Goal: Task Accomplishment & Management: Manage account settings

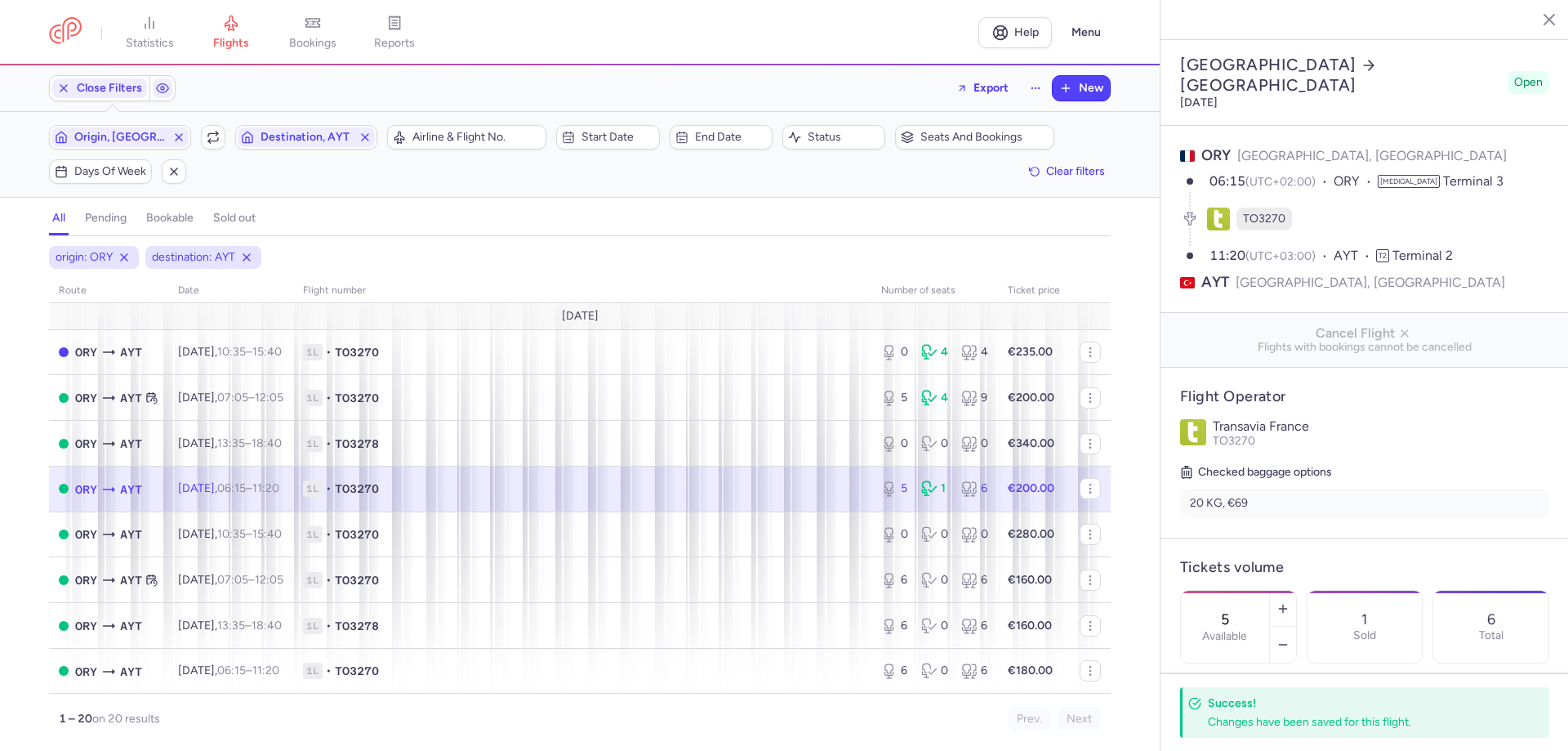
select select "days"
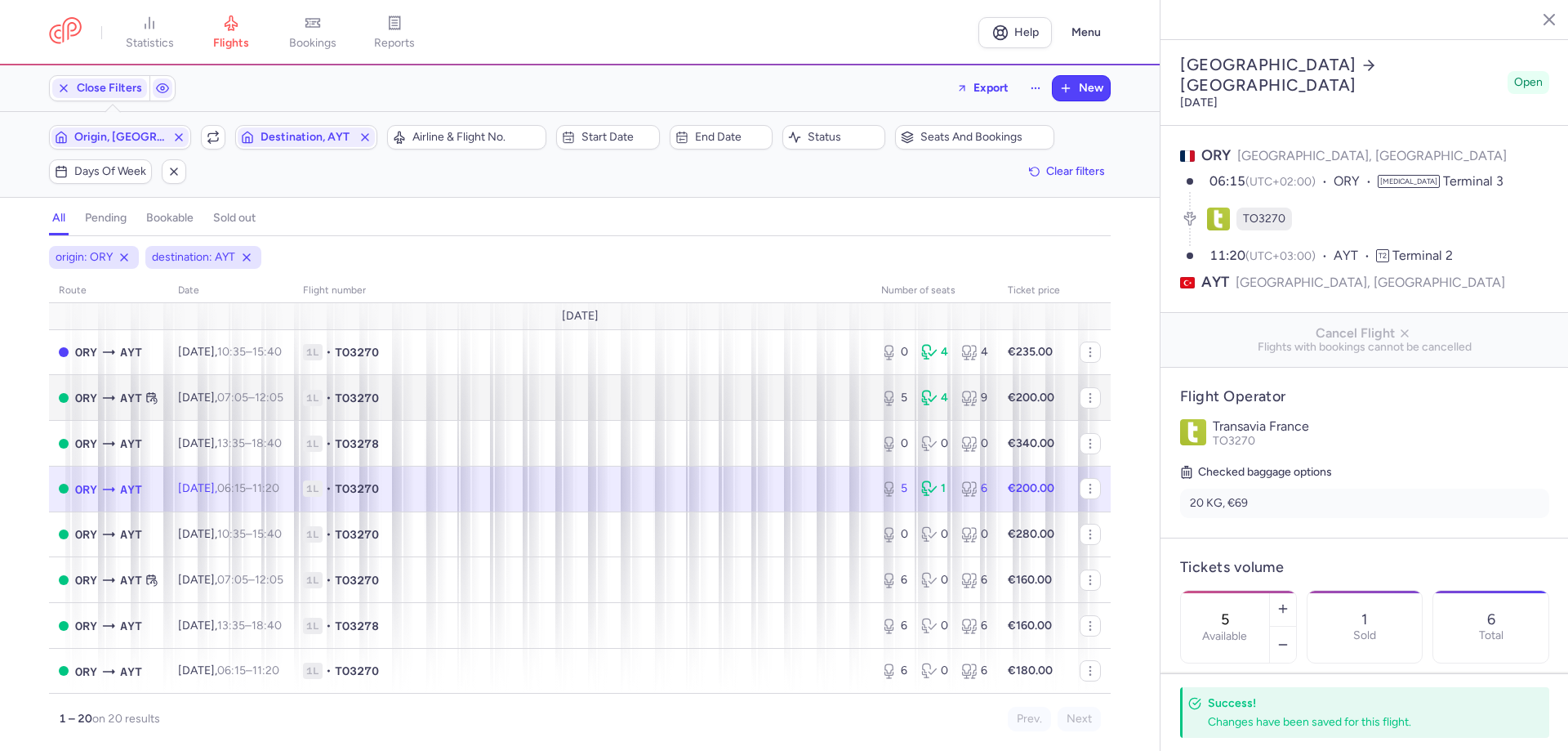
scroll to position [419, 0]
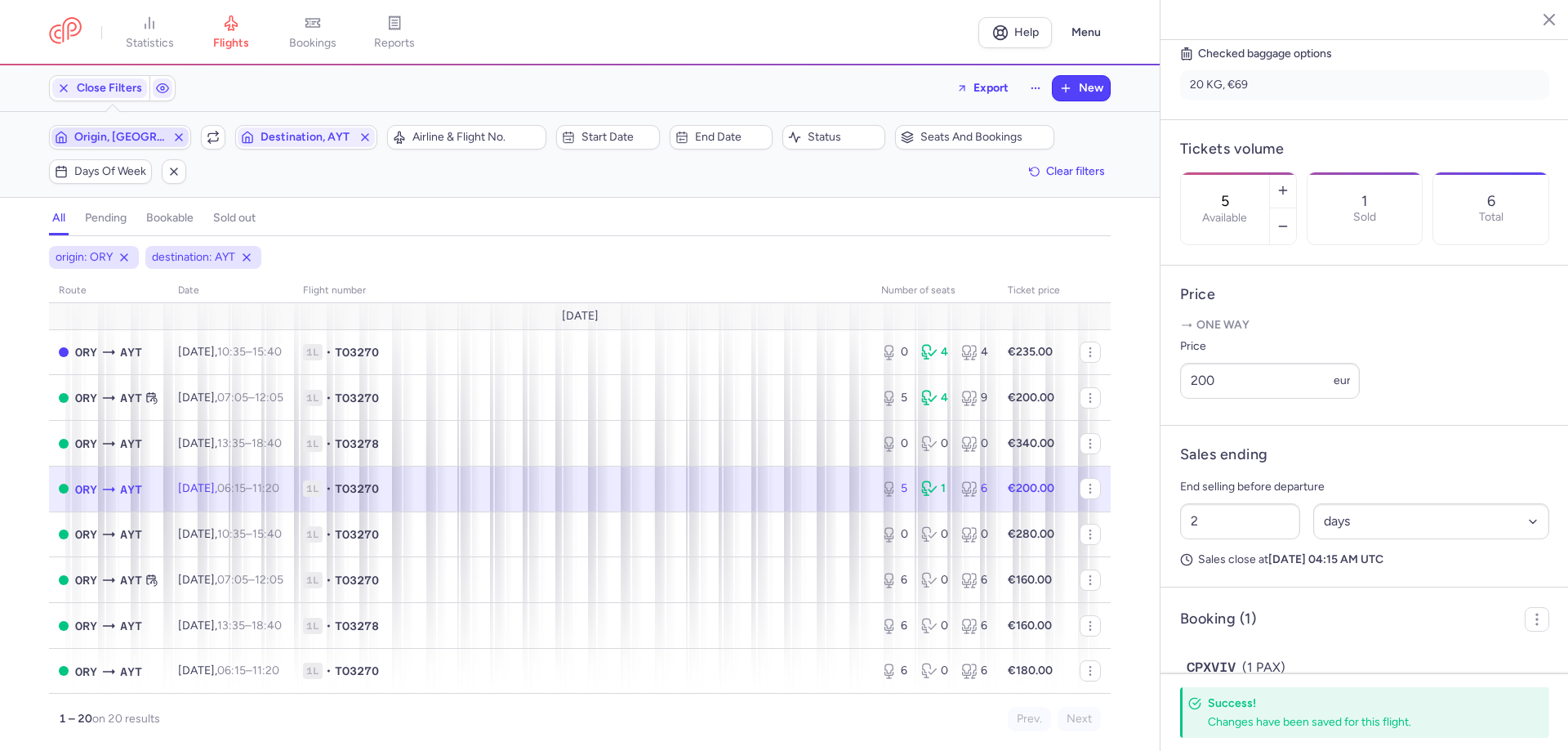
click at [138, 134] on span "Origin, [GEOGRAPHIC_DATA]" at bounding box center [120, 138] width 92 height 13
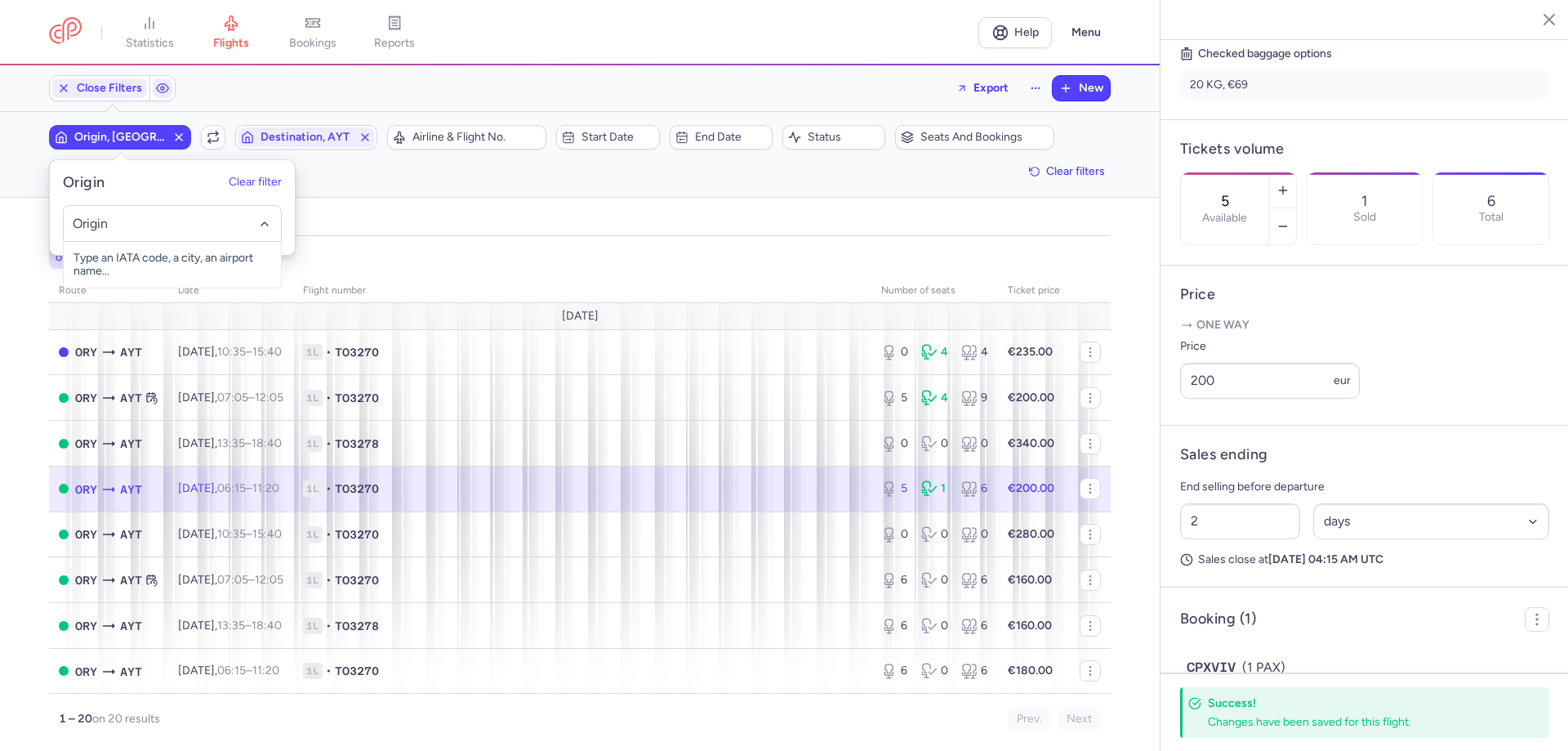
click at [130, 228] on input "-searchbox" at bounding box center [173, 223] width 200 height 18
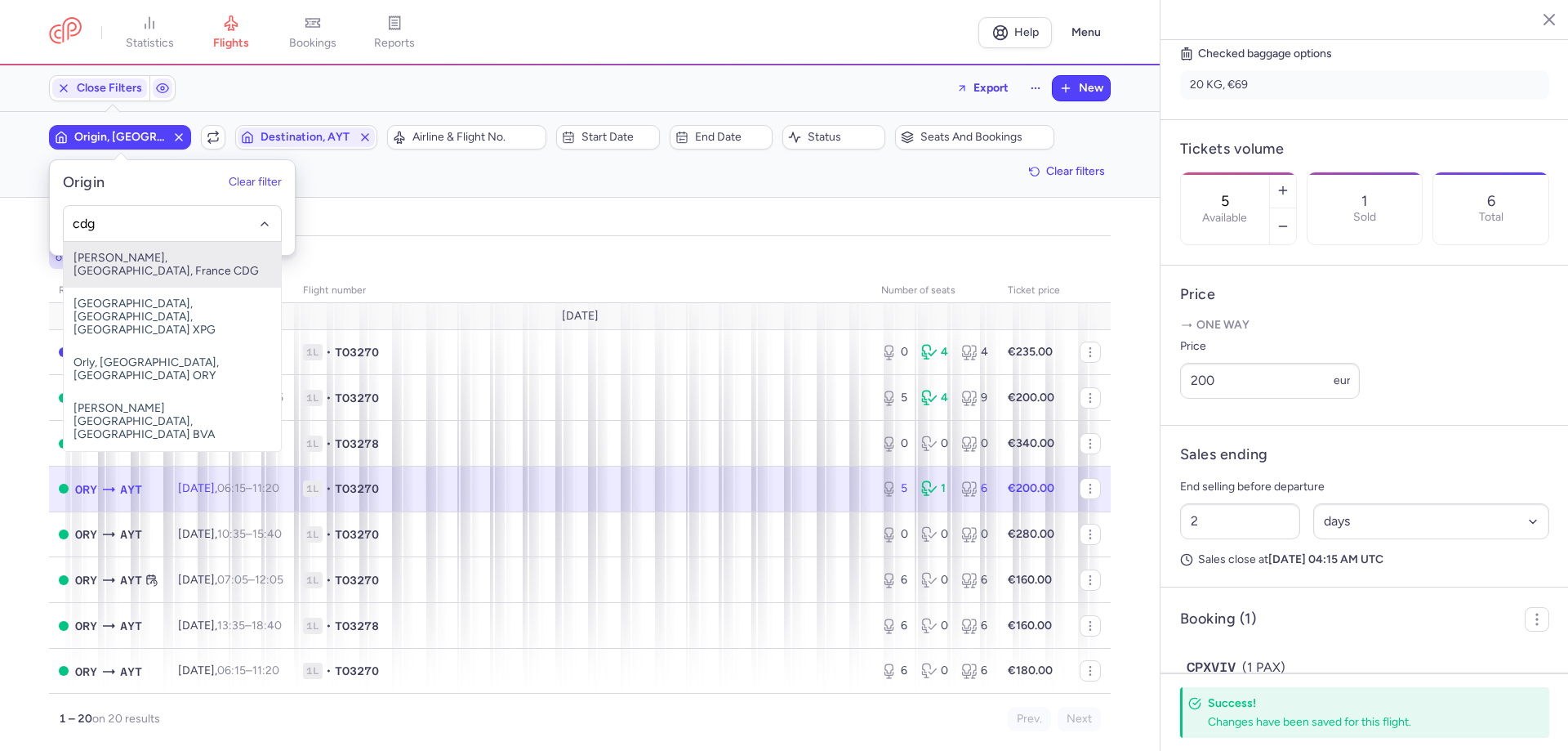
drag, startPoint x: 176, startPoint y: 263, endPoint x: 233, endPoint y: 209, distance: 78.5
click at [177, 261] on span "[PERSON_NAME], [GEOGRAPHIC_DATA], France CDG" at bounding box center [172, 264] width 217 height 46
type input "cdg"
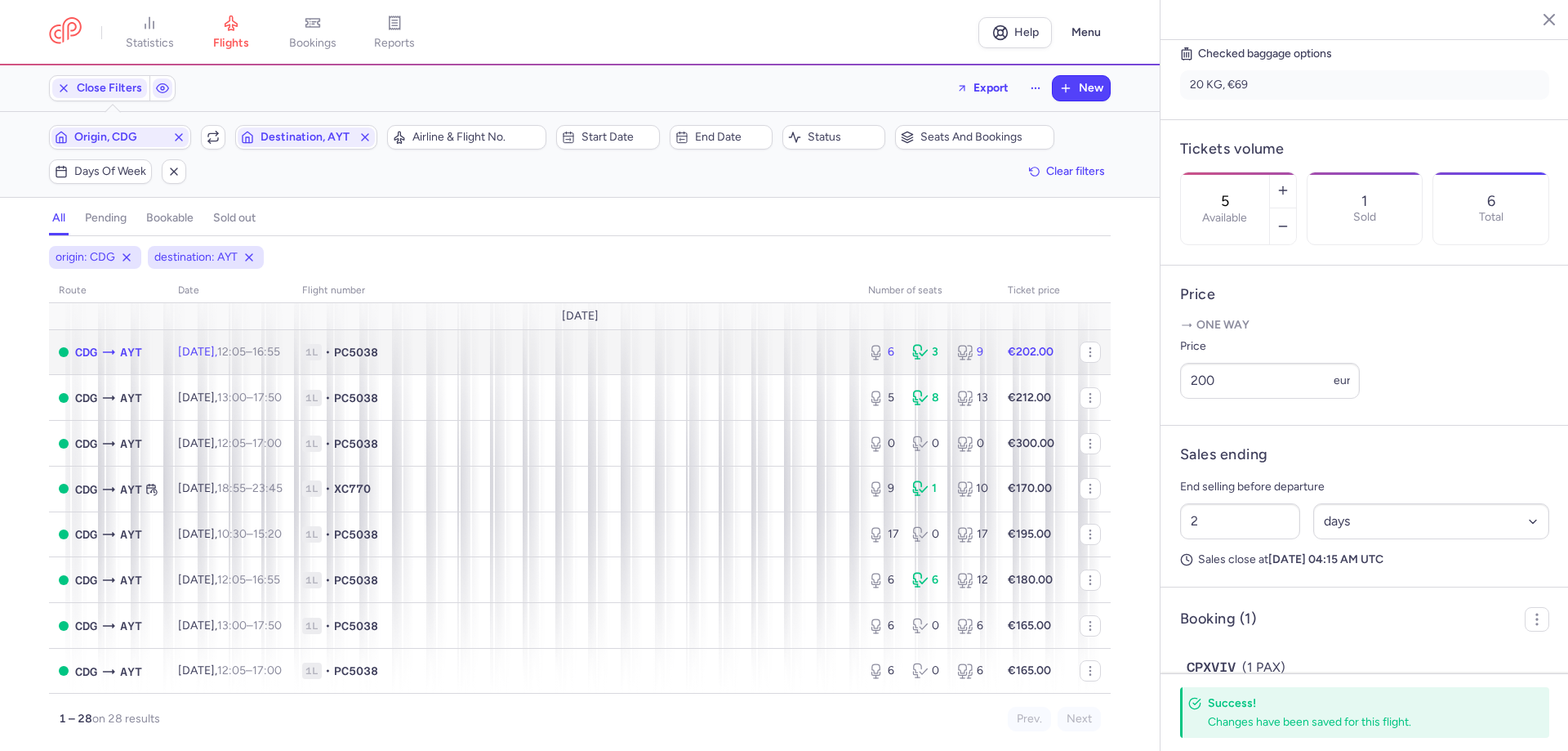
click at [582, 367] on td "1L • PC5038" at bounding box center [575, 352] width 565 height 46
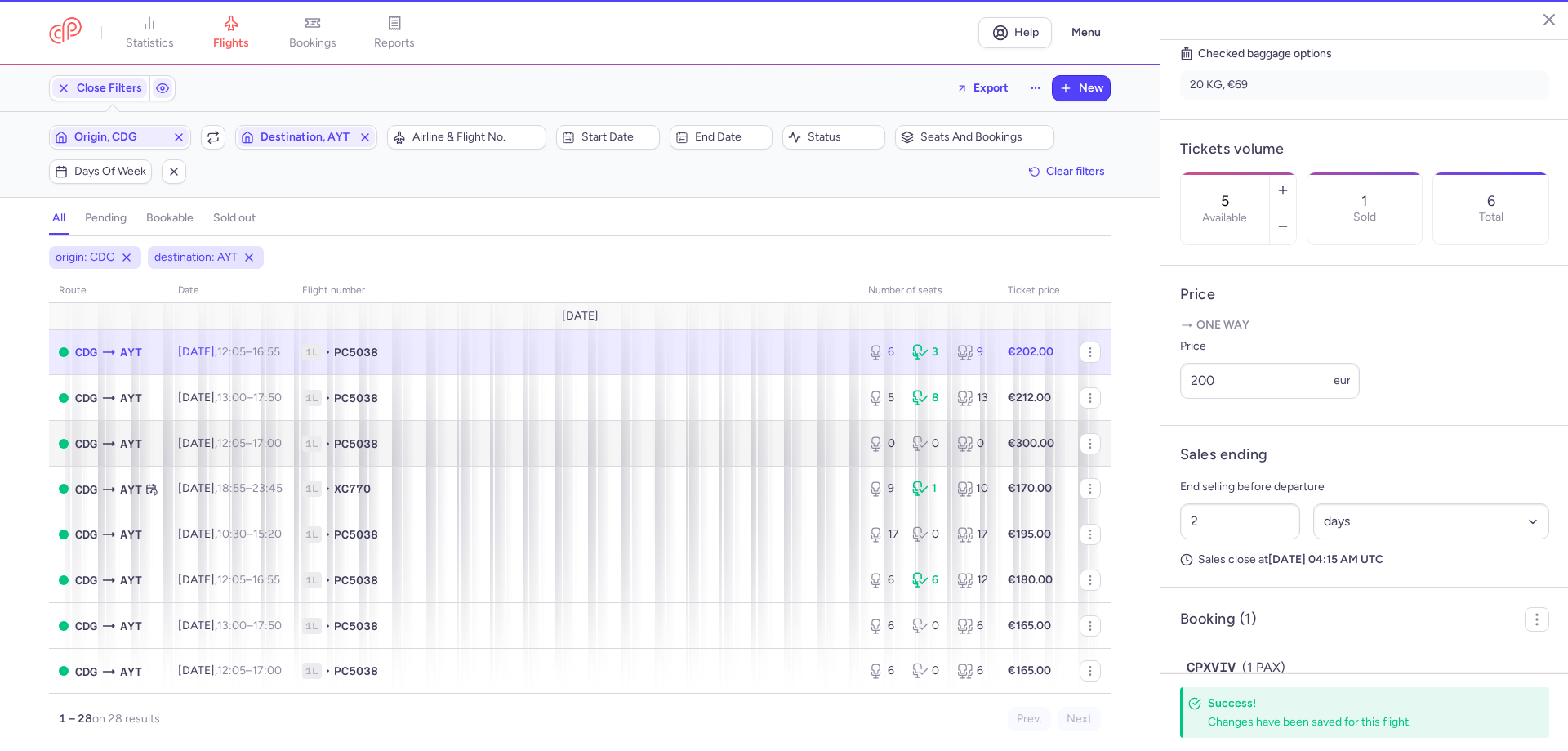
type input "6"
type input "13"
select select "hours"
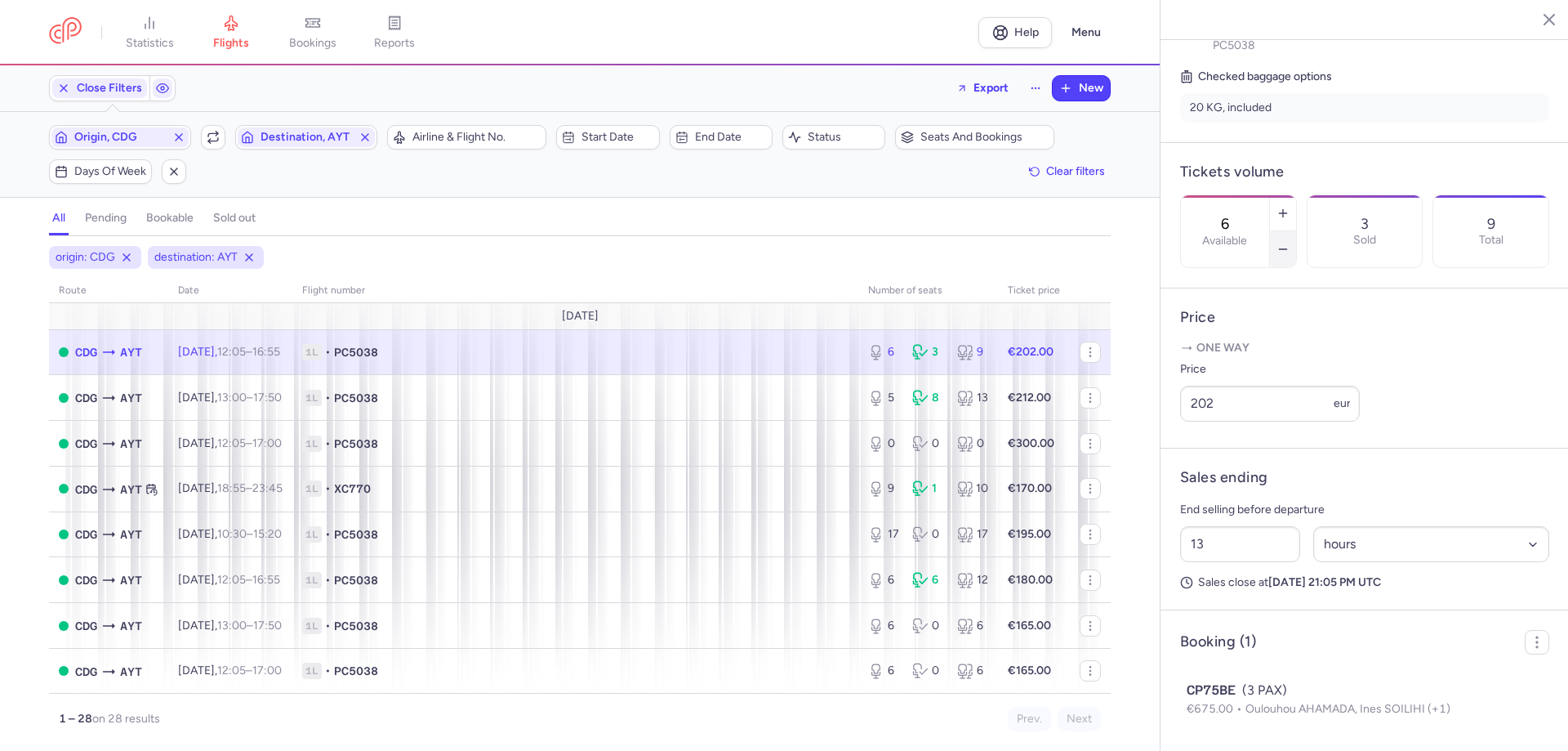
click at [1296, 231] on button "button" at bounding box center [1282, 249] width 26 height 36
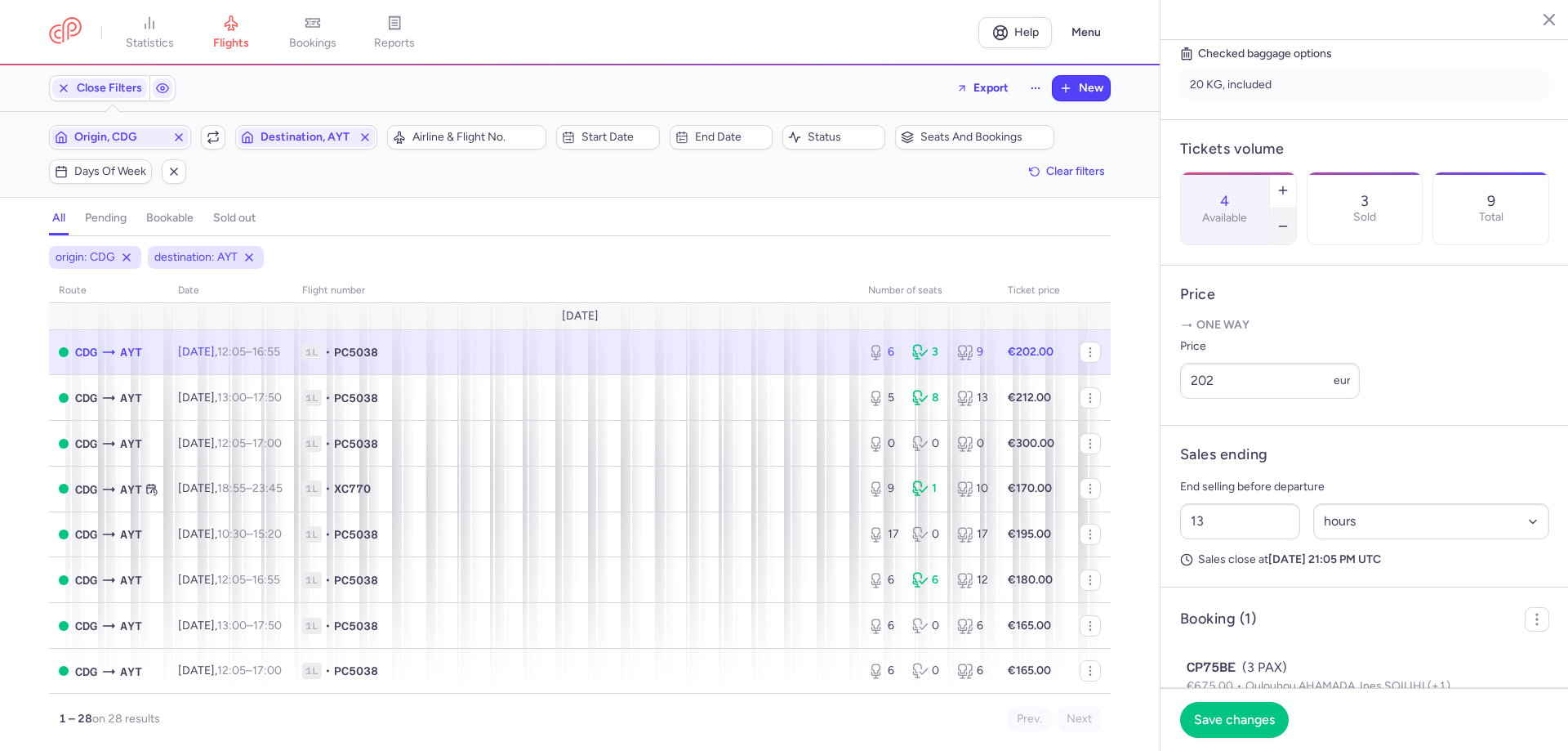
click at [1296, 208] on button "button" at bounding box center [1282, 226] width 26 height 36
type input "0"
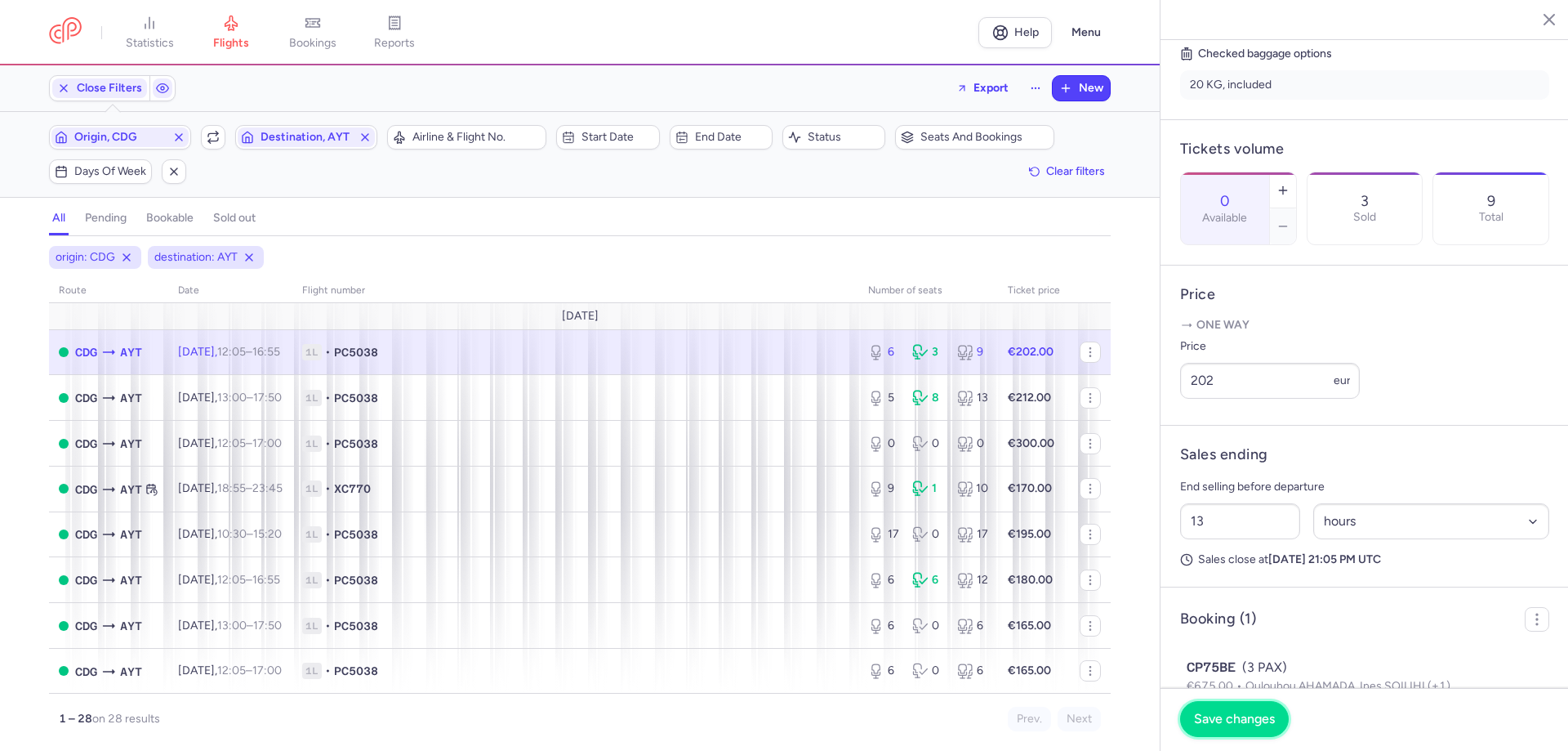
drag, startPoint x: 1230, startPoint y: 718, endPoint x: 1223, endPoint y: 729, distance: 13.0
click at [1224, 726] on span "Save changes" at bounding box center [1234, 719] width 81 height 15
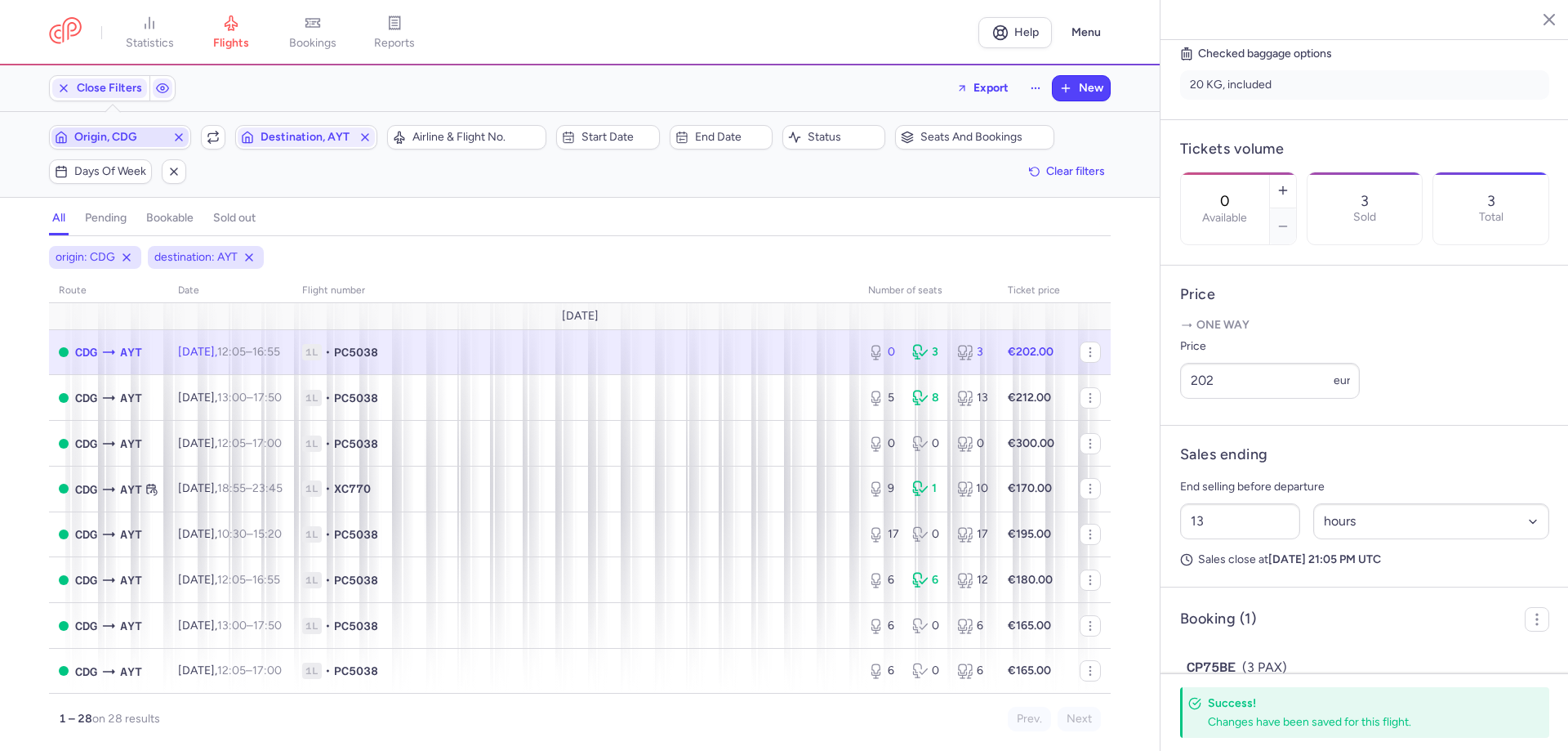
click at [115, 139] on span "Origin, CDG" at bounding box center [120, 138] width 92 height 13
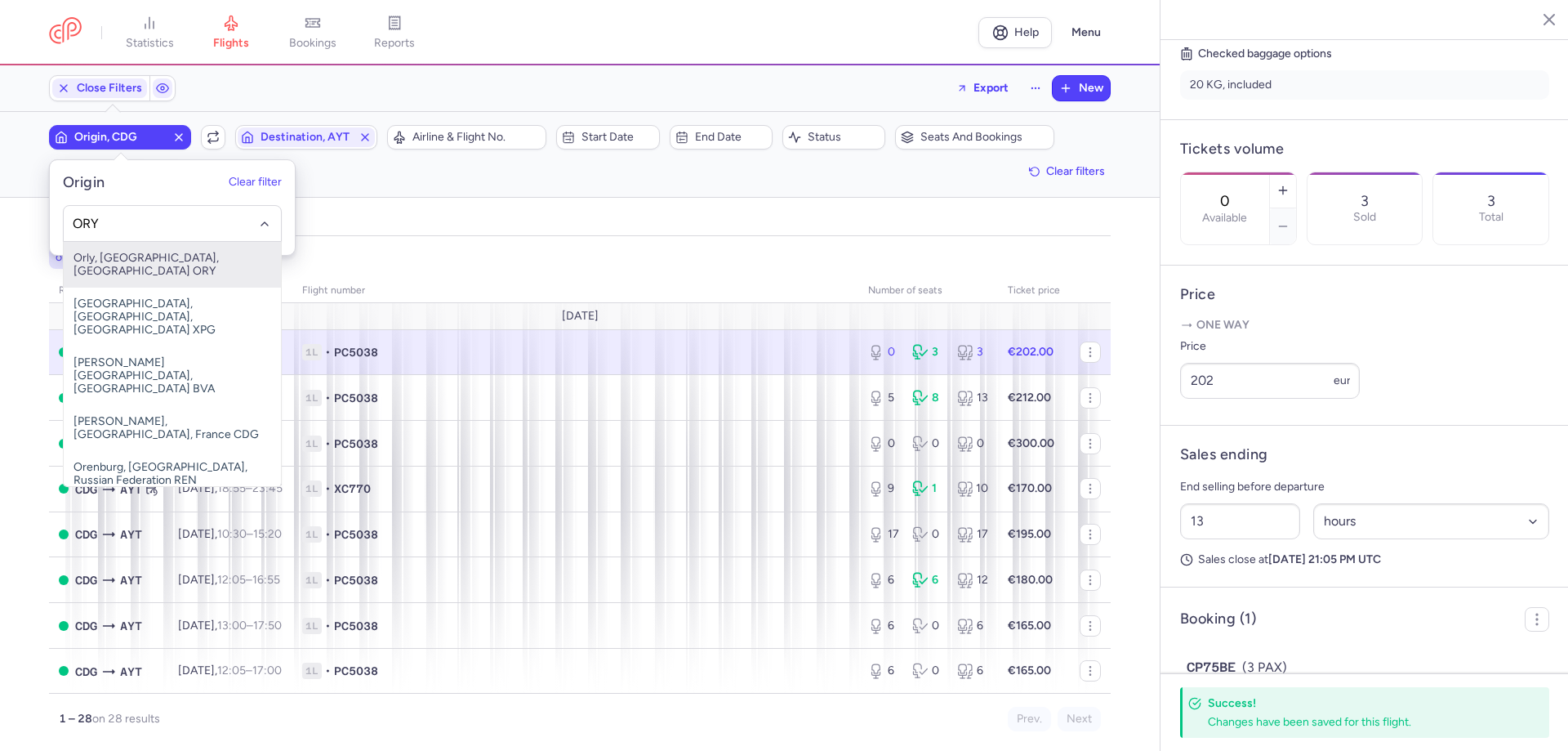
click at [151, 255] on span "Orly, [GEOGRAPHIC_DATA], [GEOGRAPHIC_DATA] ORY" at bounding box center [172, 264] width 217 height 46
type input "ORY"
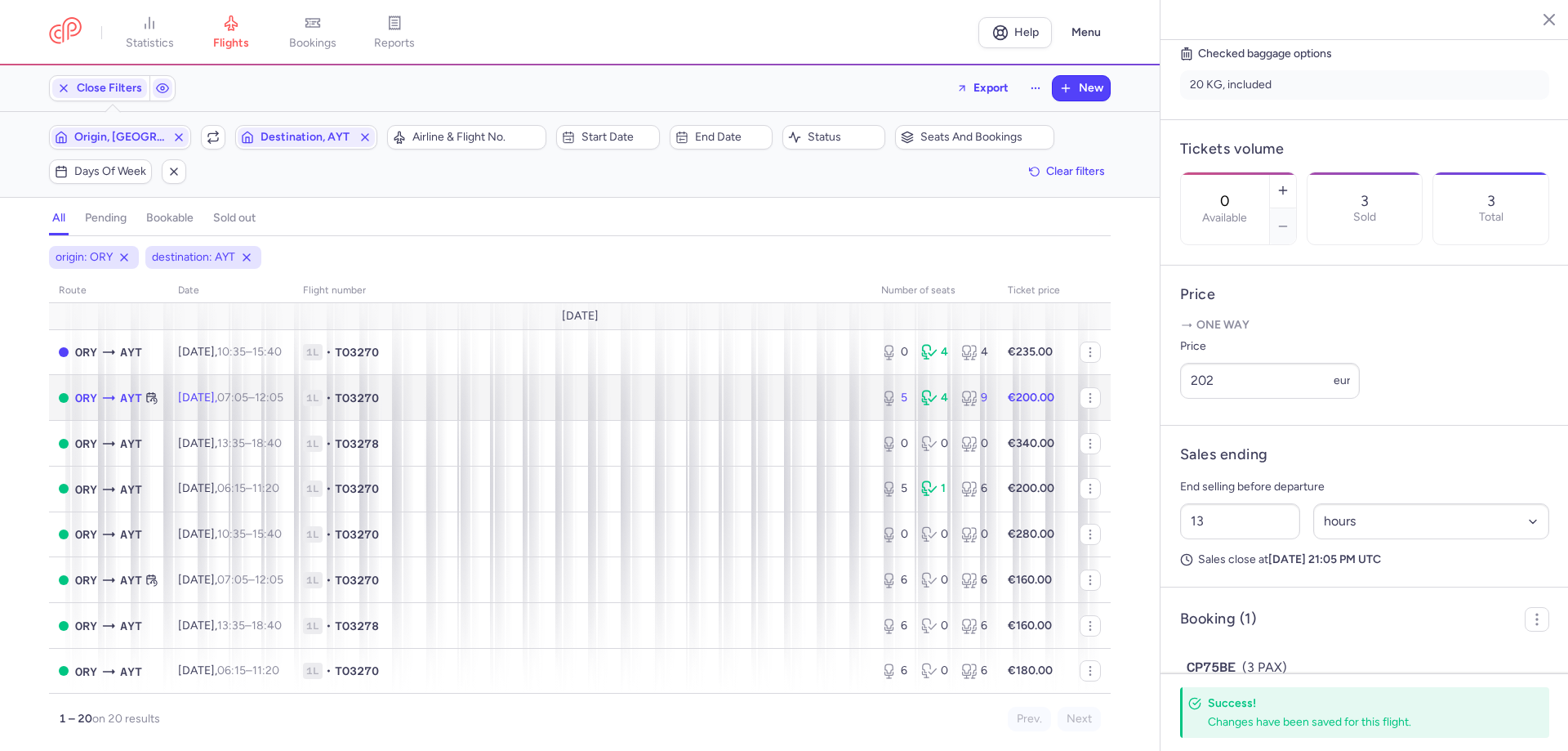
click at [449, 399] on span "1L • TO3270" at bounding box center [582, 397] width 559 height 16
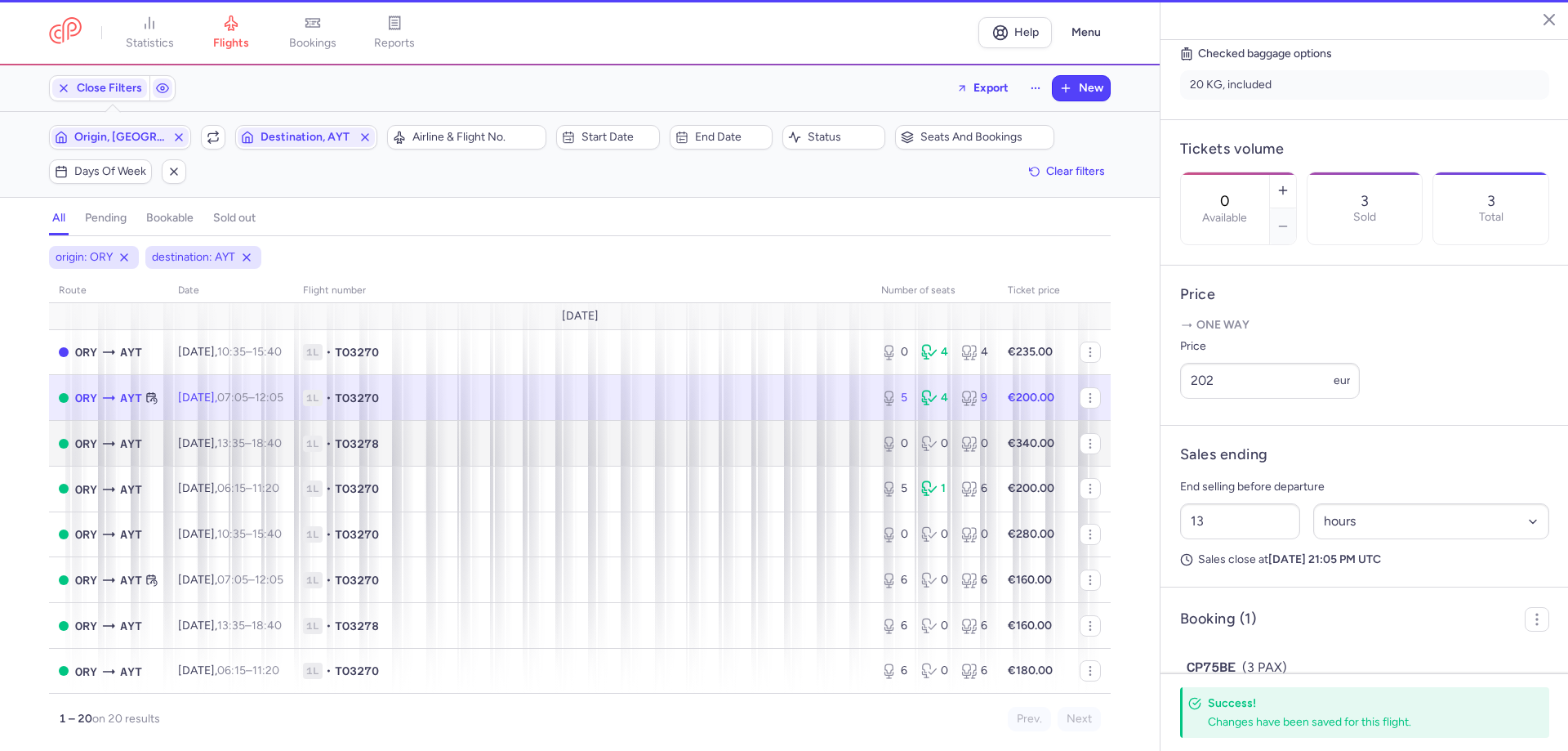
type input "5"
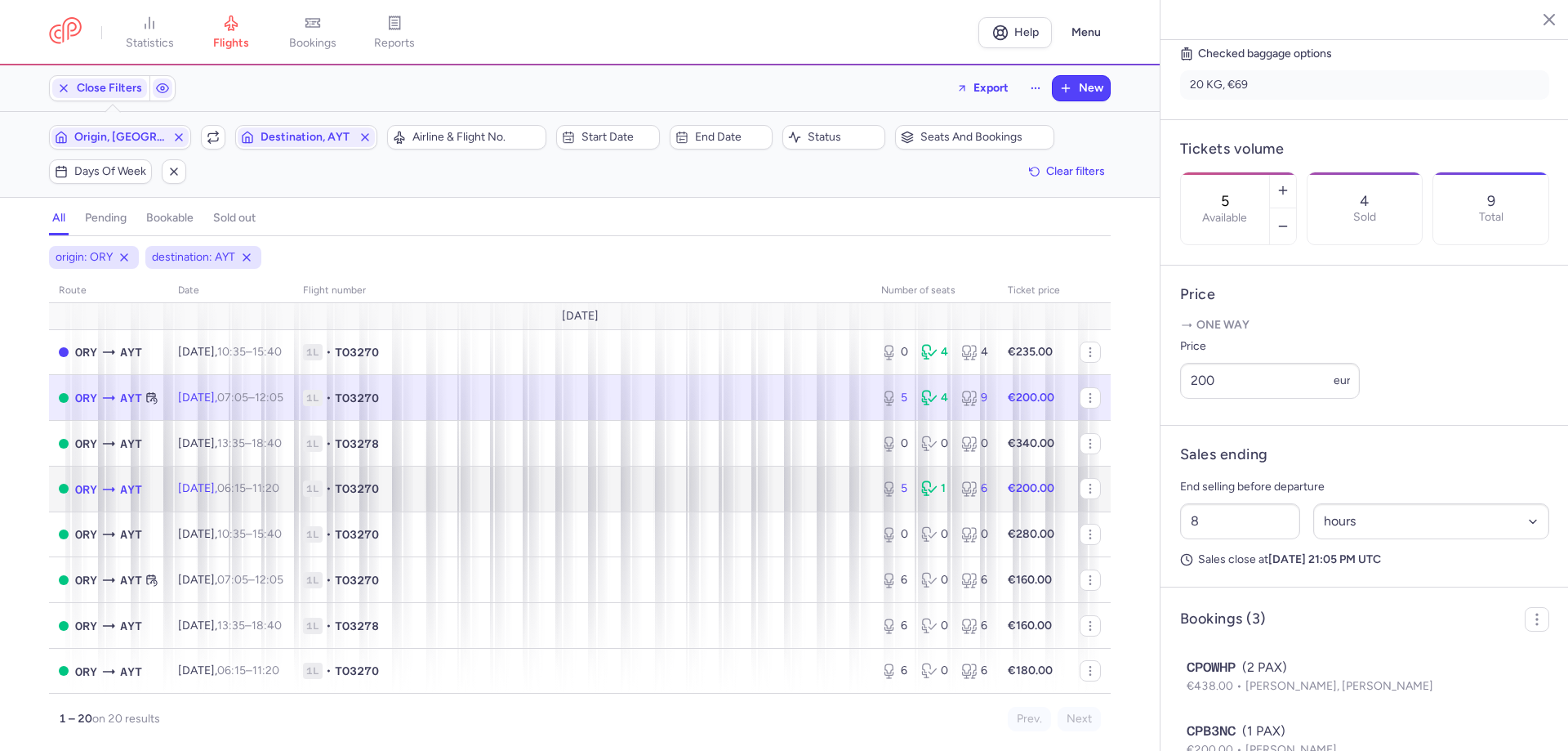
click at [479, 476] on td "1L • TO3270" at bounding box center [582, 488] width 579 height 46
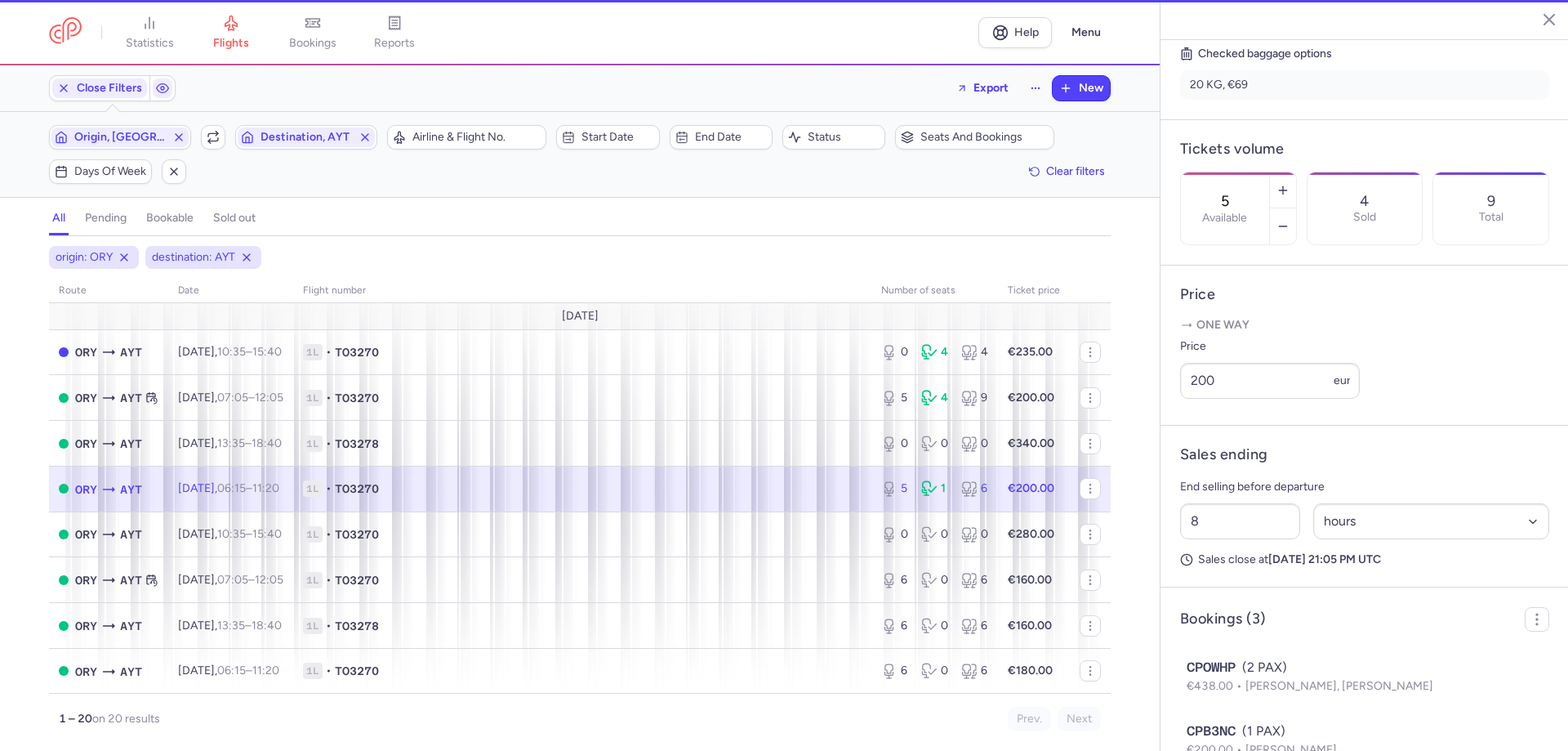
type input "2"
select select "days"
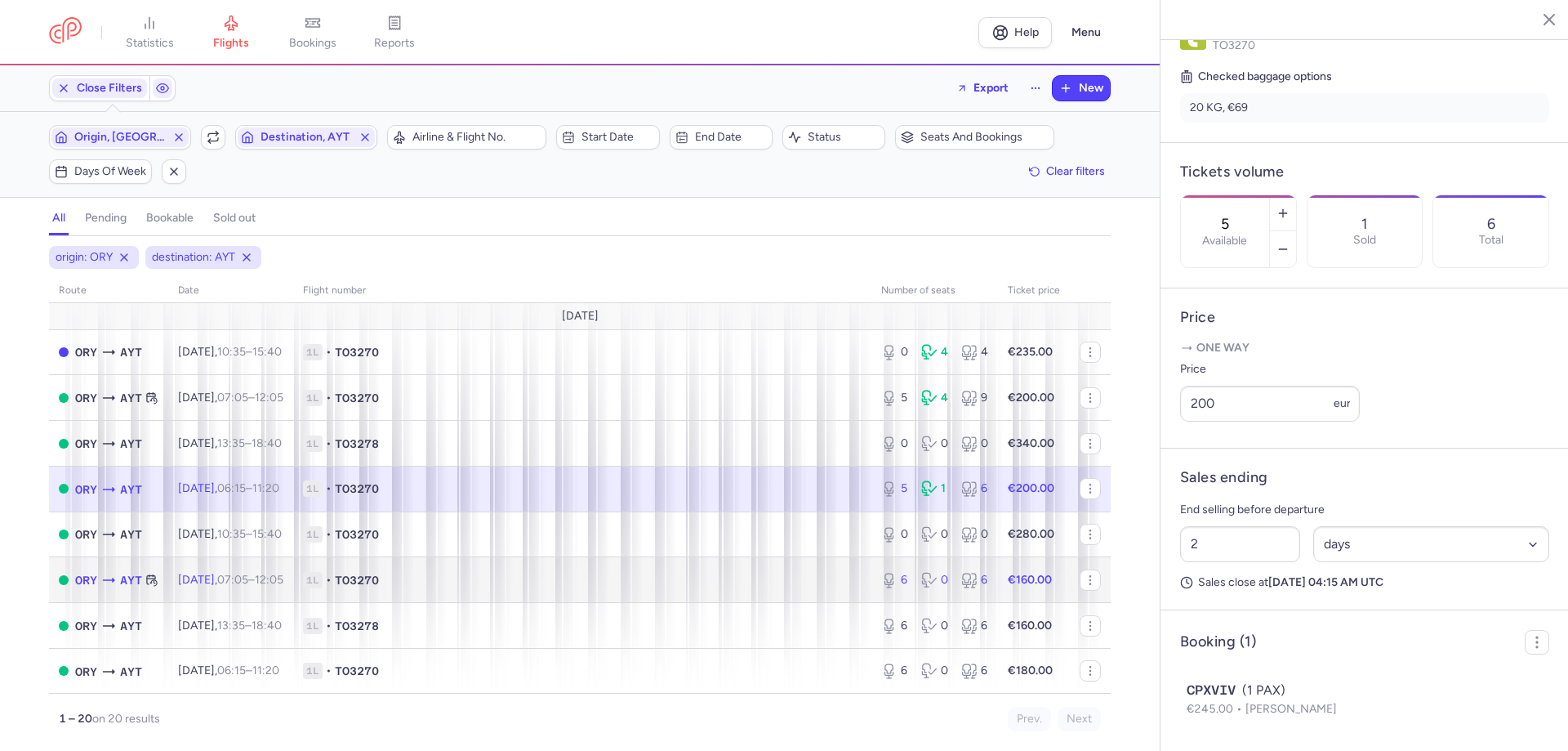
click at [525, 572] on span "1L • TO3270" at bounding box center [582, 580] width 559 height 16
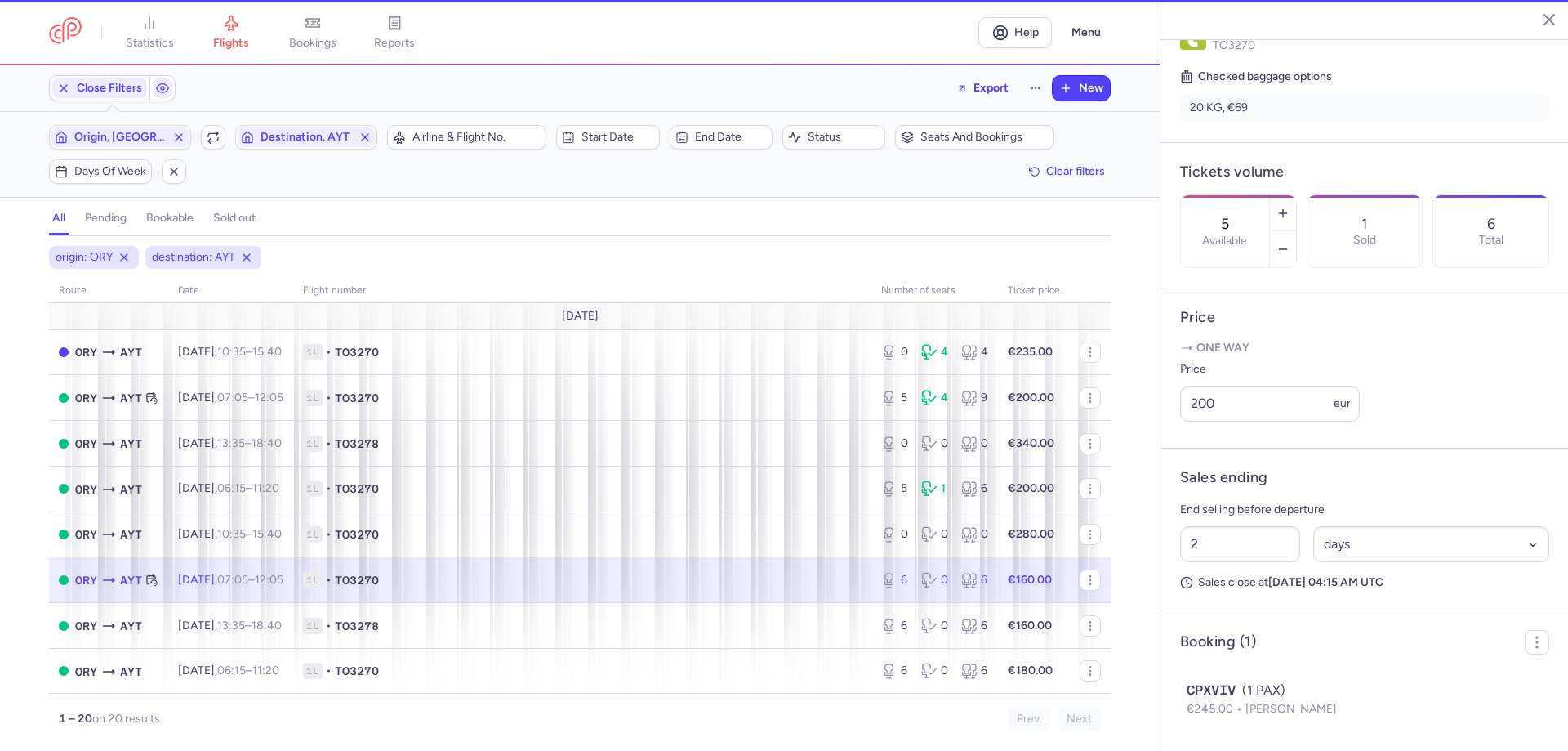
type input "6"
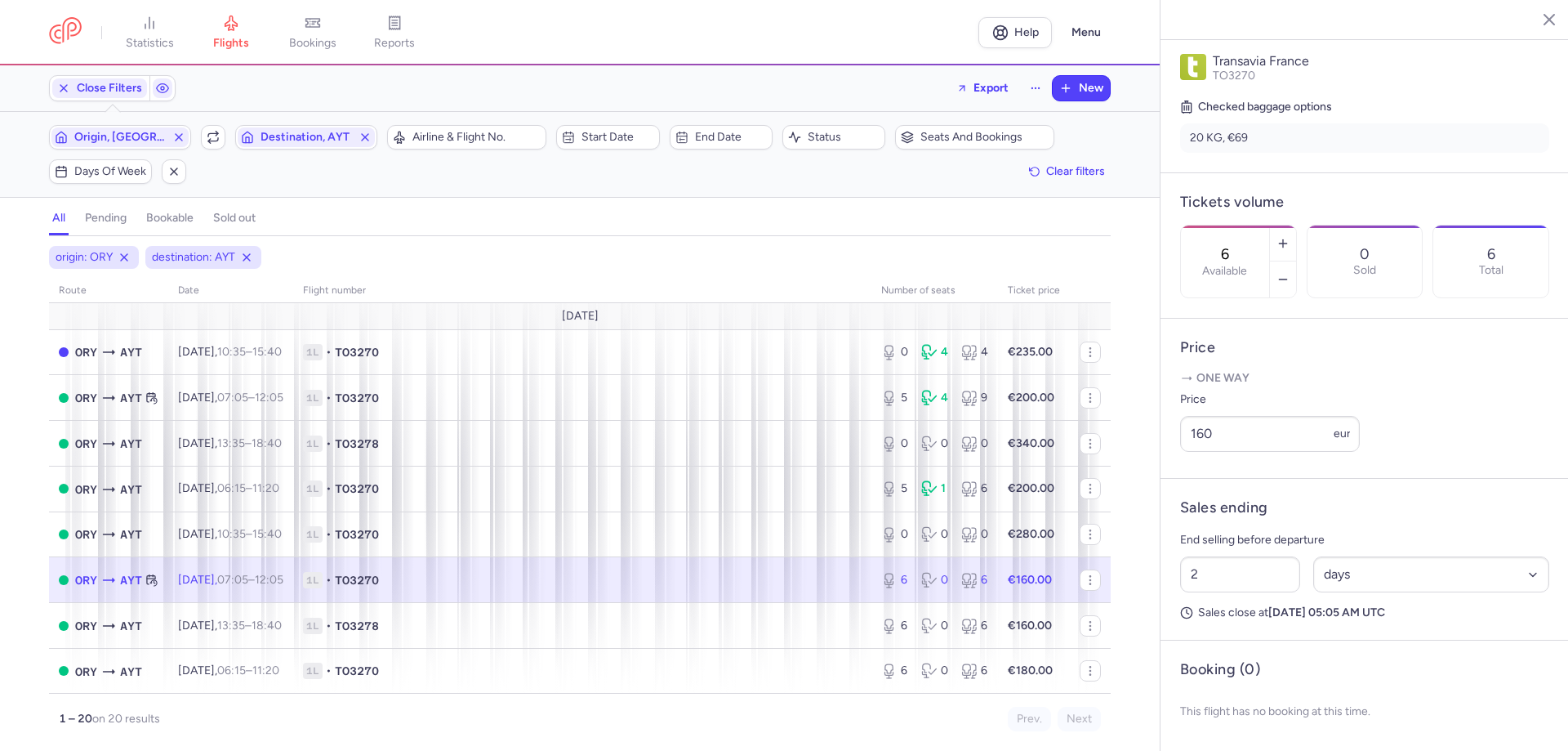
click at [106, 152] on div "Origin, ORY Include return Destination, AYT" at bounding box center [212, 137] width 338 height 35
click at [111, 142] on span "Origin, [GEOGRAPHIC_DATA]" at bounding box center [120, 138] width 92 height 13
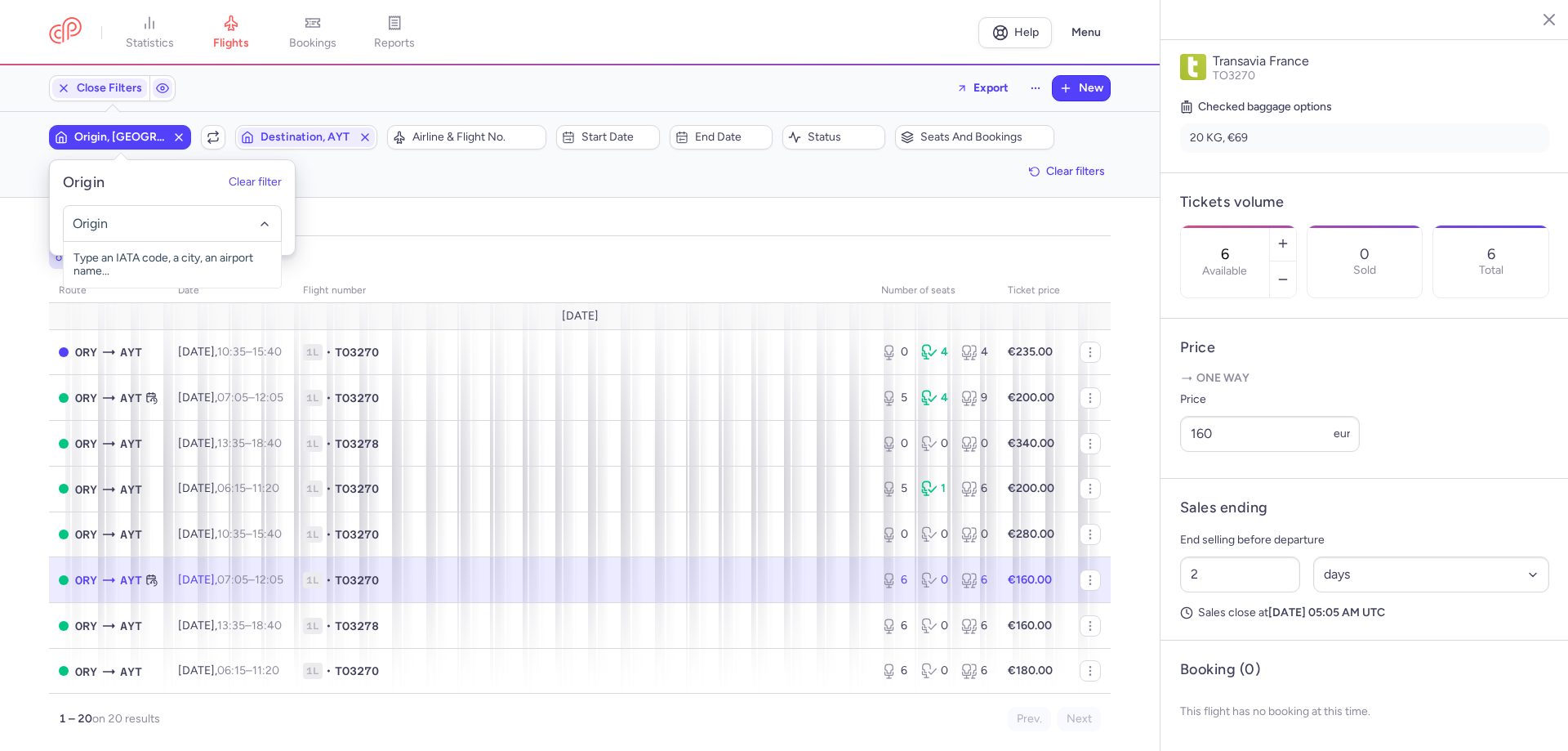
click at [98, 219] on input "-searchbox" at bounding box center [173, 223] width 200 height 18
click at [243, 259] on span "[GEOGRAPHIC_DATA], [GEOGRAPHIC_DATA], [GEOGRAPHIC_DATA] AYT" at bounding box center [172, 271] width 217 height 59
type input "AYT"
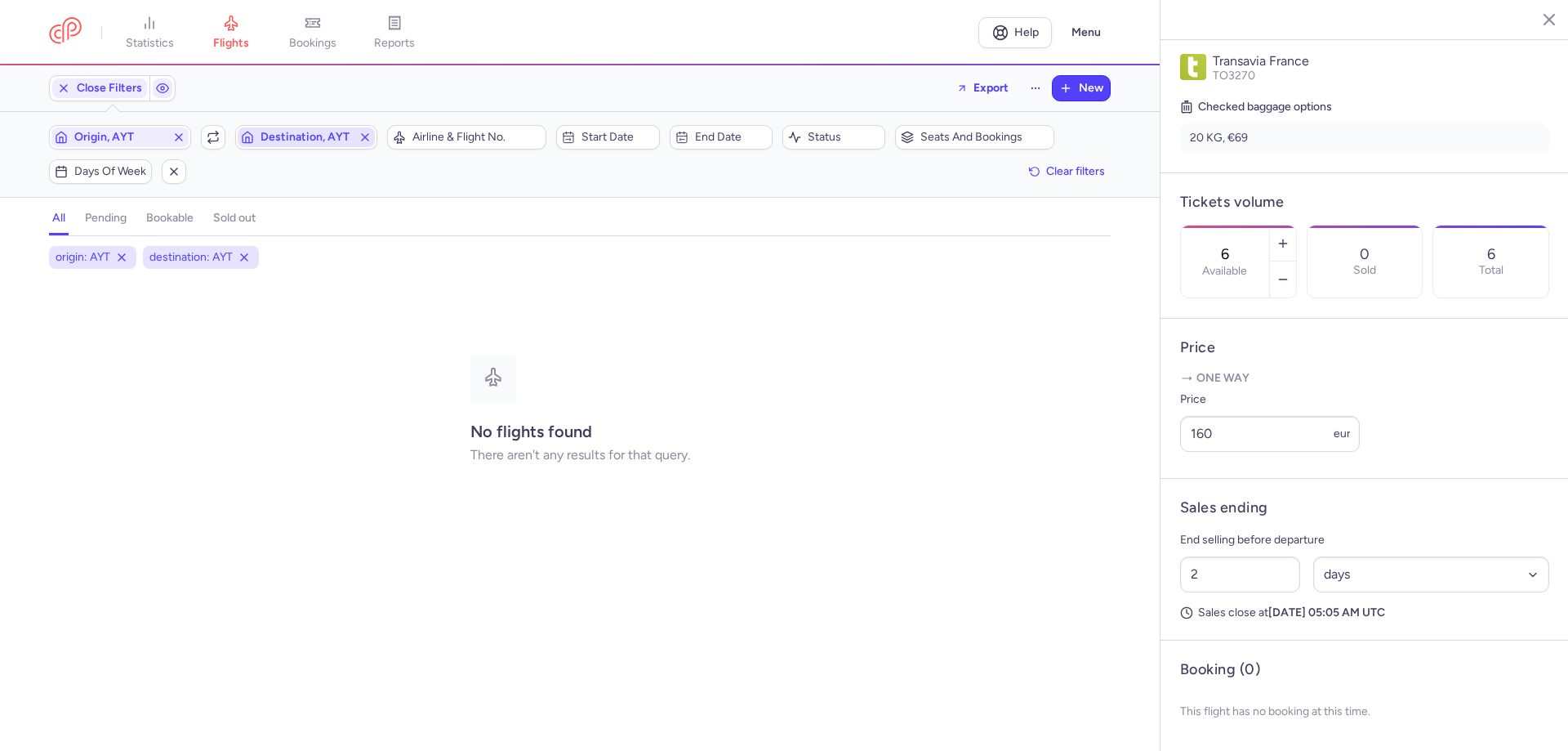
click at [345, 127] on span "Destination, AYT" at bounding box center [306, 137] width 138 height 20
drag, startPoint x: 361, startPoint y: 135, endPoint x: 363, endPoint y: 172, distance: 37.1
click at [363, 138] on icon "button" at bounding box center [365, 138] width 13 height 13
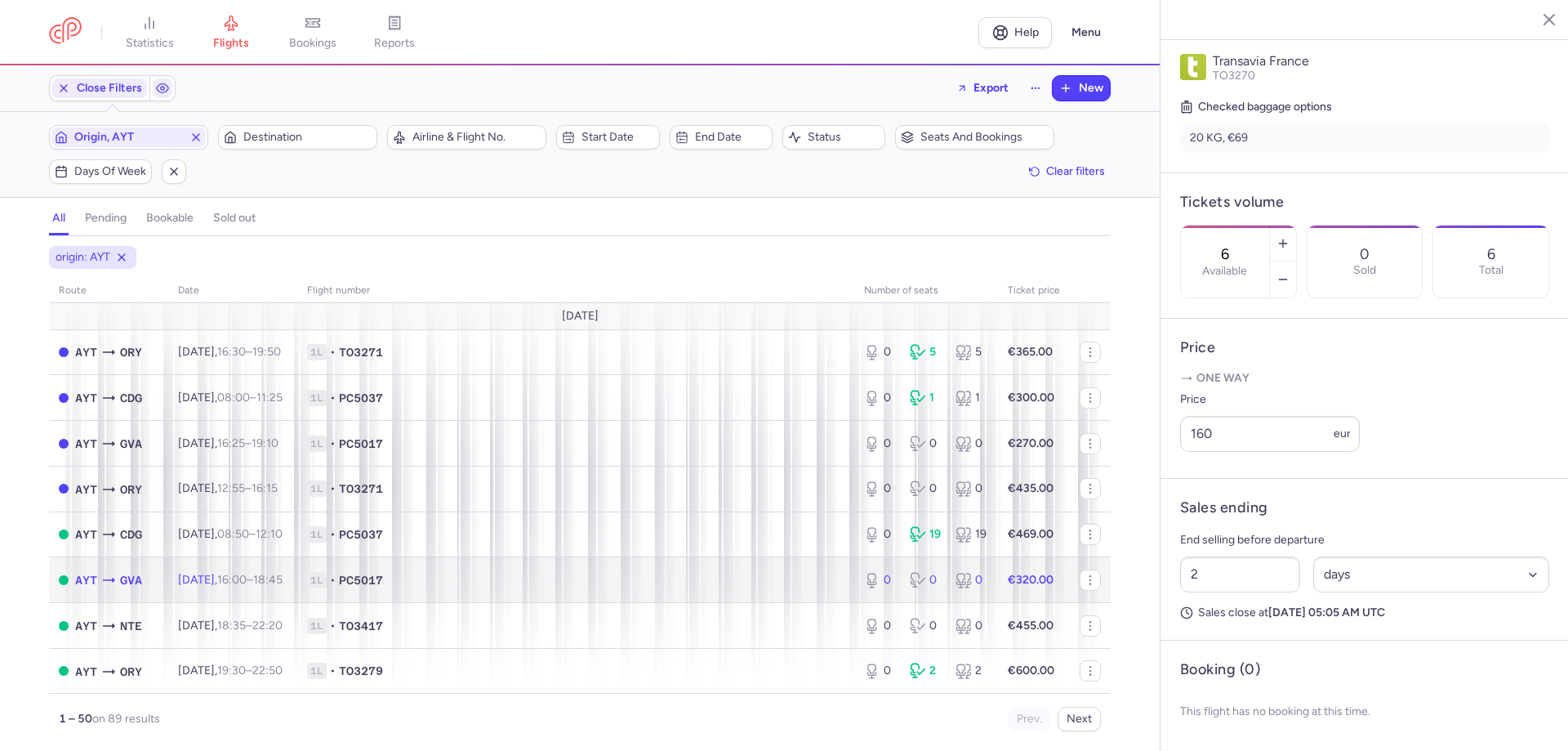
click at [617, 577] on span "1L • PC5017" at bounding box center [576, 580] width 537 height 16
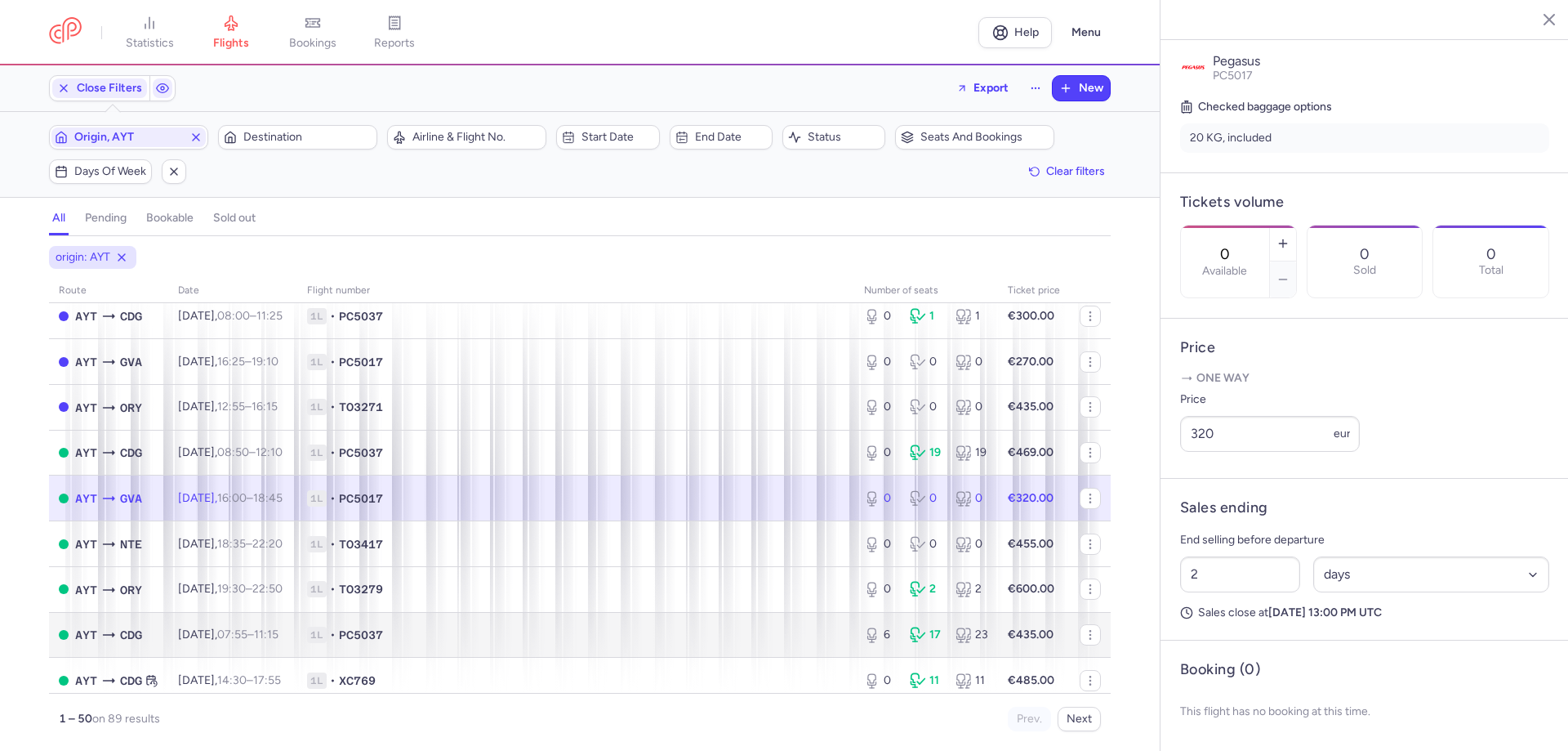
scroll to position [163, 0]
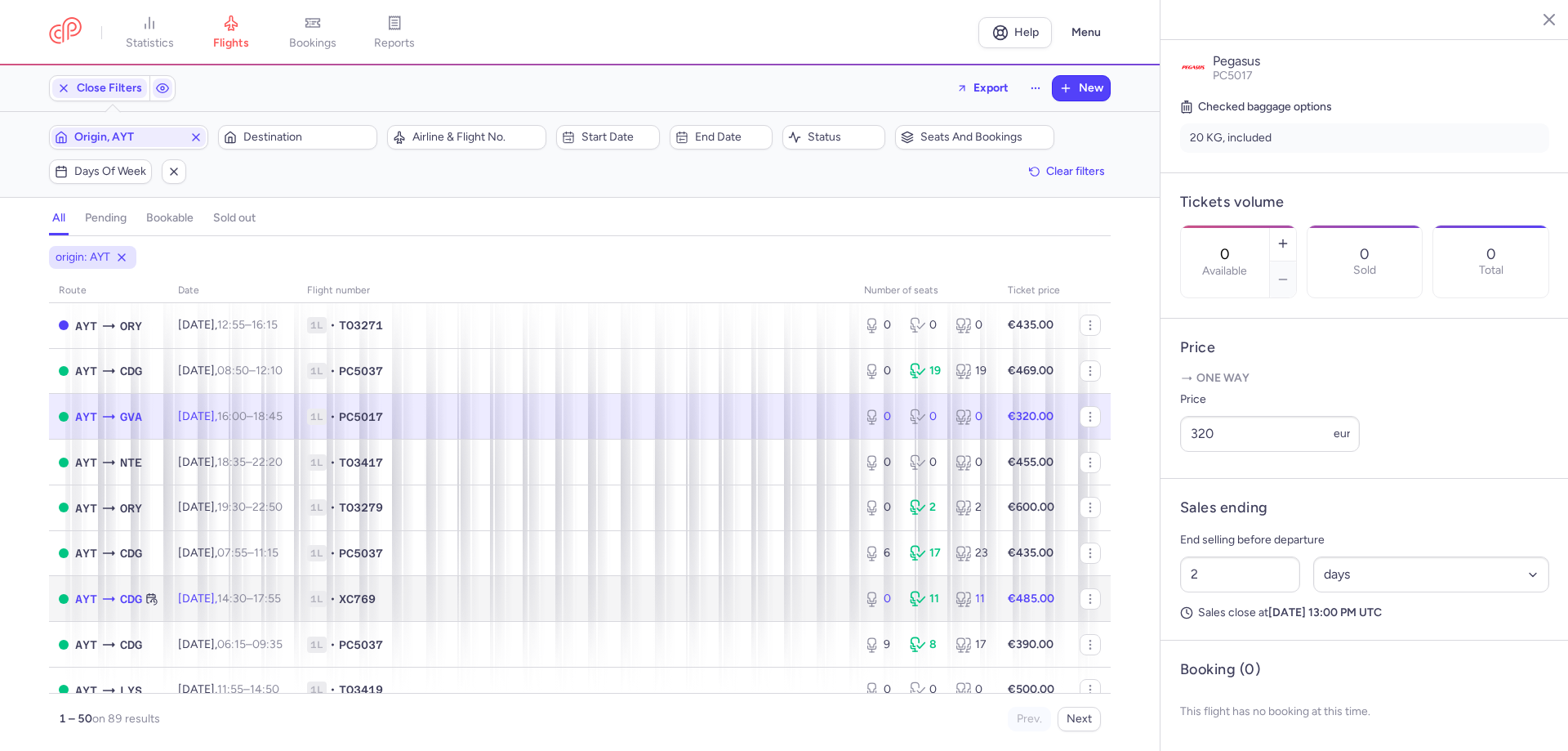
click at [679, 576] on td "1L • XC769" at bounding box center [575, 598] width 557 height 46
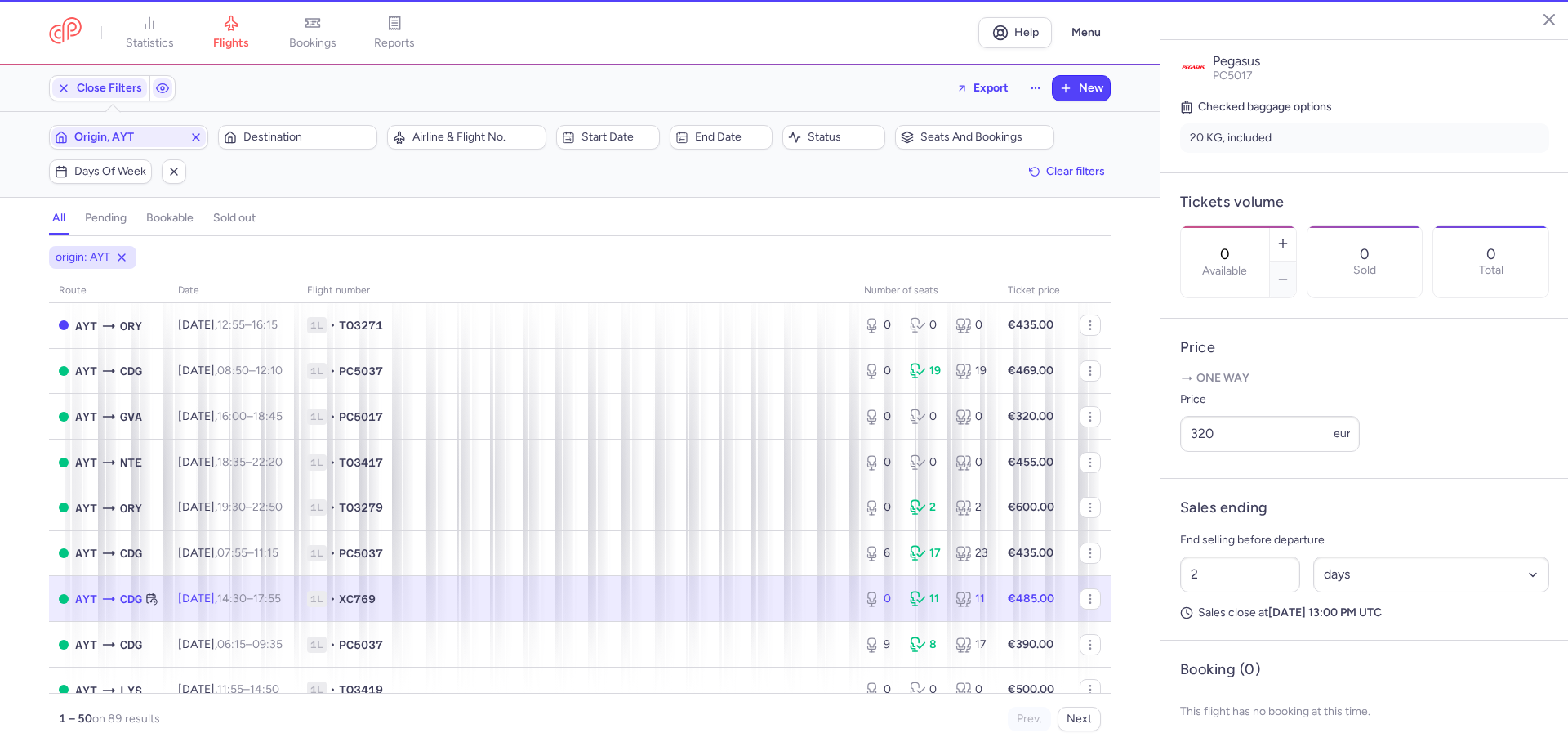
scroll to position [419, 0]
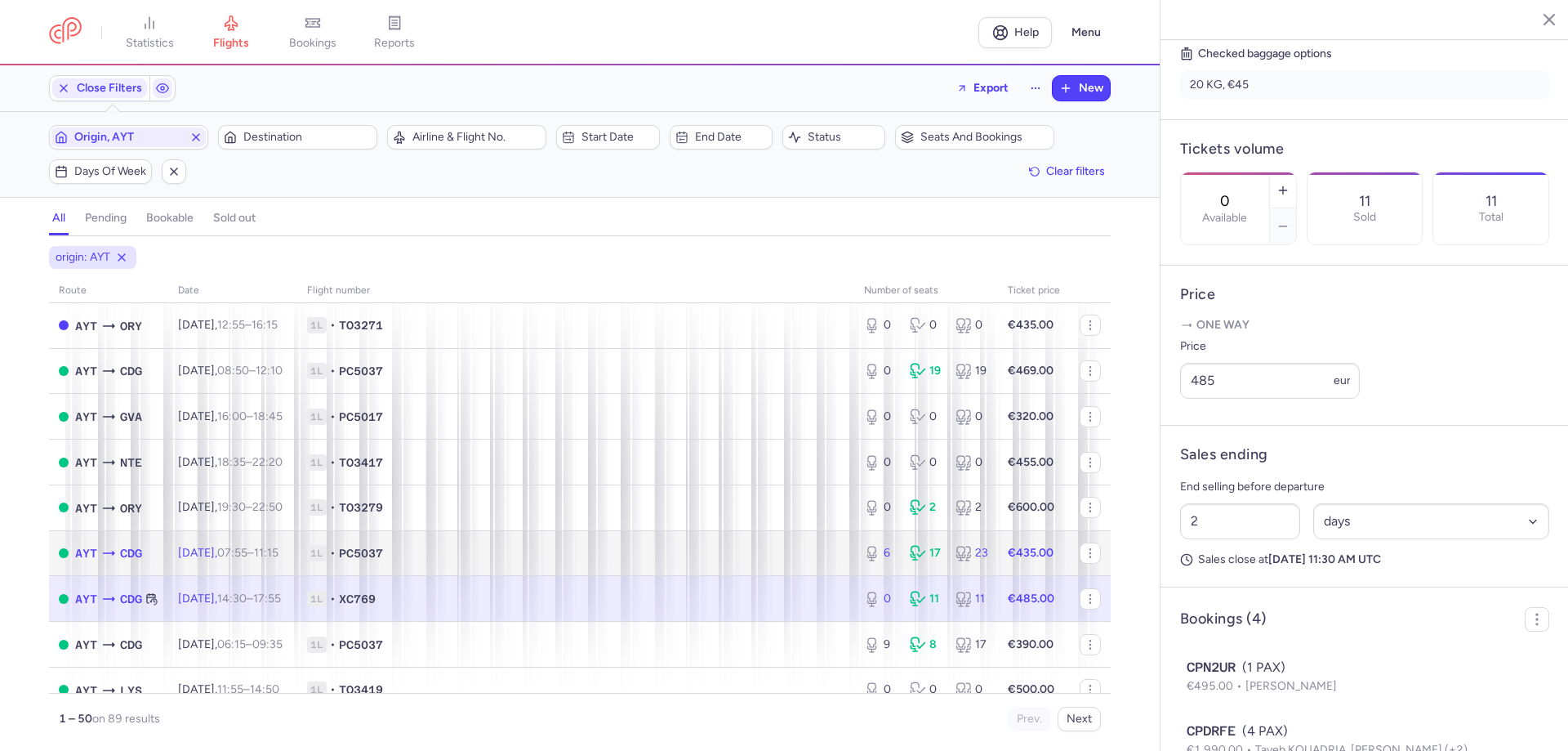
click at [685, 548] on span "1L • PC5037" at bounding box center [576, 552] width 537 height 16
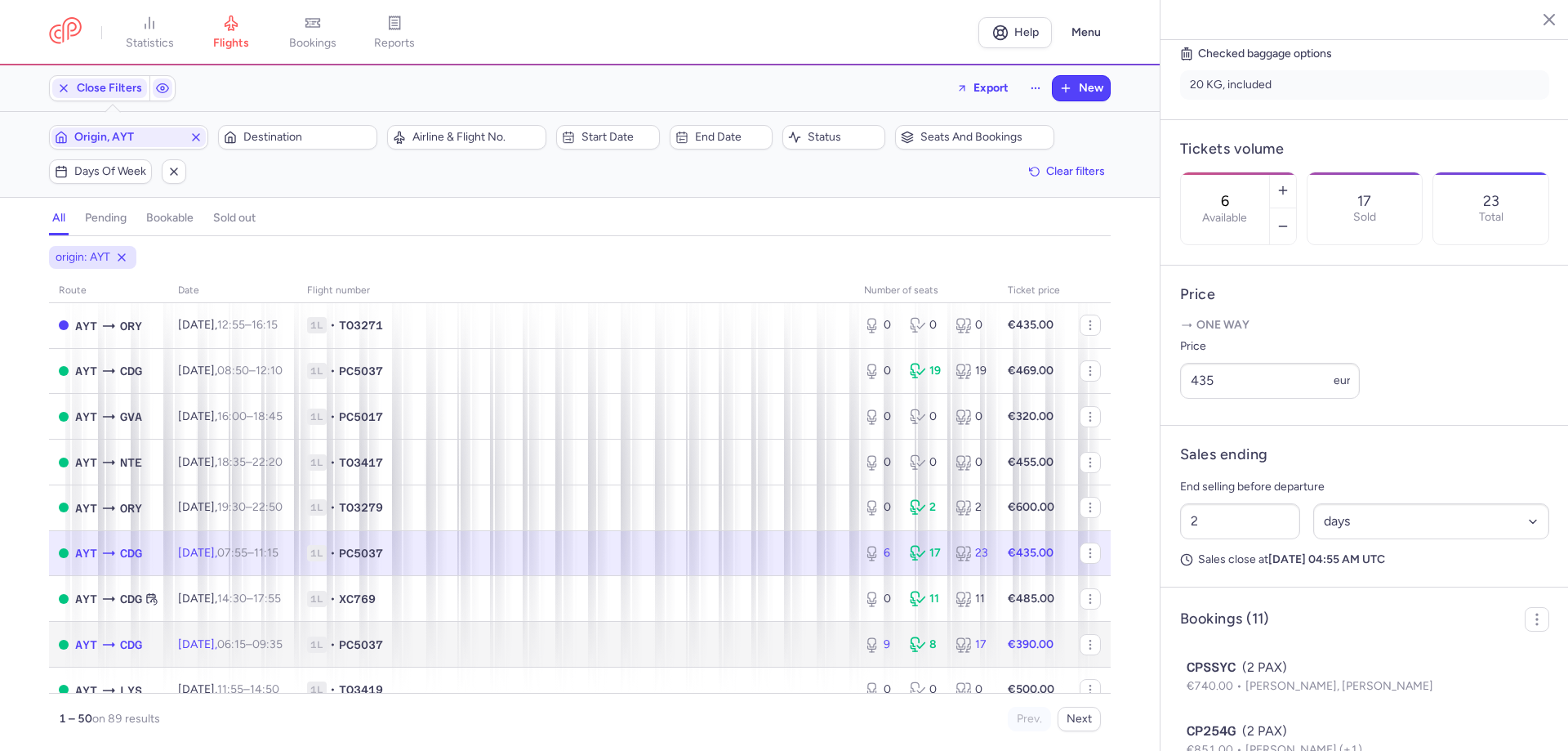
click at [462, 657] on td "1L • PC5037" at bounding box center [575, 644] width 557 height 46
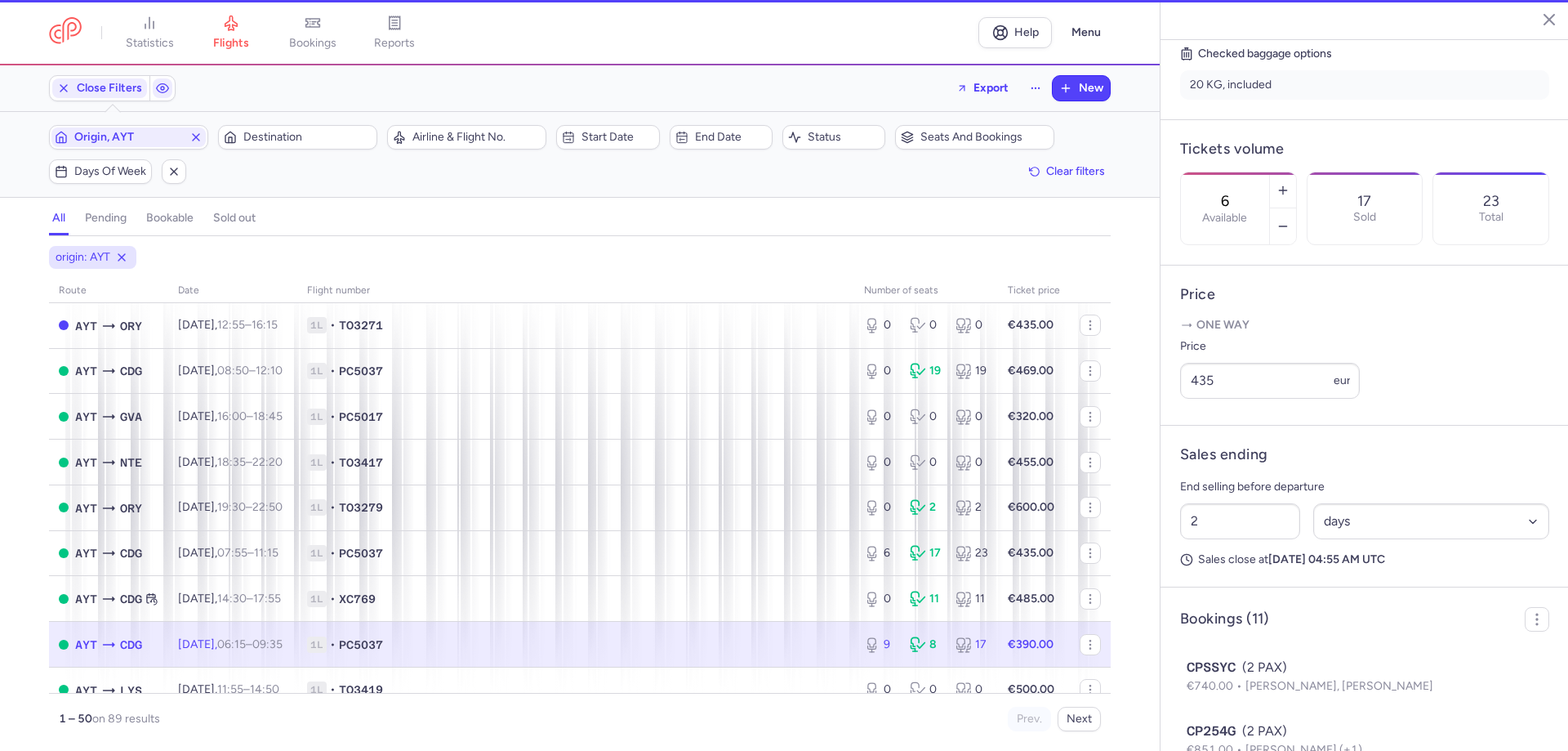
type input "9"
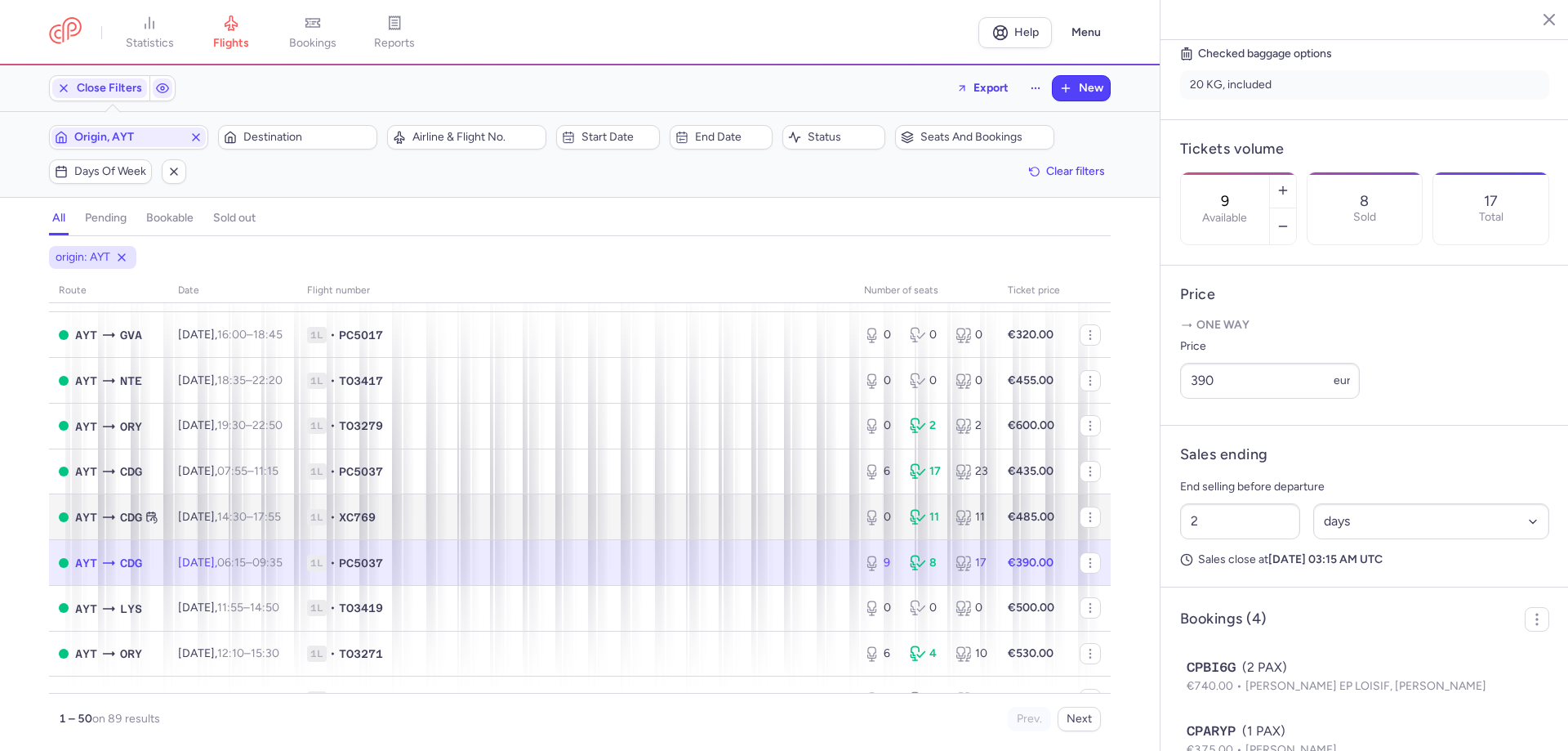
scroll to position [327, 0]
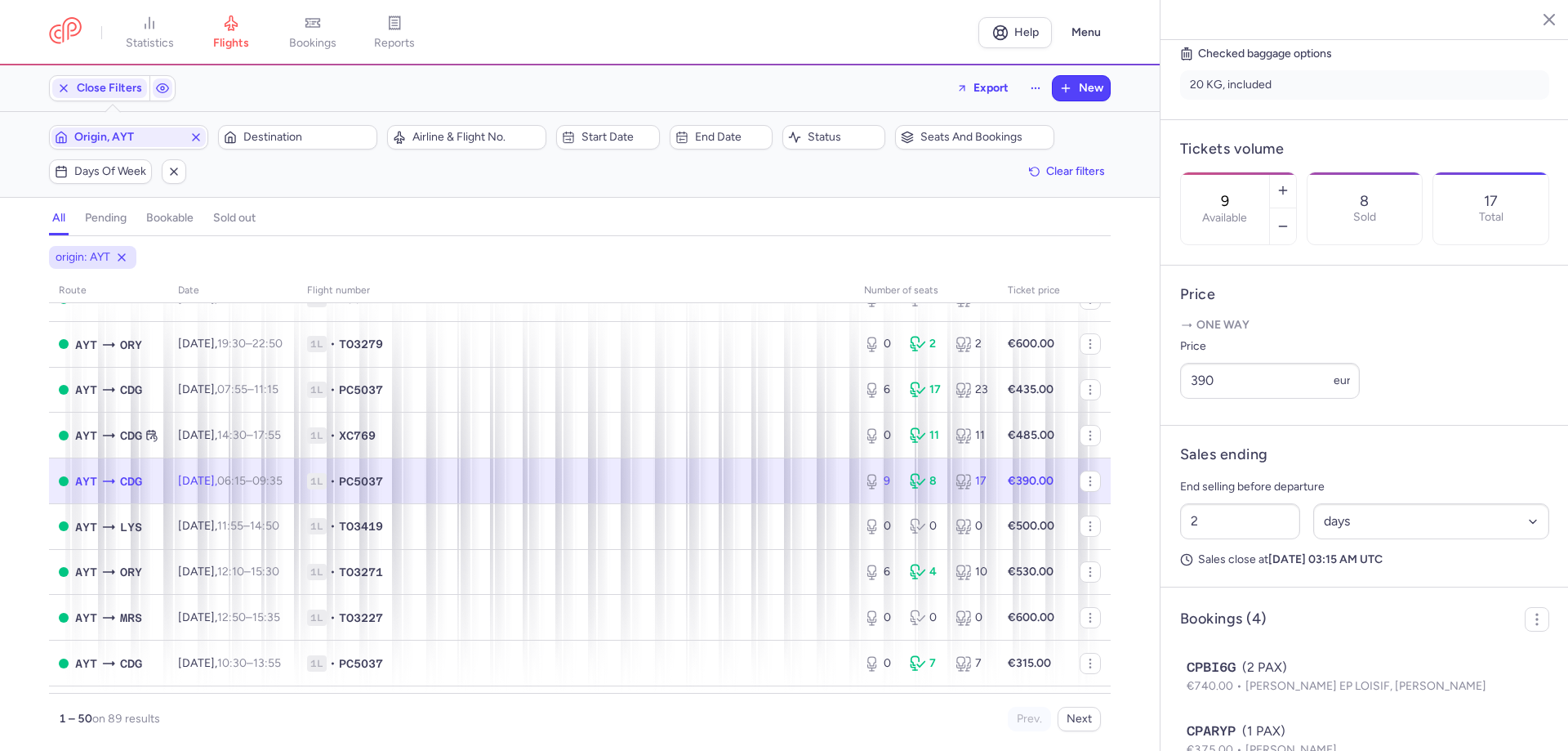
click at [725, 485] on span "1L • PC5037" at bounding box center [576, 480] width 537 height 16
drag, startPoint x: 1253, startPoint y: 400, endPoint x: 1184, endPoint y: 405, distance: 69.2
click at [1184, 399] on input "390" at bounding box center [1269, 380] width 180 height 36
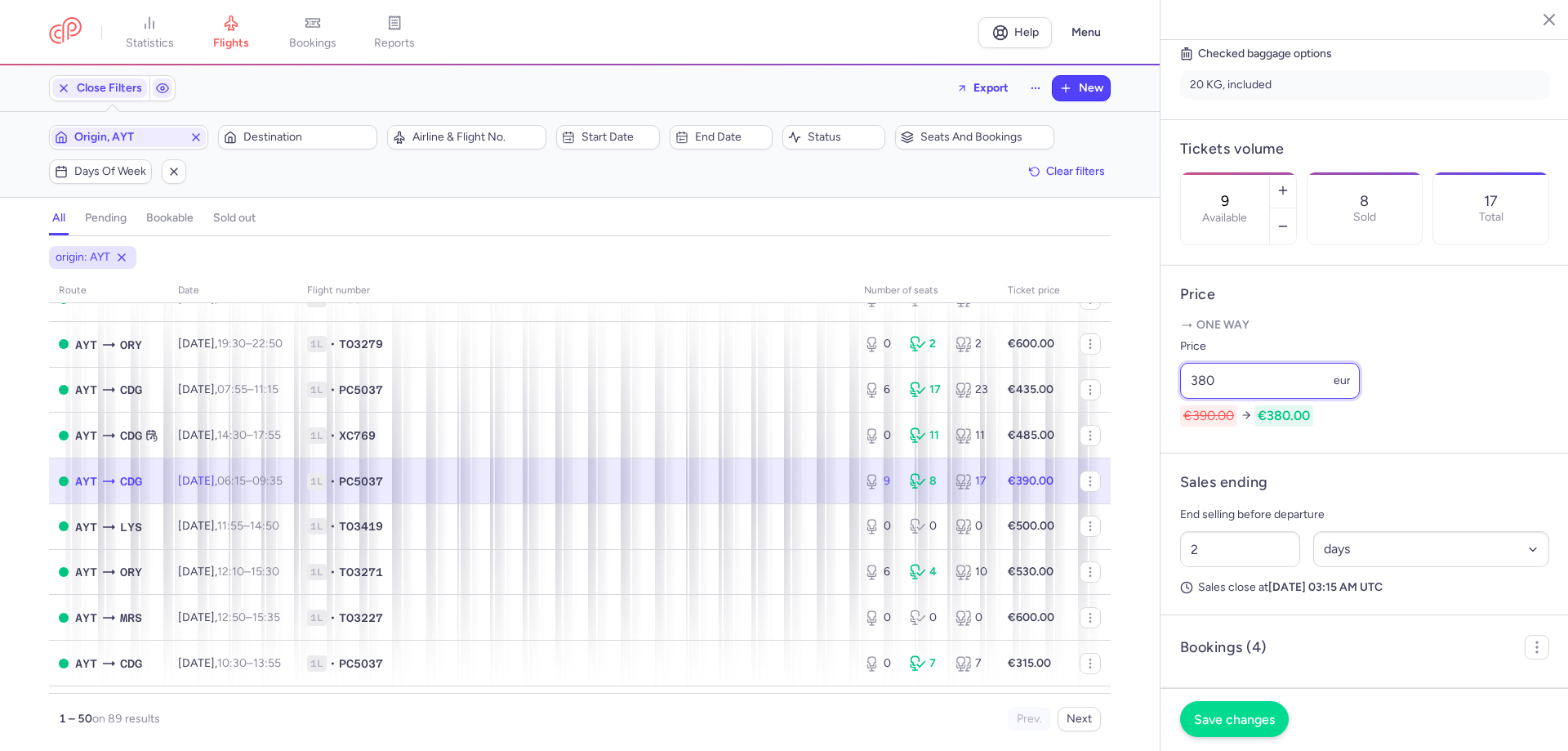
type input "380"
click at [1206, 727] on button "Save changes" at bounding box center [1234, 718] width 109 height 36
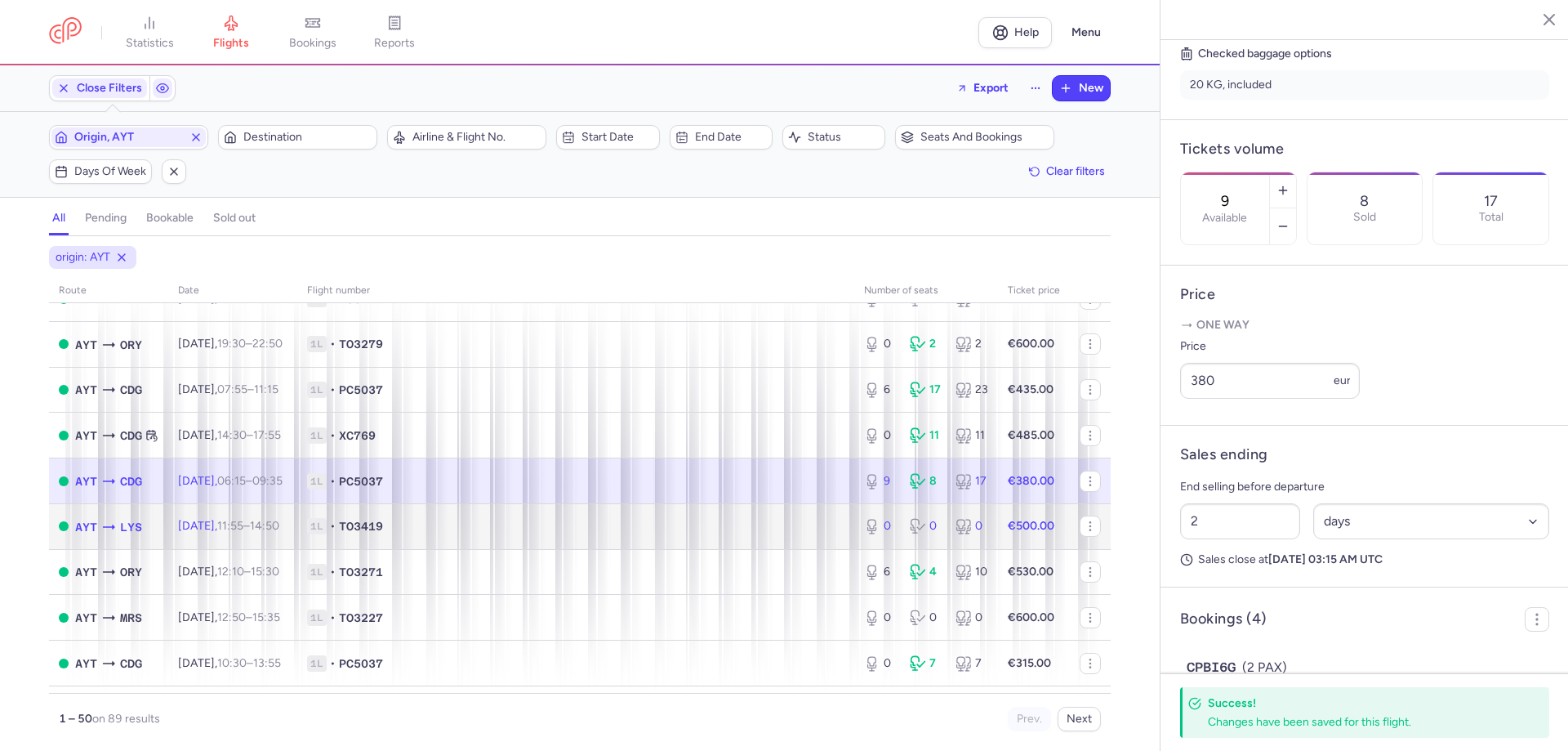
click at [777, 531] on span "1L • TO3419" at bounding box center [576, 525] width 537 height 16
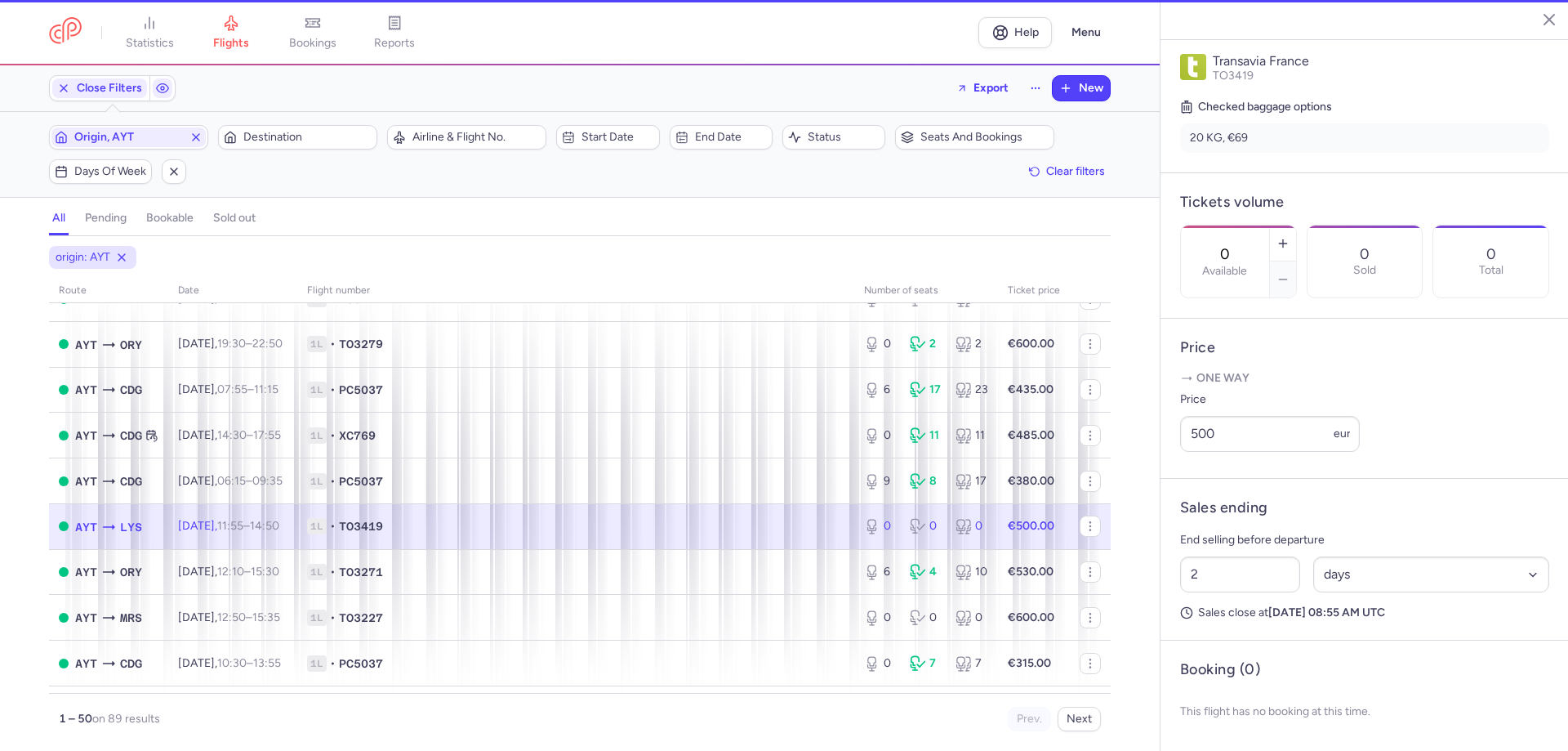
scroll to position [375, 0]
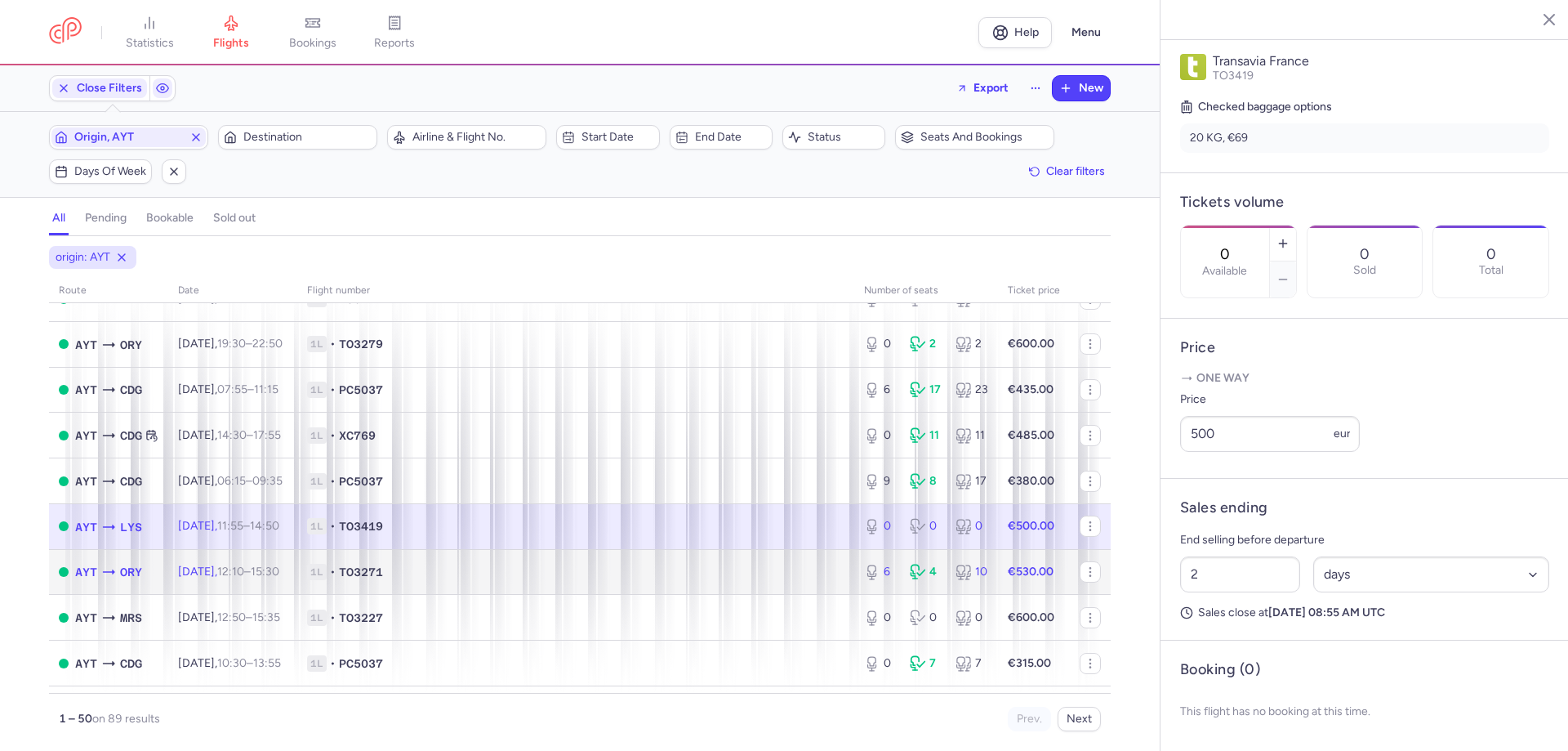
click at [781, 582] on td "1L • TO3271" at bounding box center [575, 571] width 557 height 46
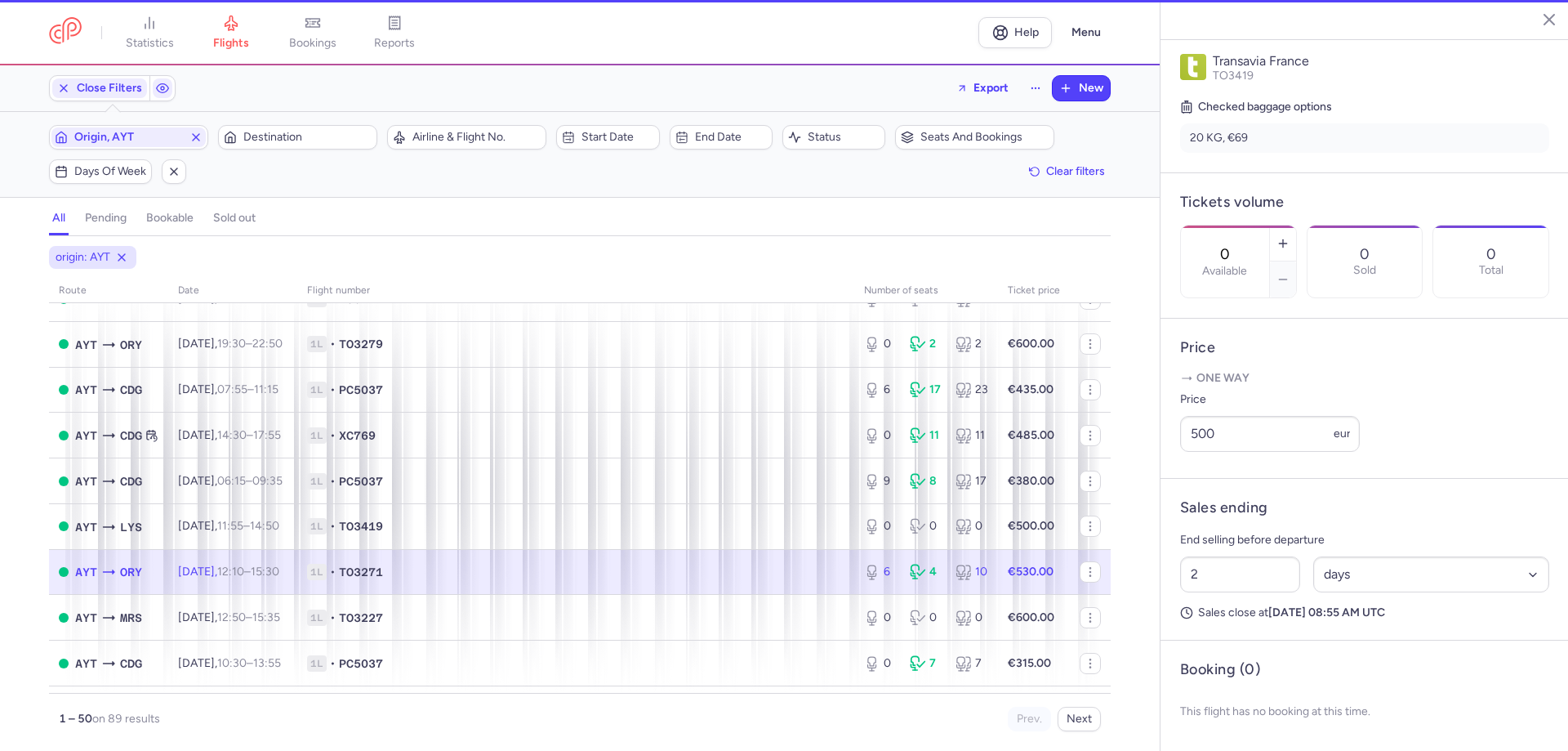
type input "6"
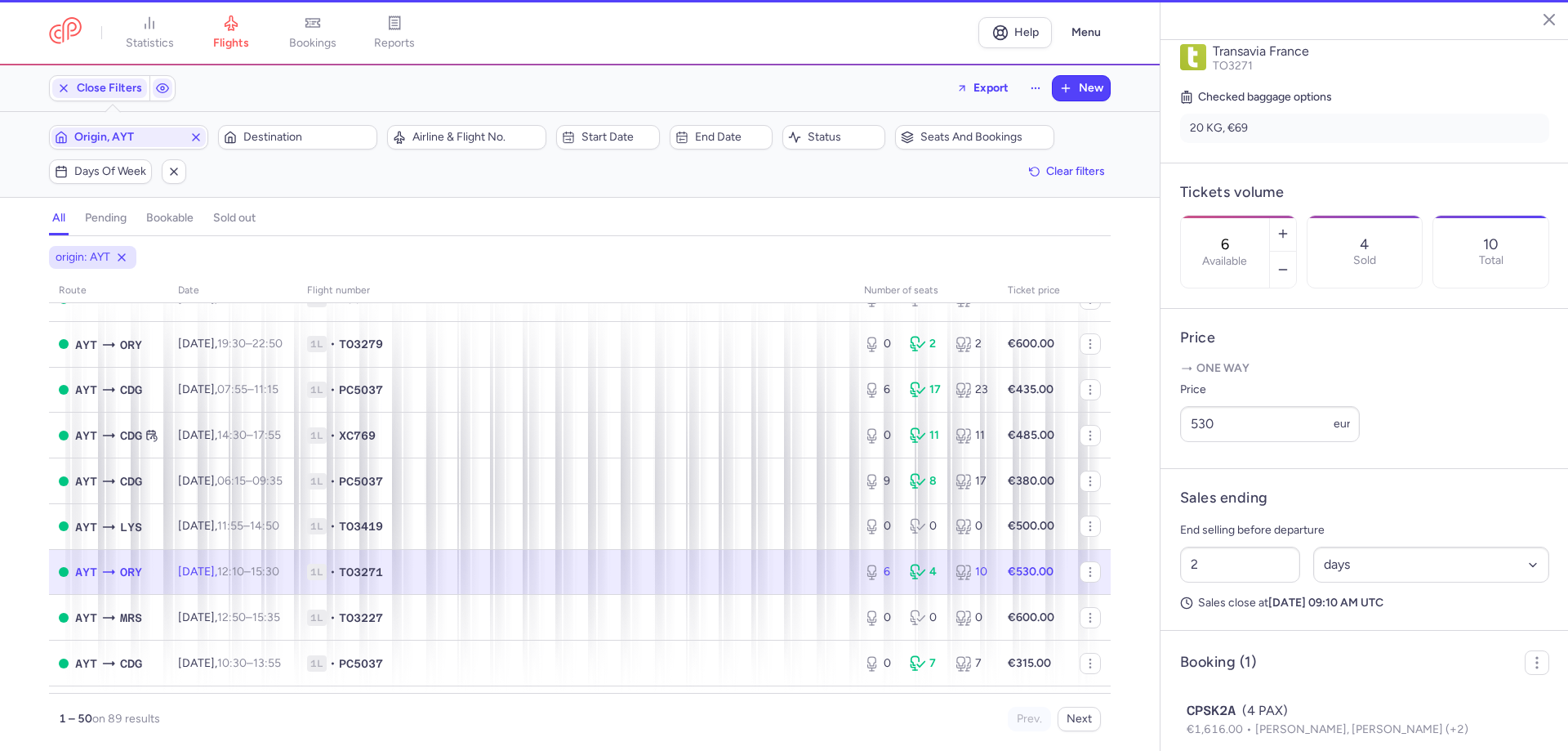
scroll to position [419, 0]
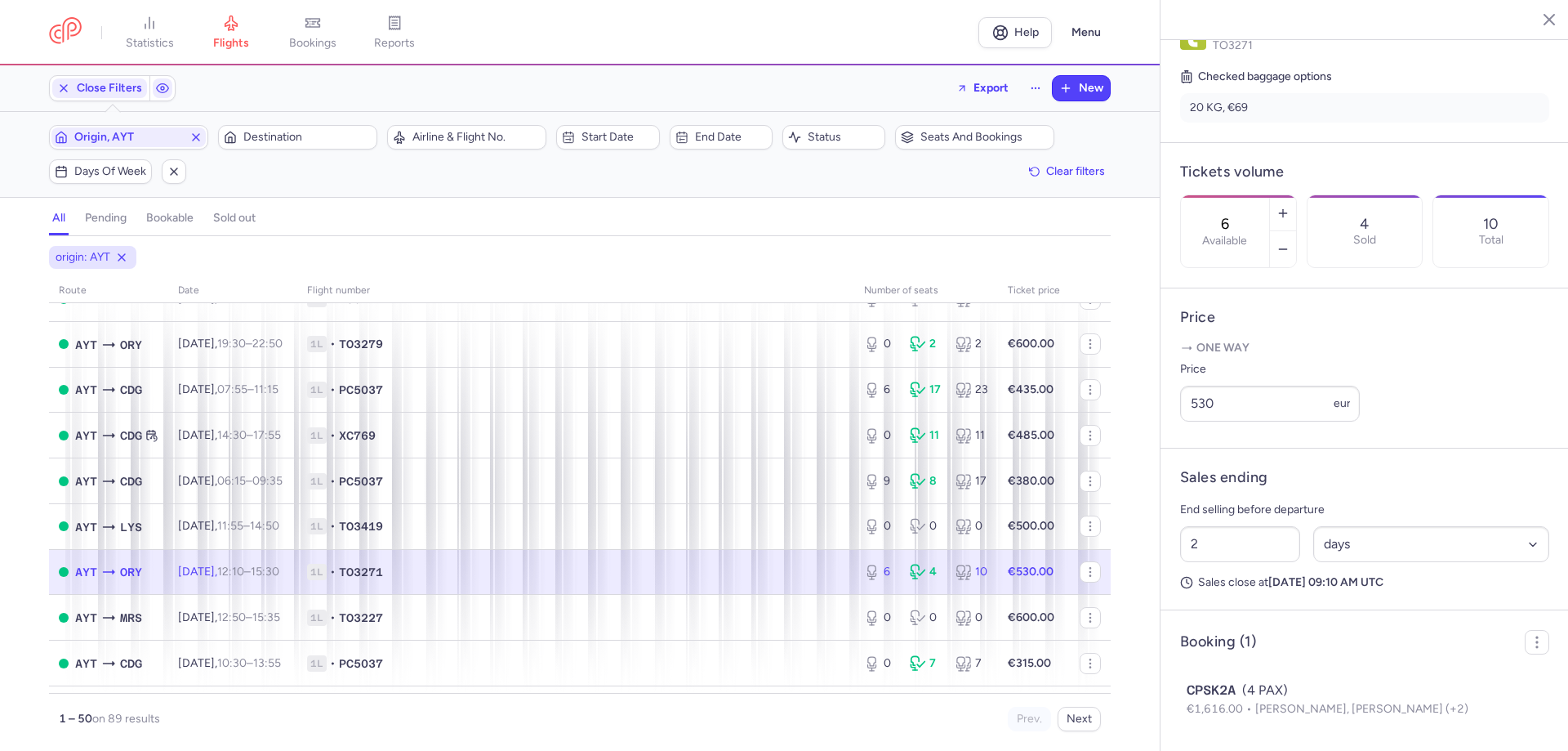
click at [710, 579] on span "1L • TO3271" at bounding box center [576, 571] width 537 height 16
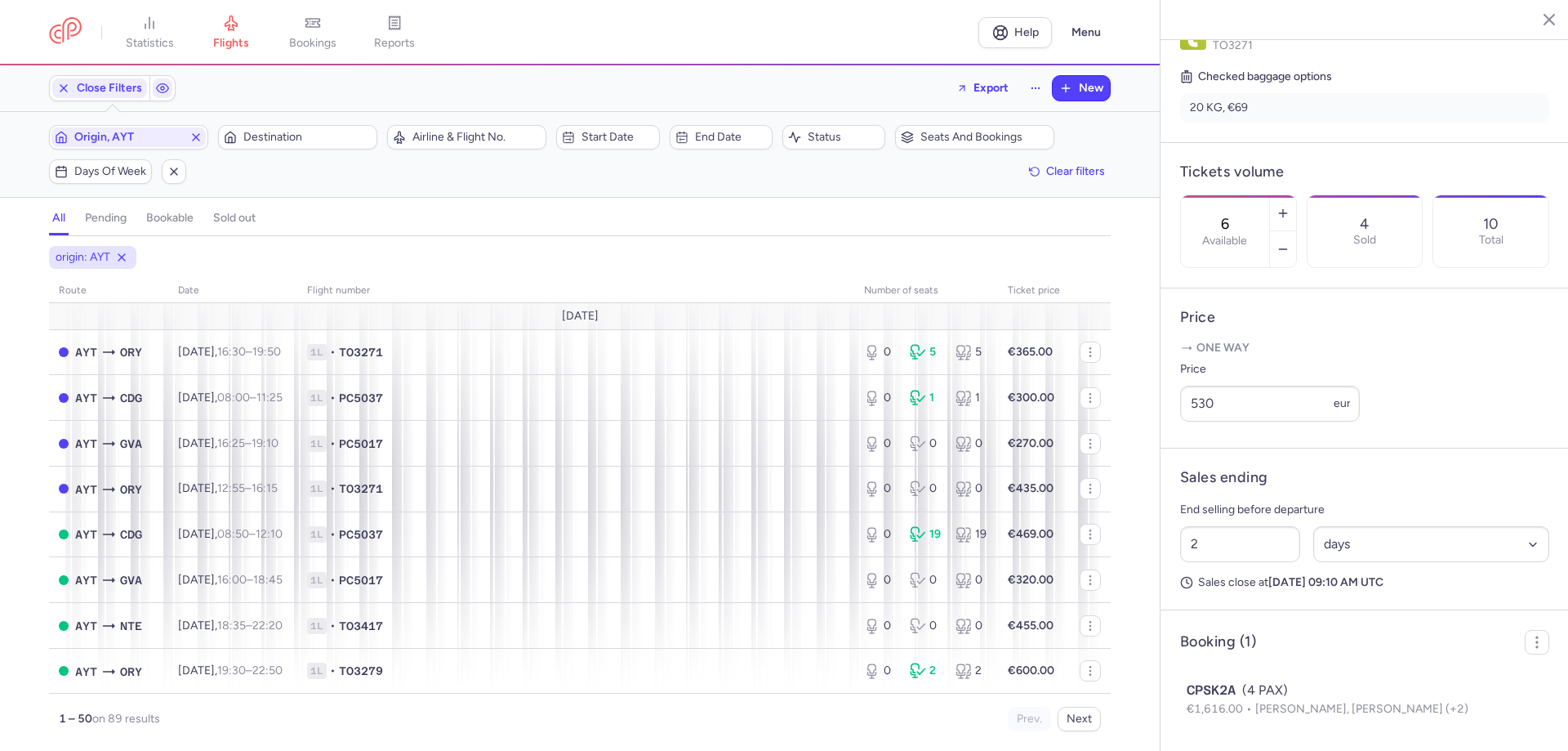
drag, startPoint x: 305, startPoint y: 141, endPoint x: 286, endPoint y: 155, distance: 23.6
click at [301, 145] on span "Destination" at bounding box center [297, 137] width 154 height 20
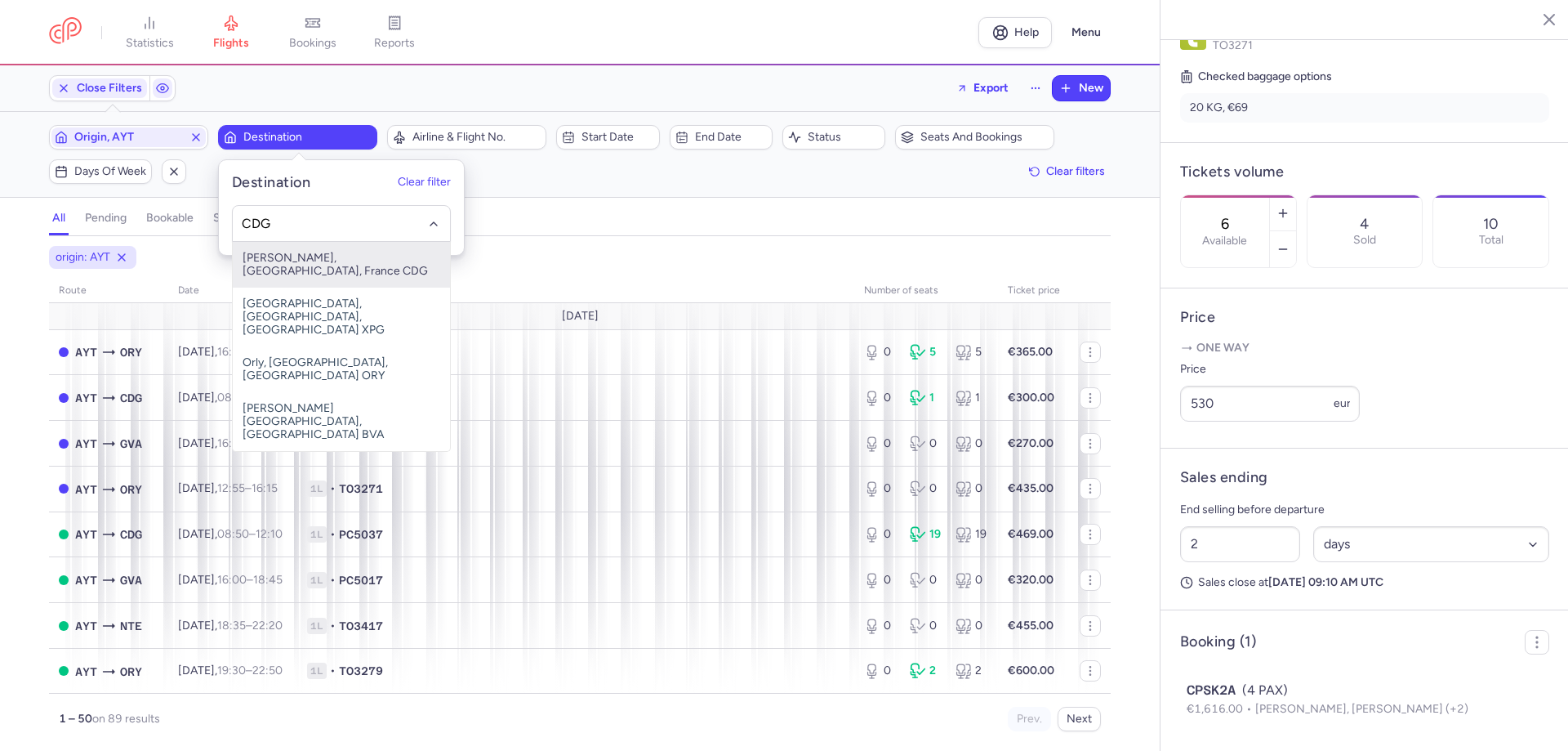
click at [361, 248] on span "[PERSON_NAME], [GEOGRAPHIC_DATA], France CDG" at bounding box center [342, 264] width 217 height 46
type input "CDG"
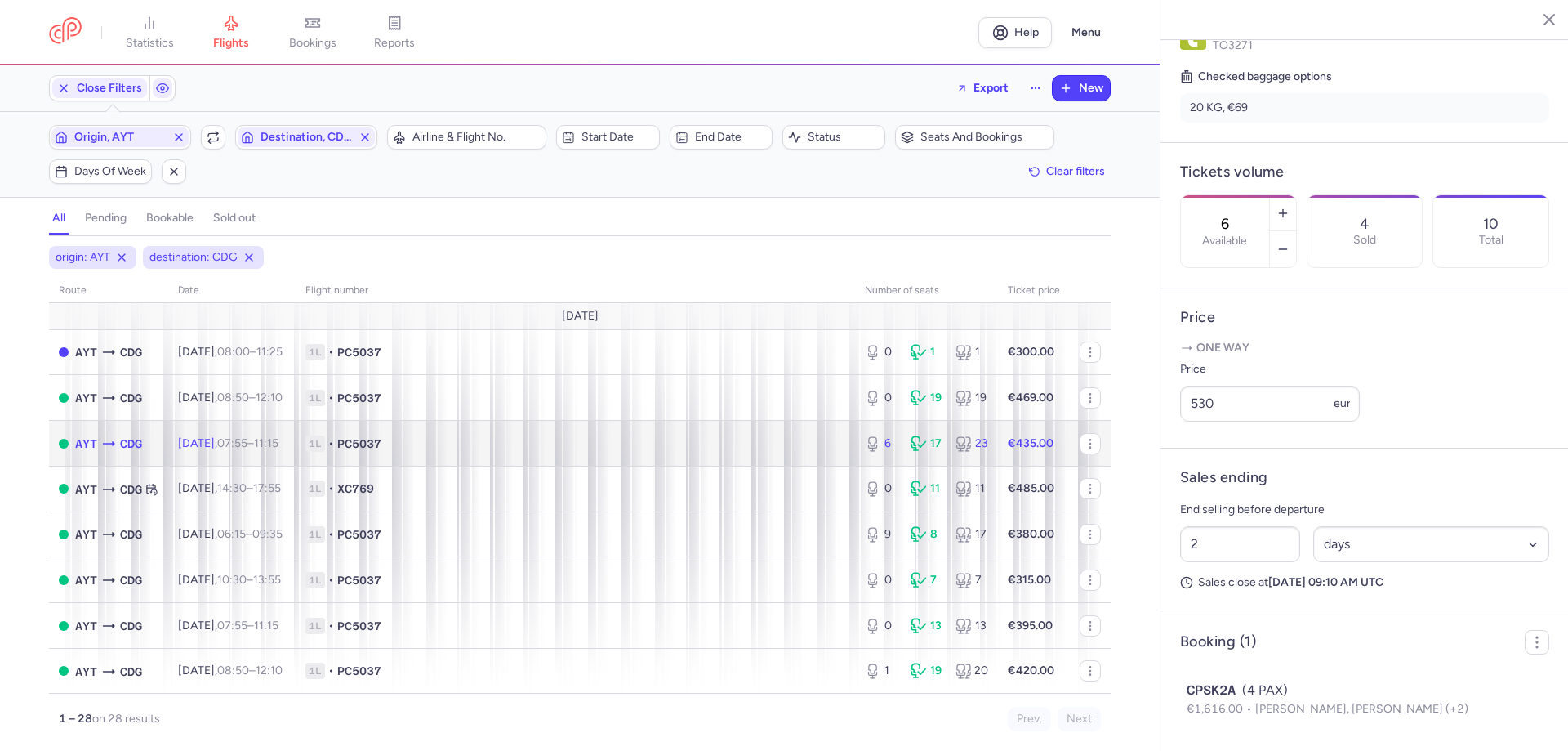
click at [578, 438] on span "1L • PC5037" at bounding box center [575, 443] width 540 height 16
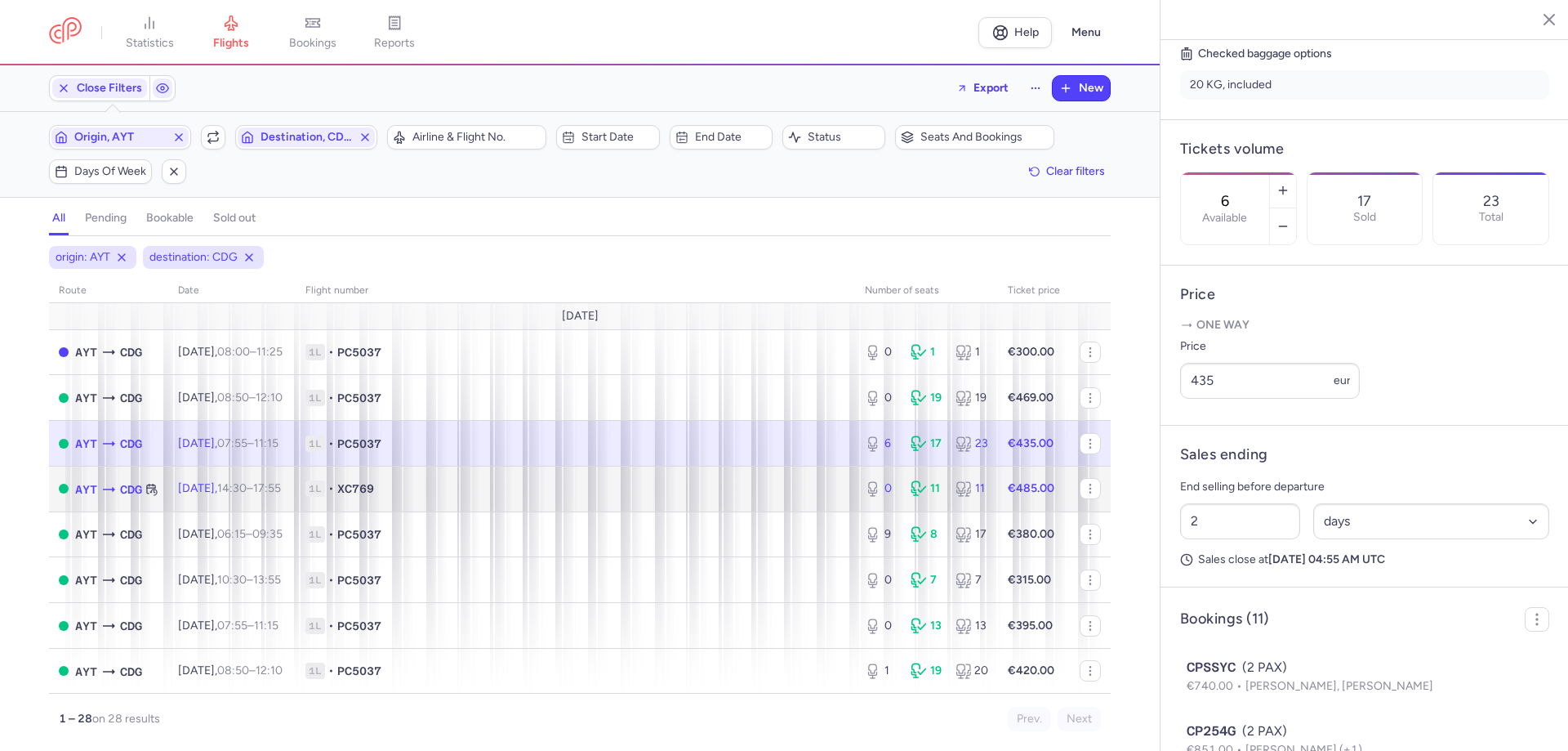
click at [579, 490] on span "1L • XC769" at bounding box center [575, 488] width 540 height 16
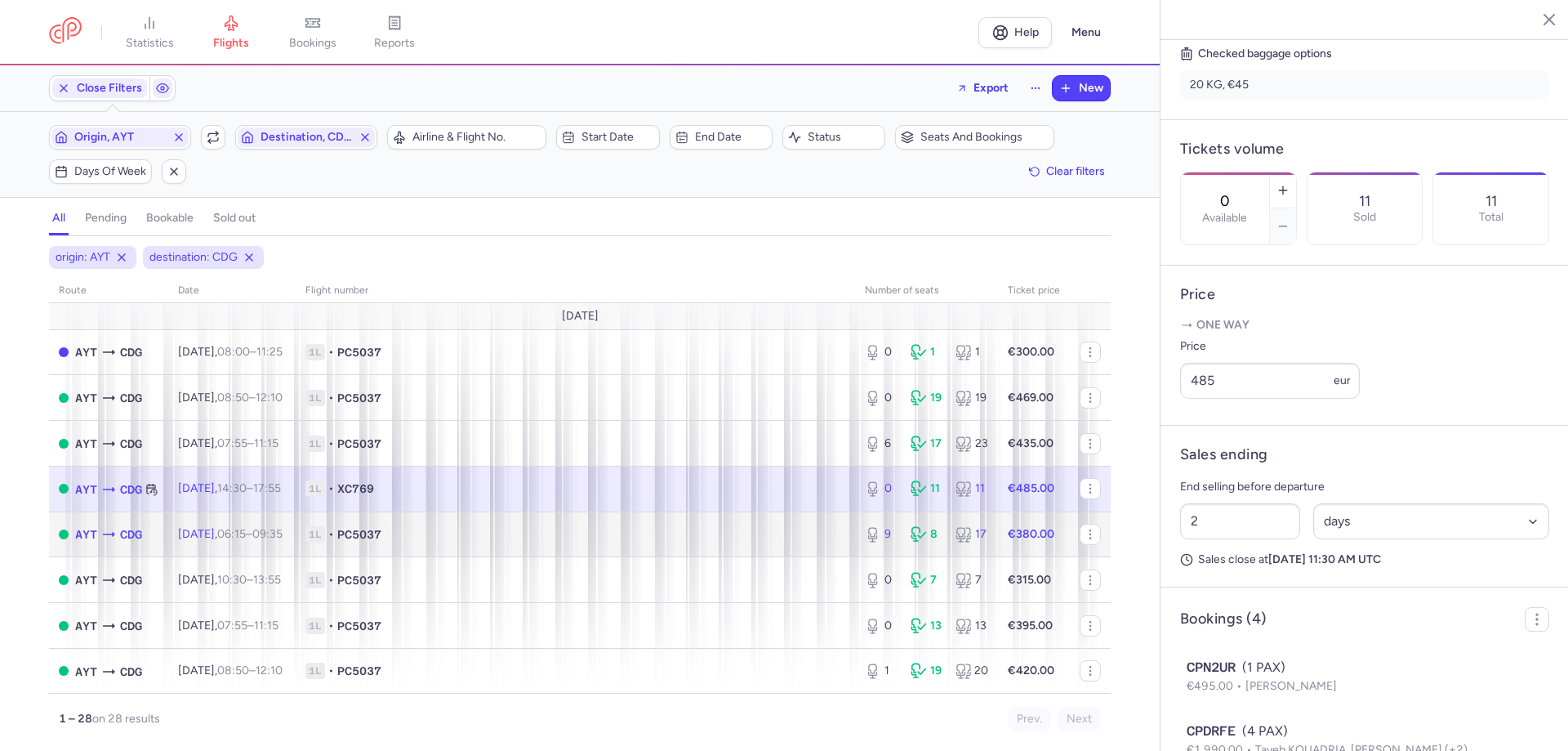
click at [582, 529] on span "1L • PC5037" at bounding box center [575, 534] width 540 height 16
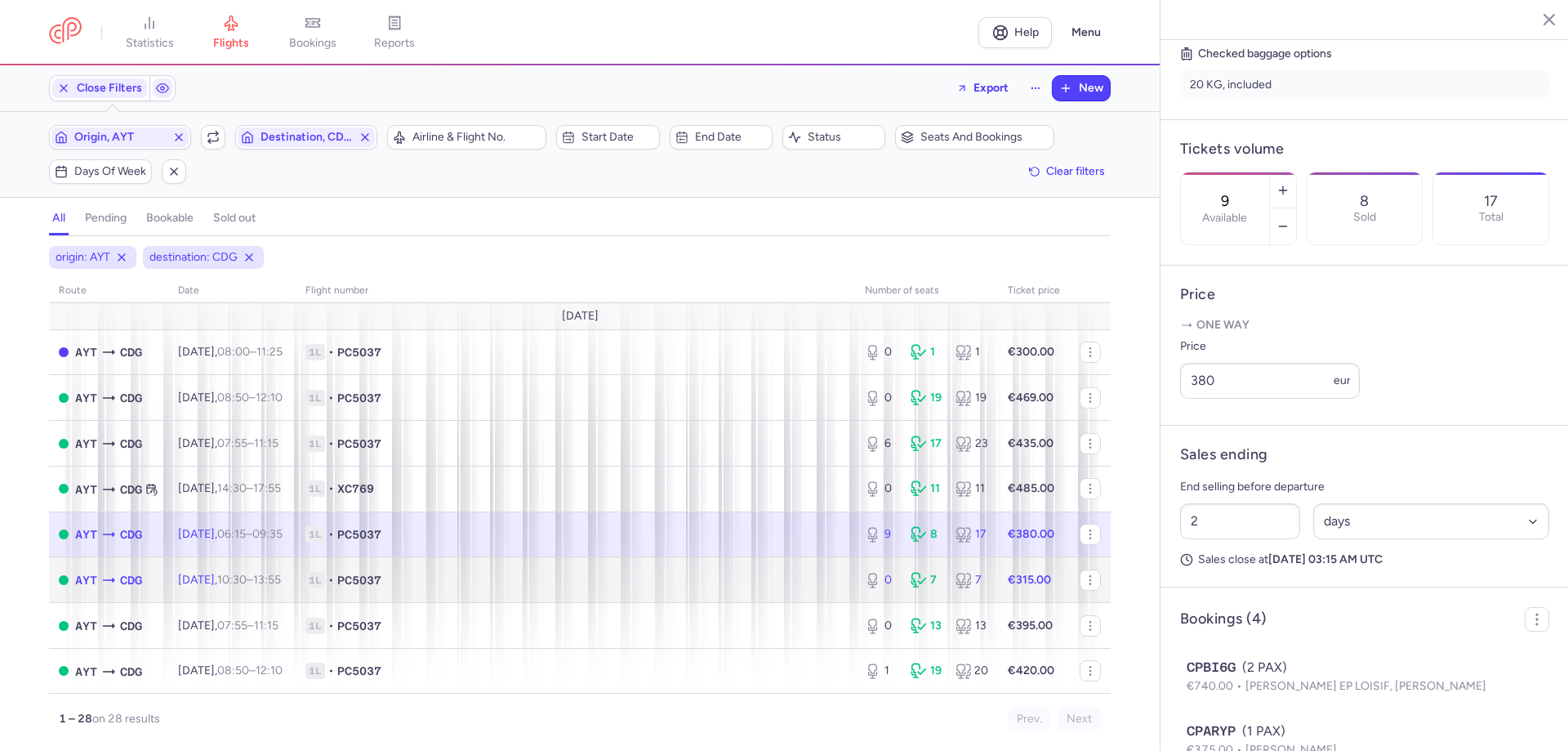
click at [569, 572] on span "1L • PC5037" at bounding box center [575, 580] width 540 height 16
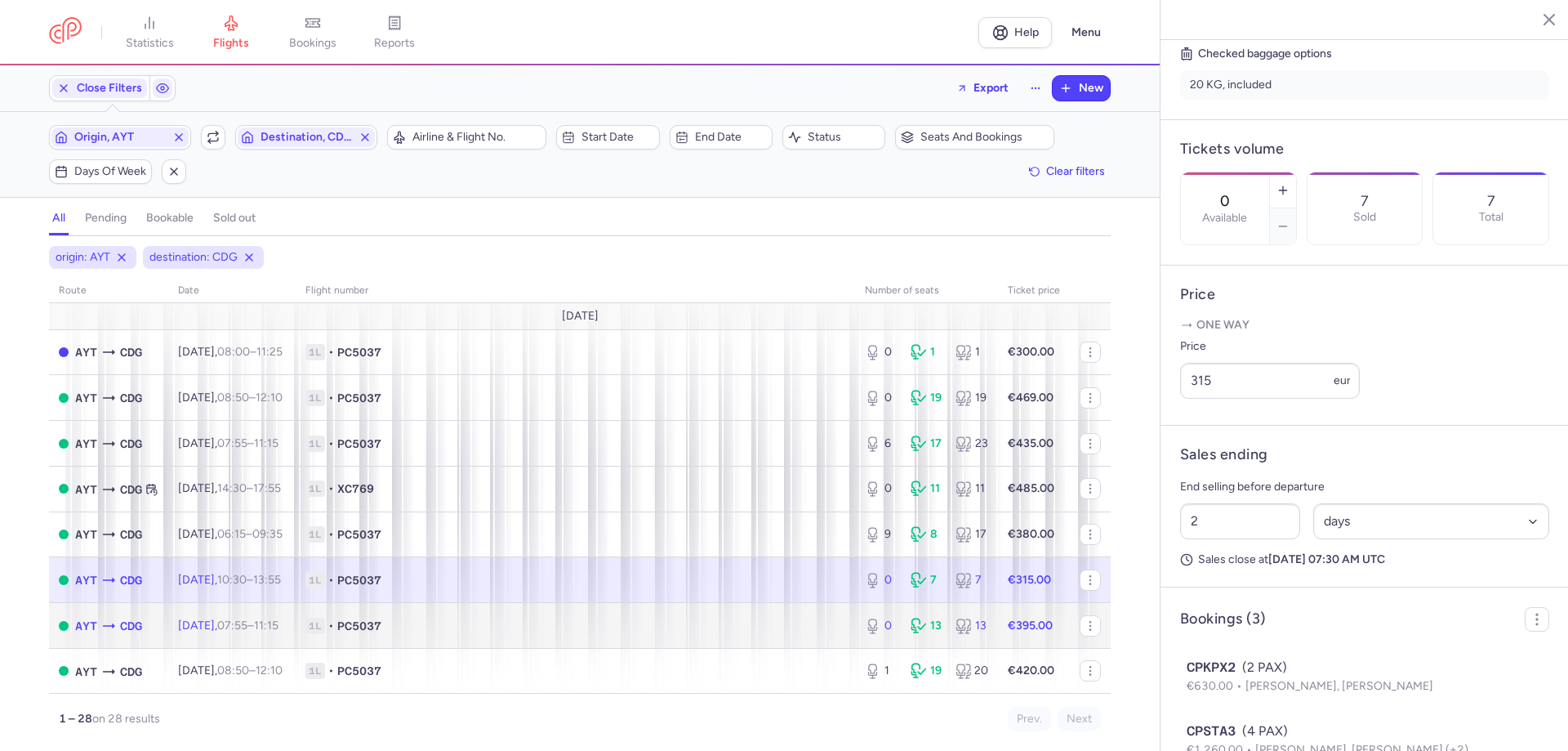
click at [565, 620] on span "1L • PC5037" at bounding box center [575, 625] width 540 height 16
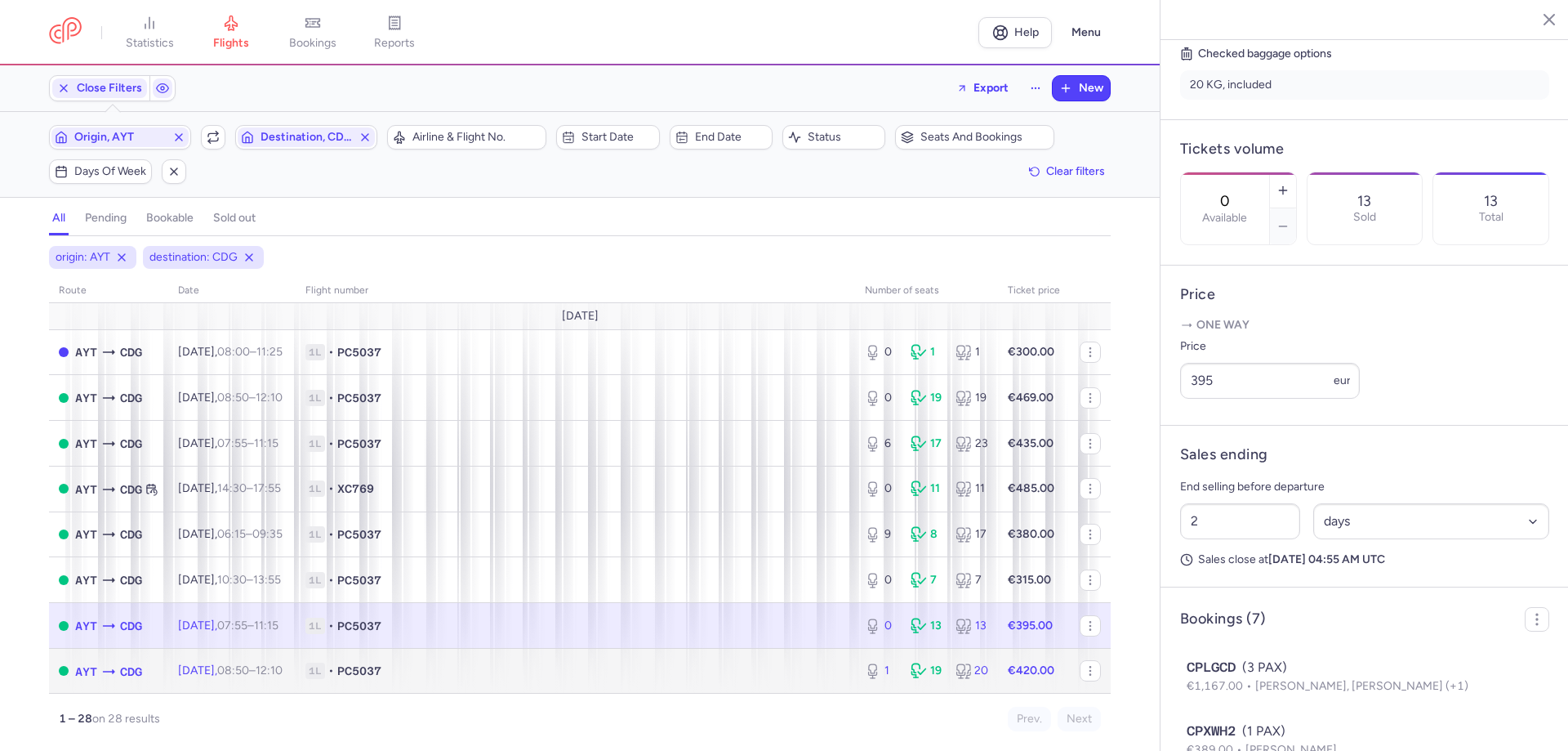
click at [547, 674] on span "1L • PC5037" at bounding box center [575, 670] width 540 height 16
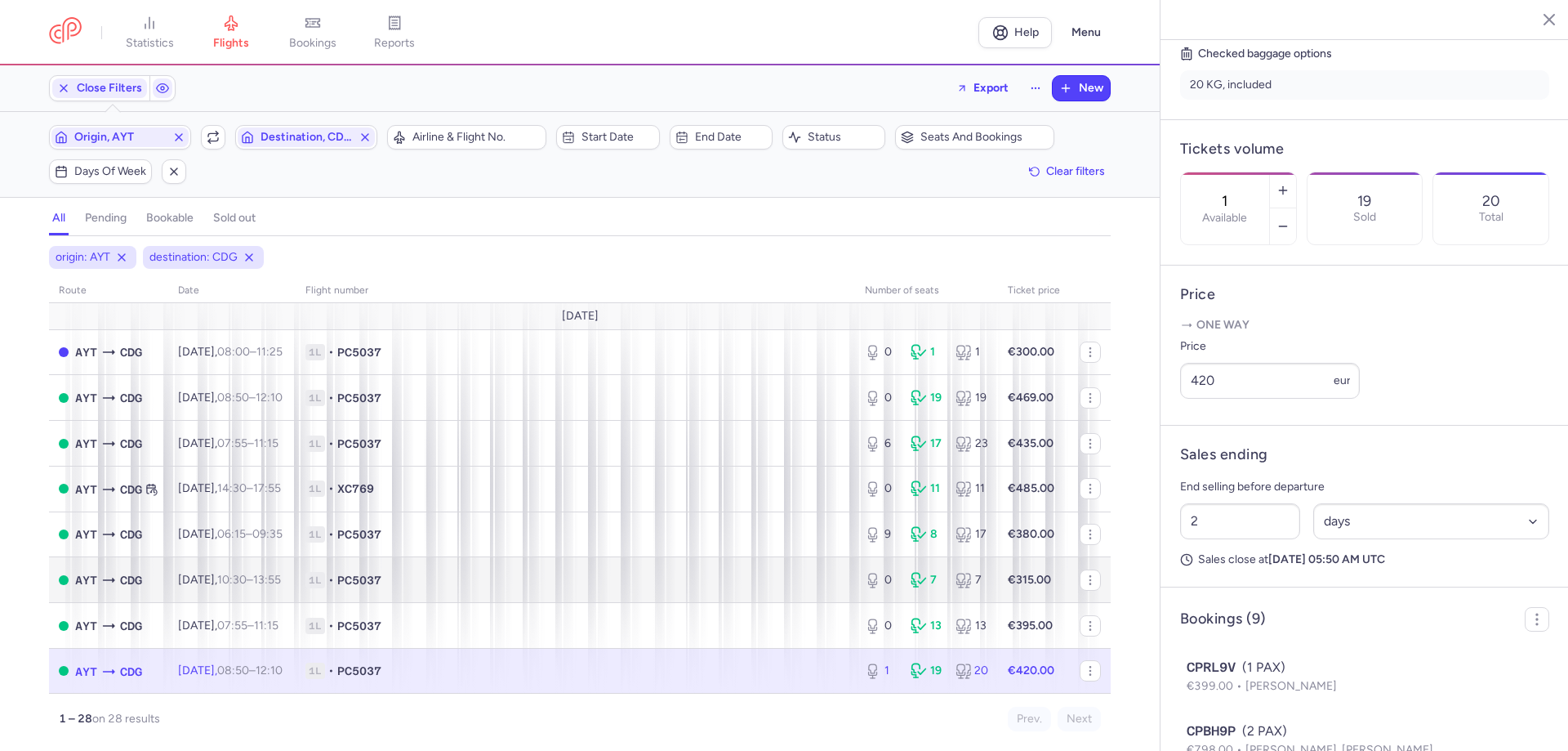
scroll to position [163, 0]
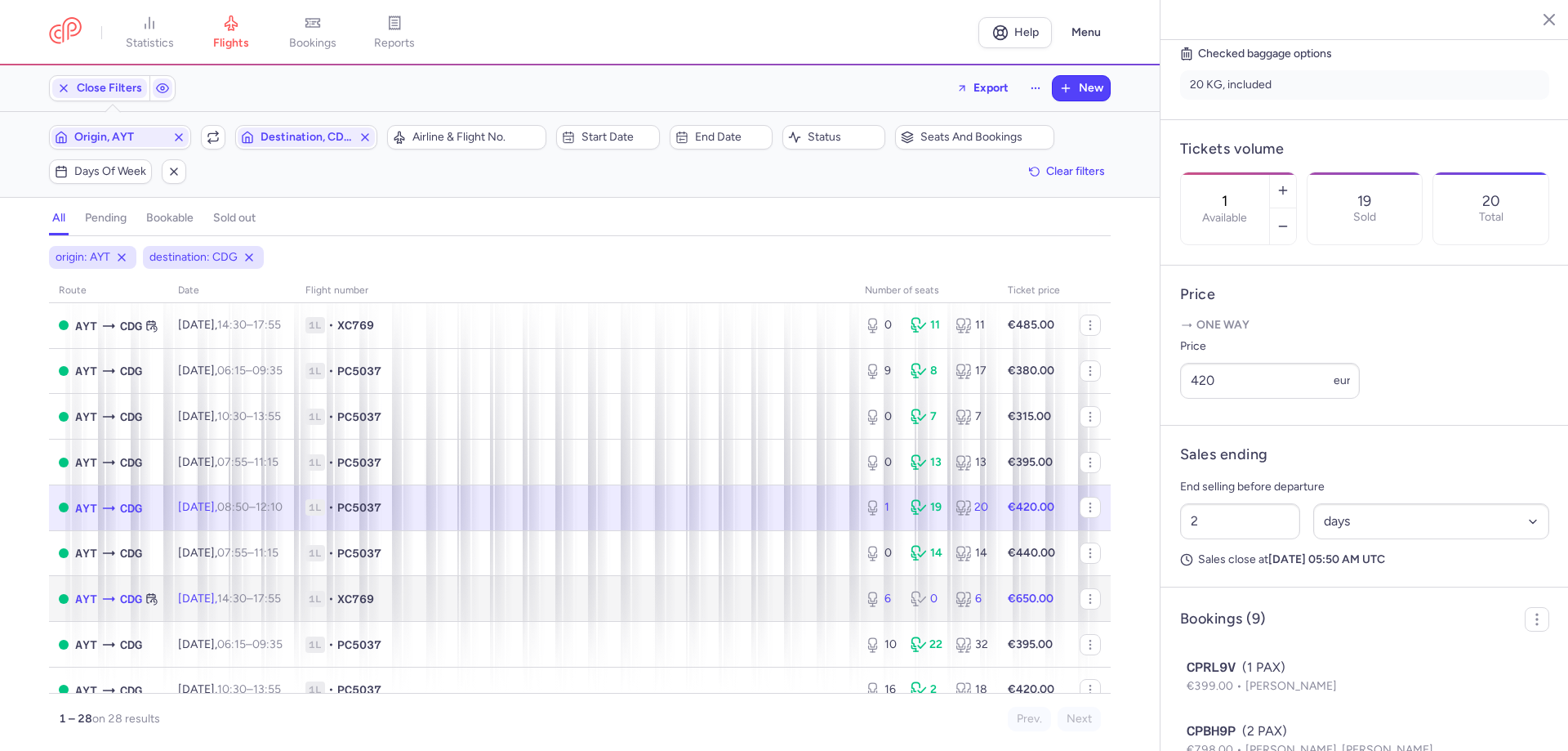
click at [560, 609] on td "1L • XC769" at bounding box center [575, 598] width 559 height 46
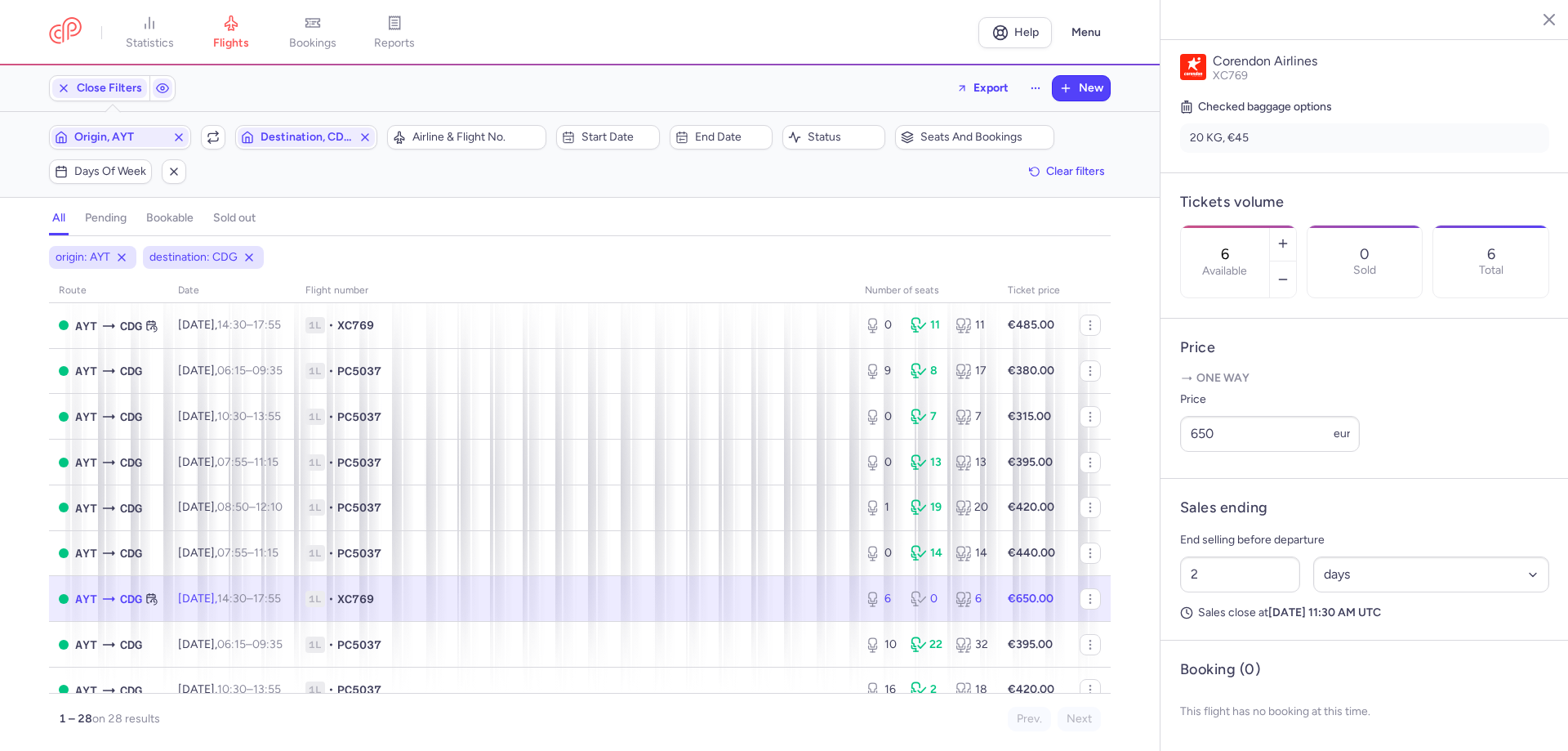
scroll to position [245, 0]
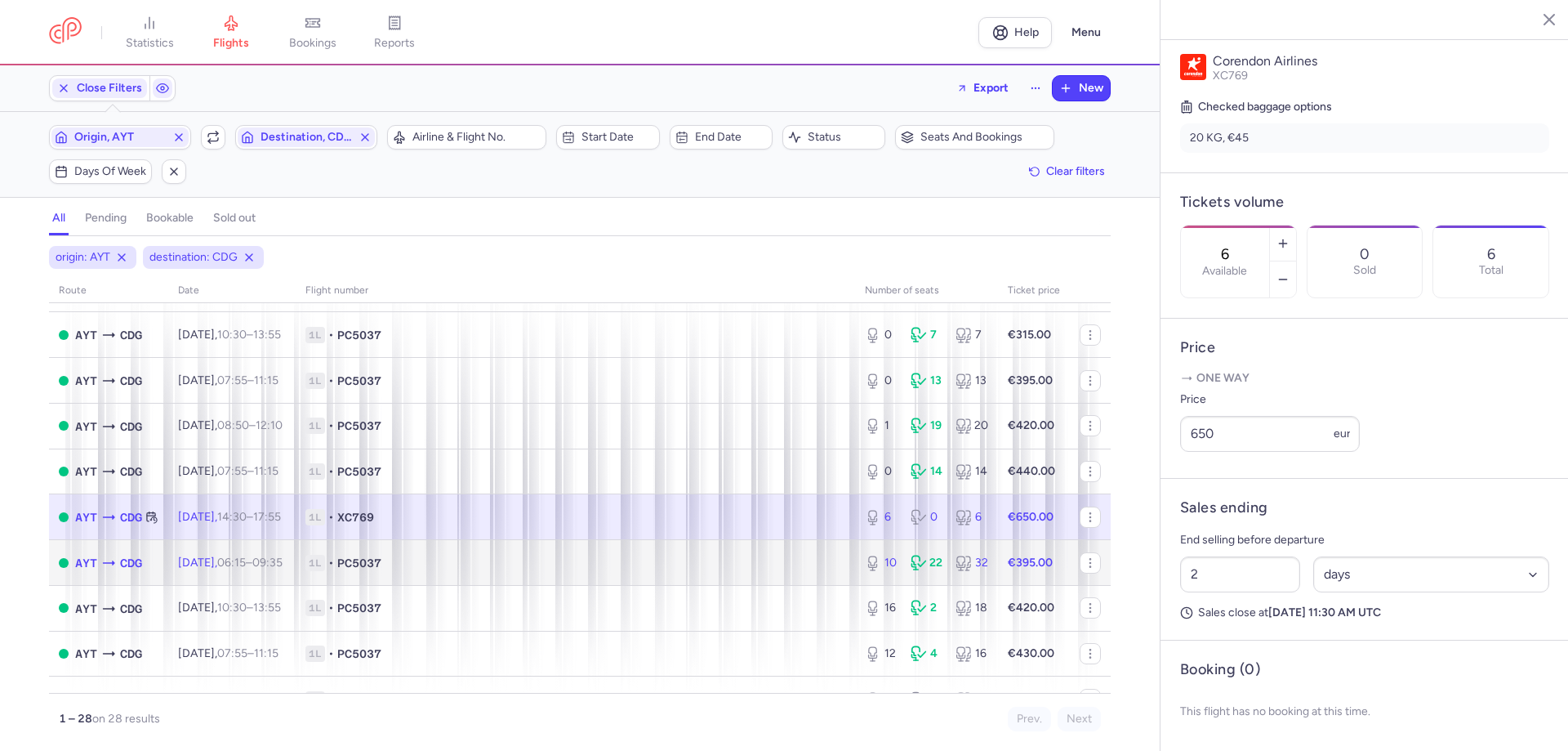
click at [563, 572] on td "1L • PC5037" at bounding box center [575, 563] width 559 height 46
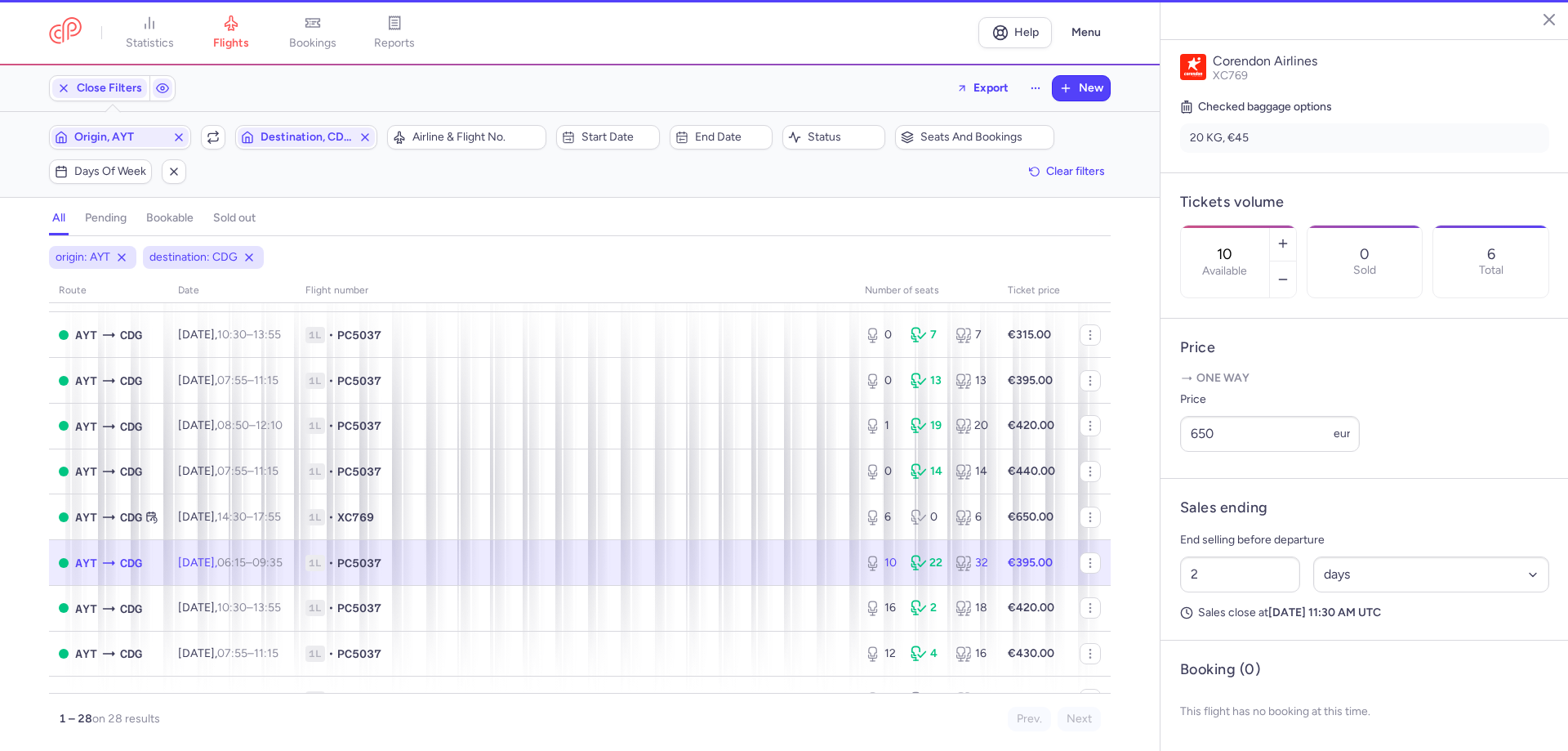
scroll to position [419, 0]
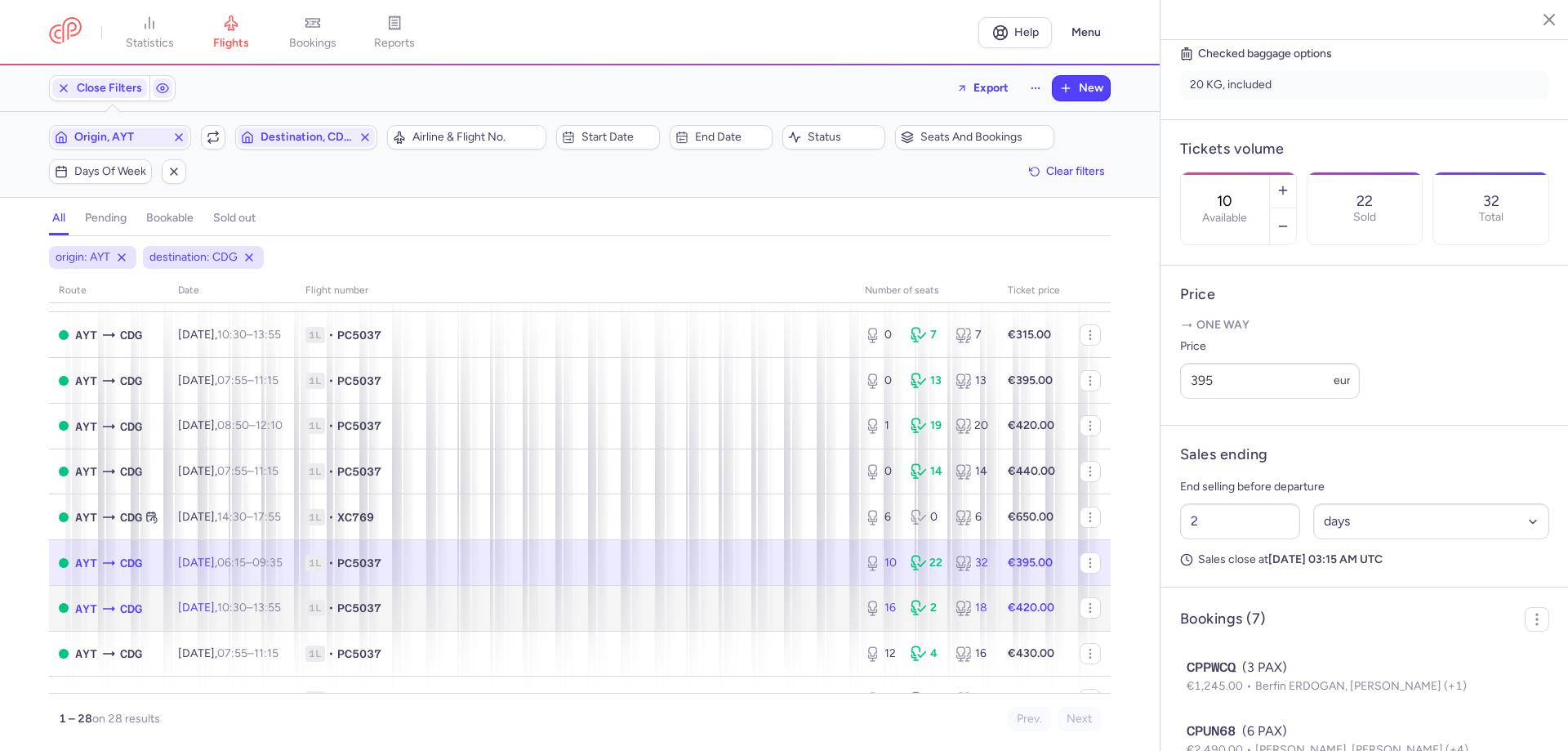
click at [547, 609] on span "1L • PC5037" at bounding box center [575, 607] width 540 height 16
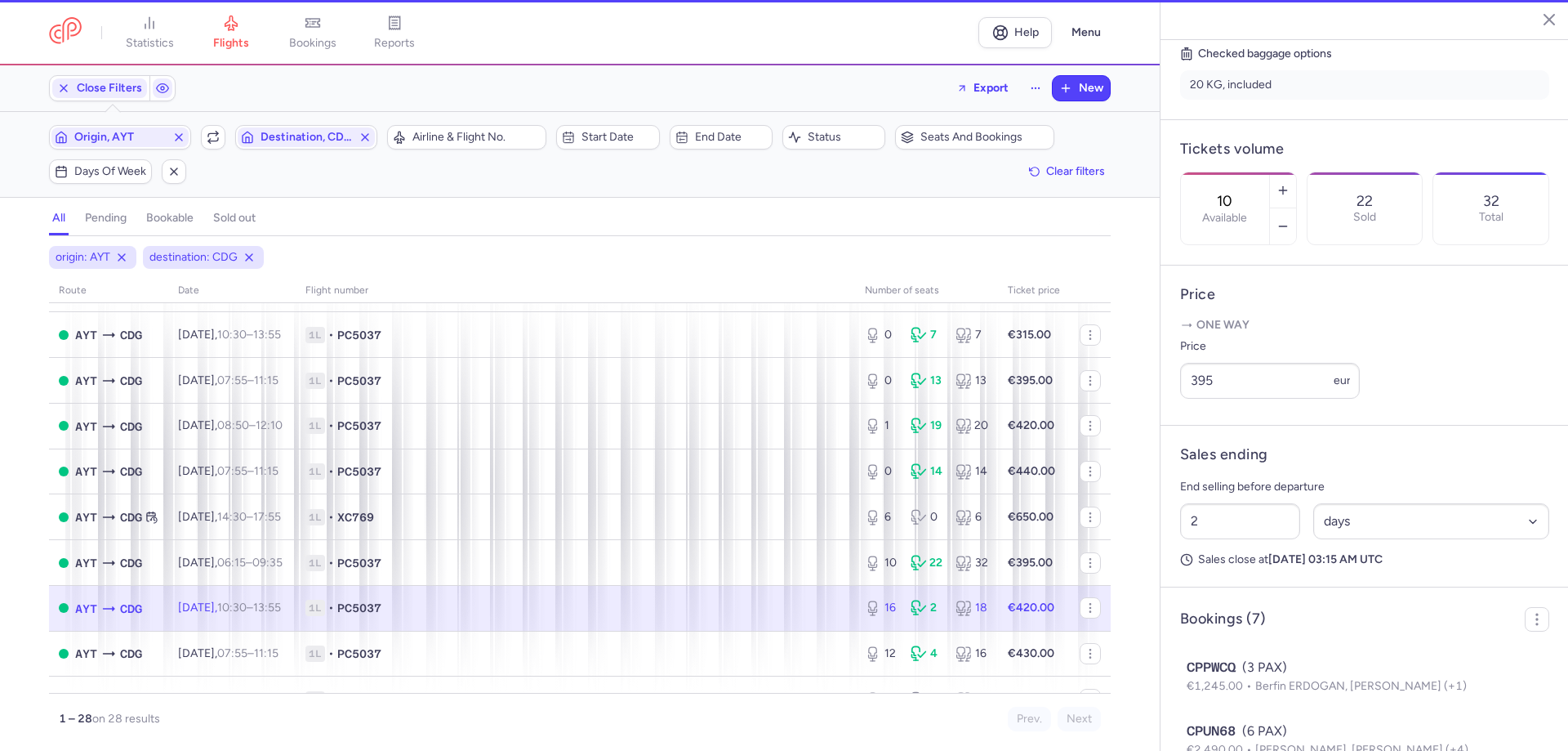
type input "16"
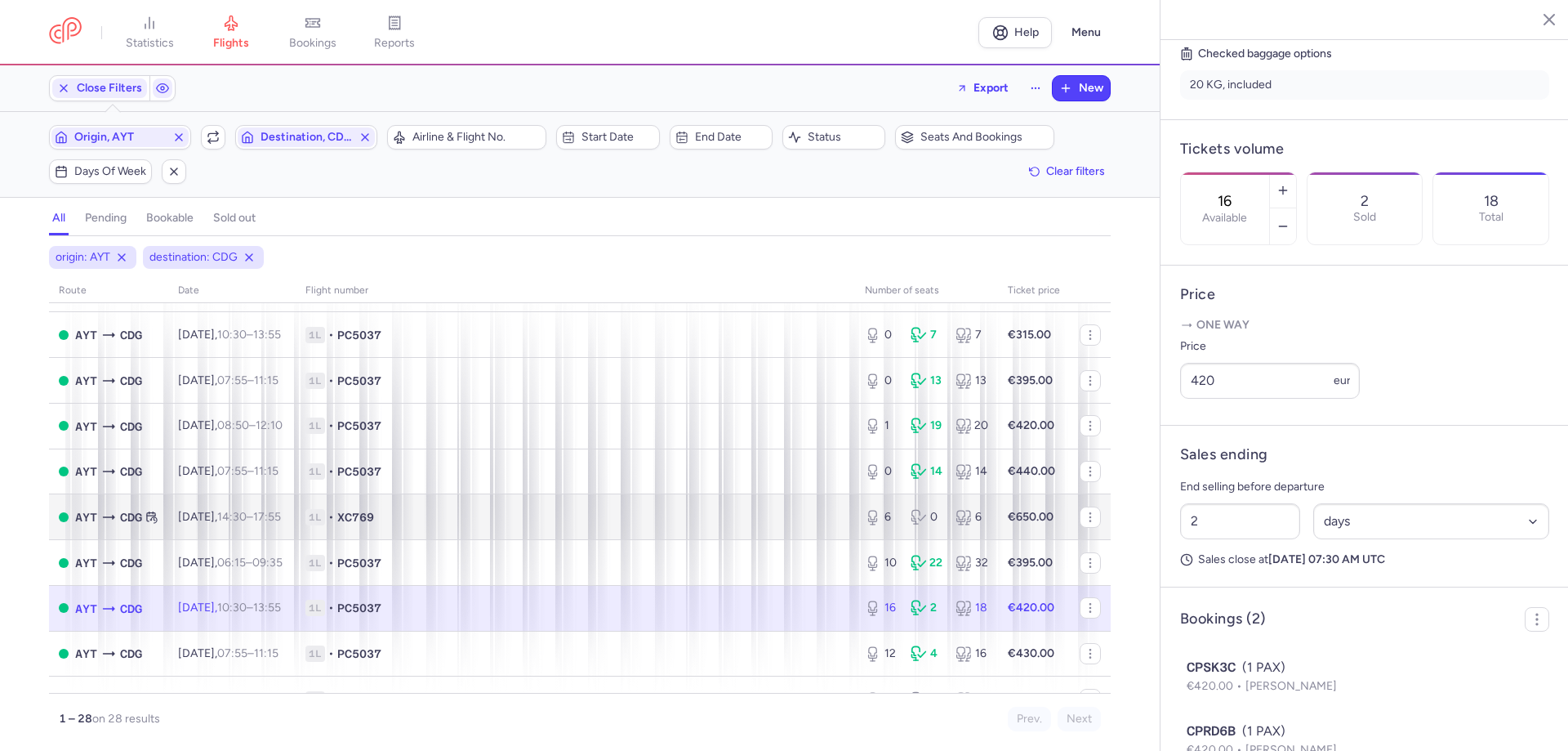
scroll to position [327, 0]
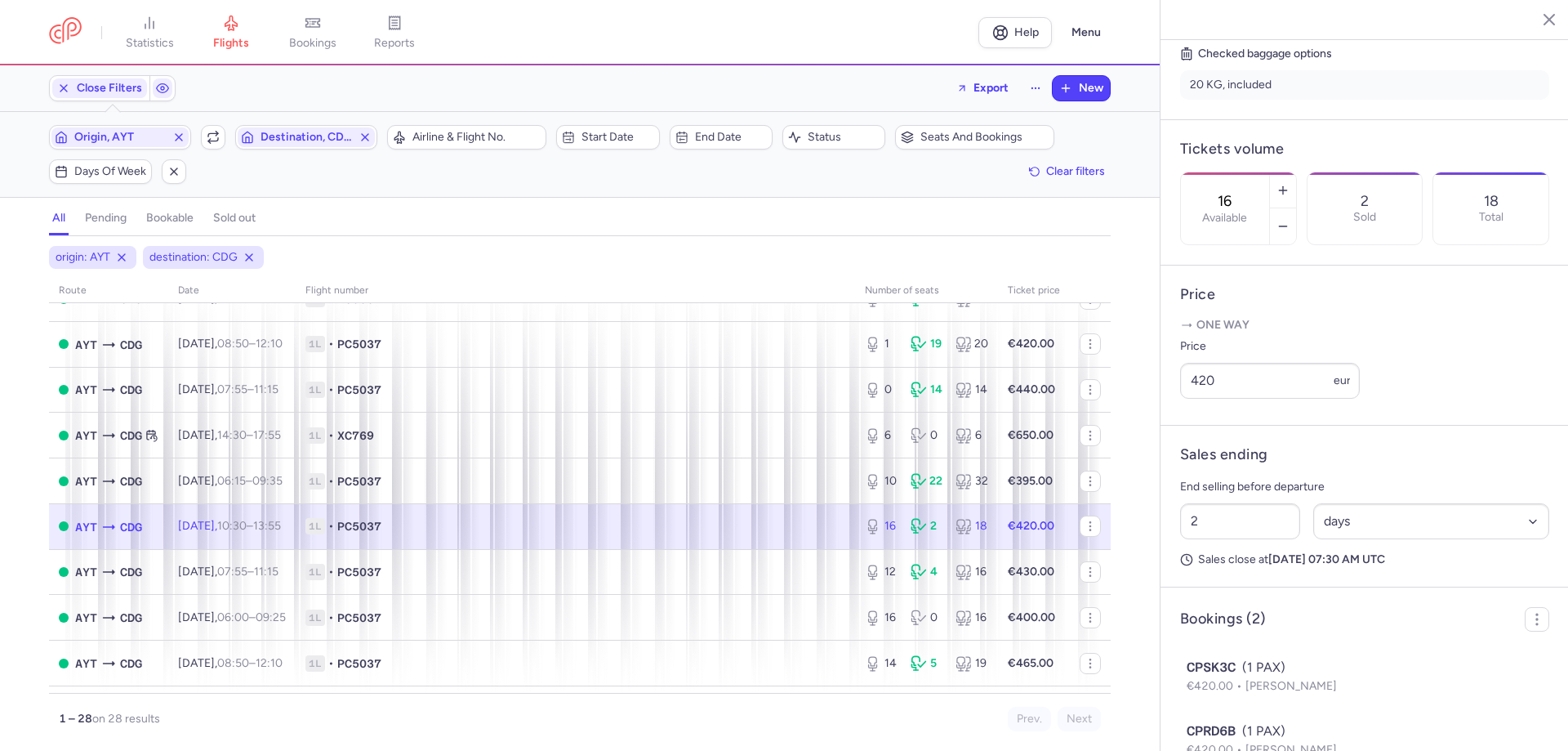
click at [542, 534] on span "1L • PC5037" at bounding box center [575, 525] width 540 height 16
click at [293, 142] on span "Destination, CDG" at bounding box center [306, 138] width 92 height 13
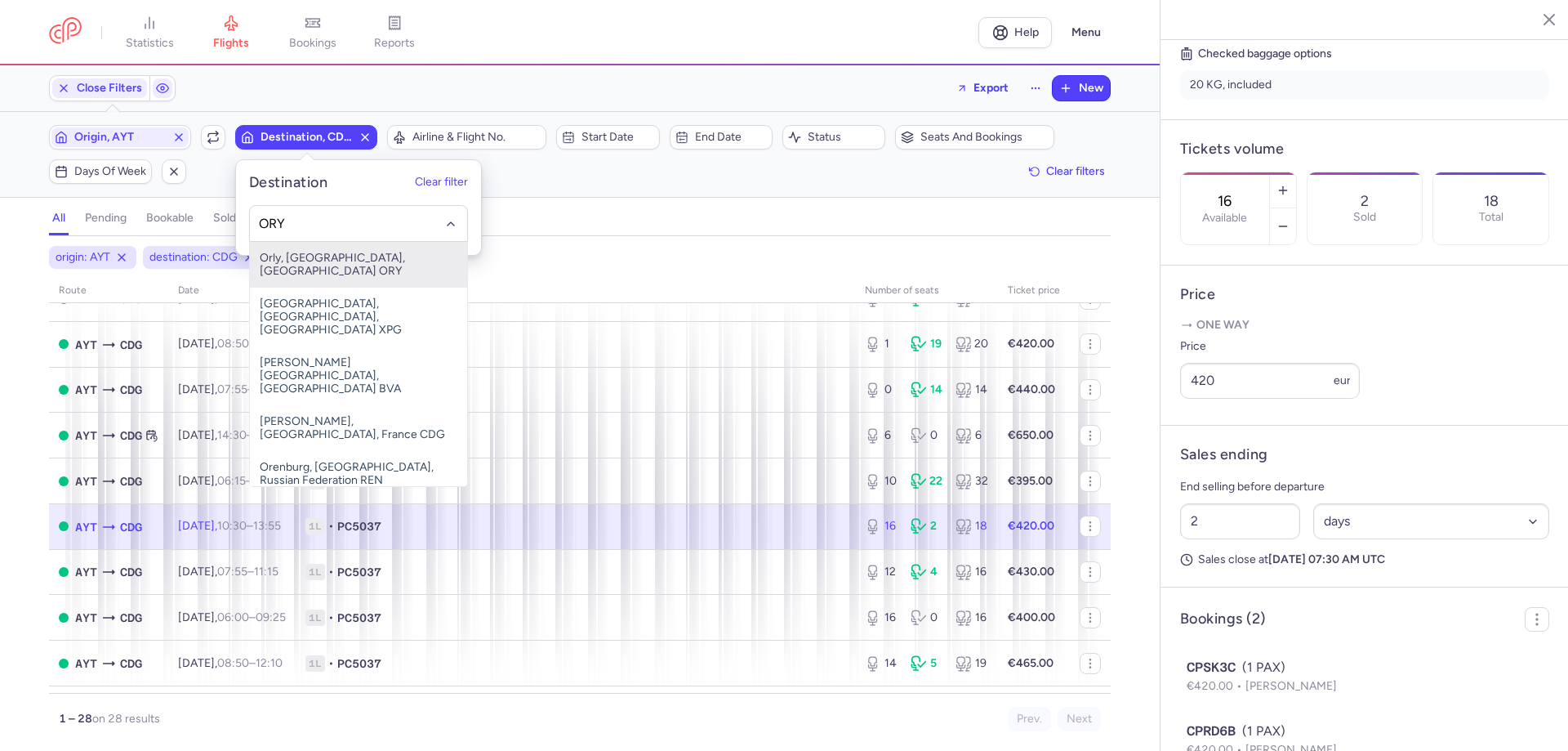
drag, startPoint x: 344, startPoint y: 251, endPoint x: 348, endPoint y: 263, distance: 12.6
click at [348, 258] on span "Orly, [GEOGRAPHIC_DATA], [GEOGRAPHIC_DATA] ORY" at bounding box center [359, 264] width 217 height 46
type input "ORY"
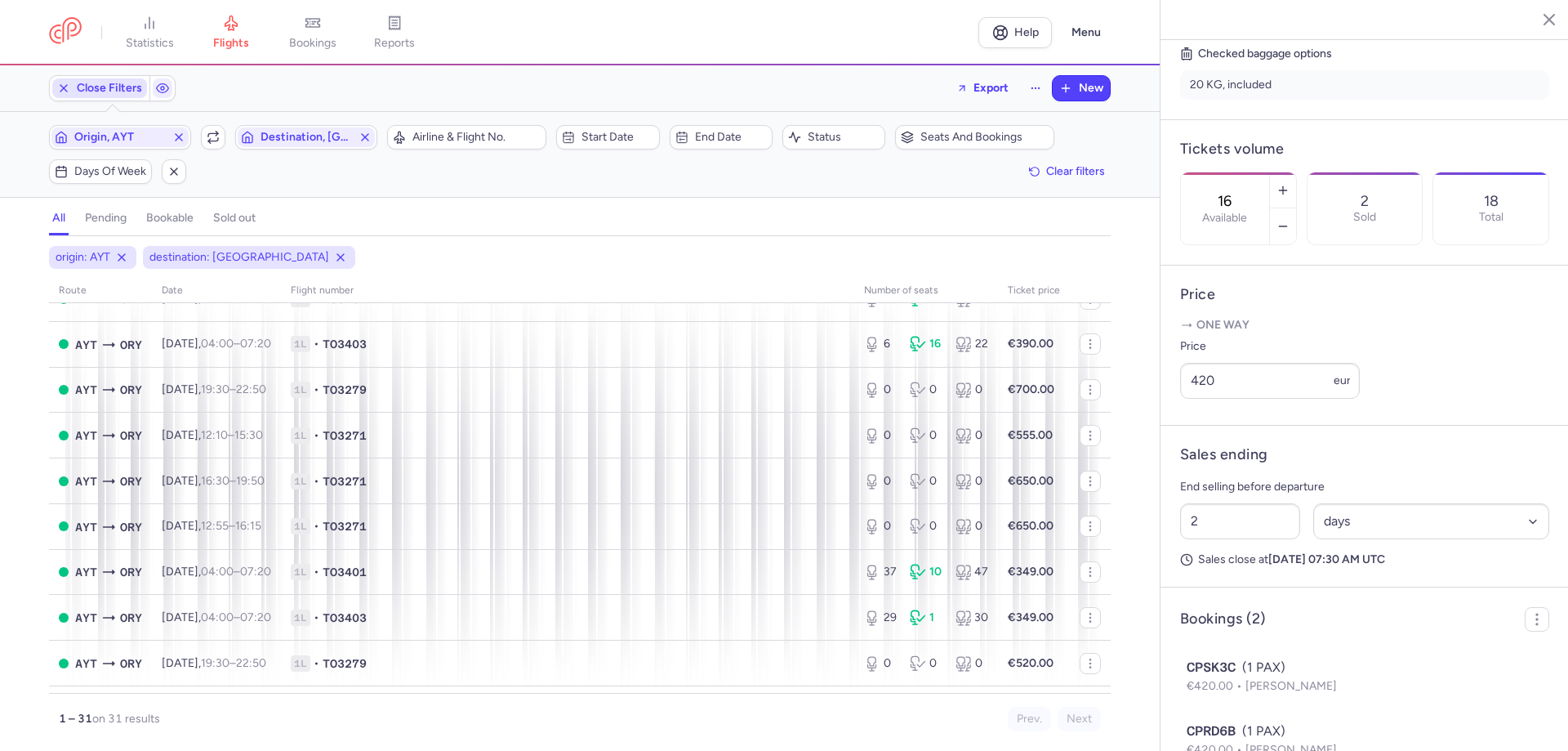
click at [119, 88] on span "Close Filters" at bounding box center [110, 88] width 66 height 13
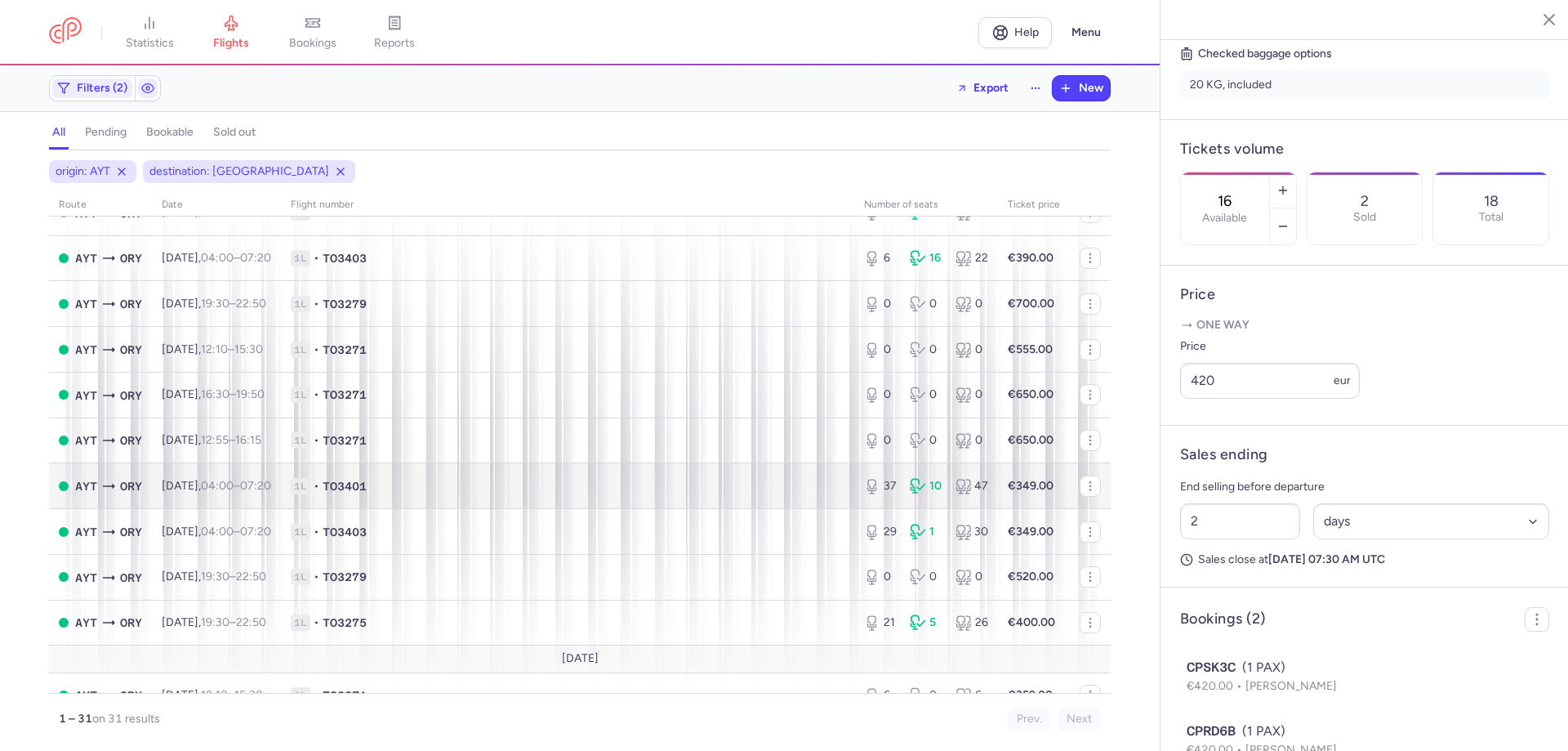
scroll to position [163, 0]
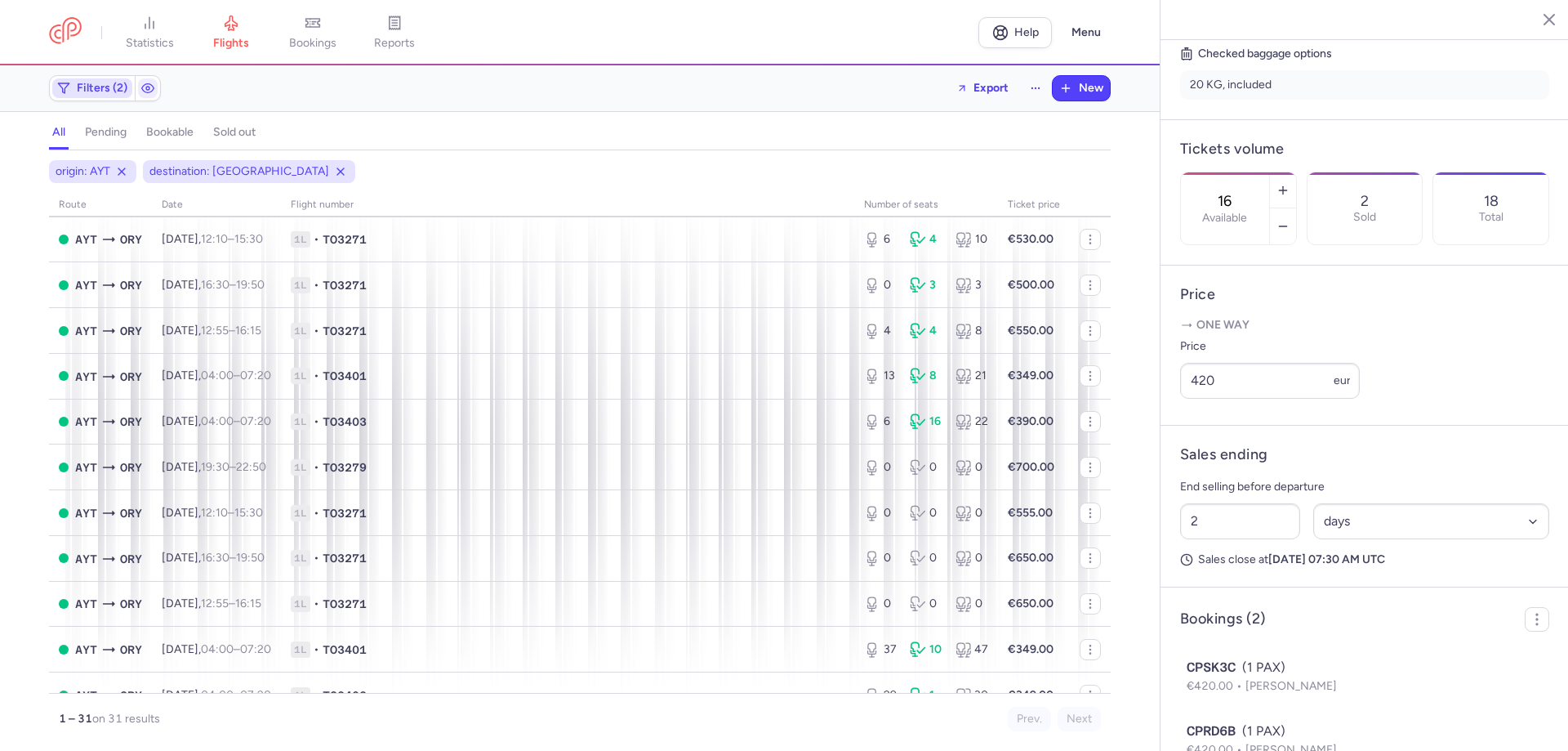
click at [72, 86] on span "Filters (2)" at bounding box center [92, 88] width 80 height 20
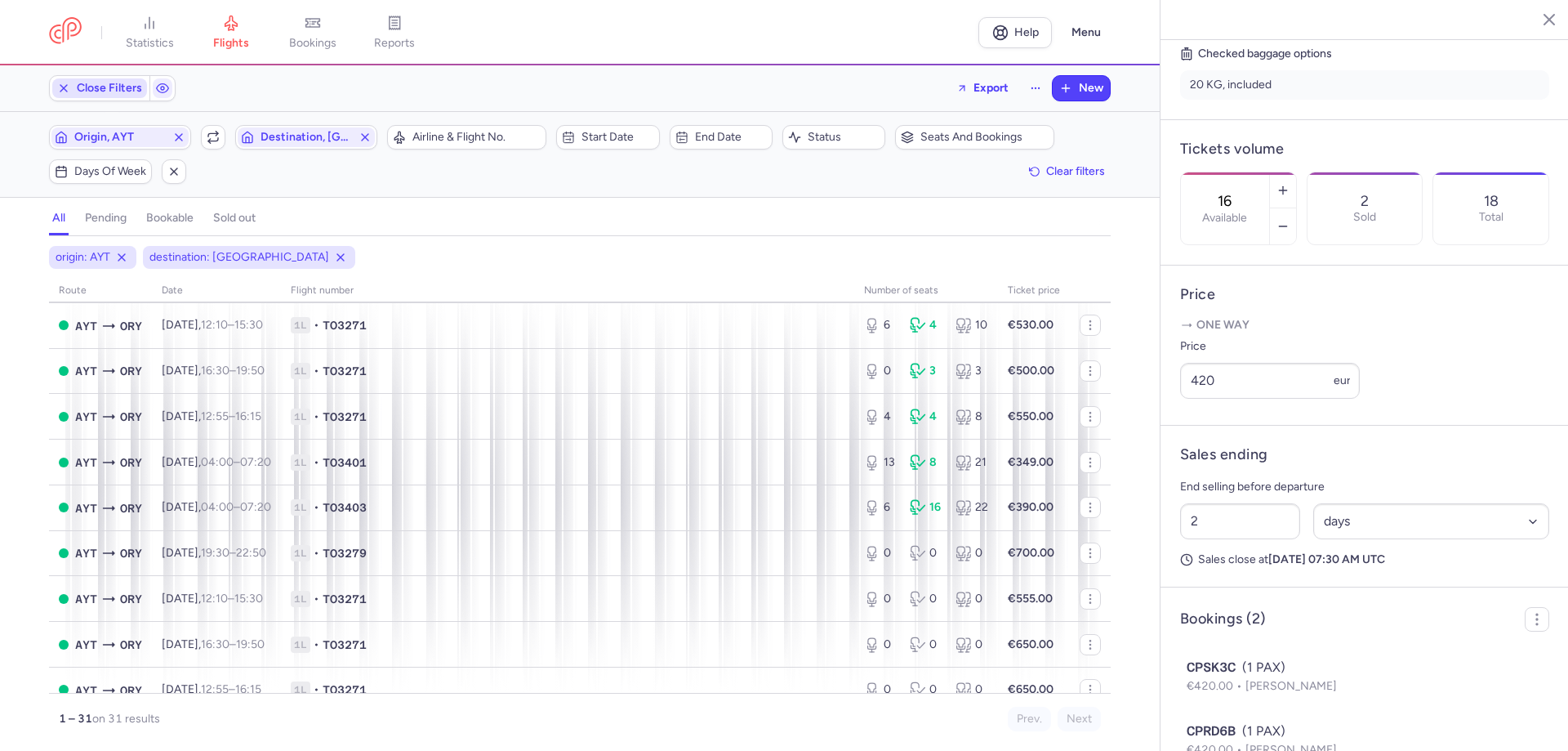
scroll to position [0, 0]
click at [101, 142] on span "Origin, AYT" at bounding box center [120, 138] width 92 height 13
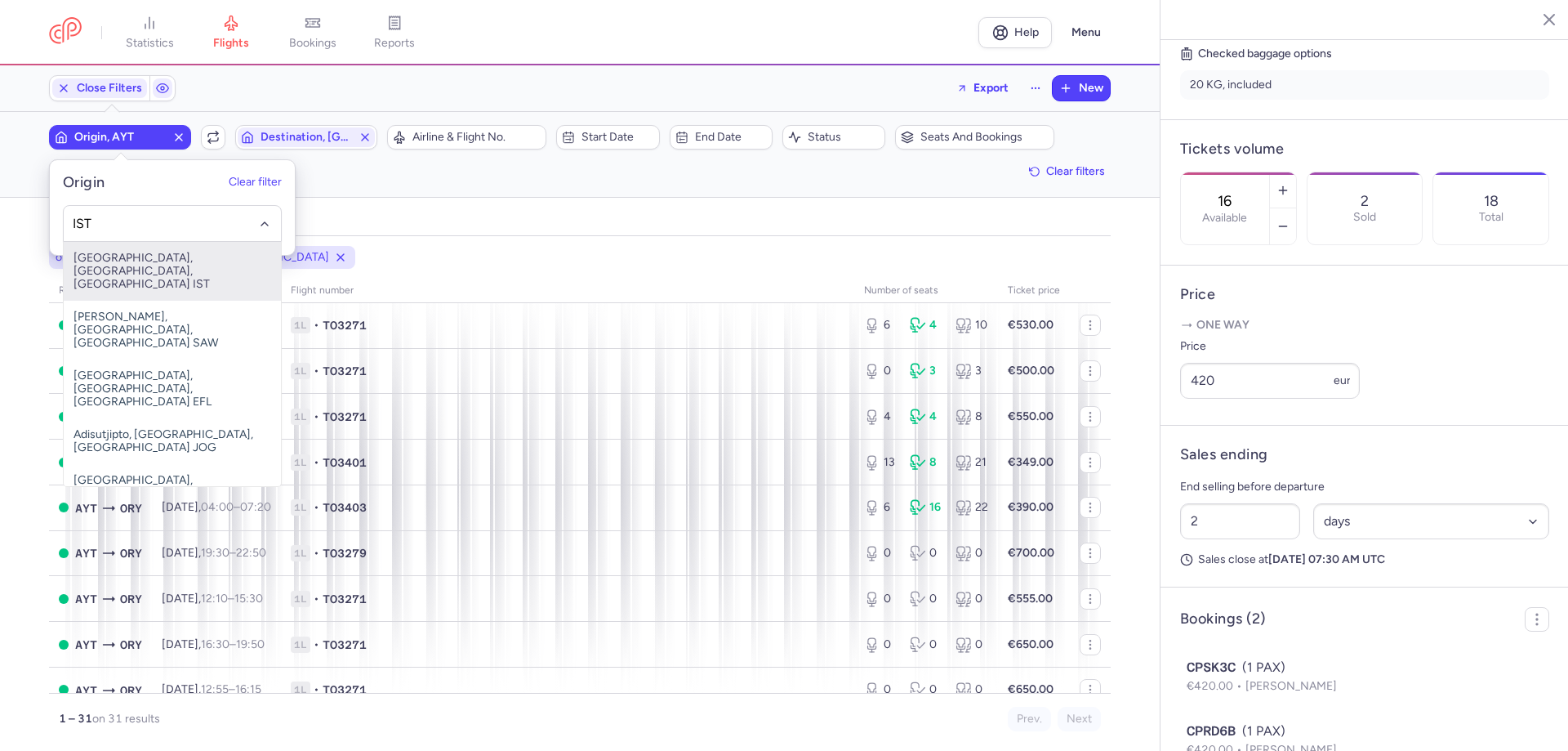
click at [168, 267] on span "[GEOGRAPHIC_DATA], [GEOGRAPHIC_DATA], [GEOGRAPHIC_DATA] IST" at bounding box center [172, 271] width 217 height 59
type input "IST"
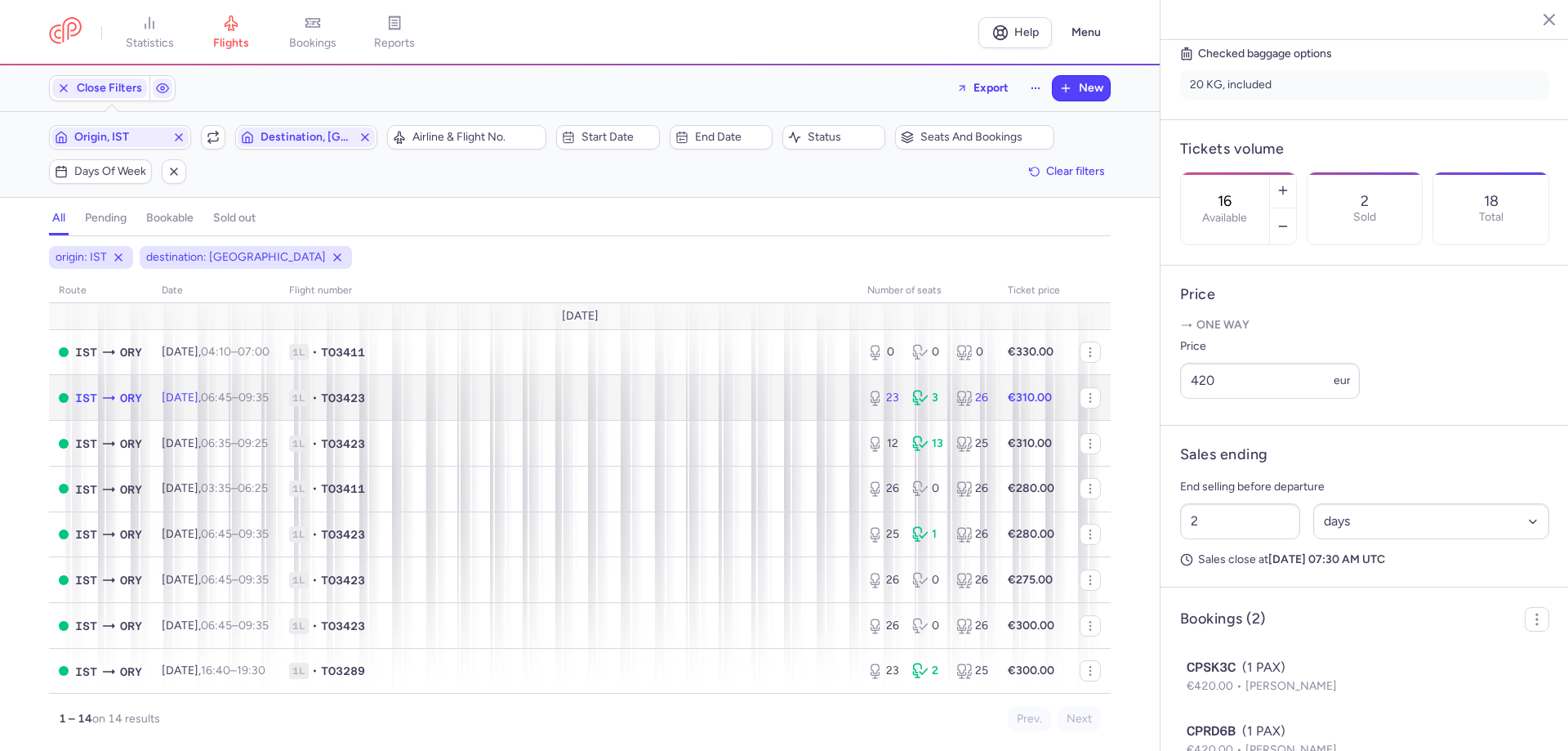
click at [659, 409] on td "1L • TO3423" at bounding box center [568, 397] width 579 height 46
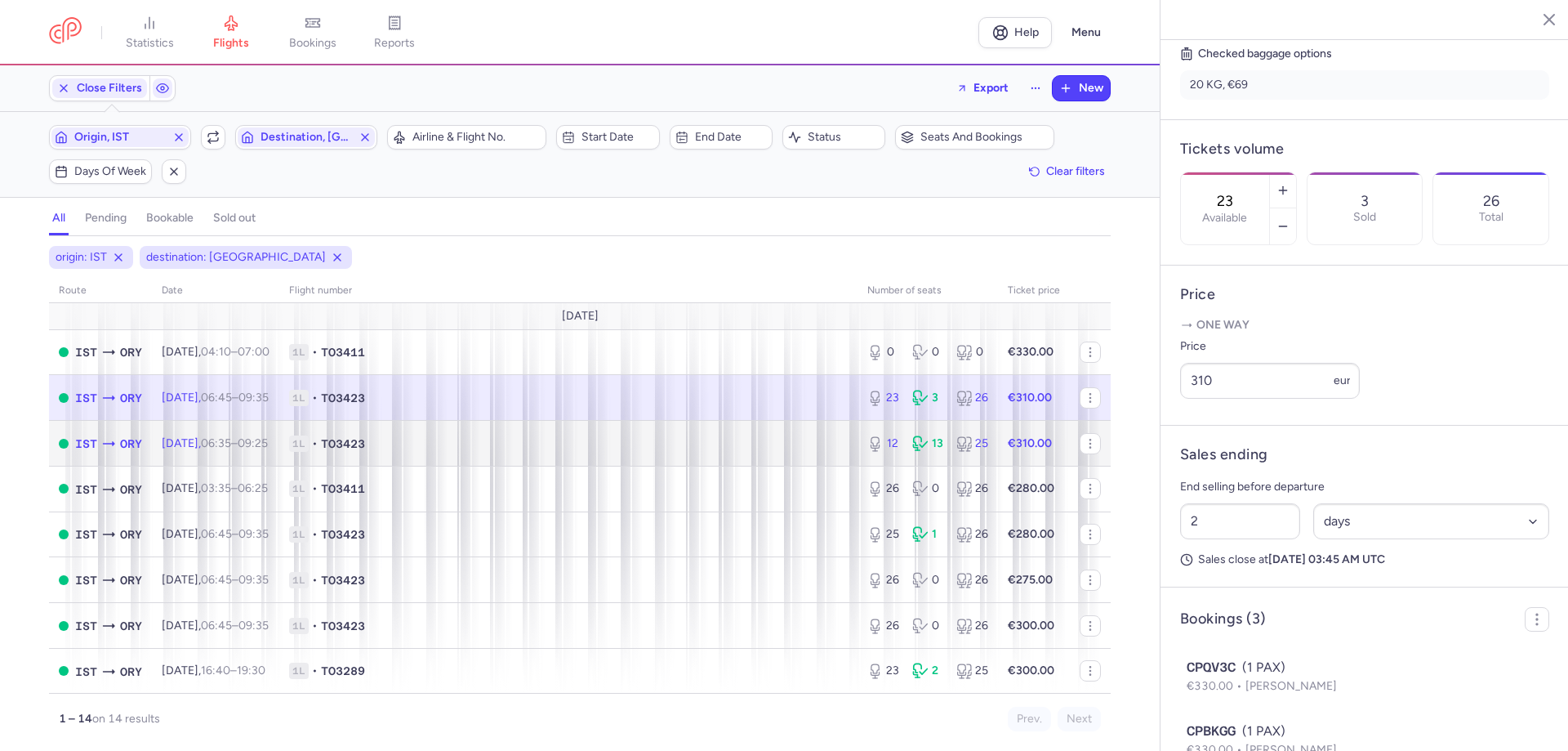
click at [667, 450] on span "1L • TO3423" at bounding box center [568, 443] width 559 height 16
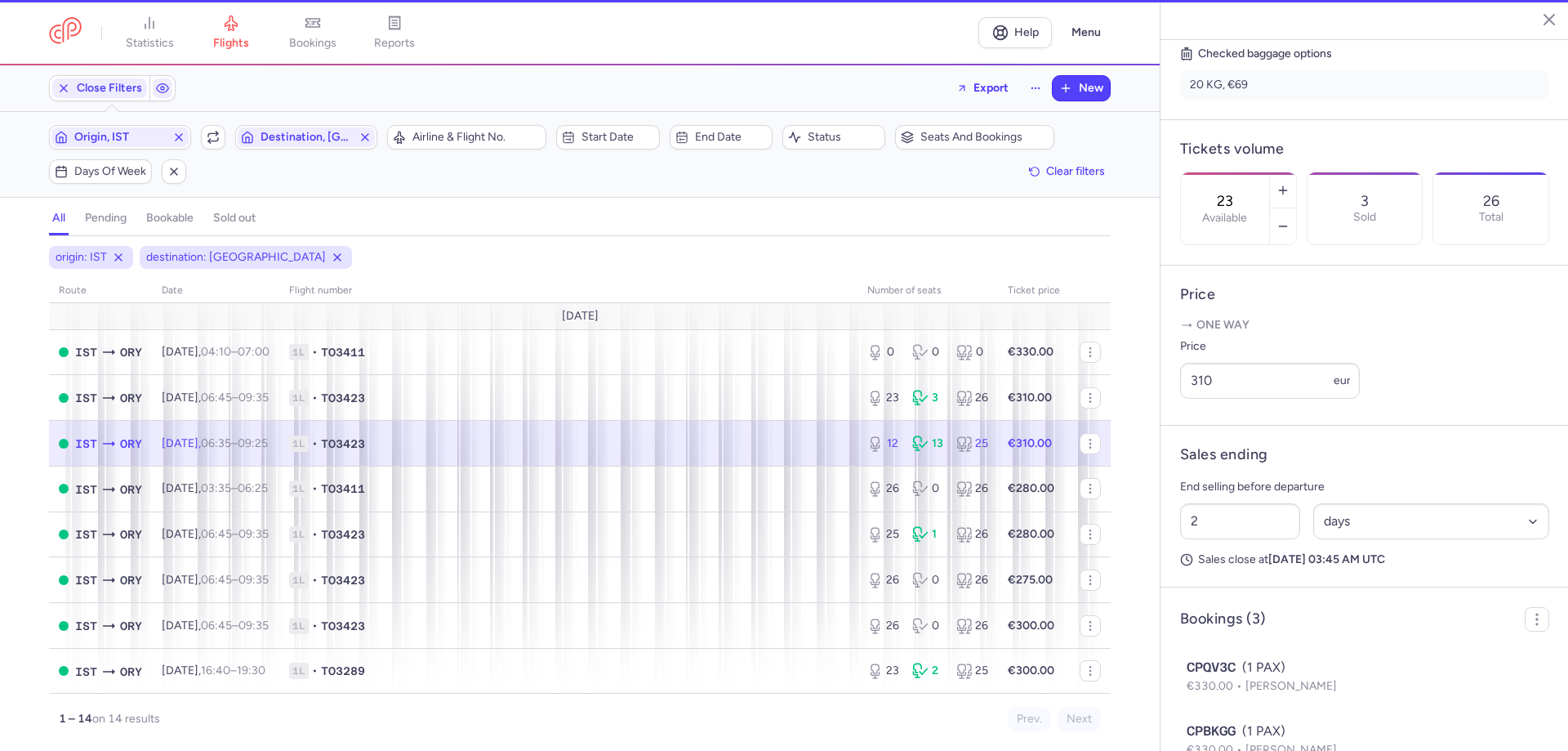
type input "12"
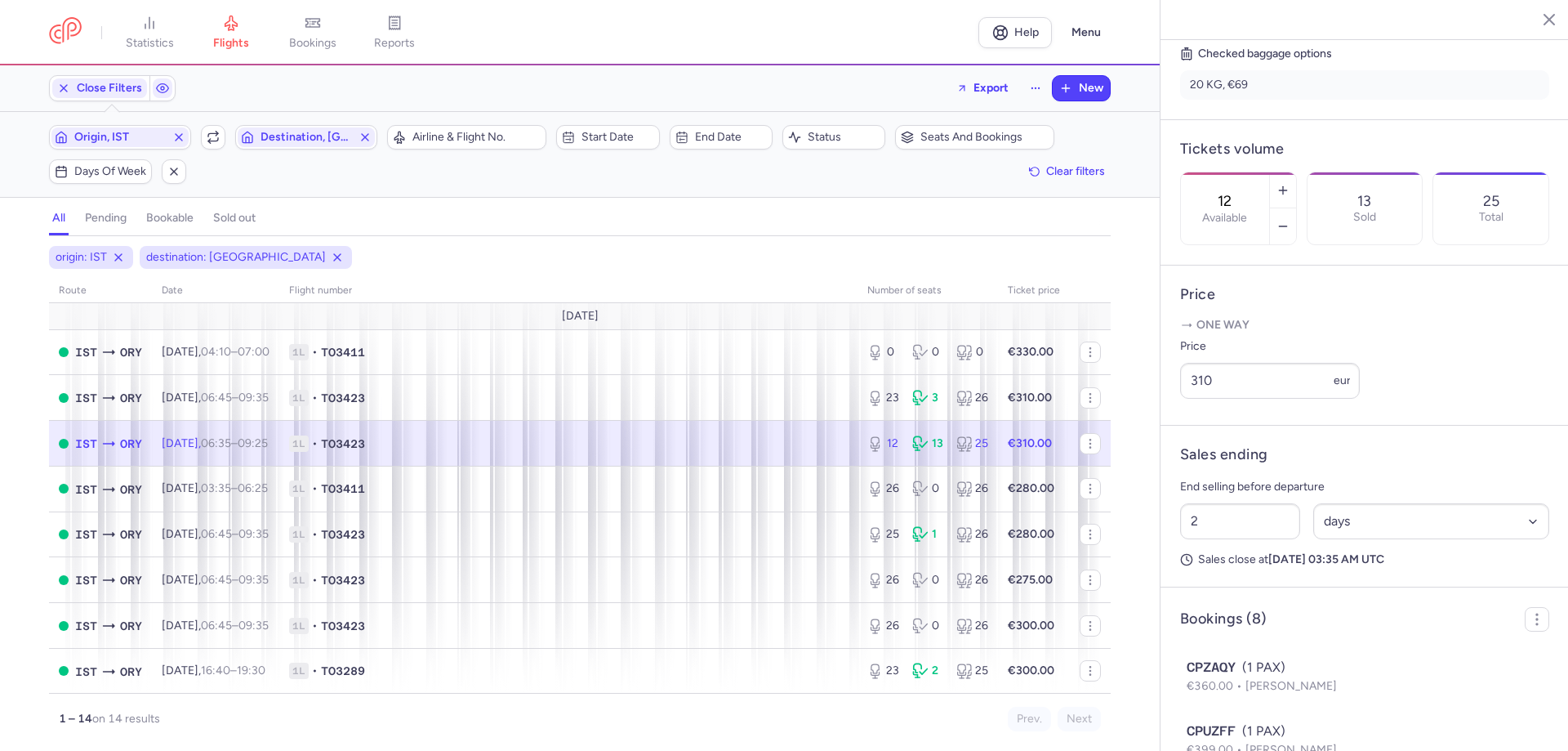
click at [998, 437] on td "1L • TO3423" at bounding box center [1033, 443] width 72 height 46
drag, startPoint x: 1211, startPoint y: 408, endPoint x: 1204, endPoint y: 405, distance: 7.6
click at [1204, 399] on input "310" at bounding box center [1269, 380] width 180 height 36
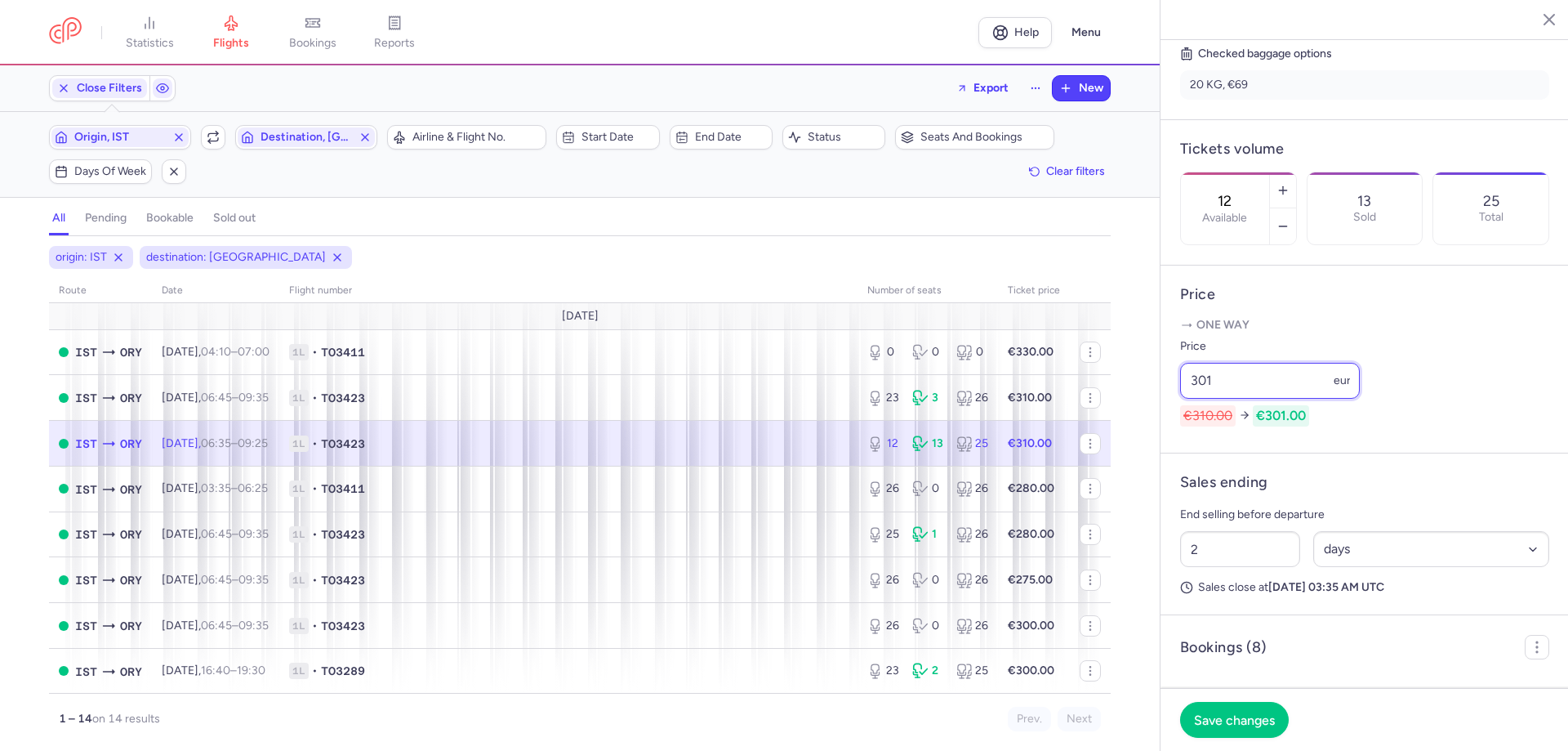
drag, startPoint x: 1211, startPoint y: 399, endPoint x: 1184, endPoint y: 397, distance: 27.1
click at [1184, 397] on input "301" at bounding box center [1269, 380] width 180 height 36
type input "305"
click at [1213, 714] on span "Save changes" at bounding box center [1234, 719] width 81 height 15
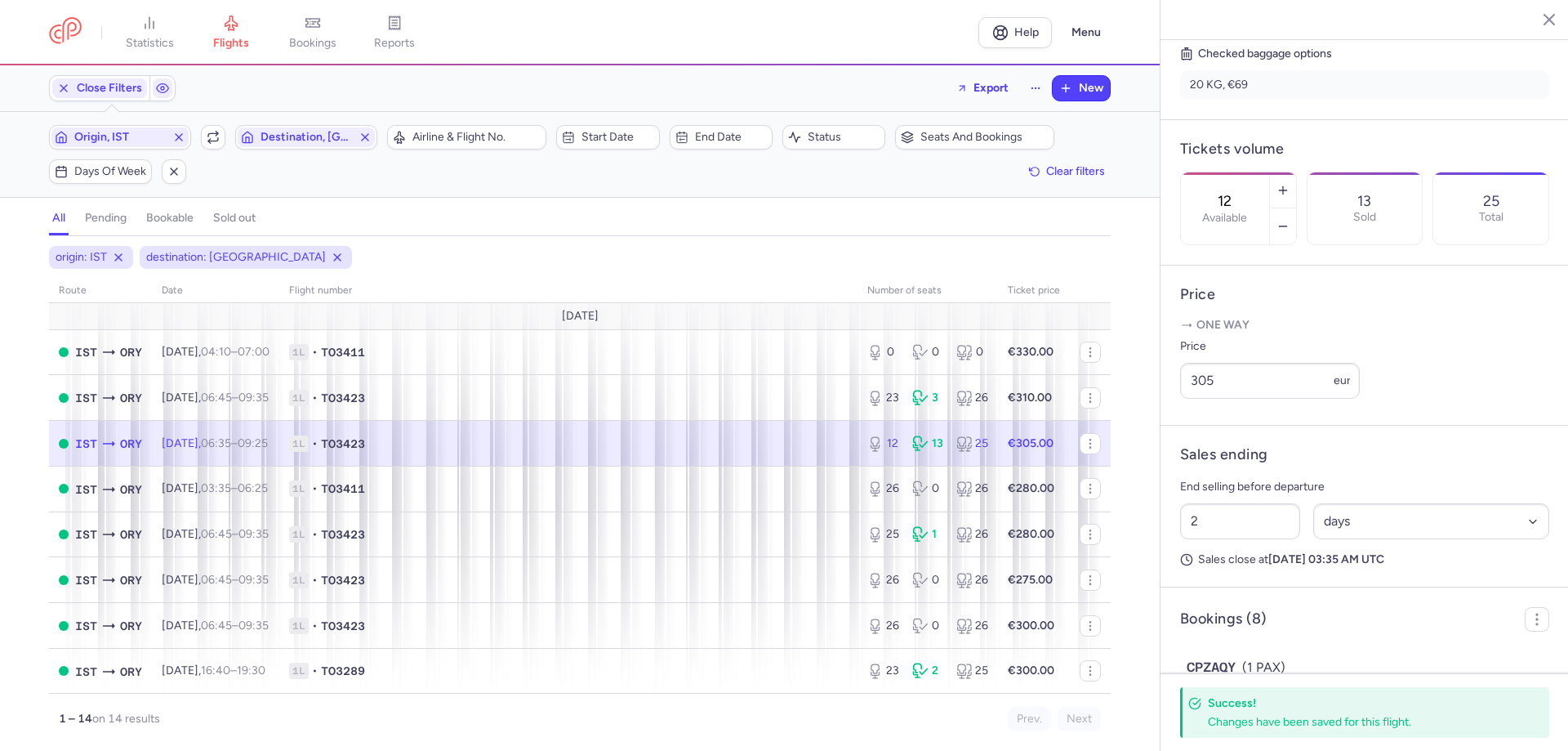
click at [813, 449] on span "1L • TO3423" at bounding box center [568, 443] width 559 height 16
drag, startPoint x: 1220, startPoint y: 405, endPoint x: 1205, endPoint y: 411, distance: 16.2
click at [1205, 399] on input "305" at bounding box center [1269, 380] width 180 height 36
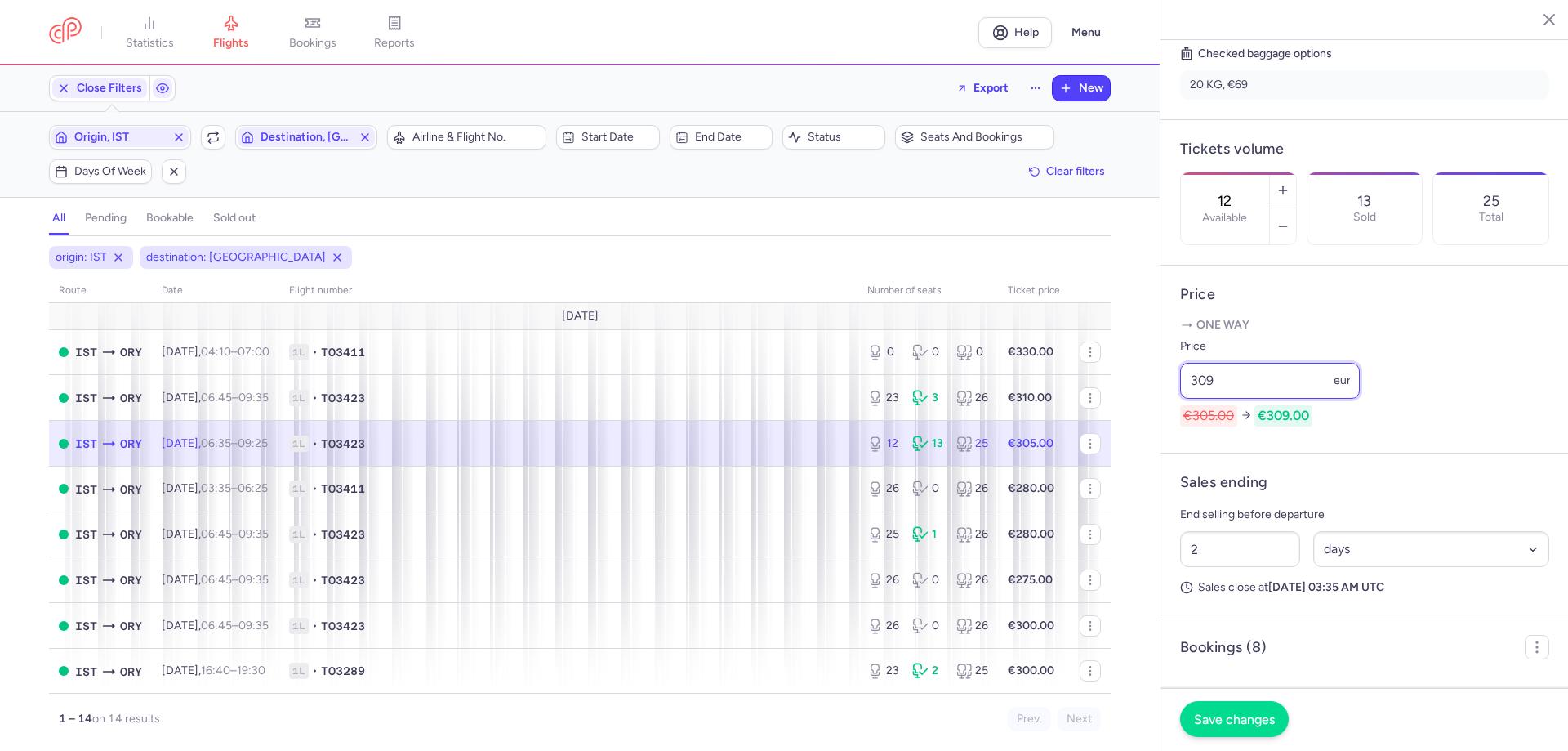
type input "309"
click at [1230, 728] on button "Save changes" at bounding box center [1234, 718] width 109 height 36
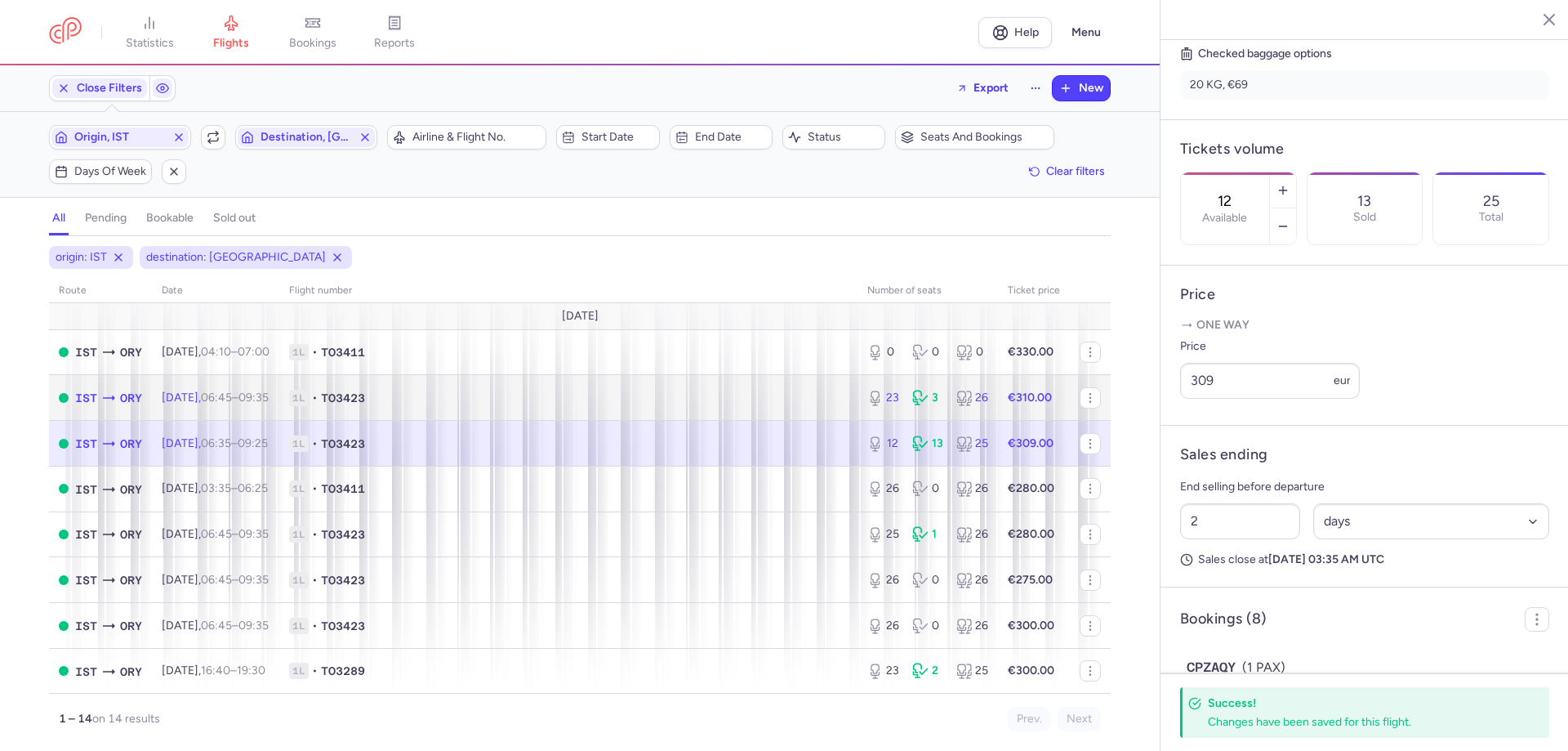
click at [802, 401] on span "1L • TO3423" at bounding box center [568, 397] width 559 height 16
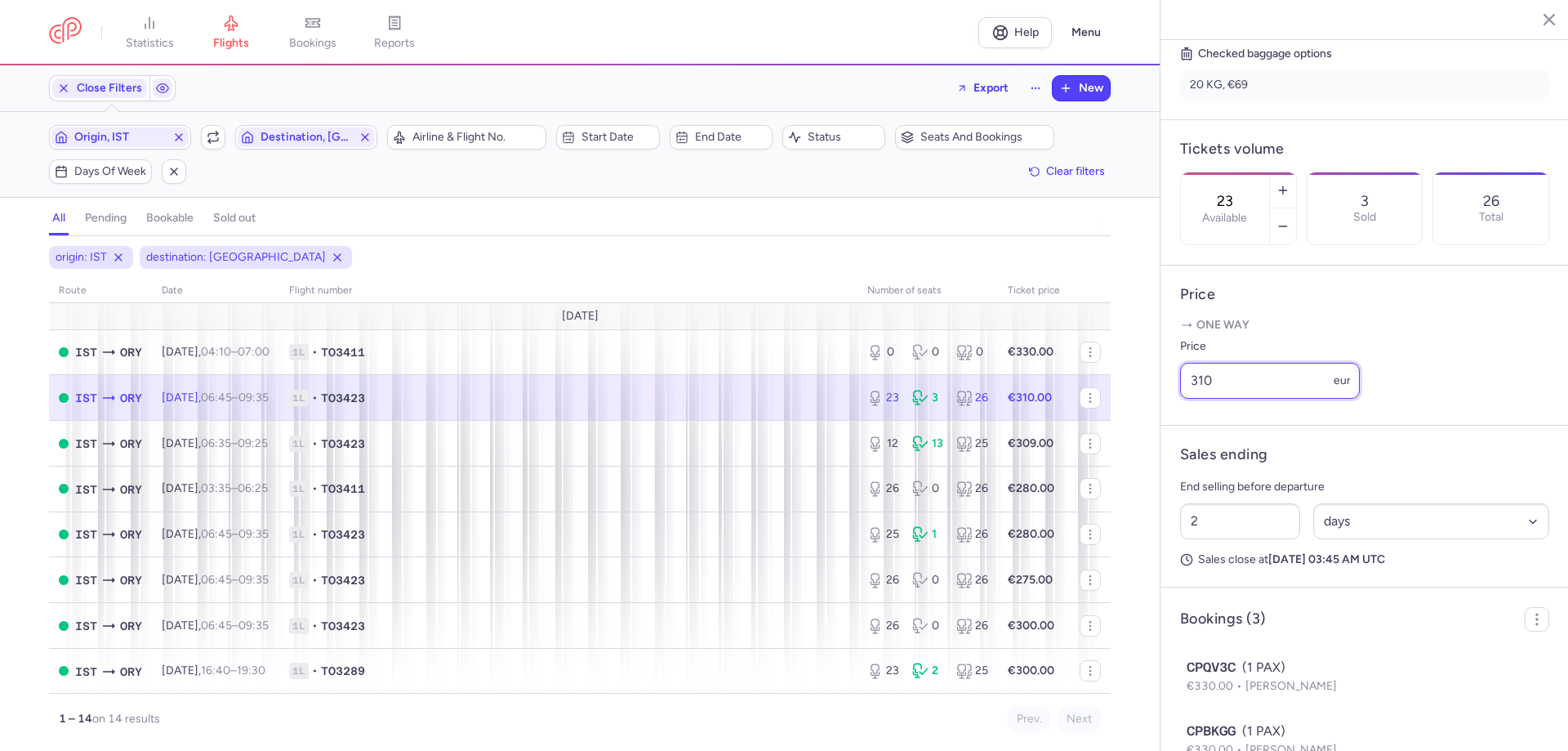
drag, startPoint x: 1207, startPoint y: 405, endPoint x: 1180, endPoint y: 405, distance: 27.0
click at [1180, 399] on input "310" at bounding box center [1269, 380] width 180 height 36
click at [1416, 376] on div "Price 310 eur" at bounding box center [1364, 367] width 369 height 62
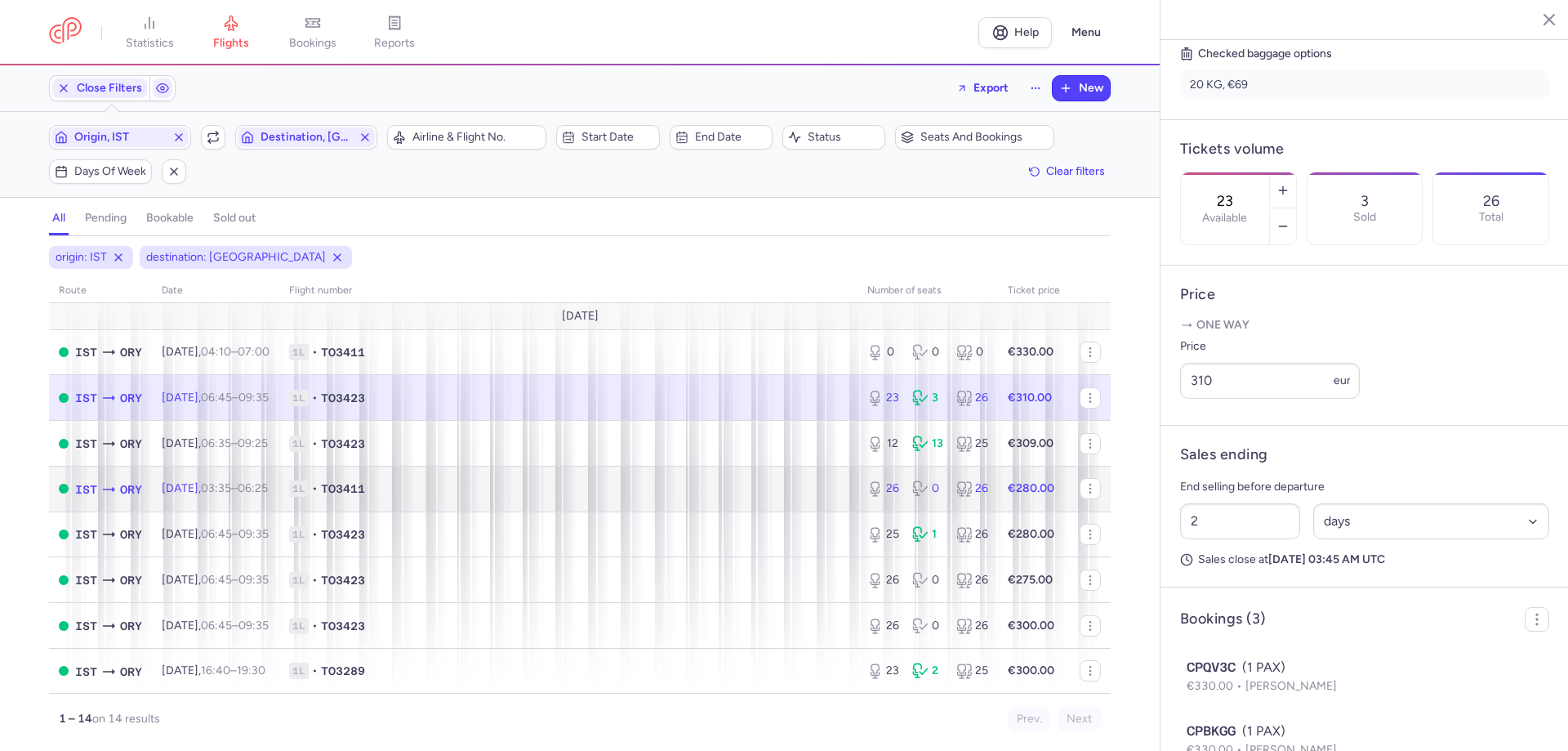
click at [805, 495] on span "1L • TO3411" at bounding box center [568, 488] width 559 height 16
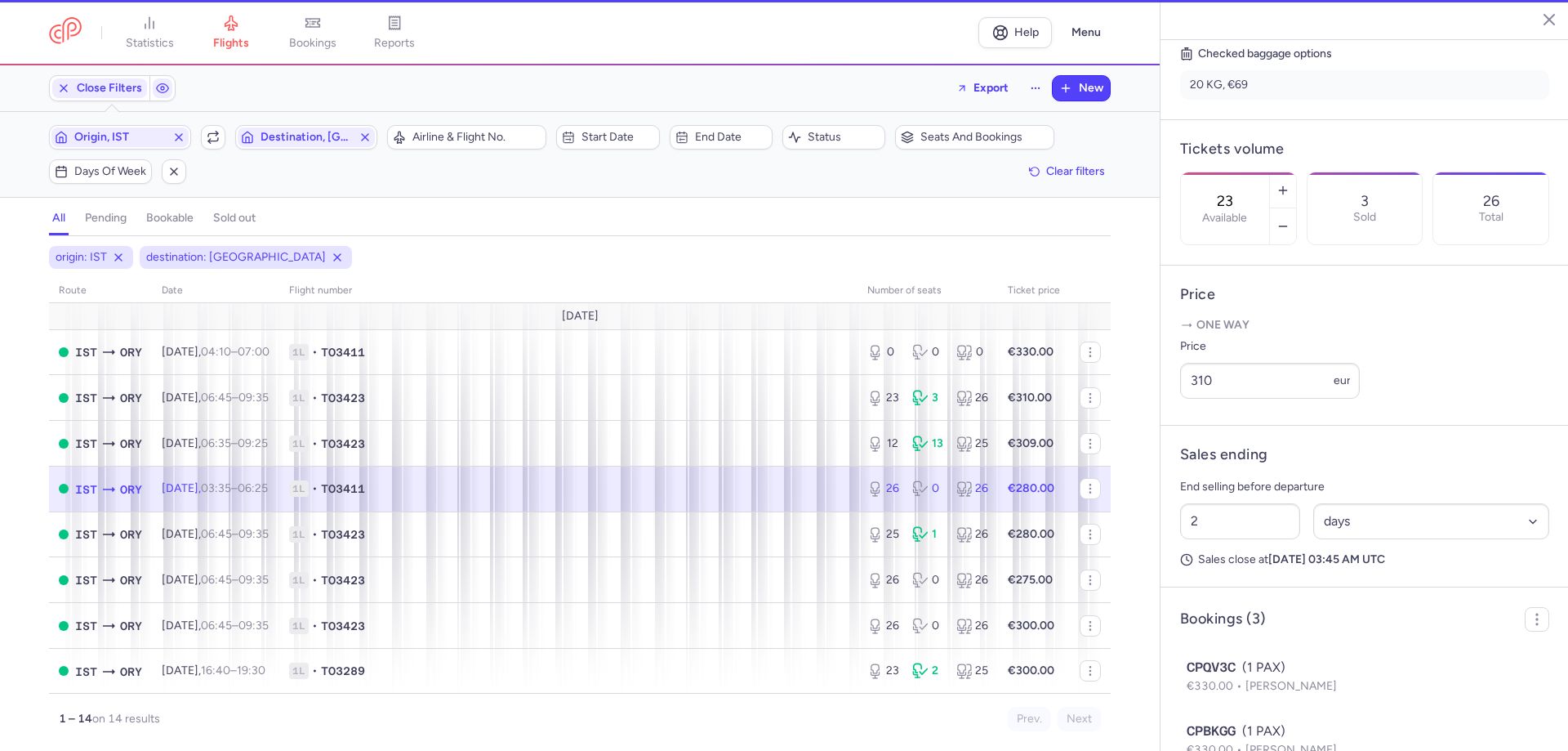
type input "26"
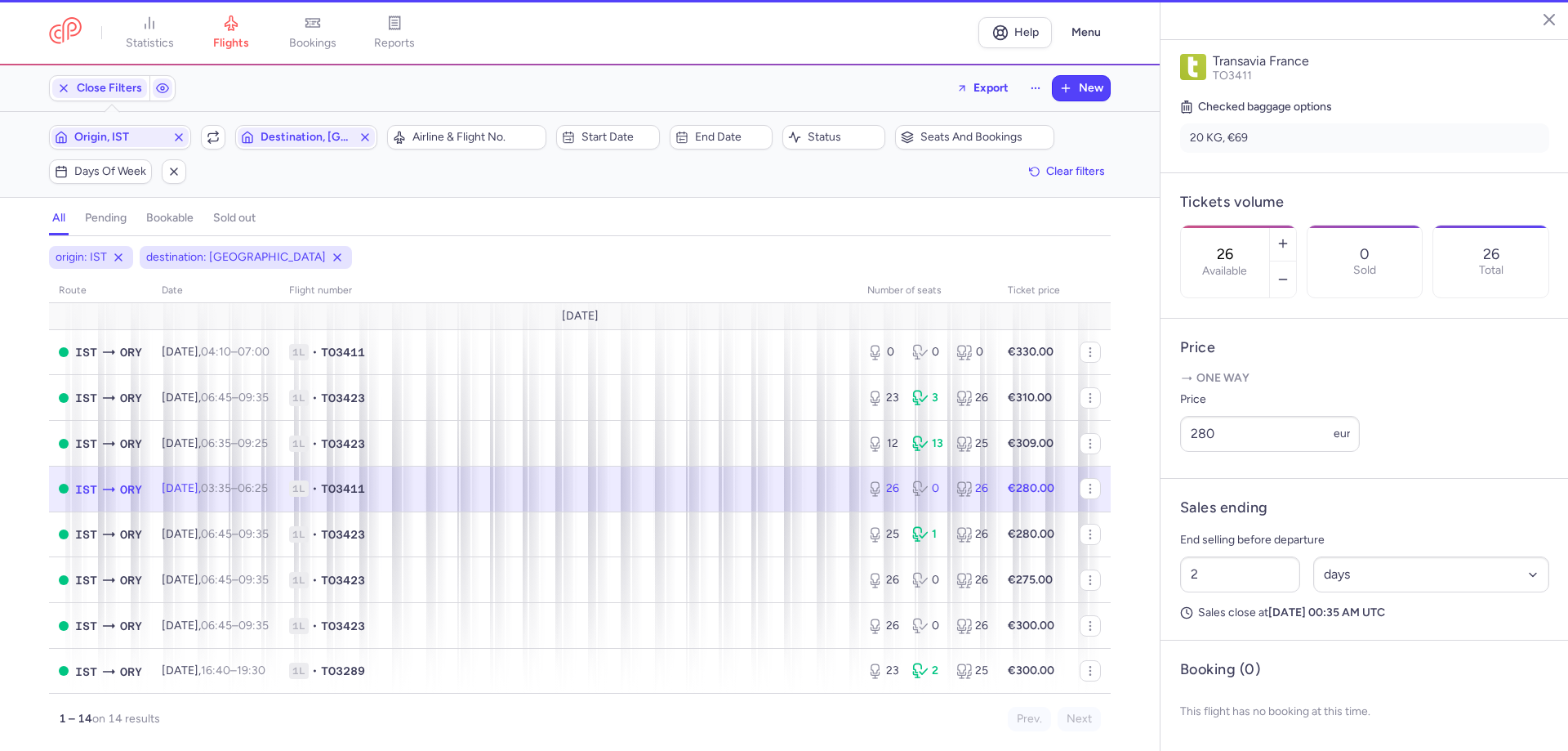
scroll to position [375, 0]
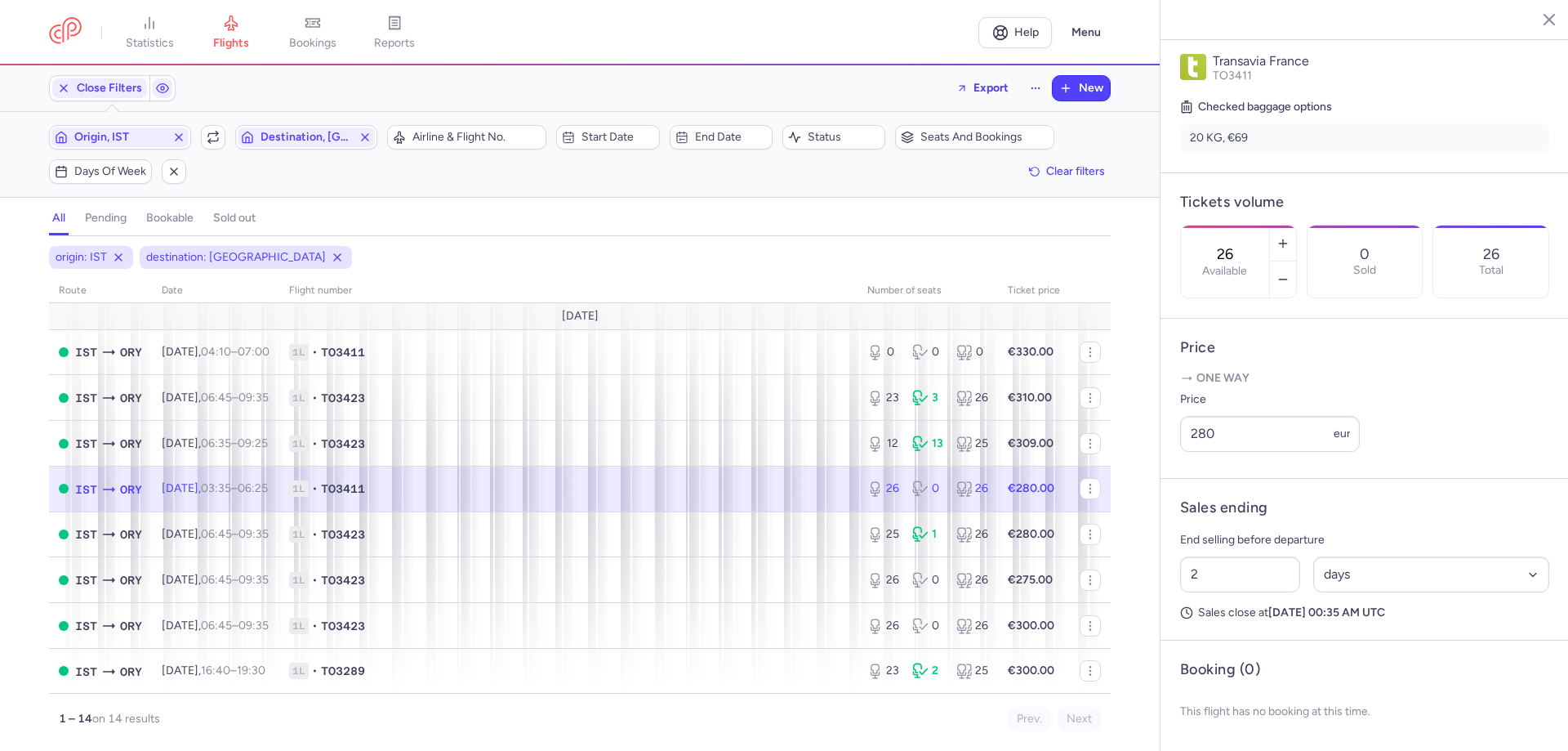
click at [998, 502] on td "1L • TO3411" at bounding box center [1033, 488] width 72 height 46
click at [743, 487] on span "1L • TO3411" at bounding box center [568, 488] width 559 height 16
drag, startPoint x: 1216, startPoint y: 429, endPoint x: 1182, endPoint y: 432, distance: 34.1
click at [1182, 432] on input "280" at bounding box center [1269, 434] width 180 height 36
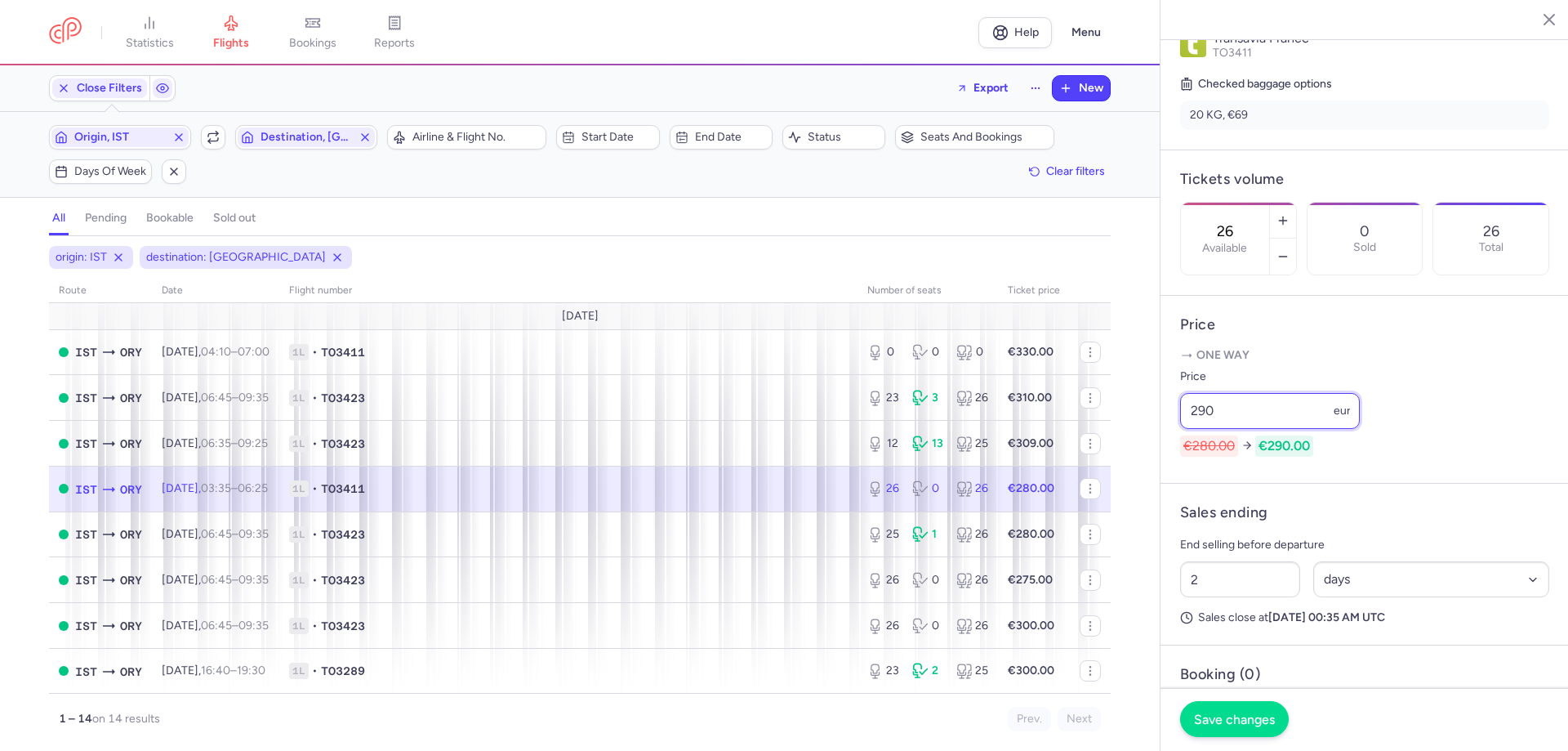
type input "290"
click at [1227, 727] on button "Save changes" at bounding box center [1234, 718] width 109 height 36
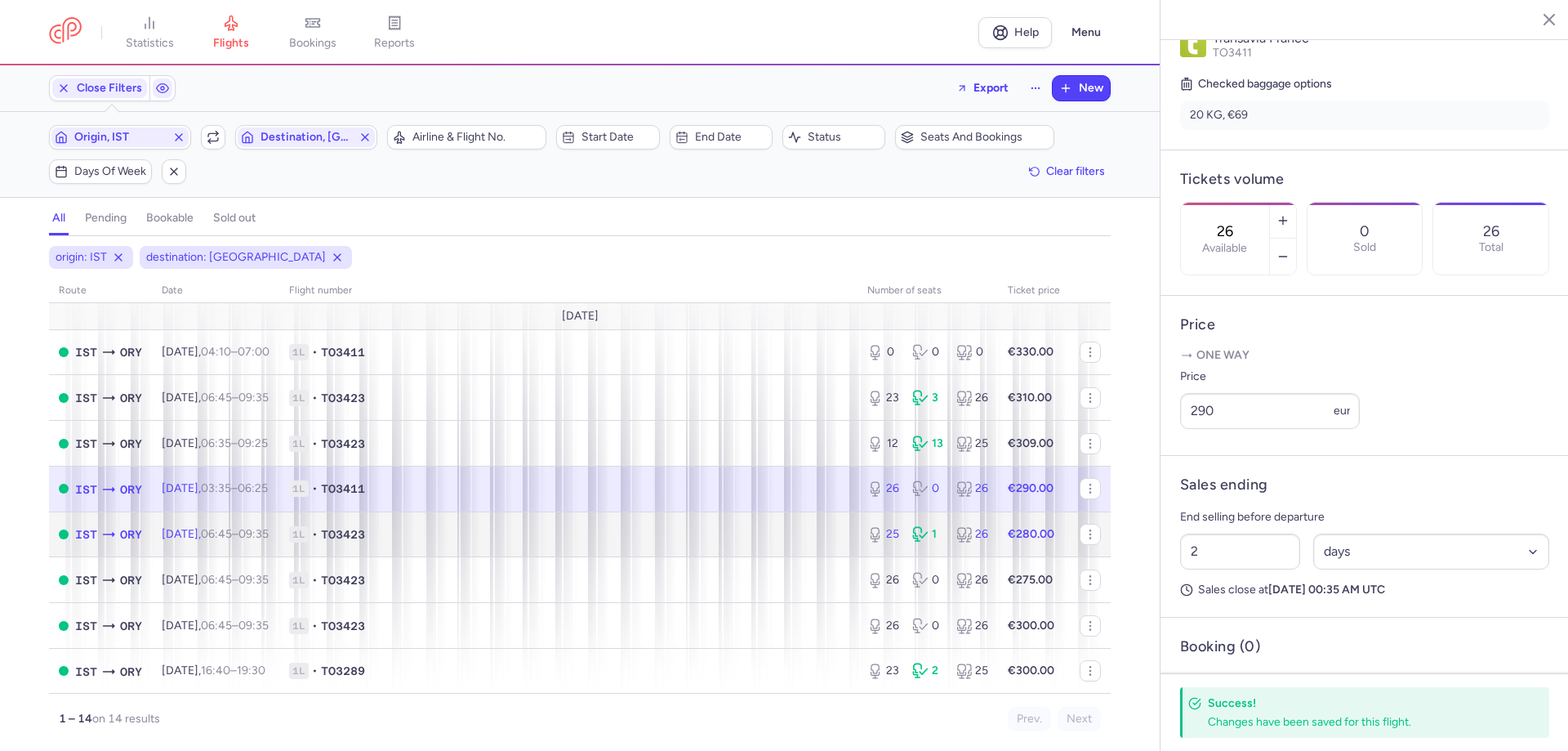
click at [828, 546] on td "1L • TO3423" at bounding box center [568, 534] width 579 height 46
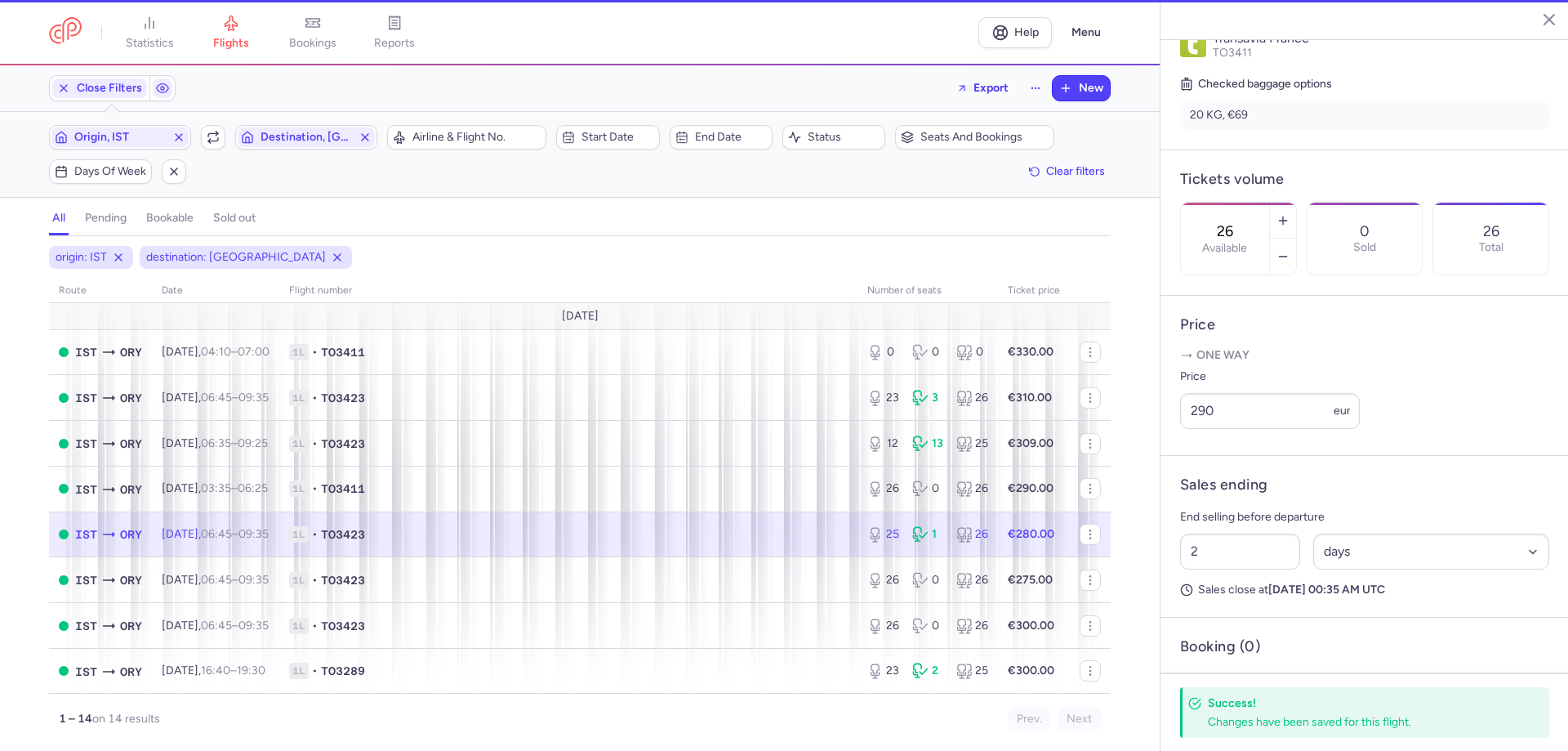
type input "25"
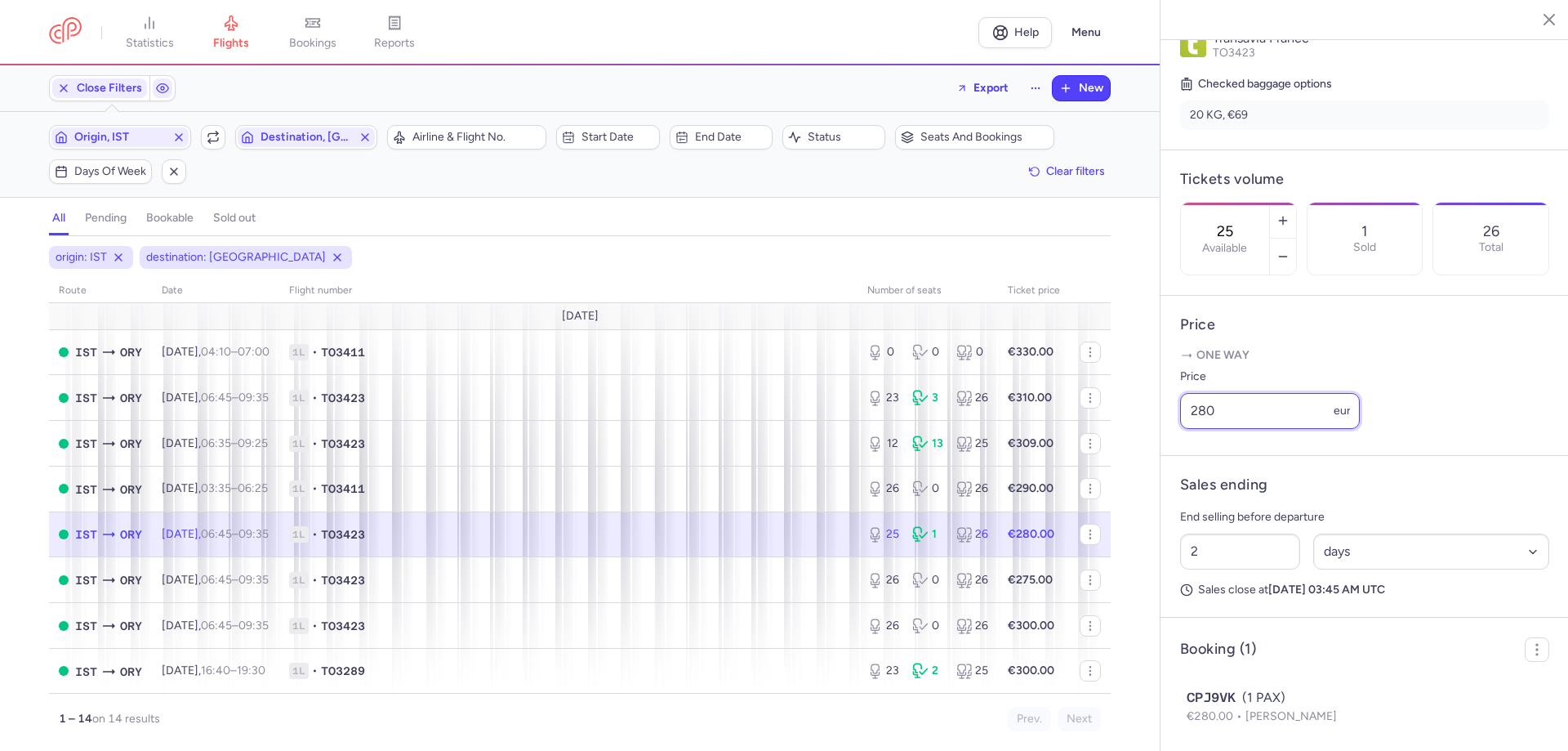
drag, startPoint x: 1225, startPoint y: 434, endPoint x: 1161, endPoint y: 436, distance: 64.0
click at [1161, 436] on article "Price One way Price 280 eur" at bounding box center [1364, 376] width 408 height 160
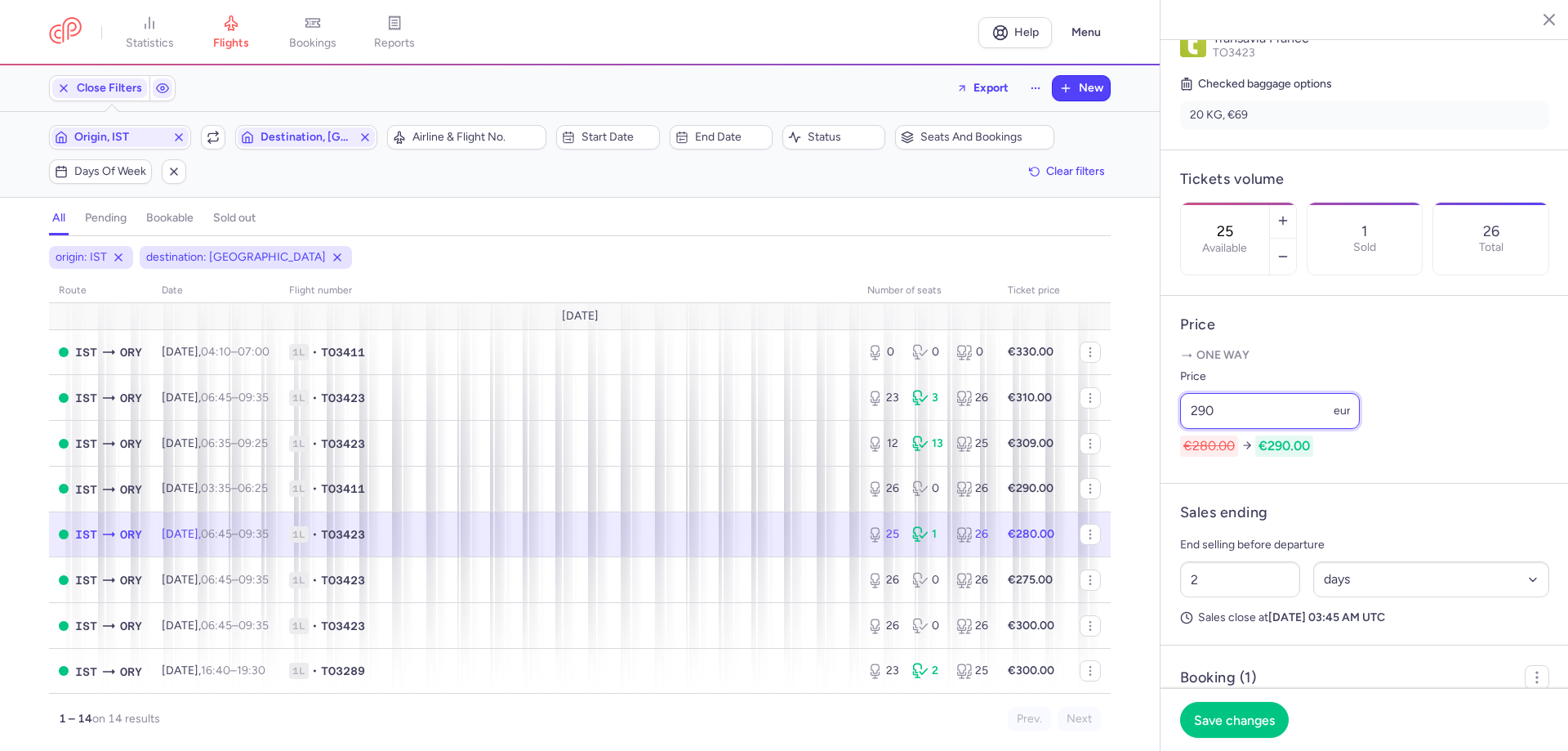
type input "290"
click at [1231, 738] on footer "Save changes" at bounding box center [1364, 718] width 408 height 63
click at [1224, 724] on span "Save changes" at bounding box center [1234, 719] width 81 height 15
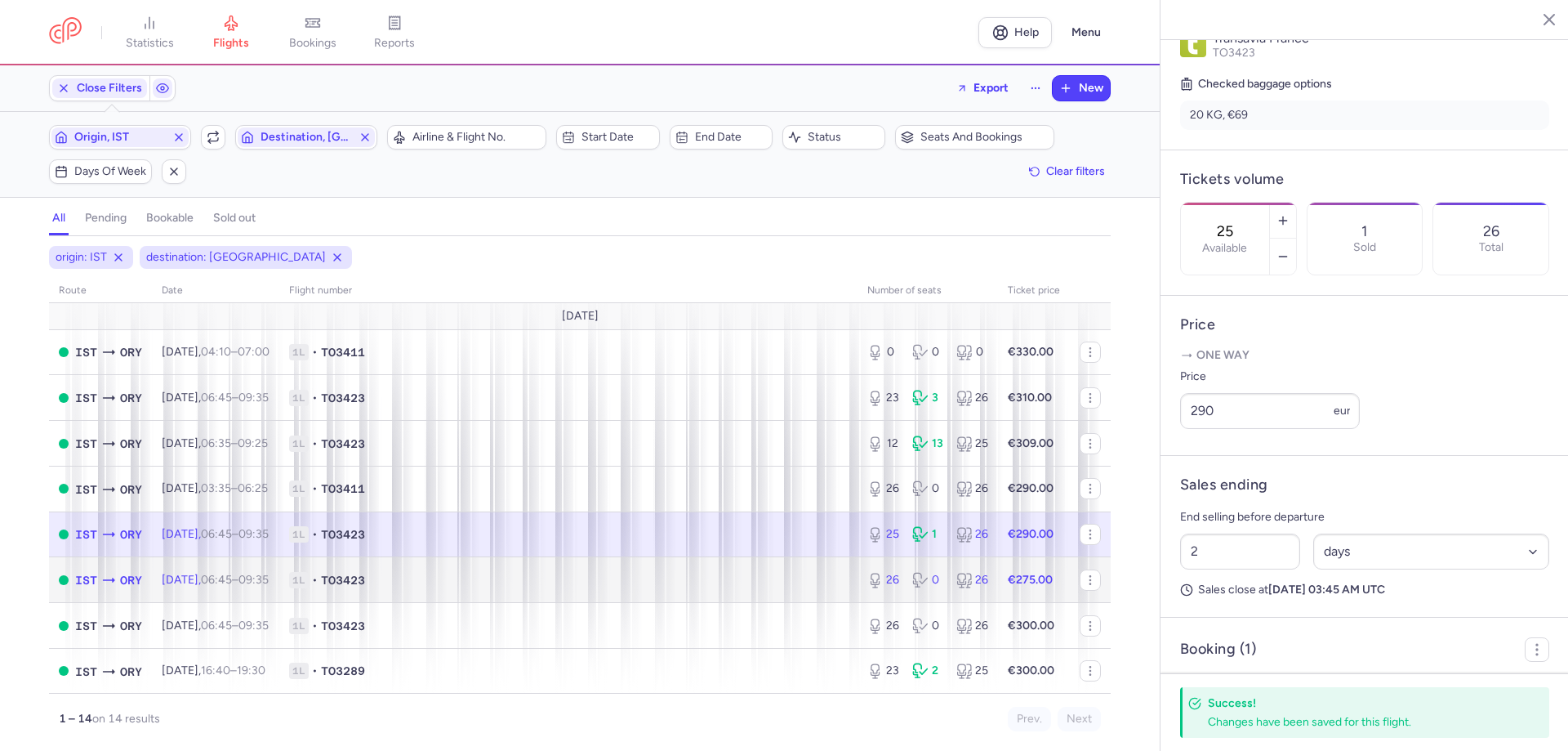
click at [813, 579] on span "1L • TO3423" at bounding box center [568, 580] width 559 height 16
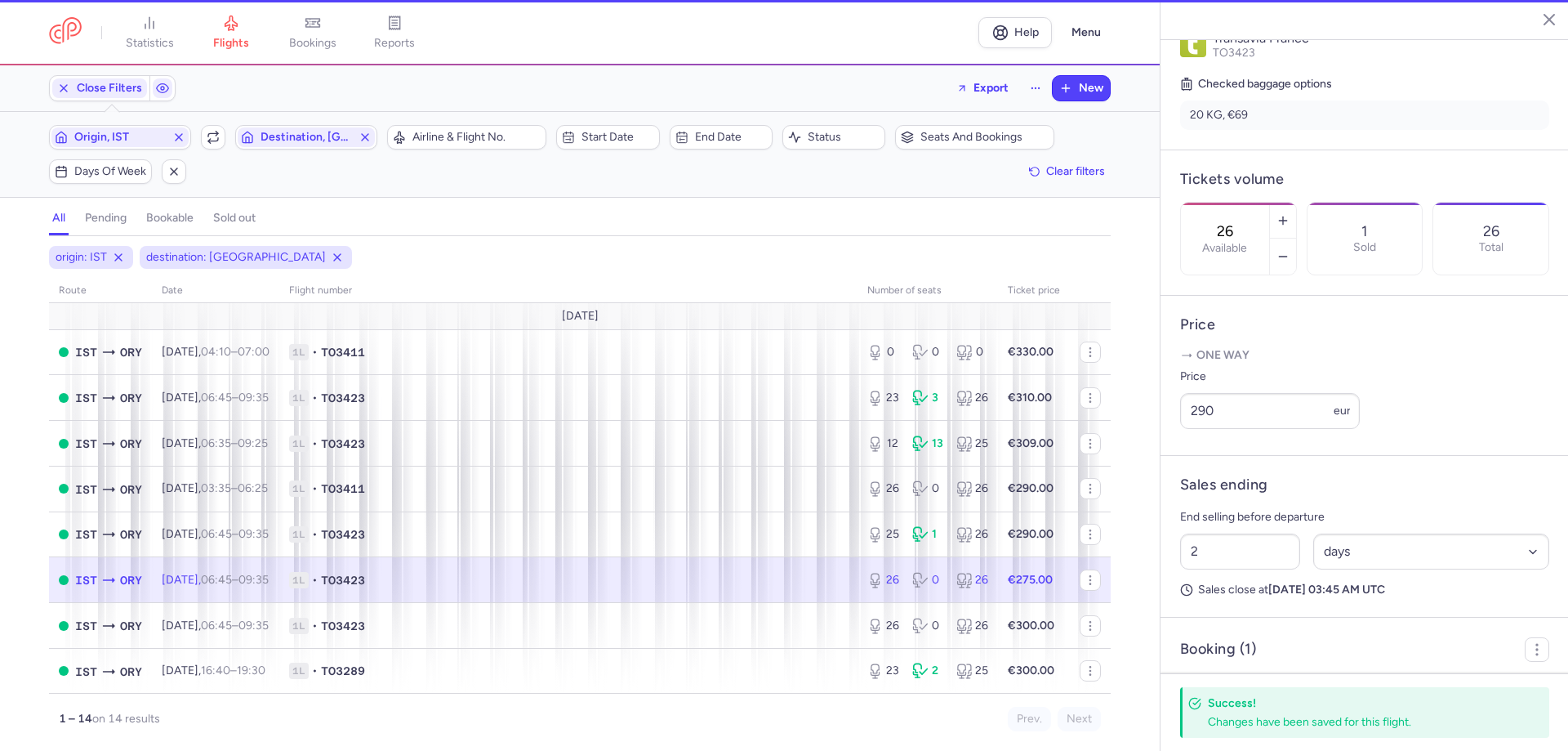
scroll to position [375, 0]
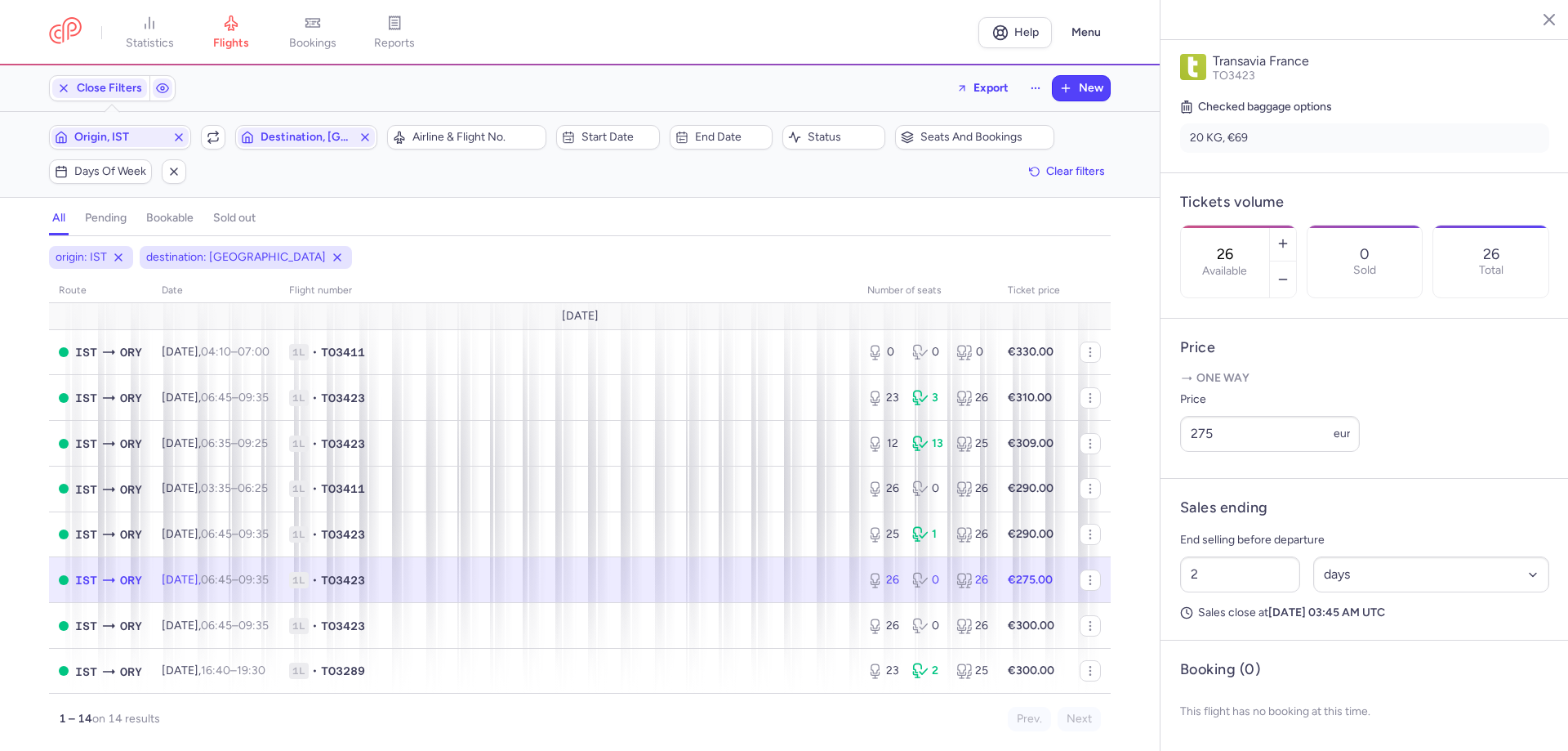
click at [720, 582] on span "1L • TO3423" at bounding box center [568, 580] width 559 height 16
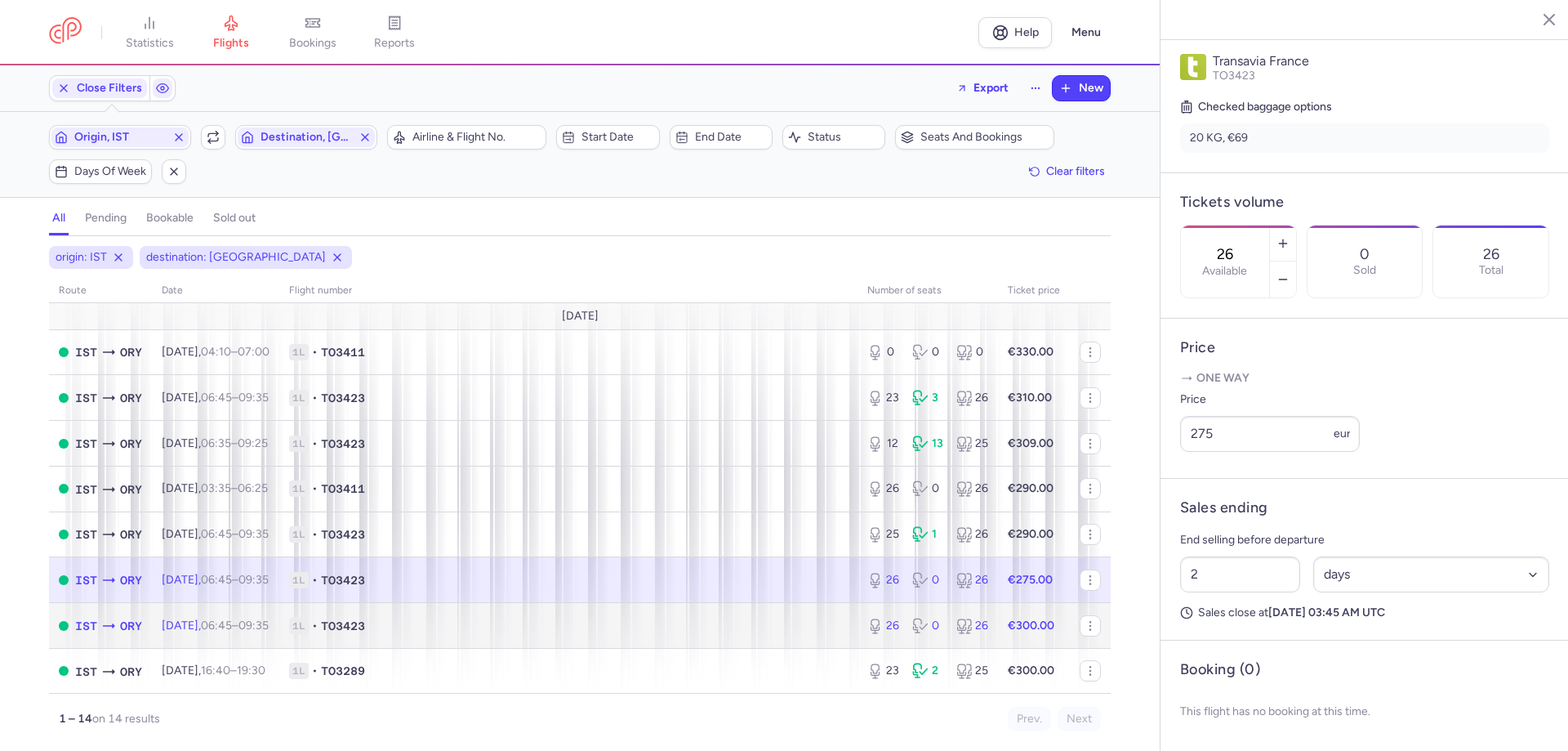
click at [710, 640] on td "1L • TO3423" at bounding box center [568, 626] width 579 height 46
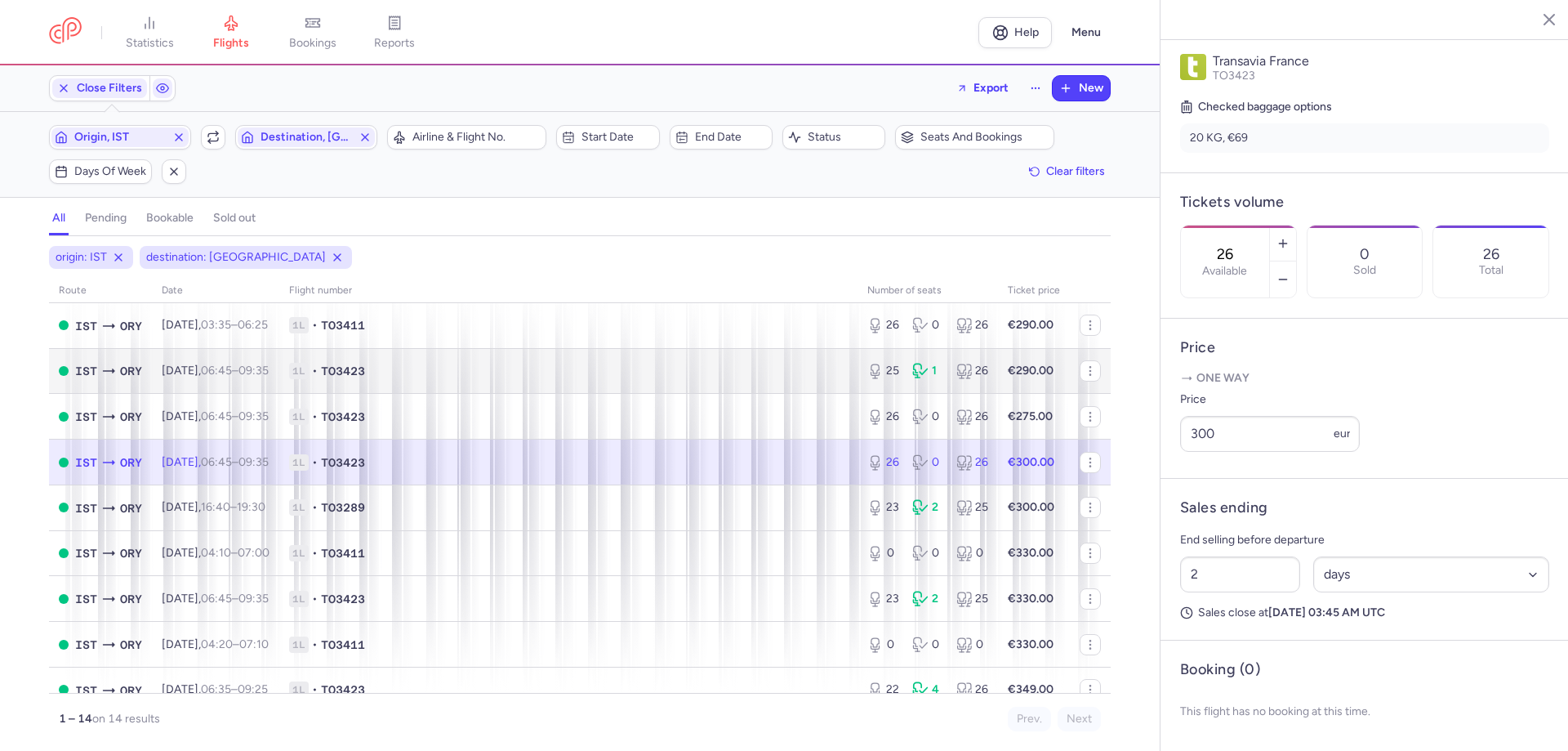
scroll to position [245, 0]
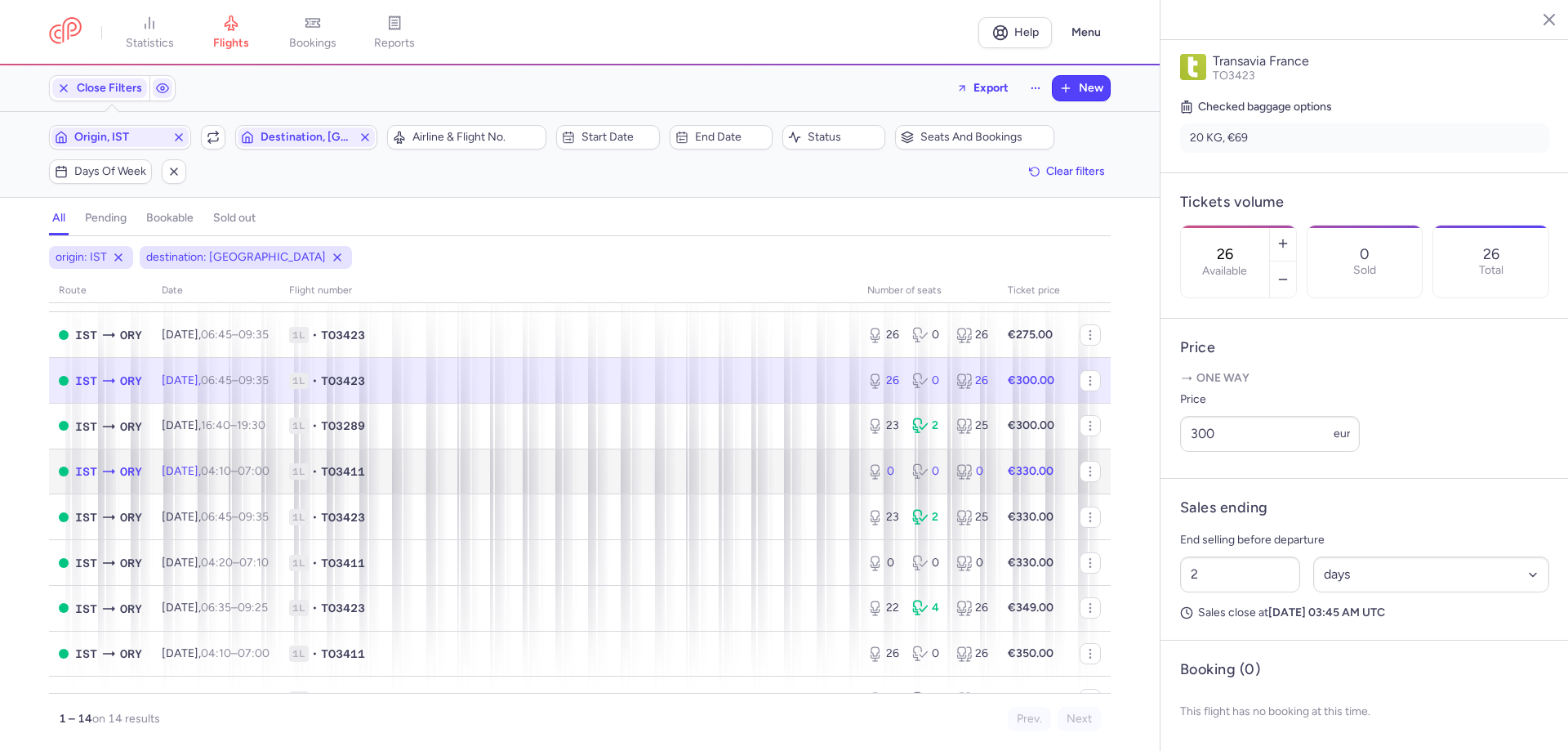
click at [520, 482] on td "1L • TO3411" at bounding box center [568, 471] width 579 height 46
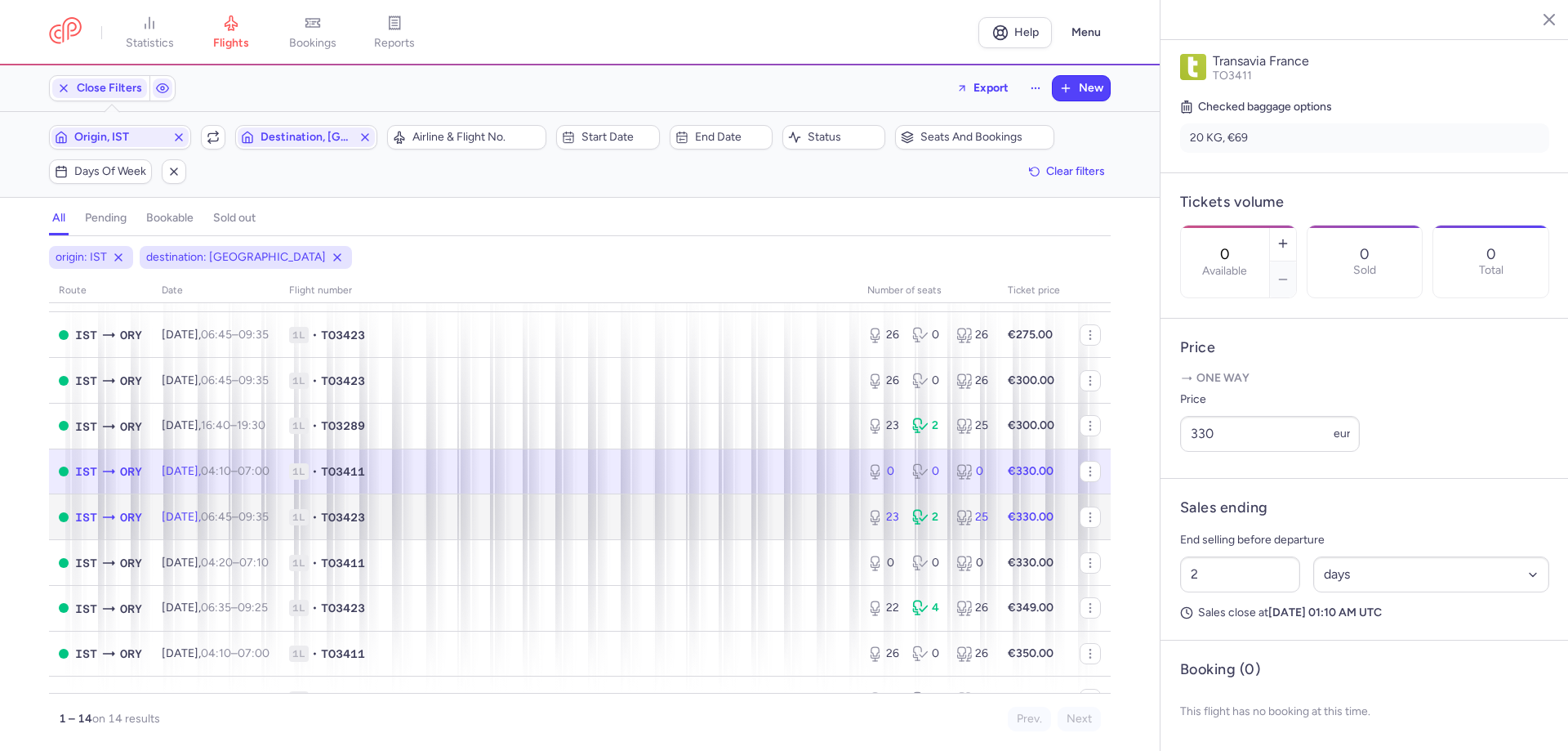
click at [514, 508] on td "1L • TO3423" at bounding box center [568, 517] width 579 height 46
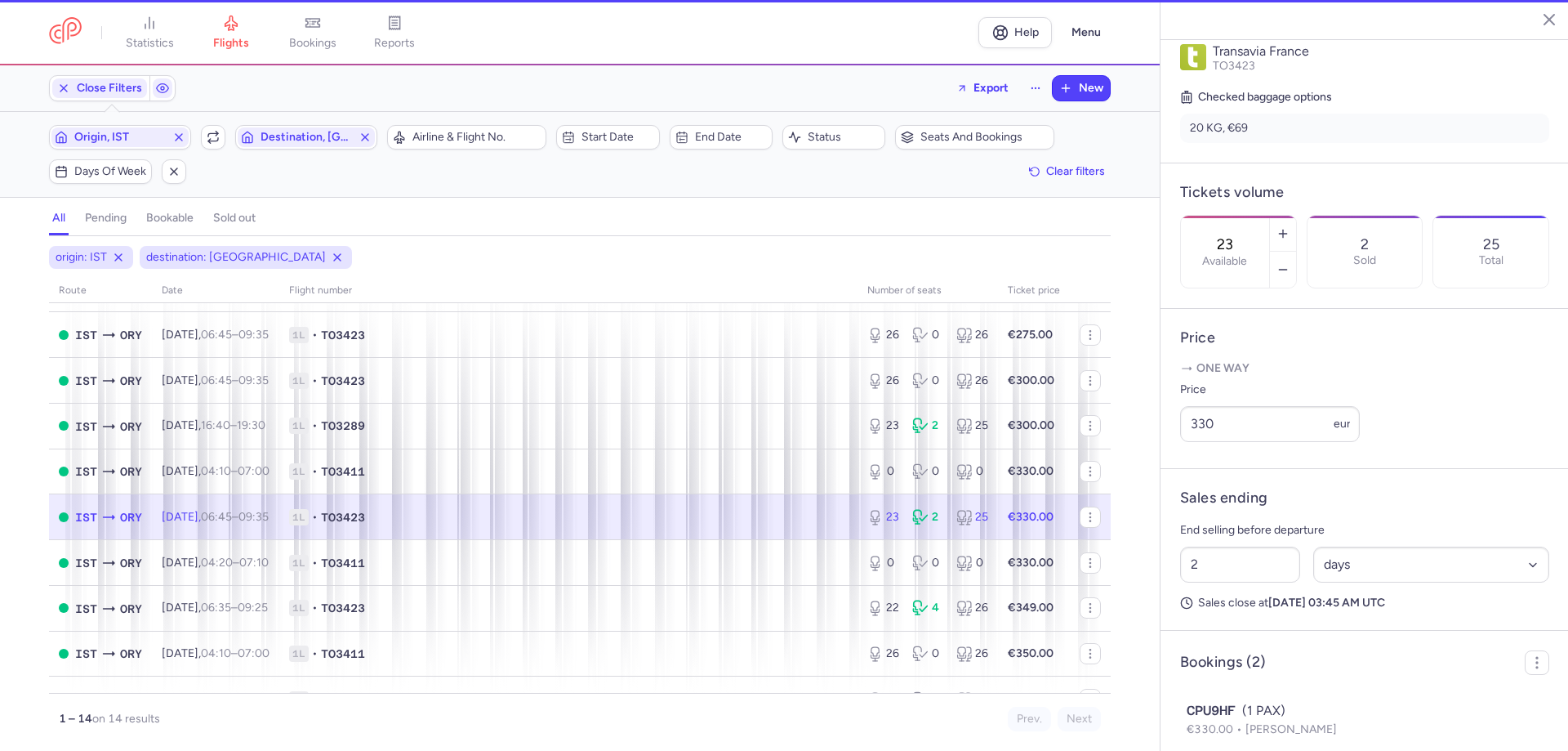
scroll to position [388, 0]
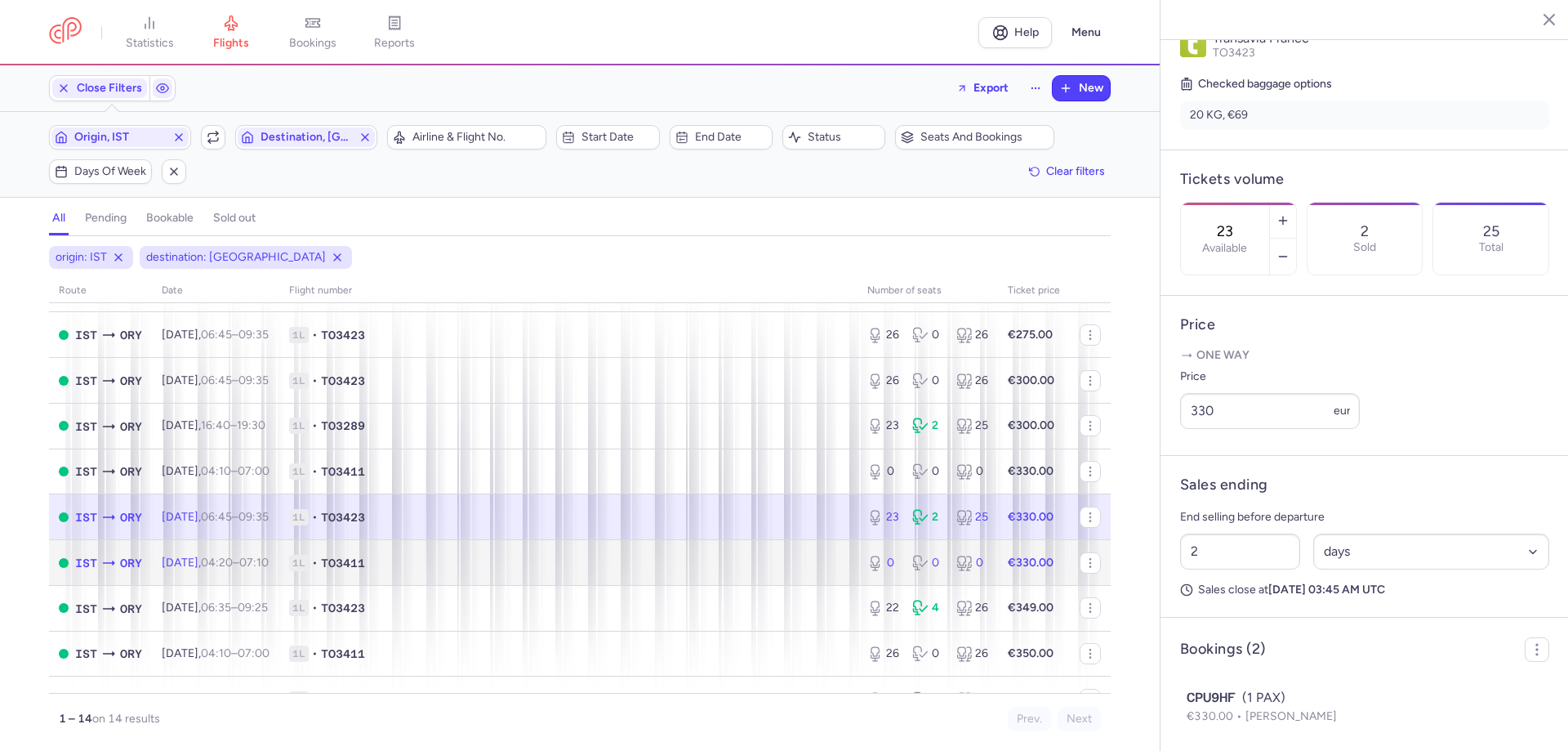
click at [537, 561] on span "1L • TO3411" at bounding box center [568, 562] width 559 height 16
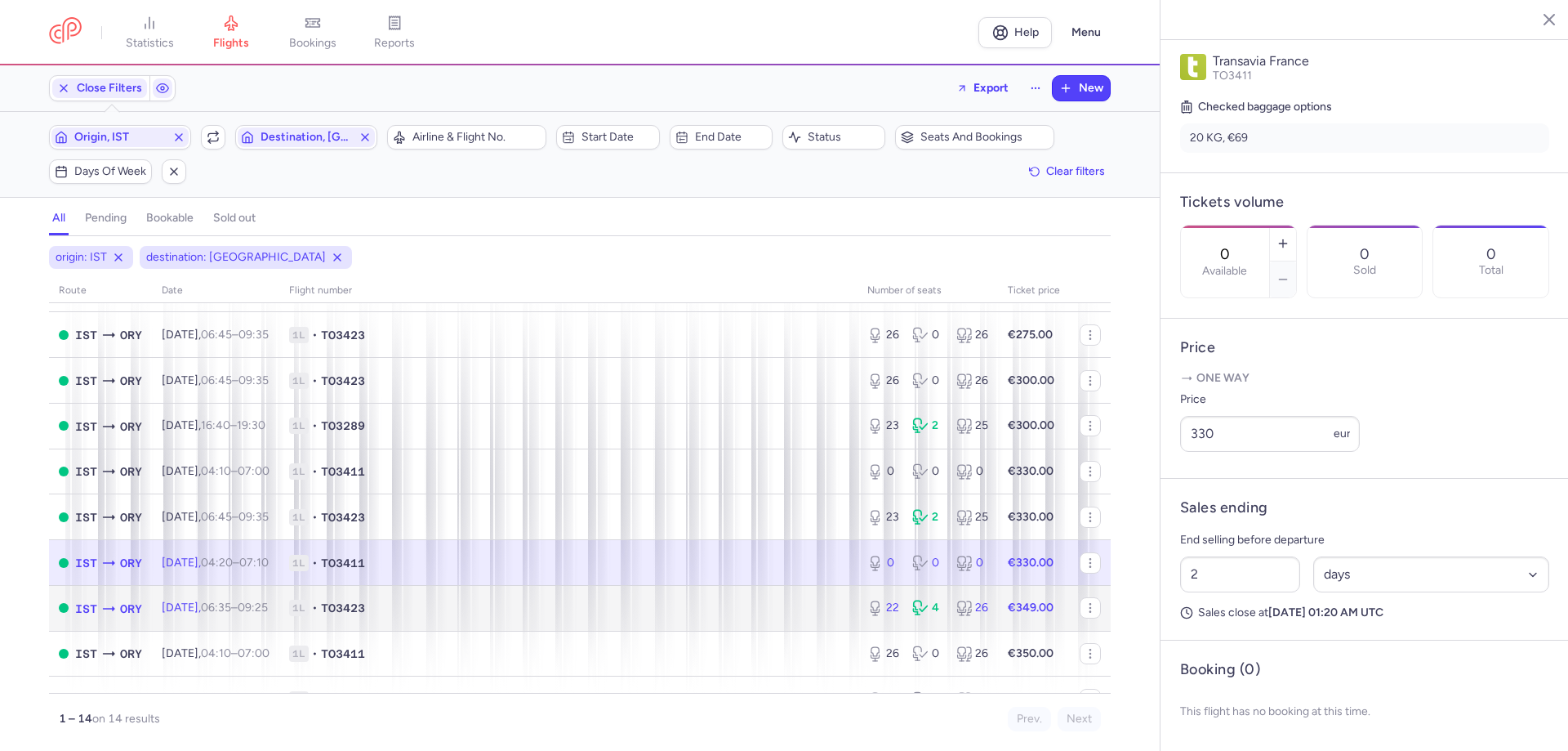
click at [537, 597] on td "1L • TO3423" at bounding box center [568, 608] width 579 height 46
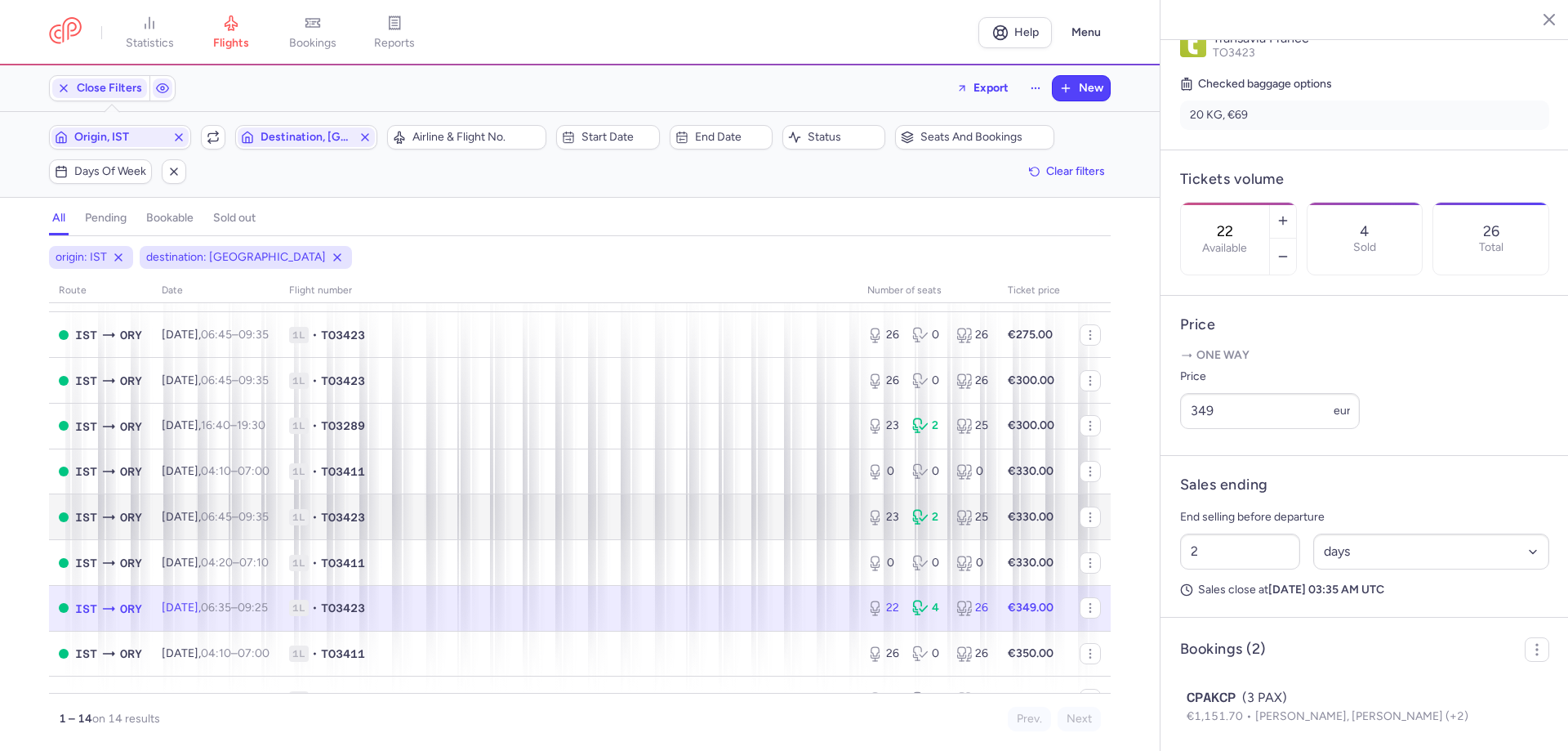
scroll to position [273, 0]
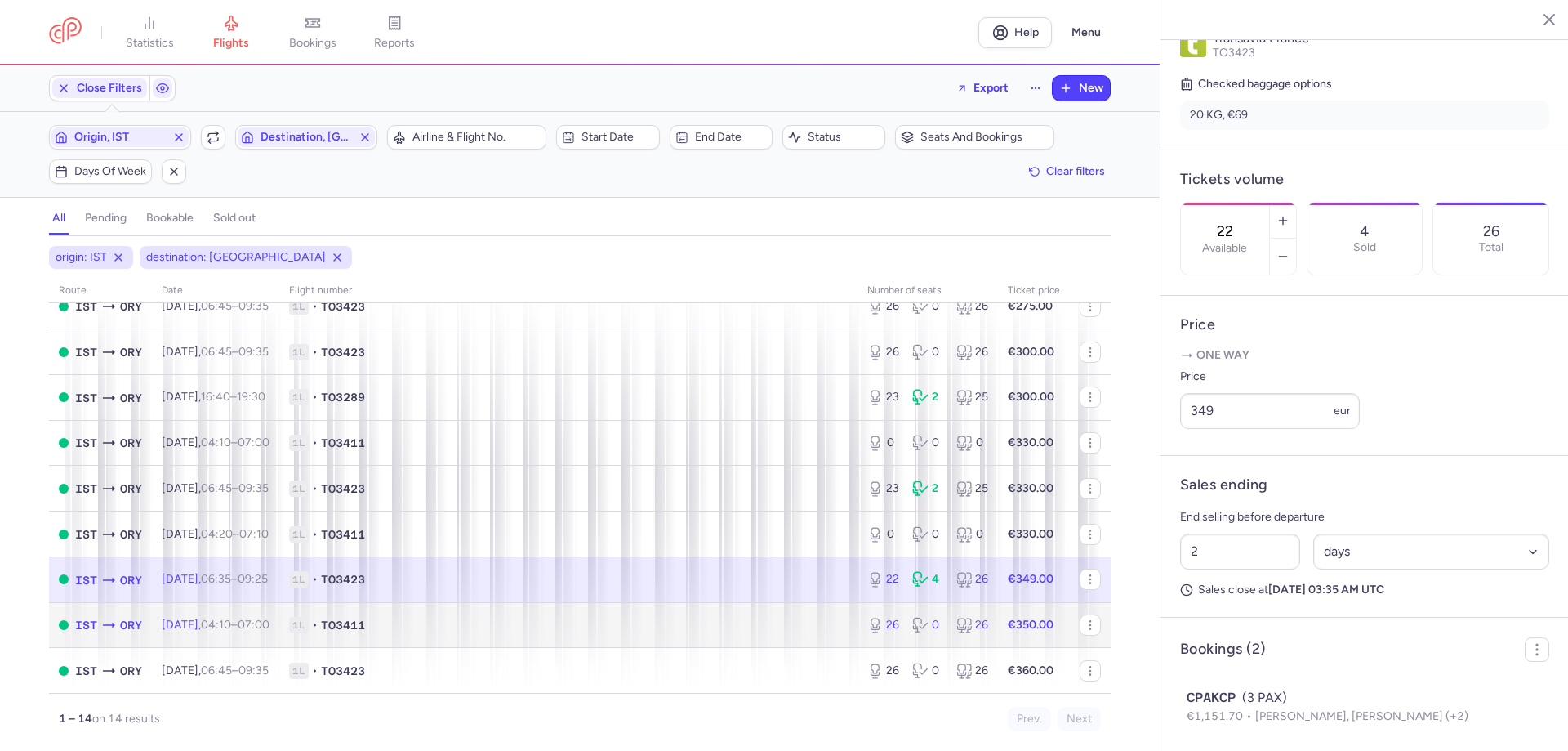
click at [498, 627] on span "1L • TO3411" at bounding box center [568, 625] width 559 height 16
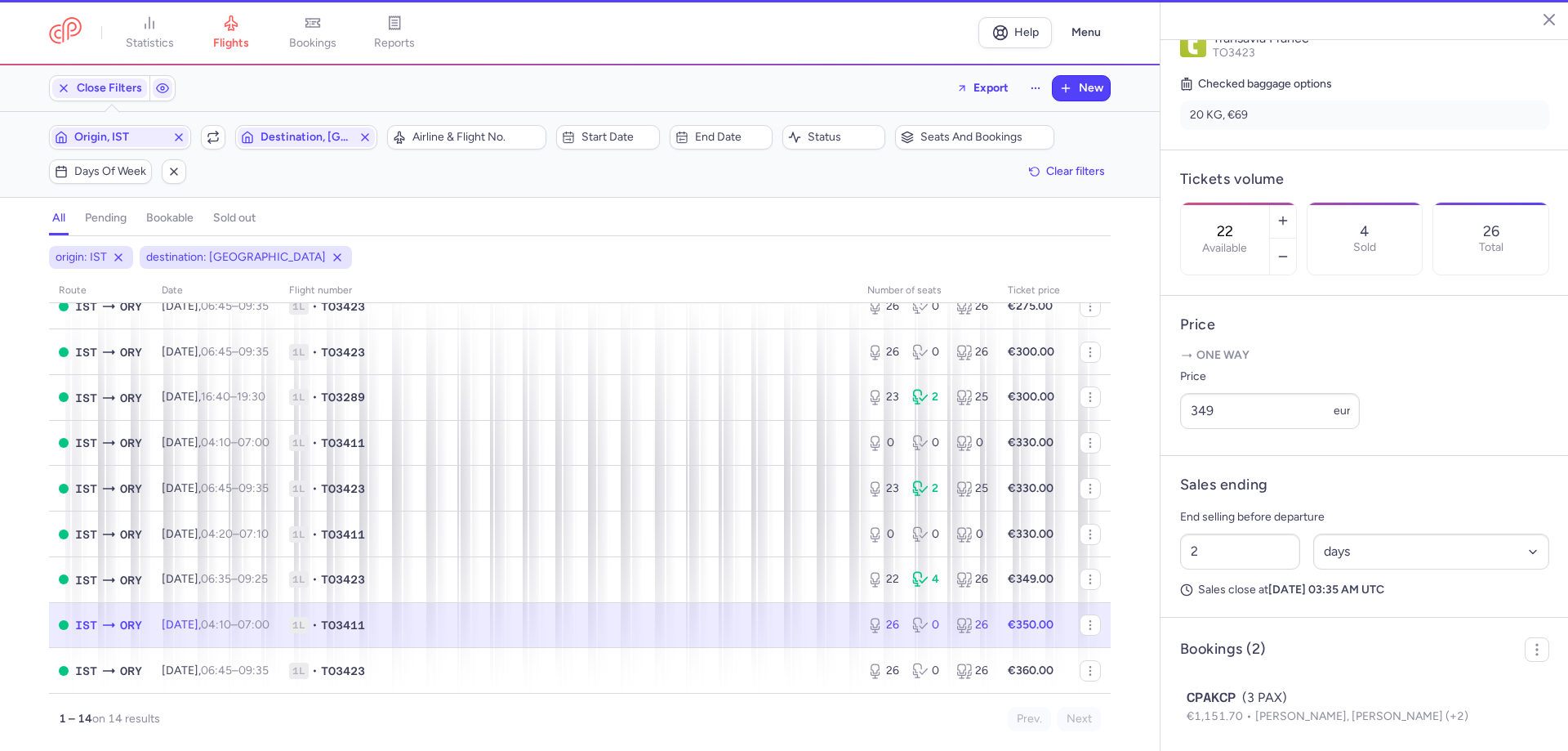
type input "26"
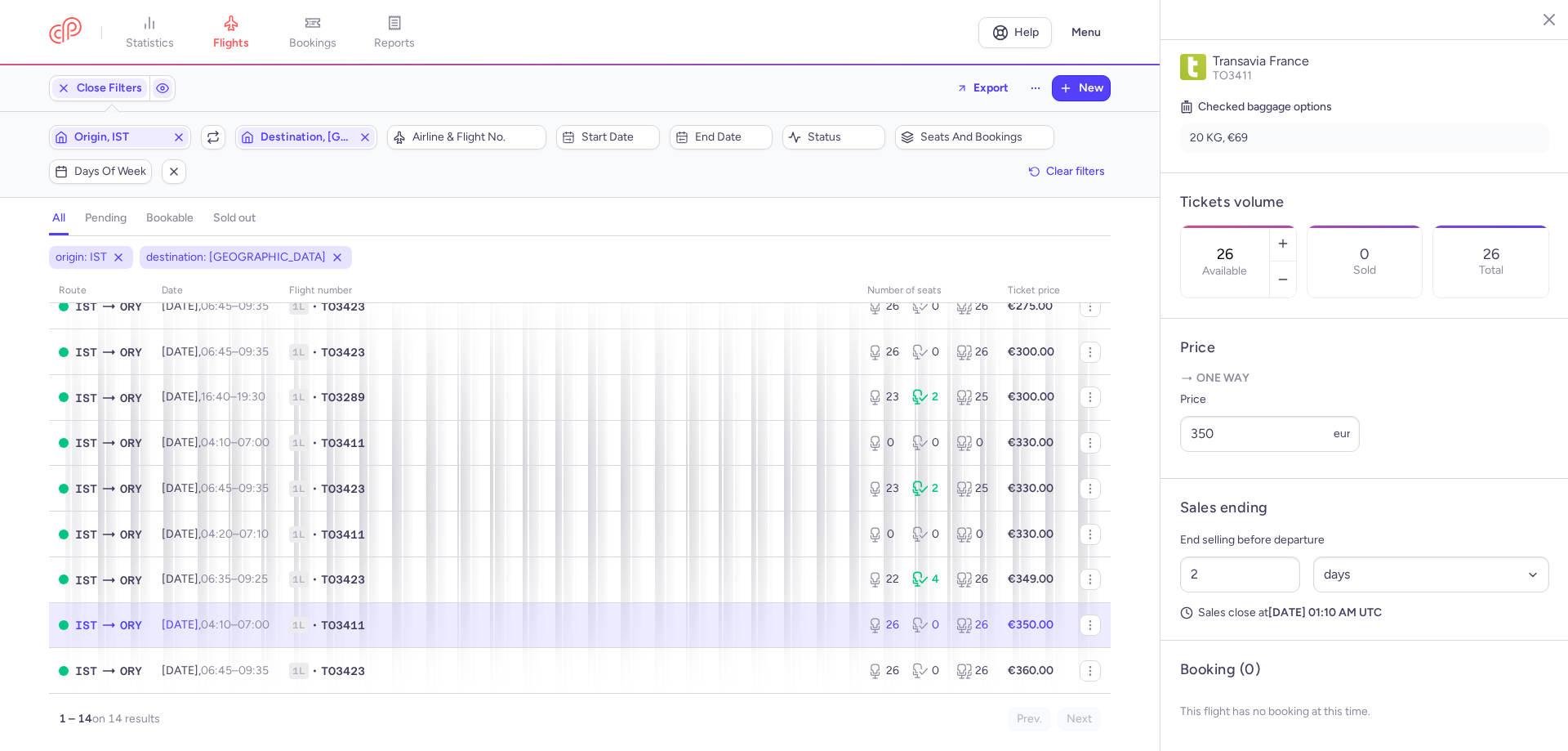
click at [271, 151] on div "Origin, IST Include return Destination, [GEOGRAPHIC_DATA]" at bounding box center [212, 137] width 338 height 35
click at [289, 139] on span "Destination, [GEOGRAPHIC_DATA]" at bounding box center [306, 138] width 92 height 13
click at [301, 225] on input "-searchbox" at bounding box center [359, 223] width 200 height 18
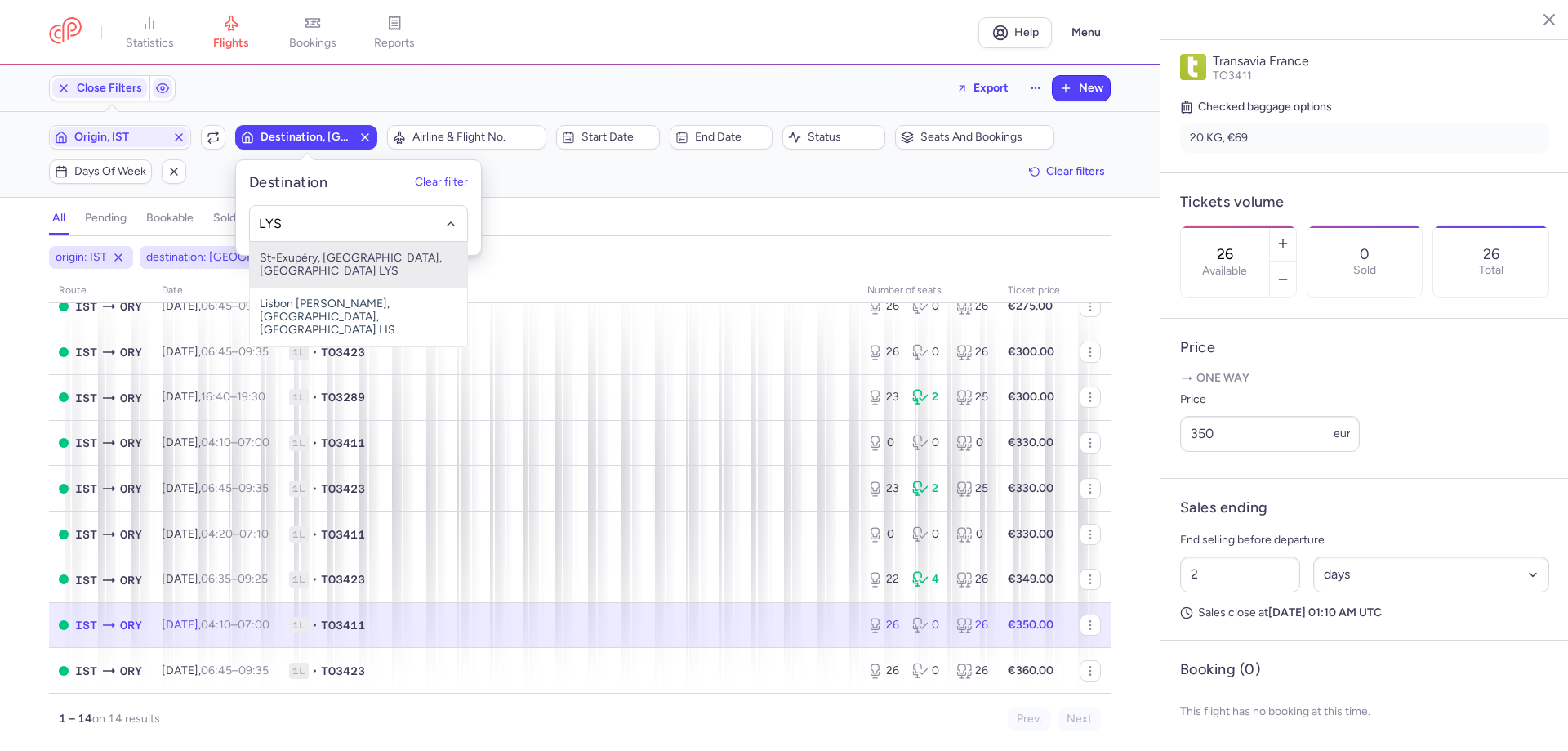
click at [363, 260] on span "St-Exupéry, [GEOGRAPHIC_DATA], [GEOGRAPHIC_DATA] LYS" at bounding box center [359, 264] width 217 height 46
type input "LYS"
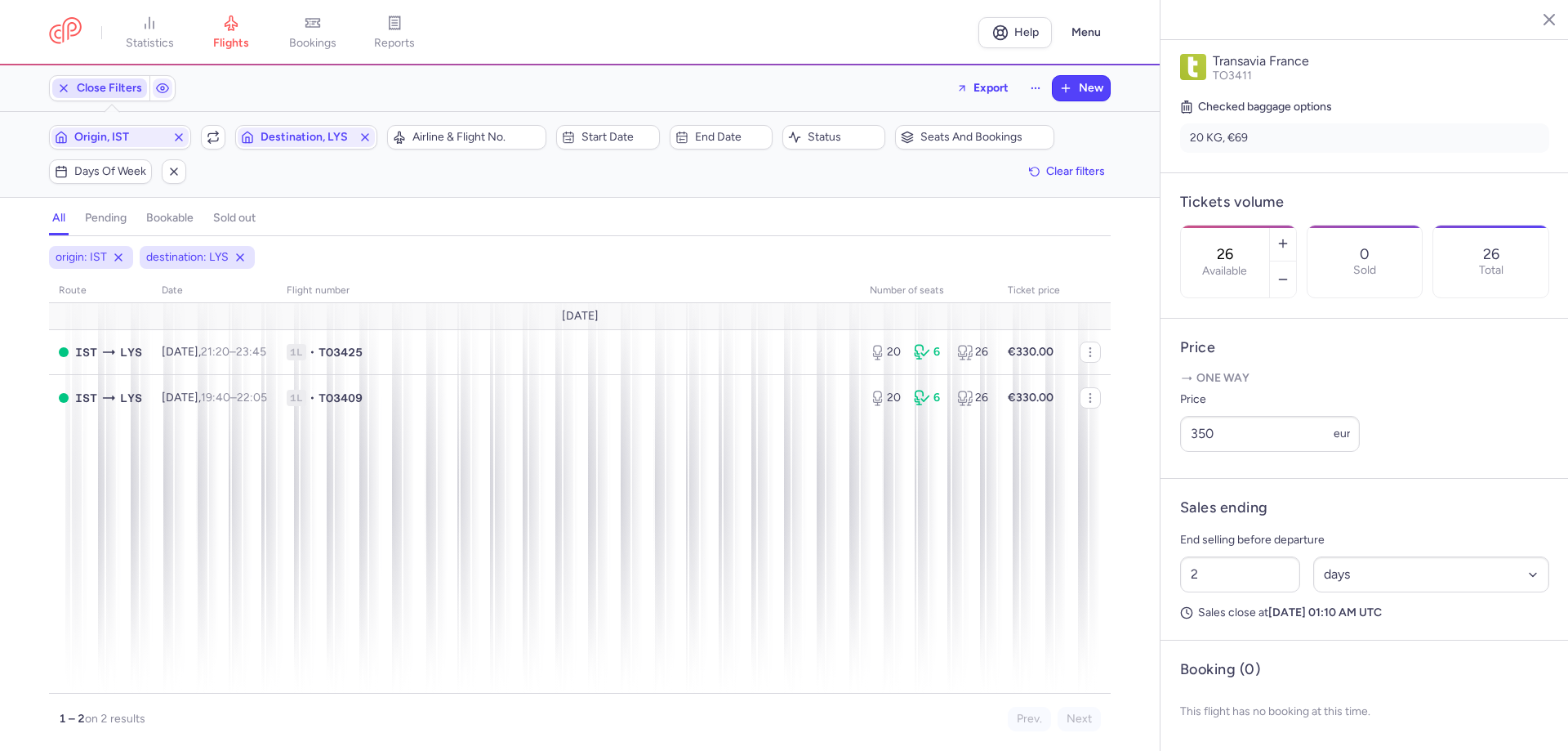
click at [110, 85] on span "Close Filters" at bounding box center [110, 88] width 66 height 13
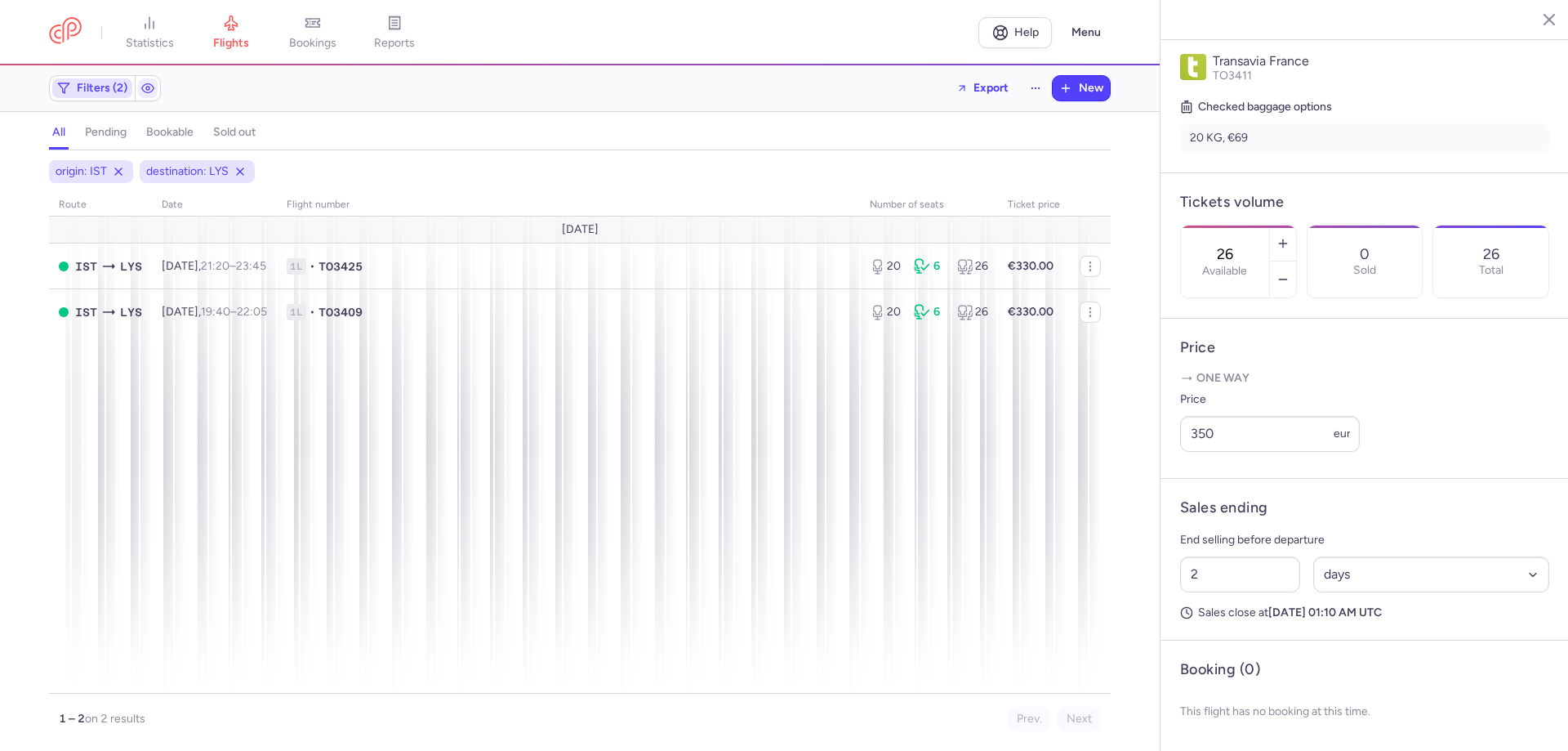
click at [100, 87] on span "Filters (2)" at bounding box center [102, 88] width 51 height 13
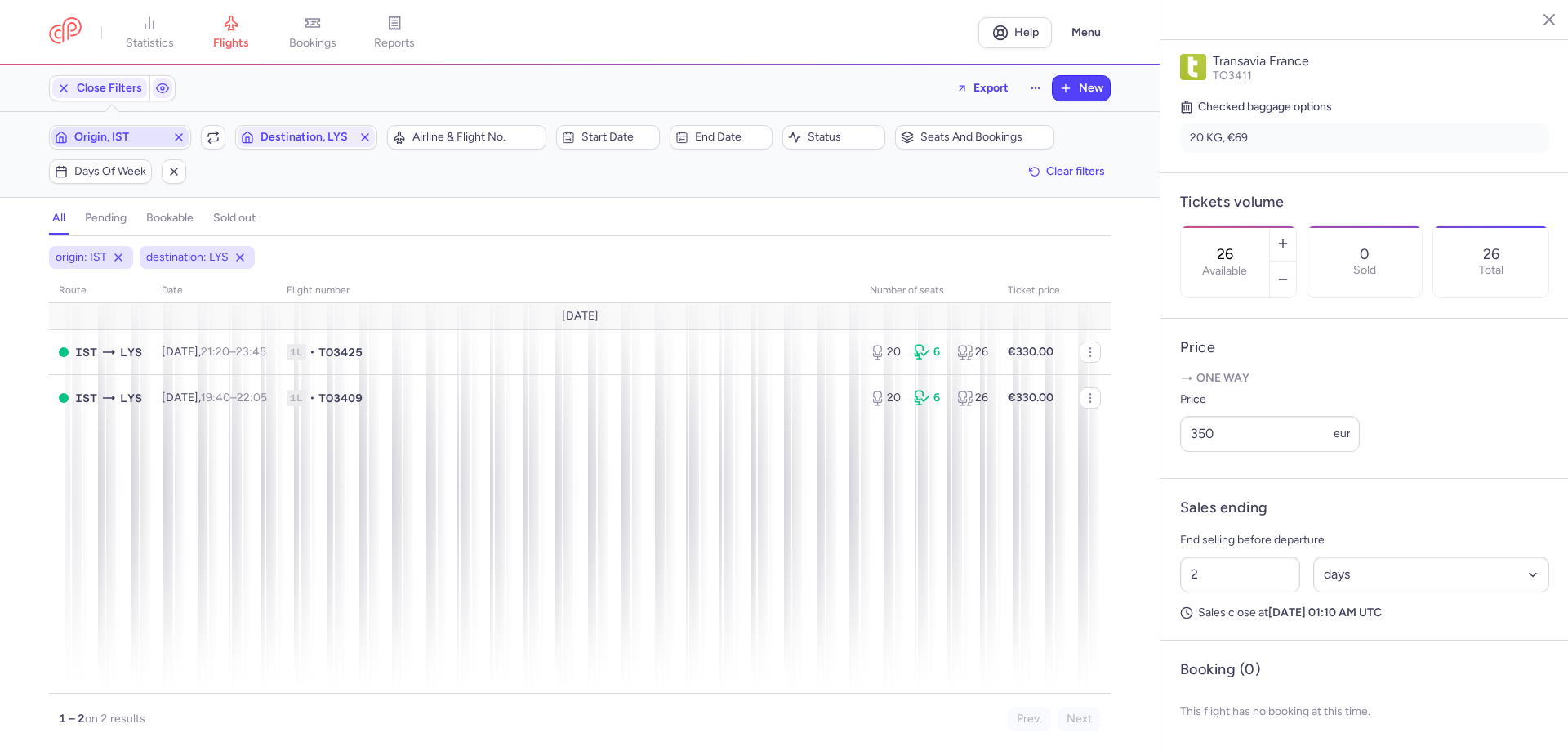
click at [103, 139] on span "Origin, IST" at bounding box center [120, 138] width 92 height 13
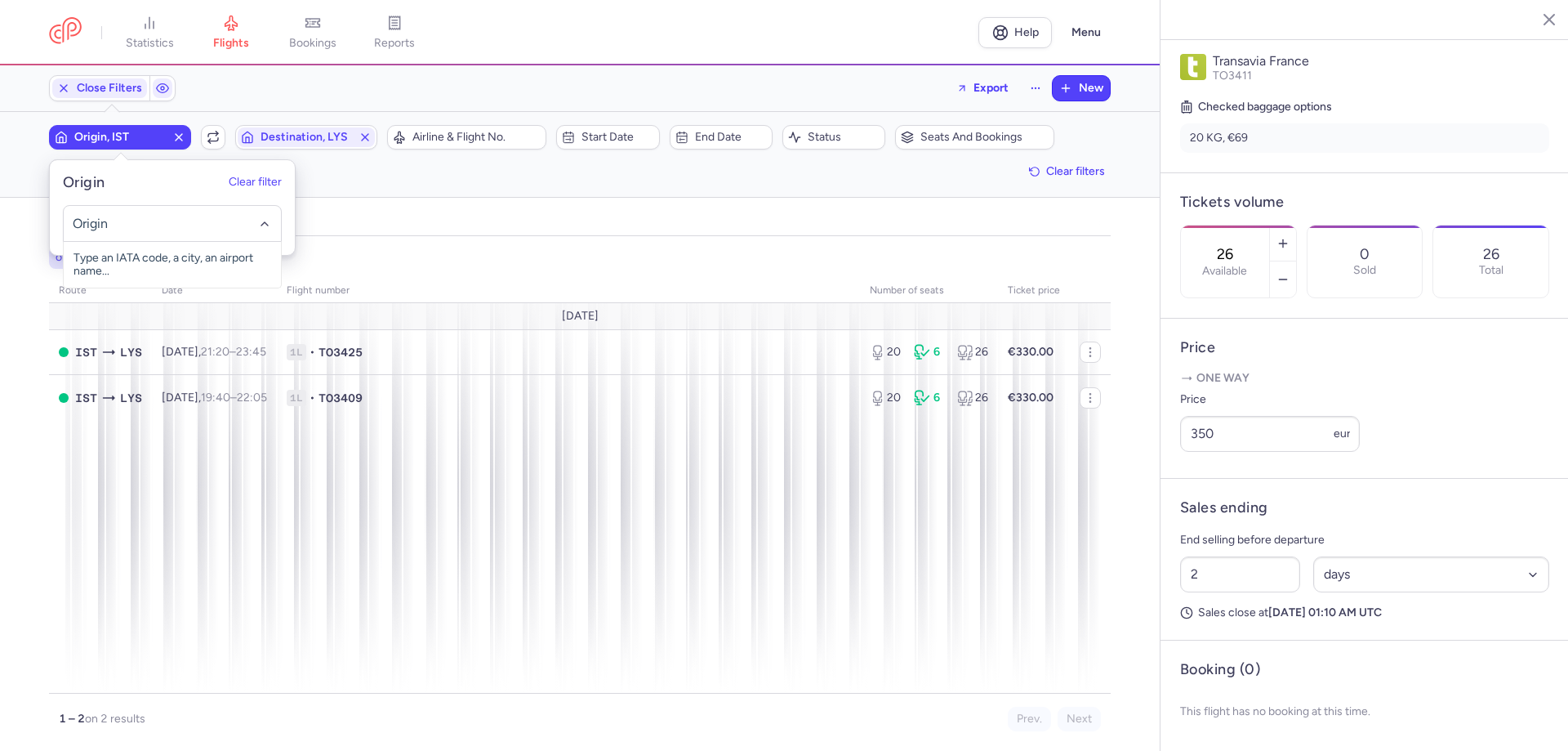
click at [123, 226] on input "-searchbox" at bounding box center [173, 223] width 200 height 18
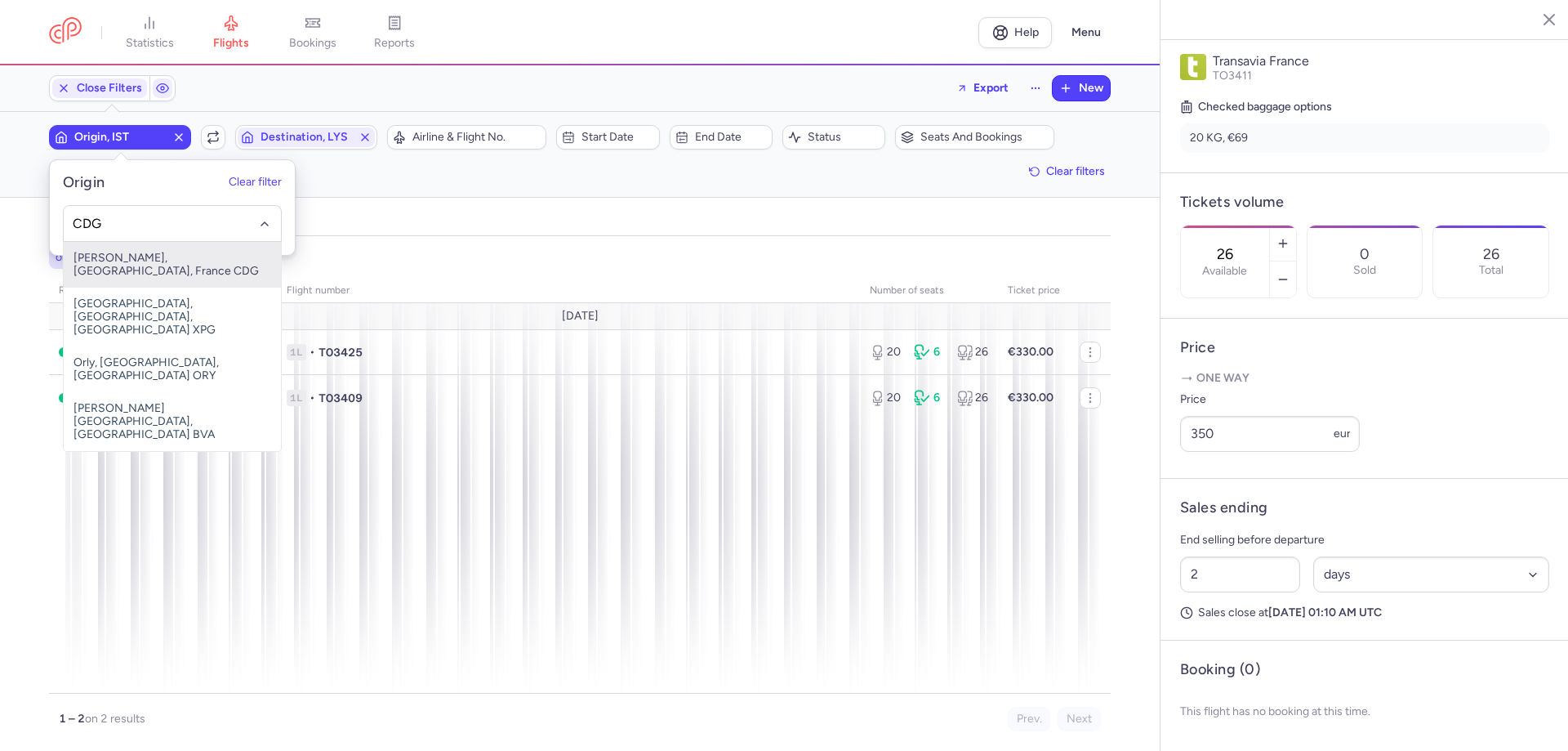
click at [145, 258] on span "[PERSON_NAME], [GEOGRAPHIC_DATA], France CDG" at bounding box center [172, 264] width 217 height 46
type input "CDG"
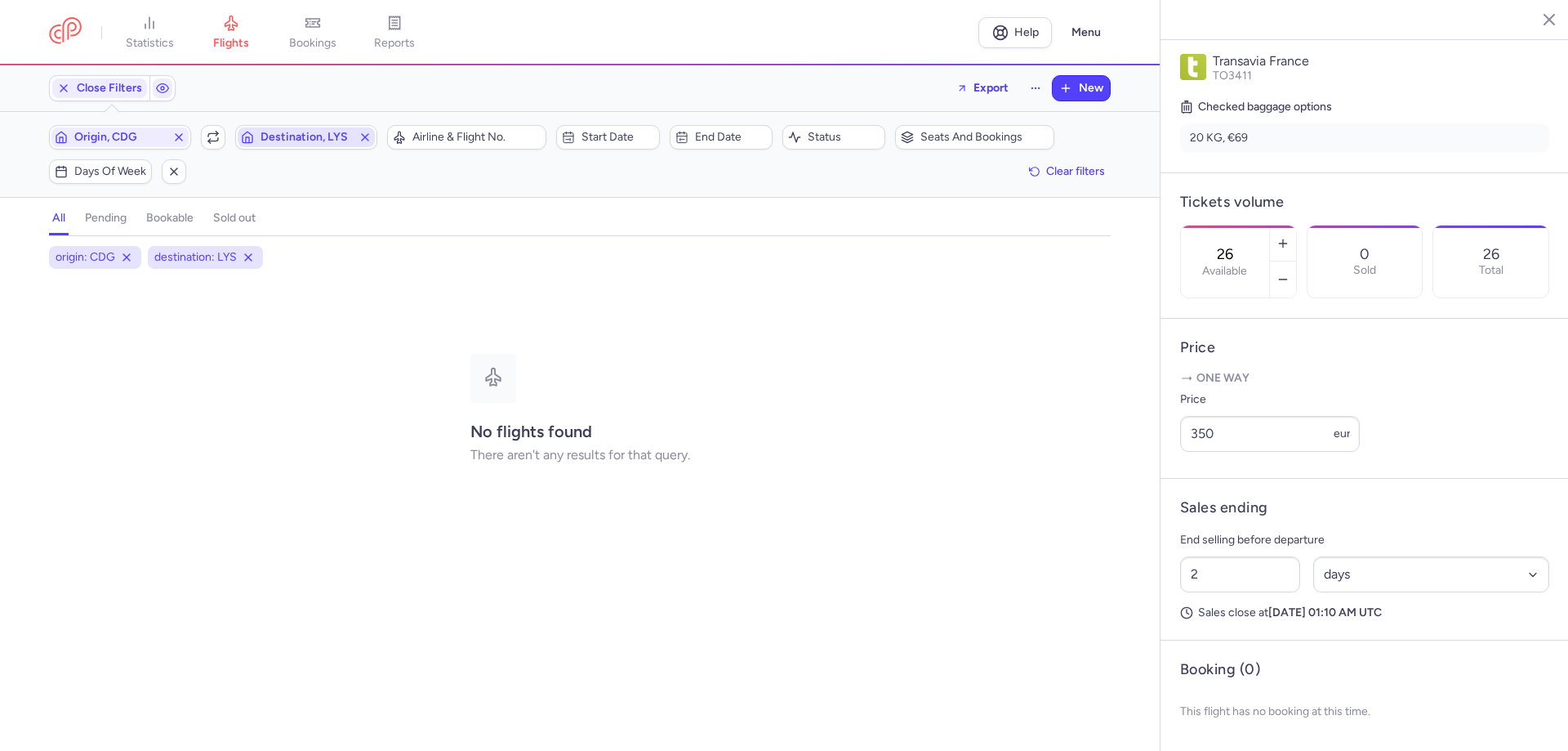
click at [271, 143] on span "Destination, LYS" at bounding box center [306, 138] width 92 height 13
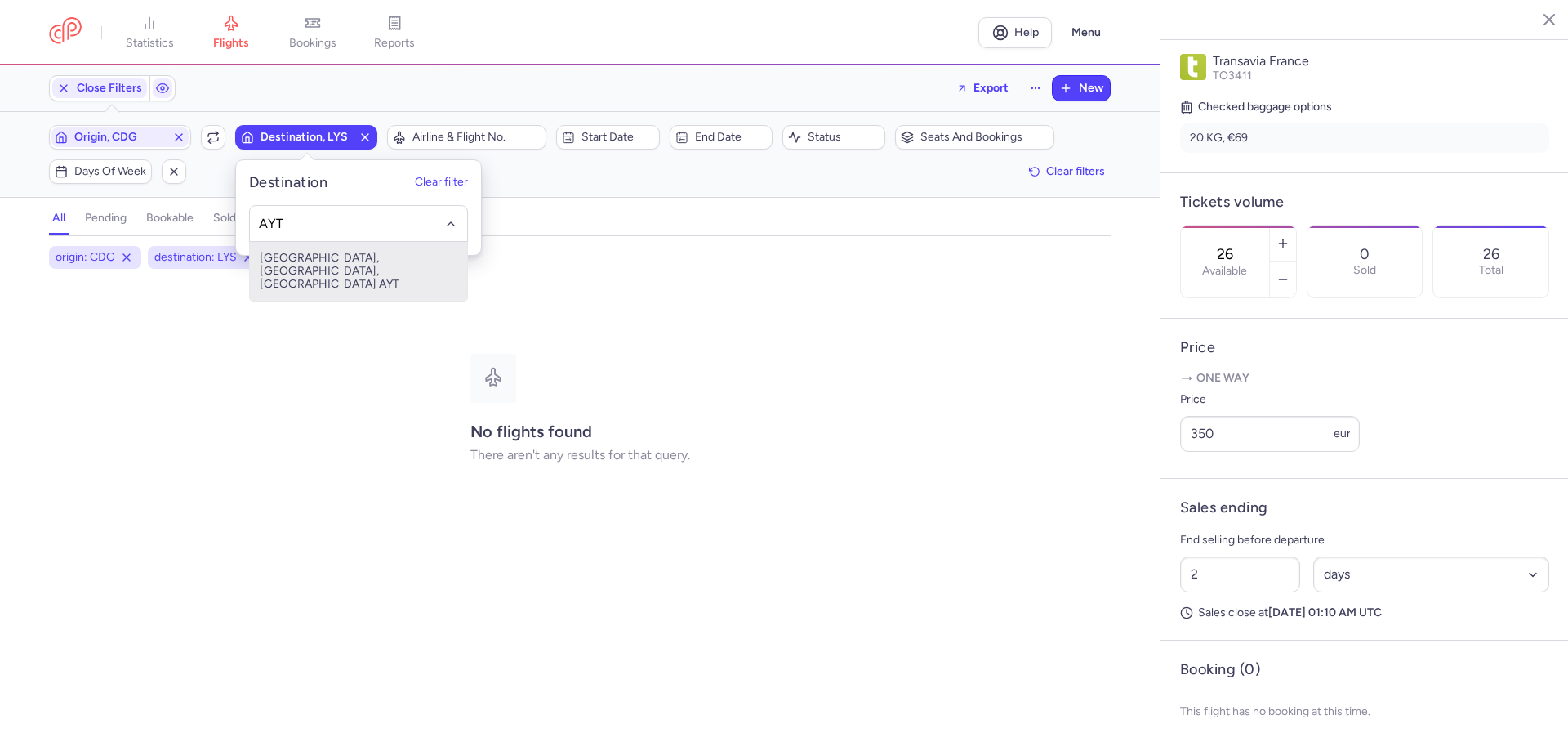
click at [359, 258] on span "[GEOGRAPHIC_DATA], [GEOGRAPHIC_DATA], [GEOGRAPHIC_DATA] AYT" at bounding box center [359, 271] width 217 height 59
type input "AYT"
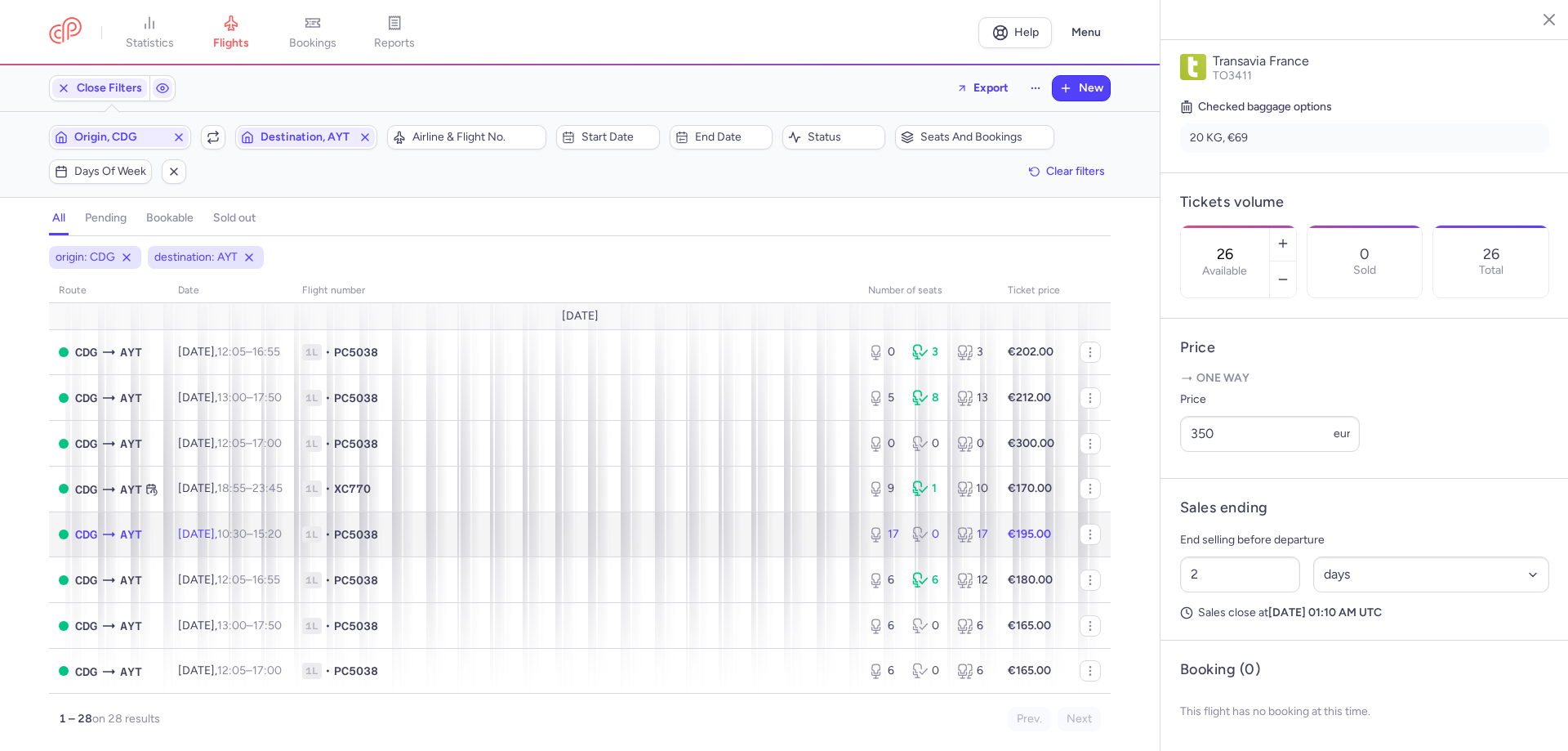
click at [459, 547] on td "1L • PC5038" at bounding box center [575, 534] width 565 height 46
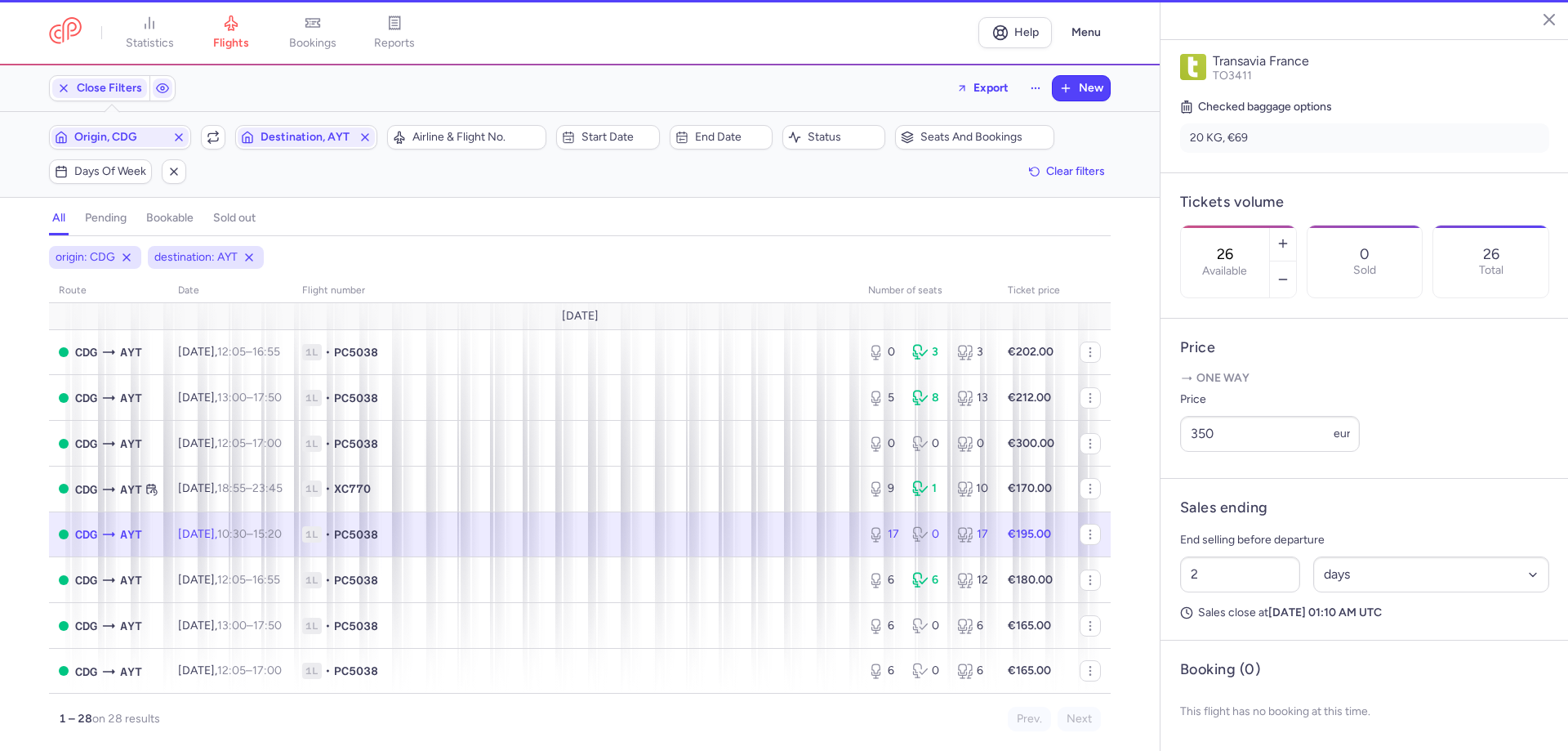
type input "17"
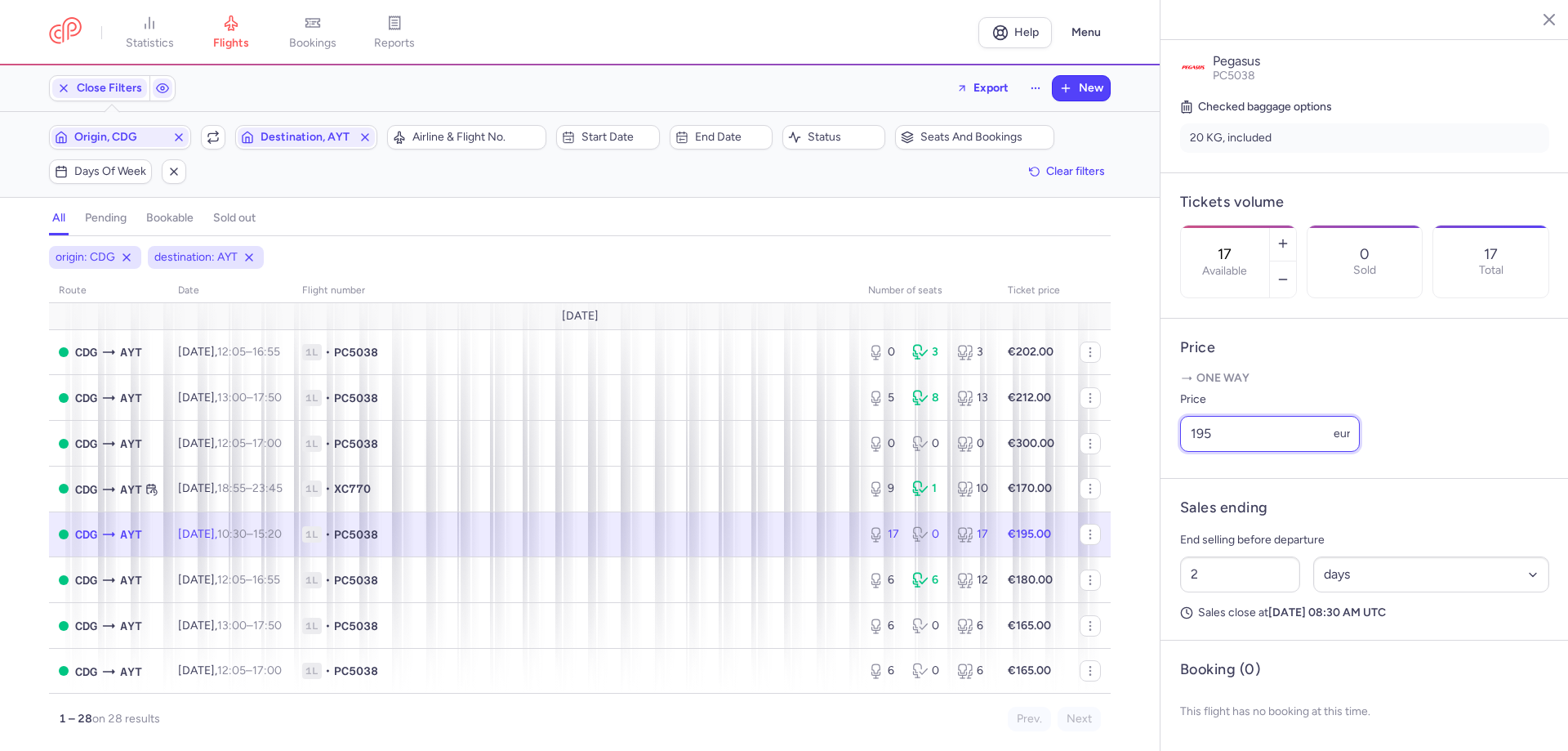
drag, startPoint x: 1221, startPoint y: 433, endPoint x: 1126, endPoint y: 445, distance: 95.8
click at [1132, 440] on div "statistics flights bookings reports Help Menu Close Filters Export New Filters …" at bounding box center [784, 376] width 1568 height 751
click at [998, 548] on td "1L • PC5038" at bounding box center [1033, 534] width 72 height 46
drag, startPoint x: 1223, startPoint y: 434, endPoint x: 1150, endPoint y: 423, distance: 73.8
click at [1150, 423] on div "statistics flights bookings reports Help Menu Close Filters Export New Filters …" at bounding box center [784, 376] width 1568 height 751
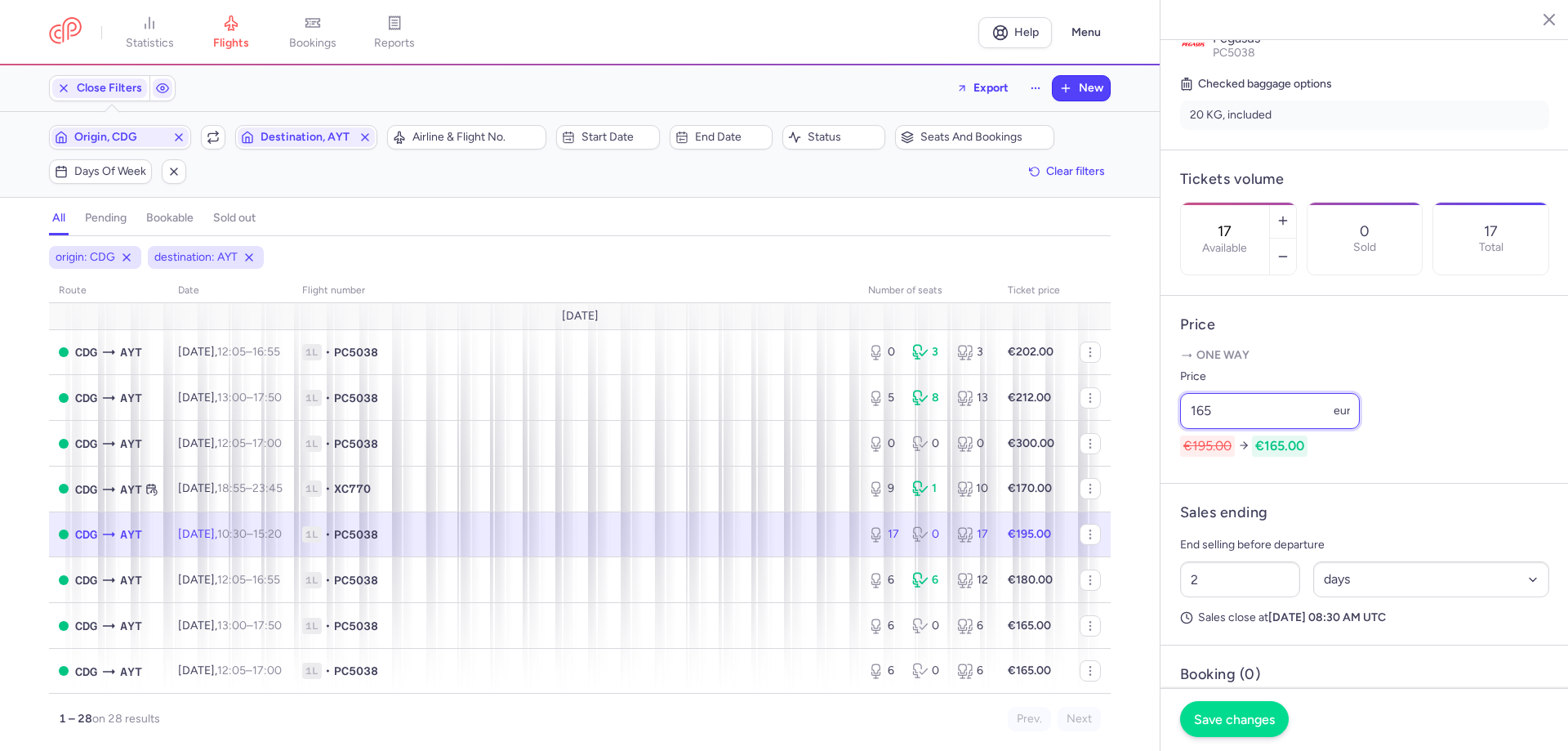
type input "165"
drag, startPoint x: 1229, startPoint y: 706, endPoint x: 1223, endPoint y: 714, distance: 10.0
click at [1229, 708] on button "Save changes" at bounding box center [1234, 718] width 109 height 36
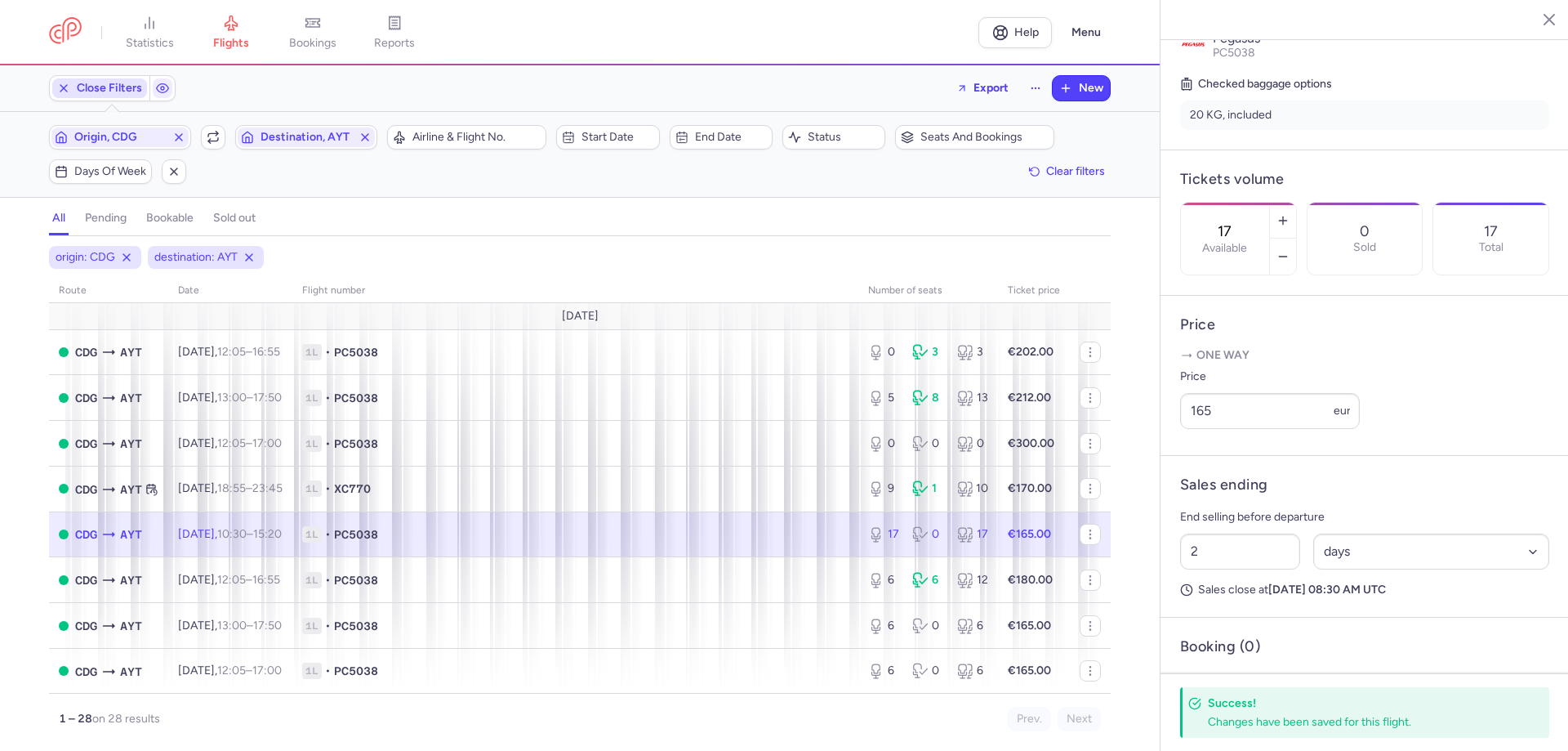
click at [128, 89] on span "Close Filters" at bounding box center [110, 88] width 66 height 13
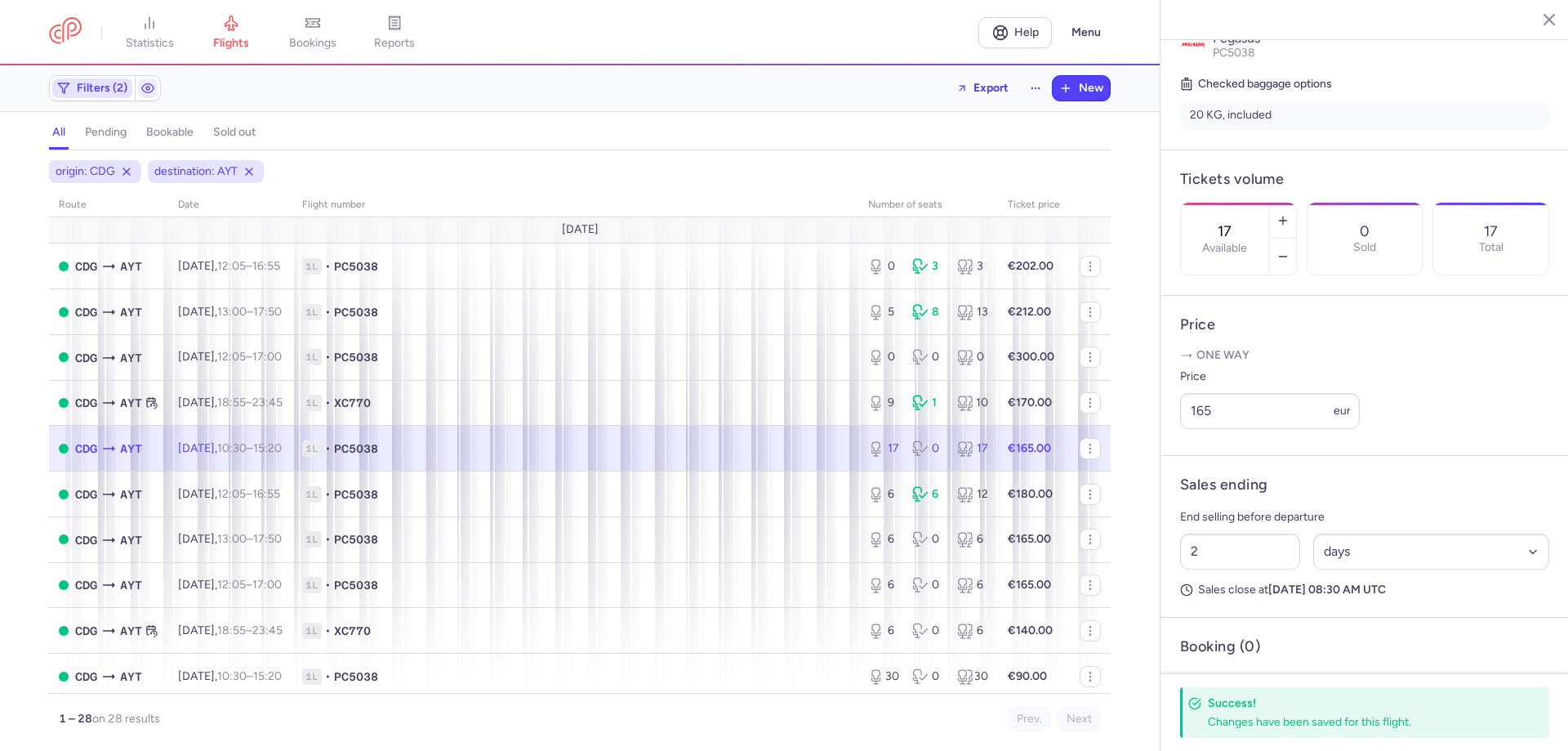
click at [106, 85] on span "Filters (2)" at bounding box center [102, 88] width 51 height 13
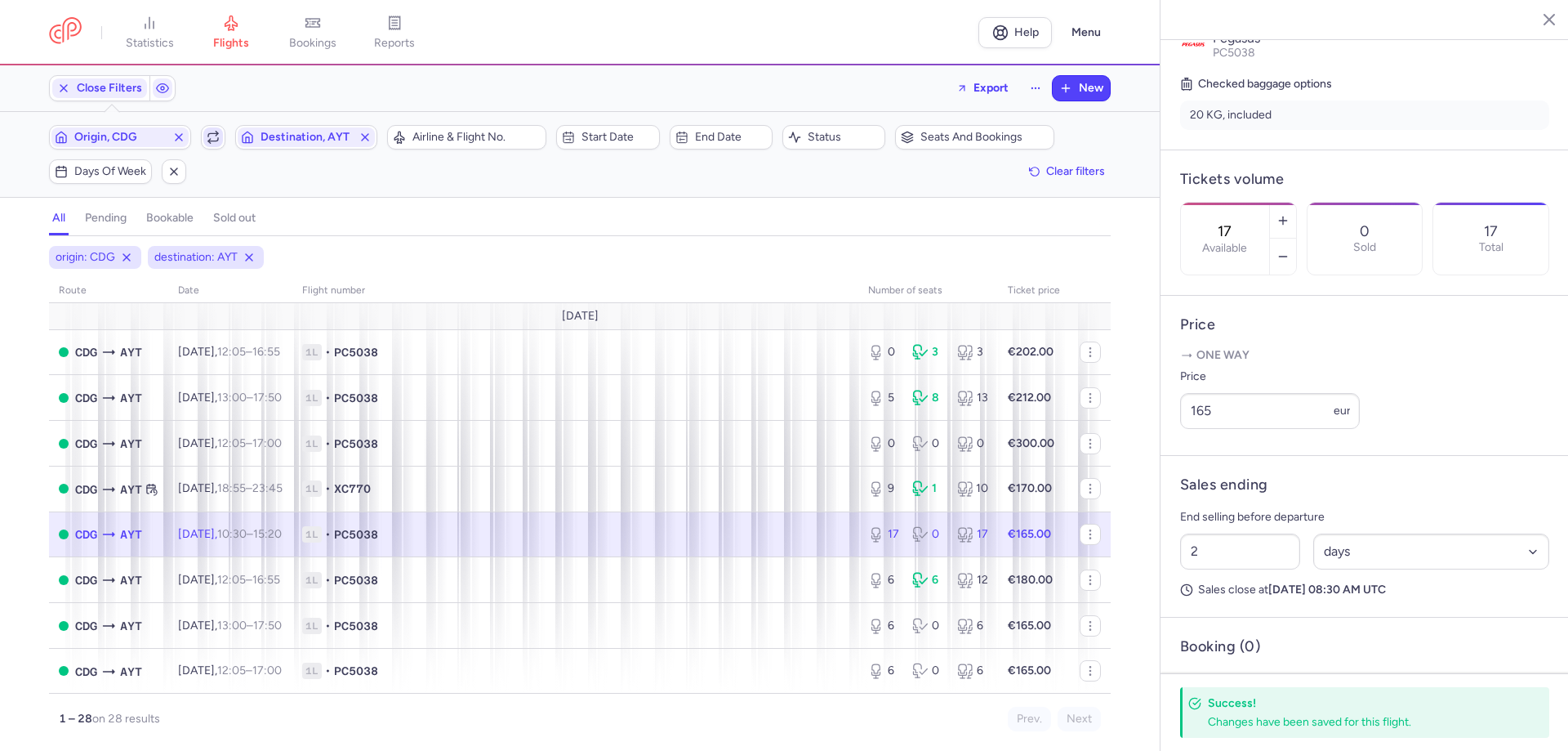
click at [218, 136] on icon "button" at bounding box center [213, 138] width 13 height 13
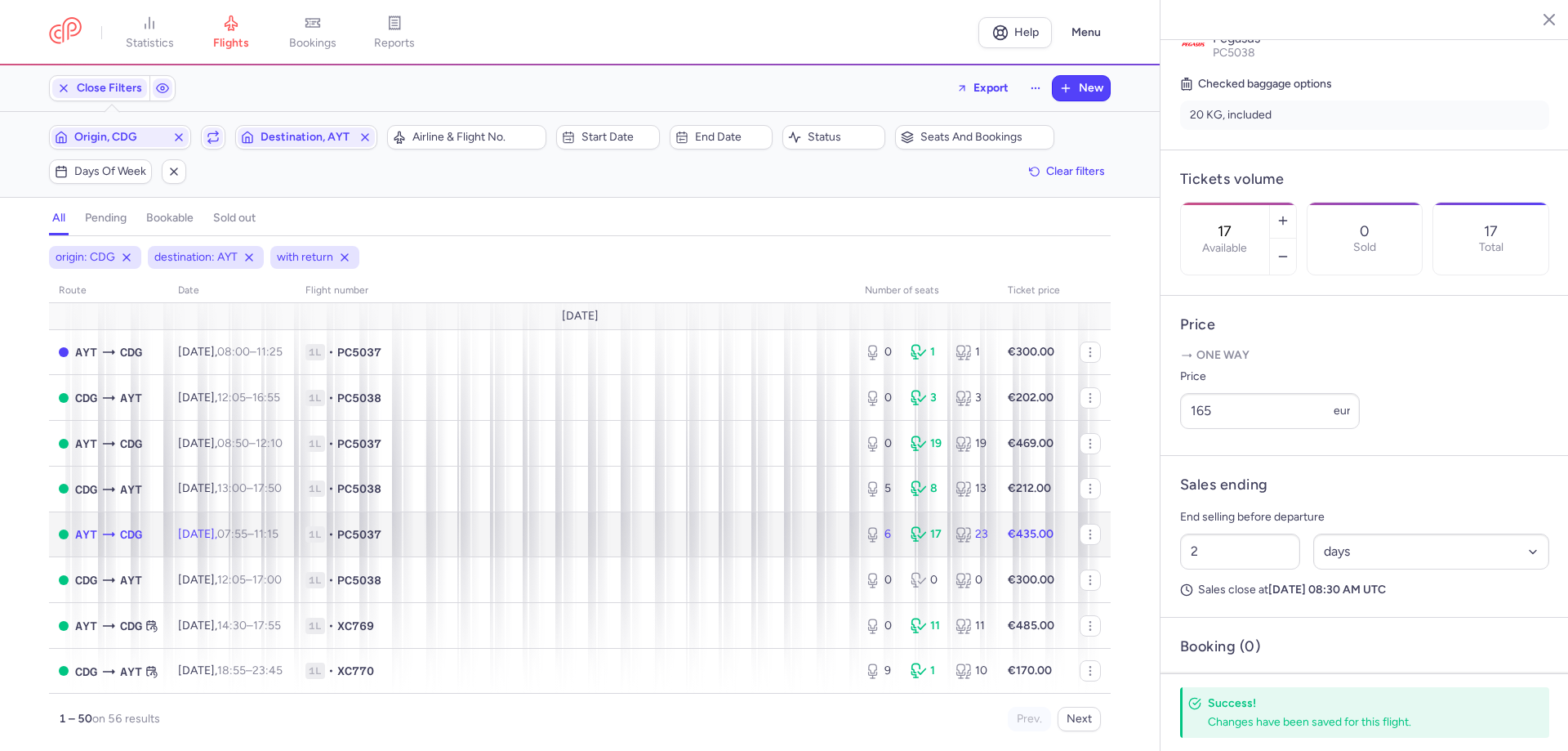
click at [432, 544] on td "1L • PC5037" at bounding box center [575, 534] width 559 height 46
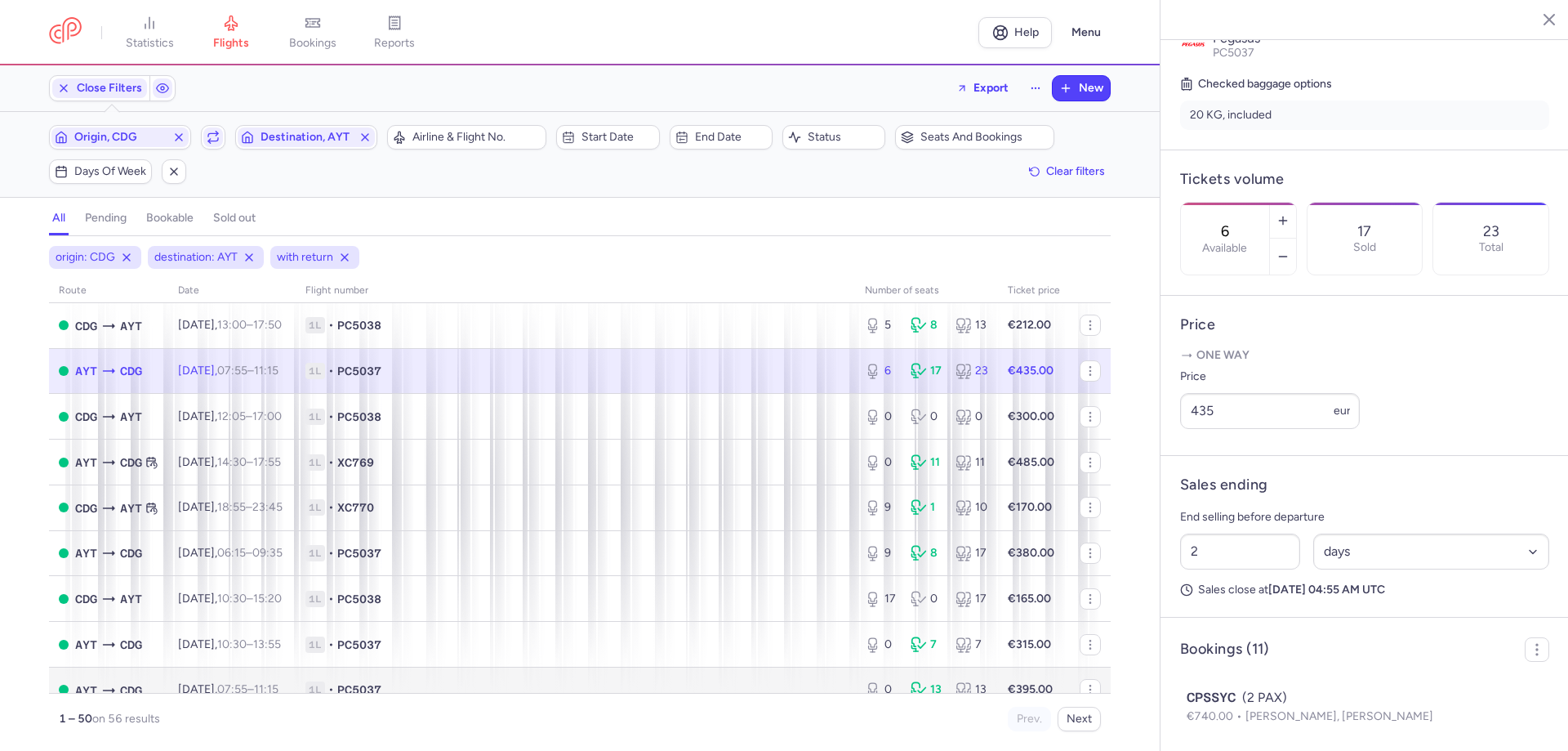
scroll to position [245, 0]
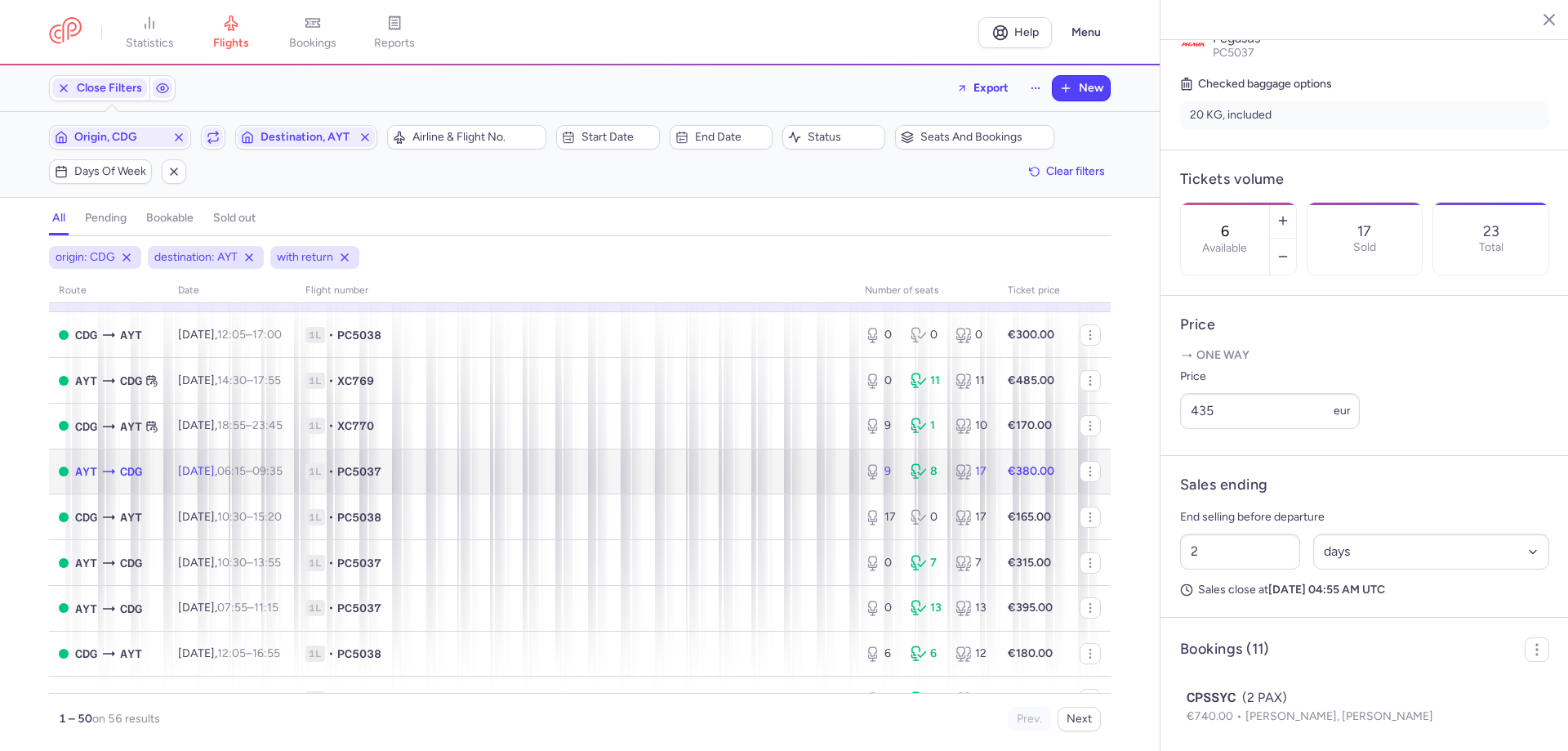
click at [691, 484] on td "1L • PC5037" at bounding box center [575, 471] width 559 height 46
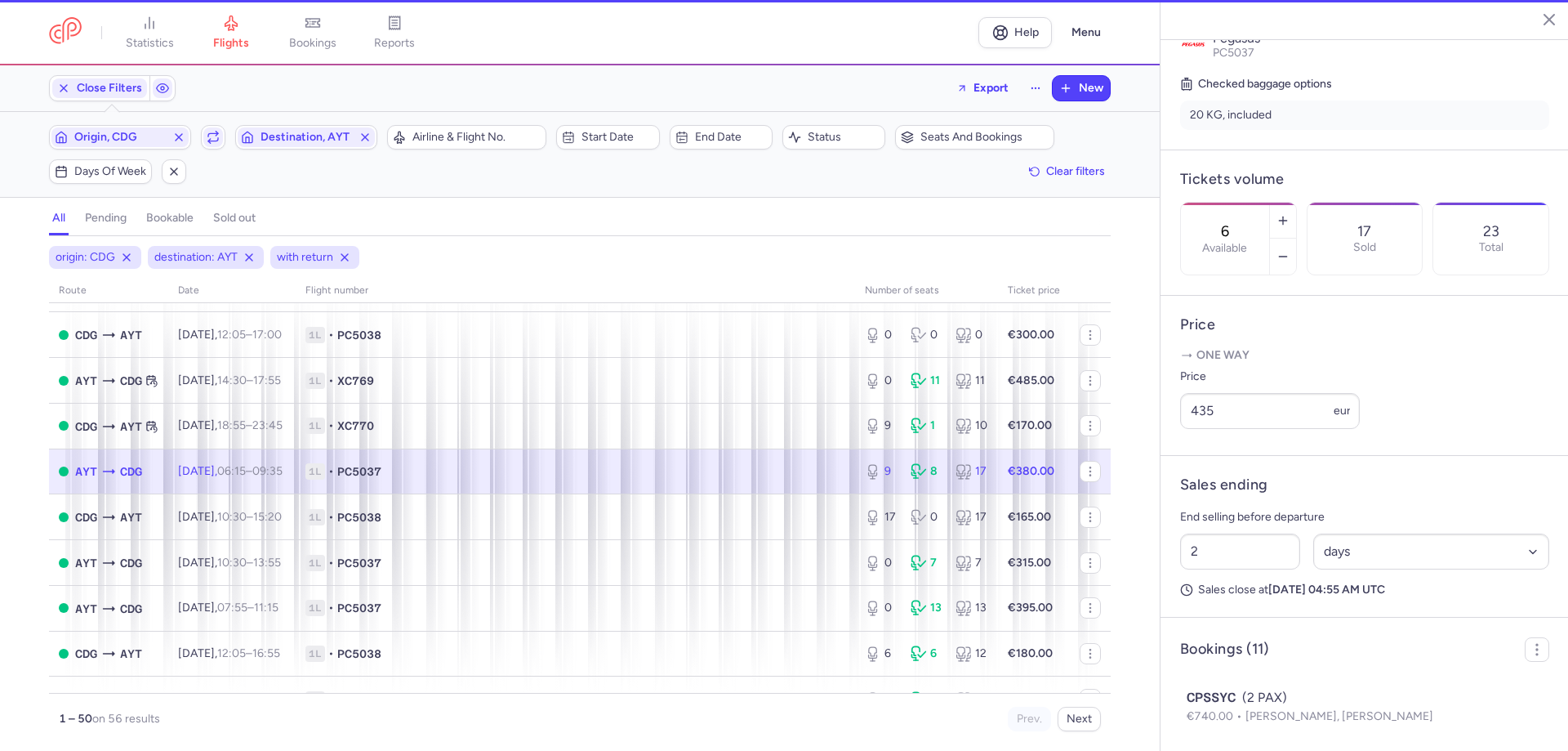
type input "9"
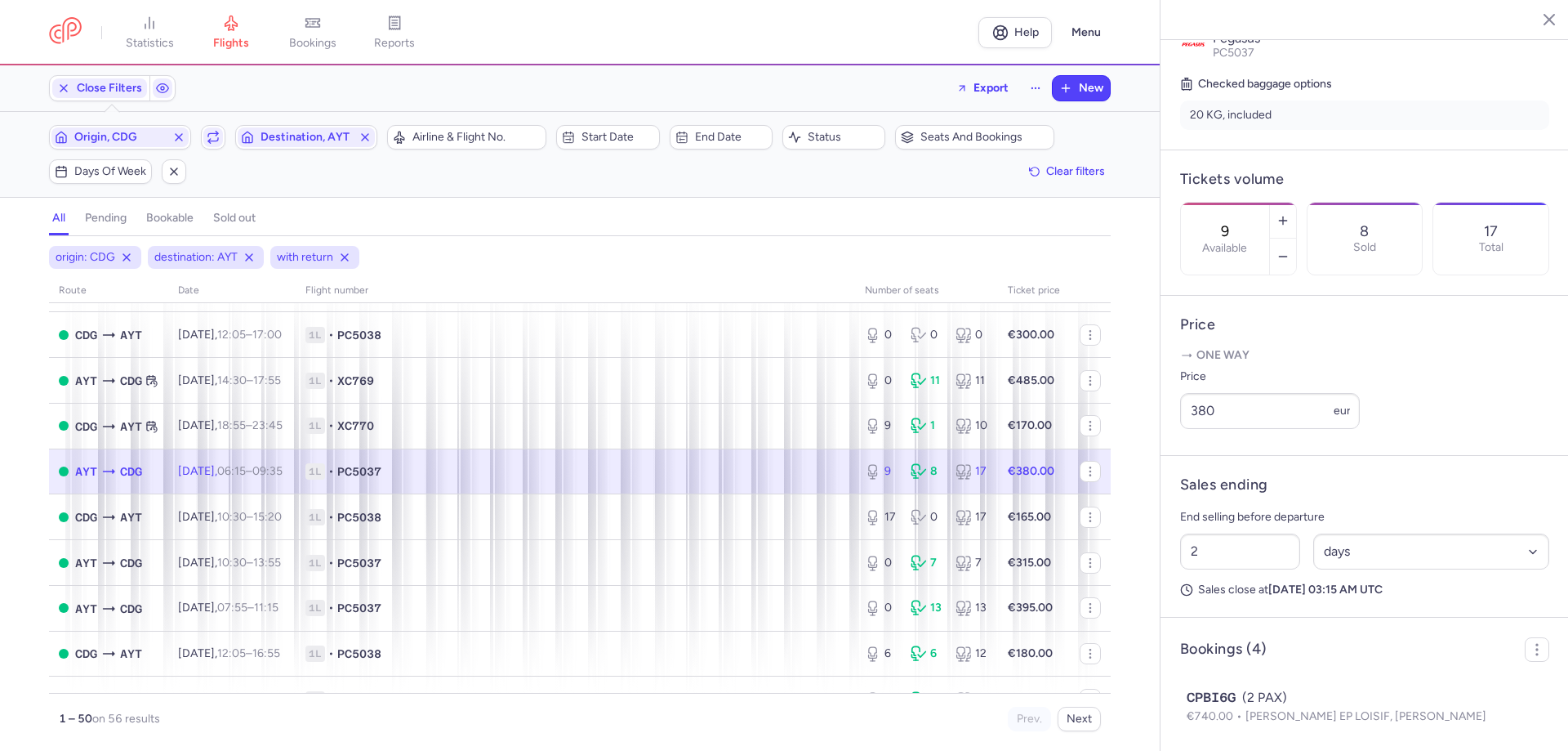
click at [998, 484] on td "1L • PC5037" at bounding box center [1033, 471] width 72 height 46
drag, startPoint x: 1235, startPoint y: 427, endPoint x: 1166, endPoint y: 420, distance: 69.4
click at [1166, 420] on article "Price One way Price 380 eur" at bounding box center [1364, 376] width 408 height 160
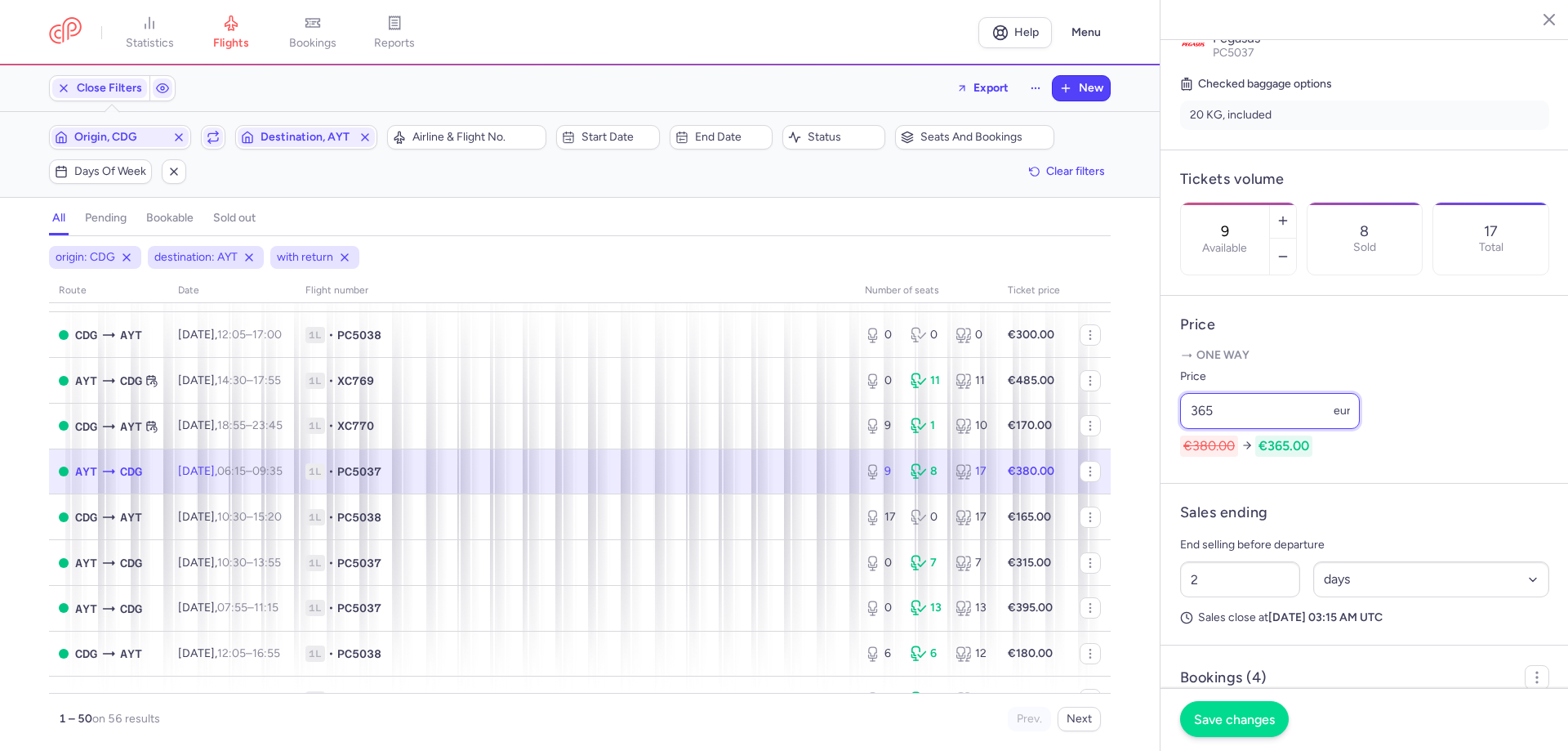
type input "365"
click at [1249, 728] on button "Save changes" at bounding box center [1234, 718] width 109 height 36
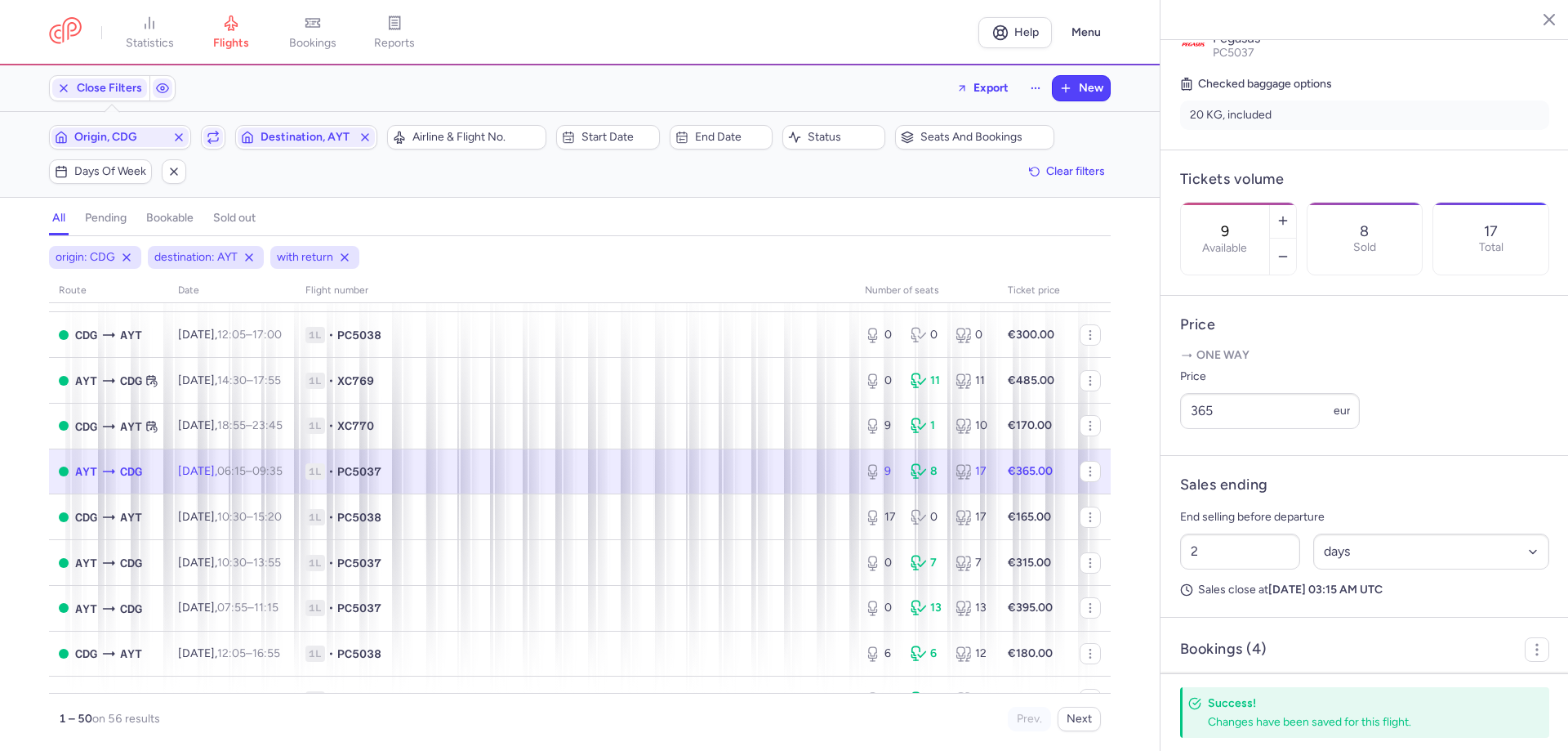
drag, startPoint x: 740, startPoint y: 478, endPoint x: 963, endPoint y: 470, distance: 223.1
click at [743, 479] on span "1L • PC5037" at bounding box center [575, 471] width 540 height 16
click at [1208, 429] on input "365" at bounding box center [1269, 411] width 180 height 36
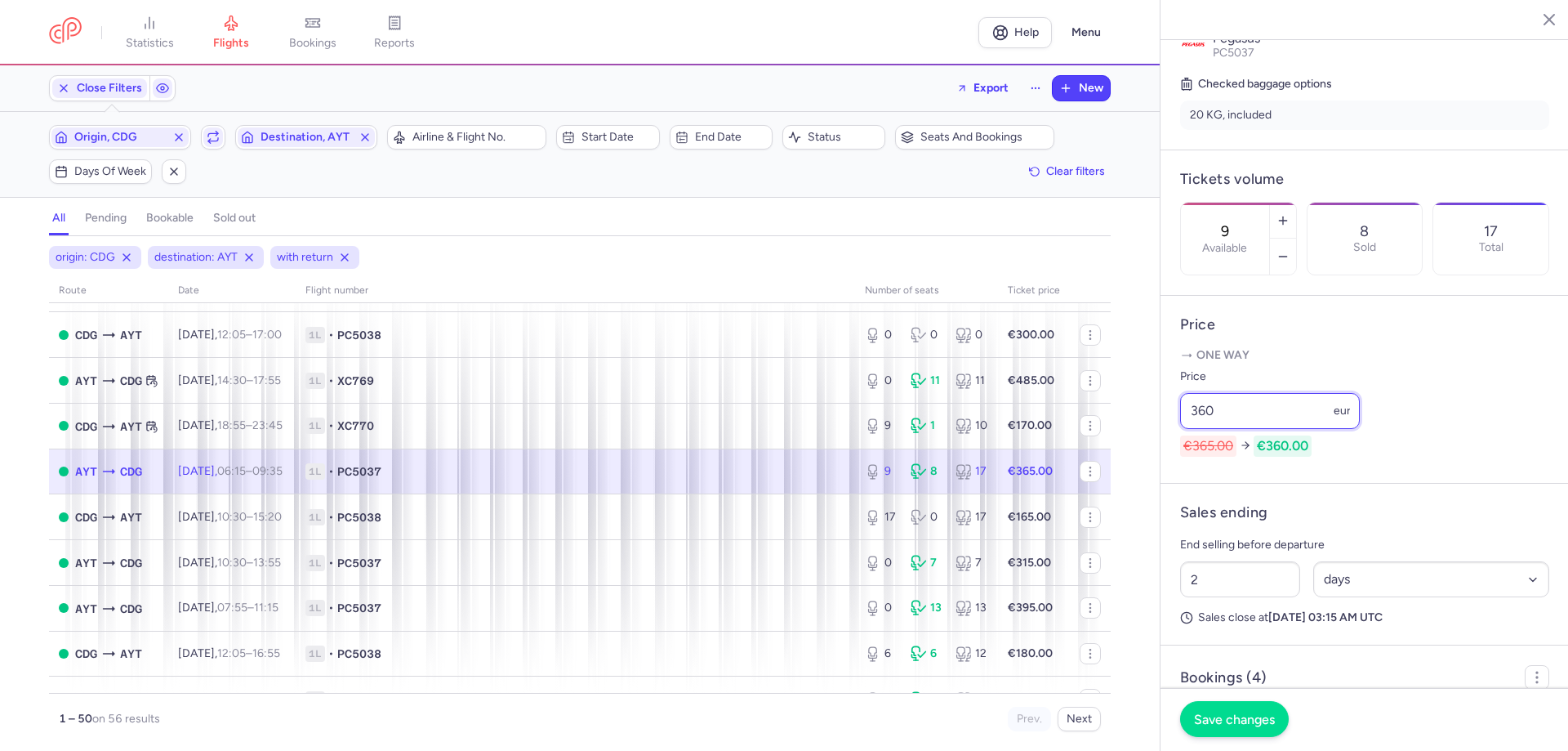
type input "360"
click at [1225, 729] on button "Save changes" at bounding box center [1234, 718] width 109 height 36
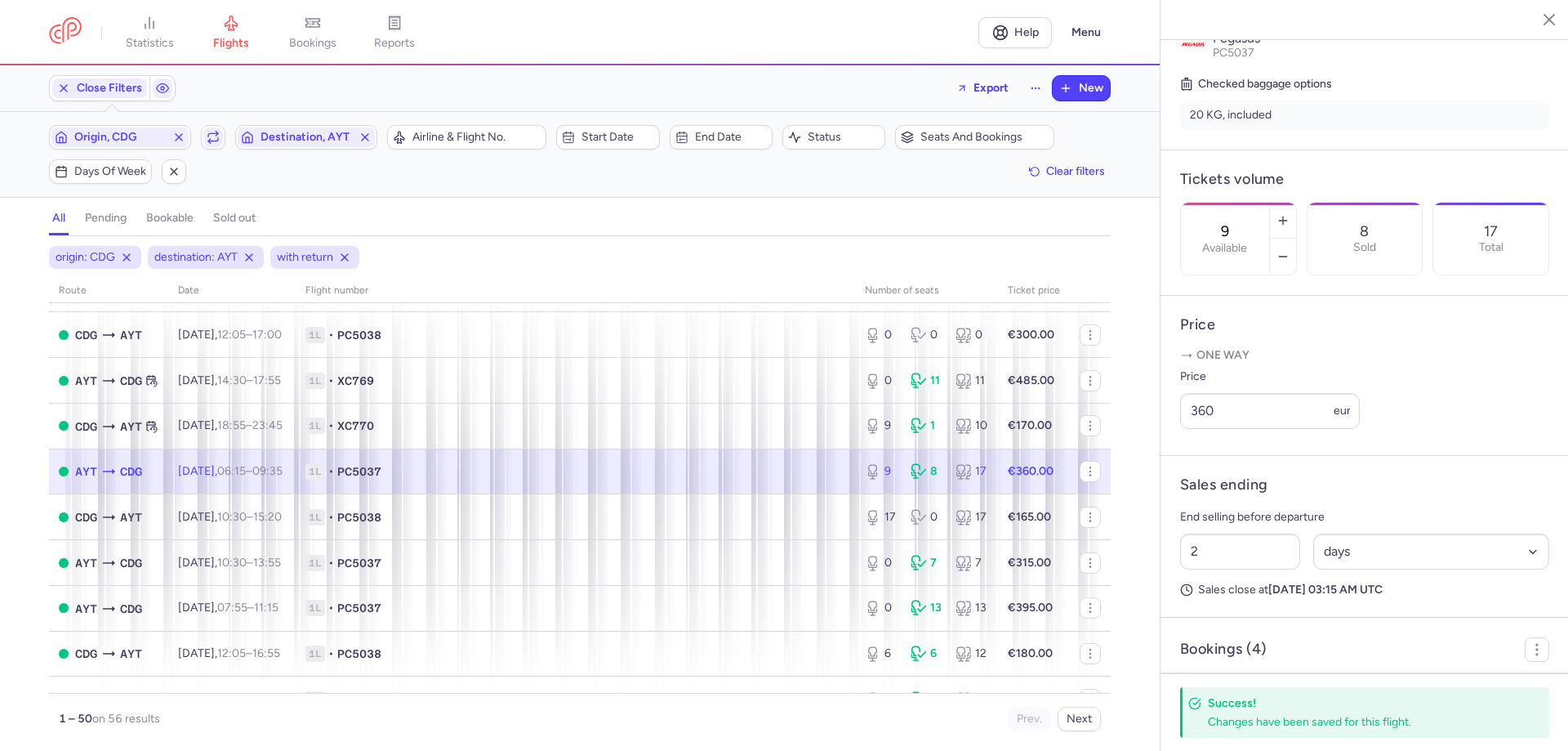
drag, startPoint x: 786, startPoint y: 479, endPoint x: 815, endPoint y: 470, distance: 30.4
click at [789, 479] on span "1L • PC5037" at bounding box center [575, 471] width 540 height 16
drag, startPoint x: 1227, startPoint y: 435, endPoint x: 1167, endPoint y: 422, distance: 61.4
click at [1167, 422] on article "Price One way Price 360 eur" at bounding box center [1364, 376] width 408 height 160
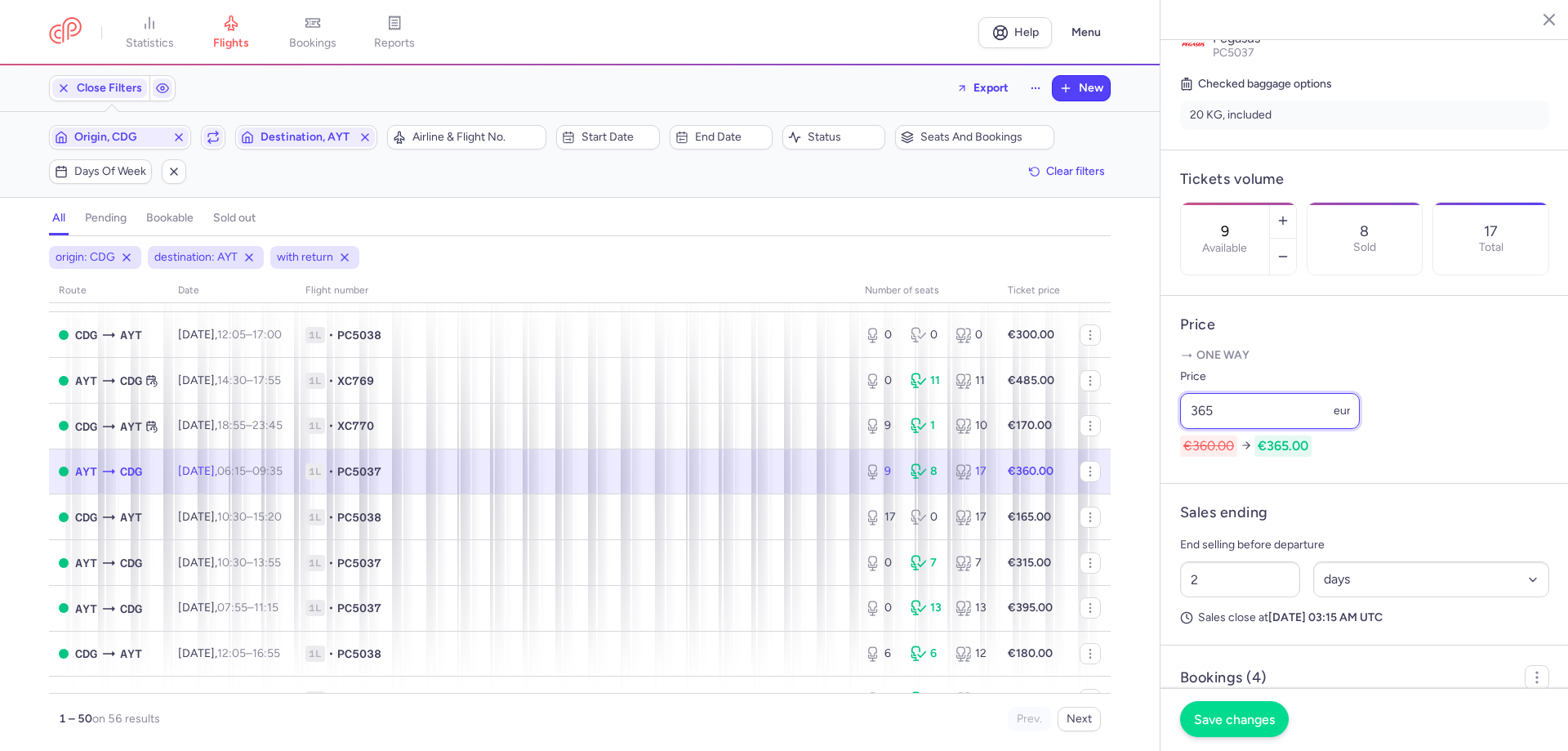
type input "365"
click at [1236, 727] on button "Save changes" at bounding box center [1234, 718] width 109 height 36
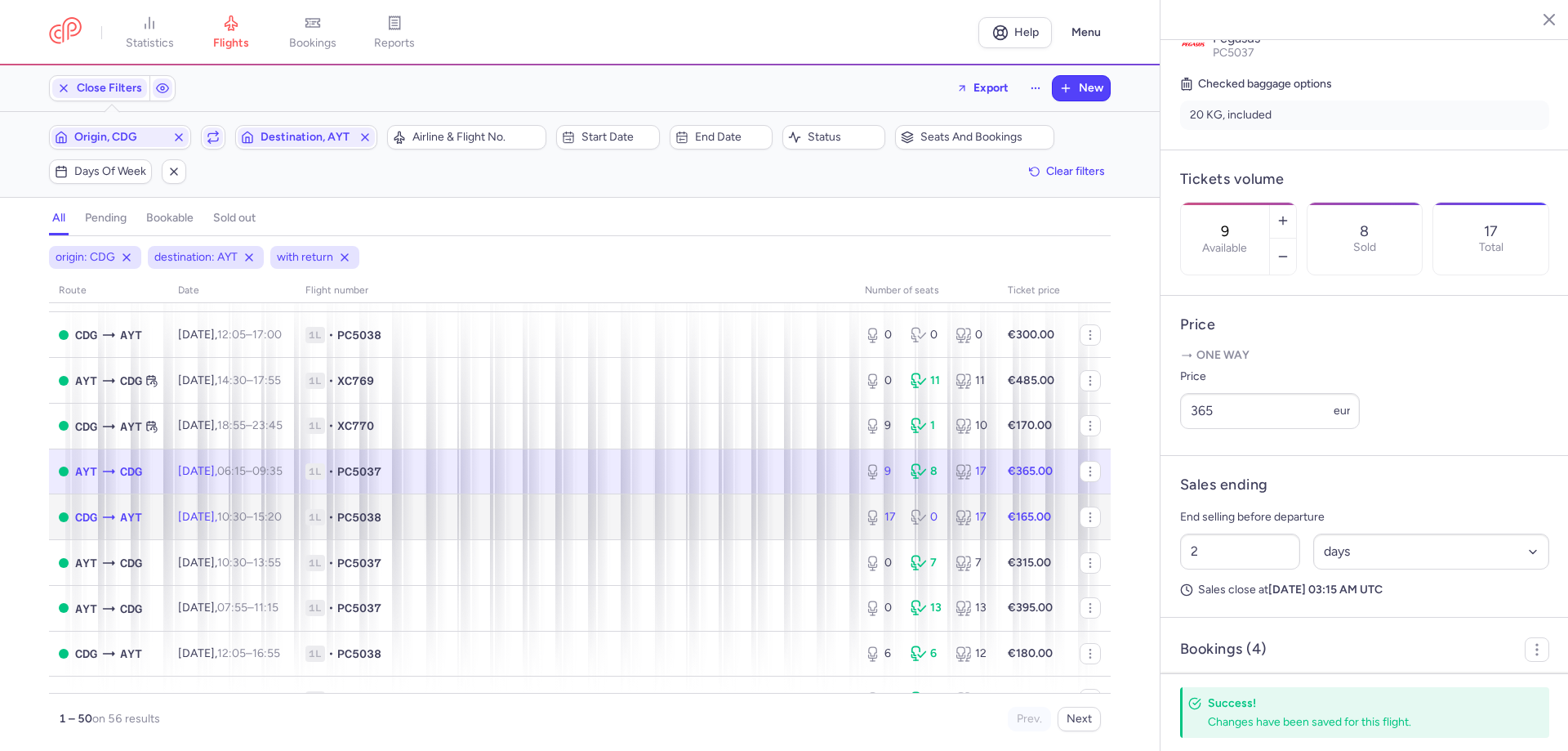
click at [612, 512] on span "1L • PC5038" at bounding box center [575, 516] width 540 height 16
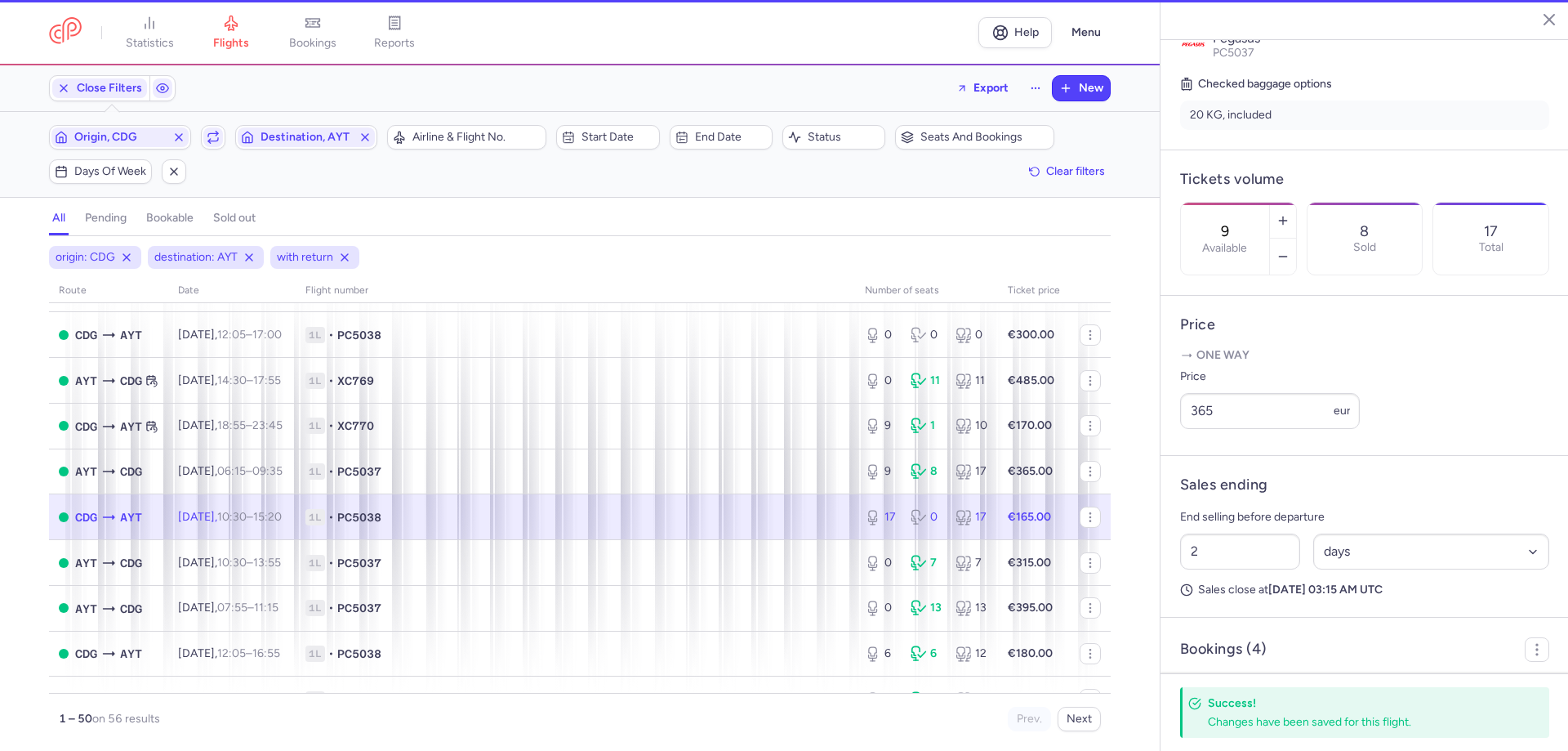
type input "17"
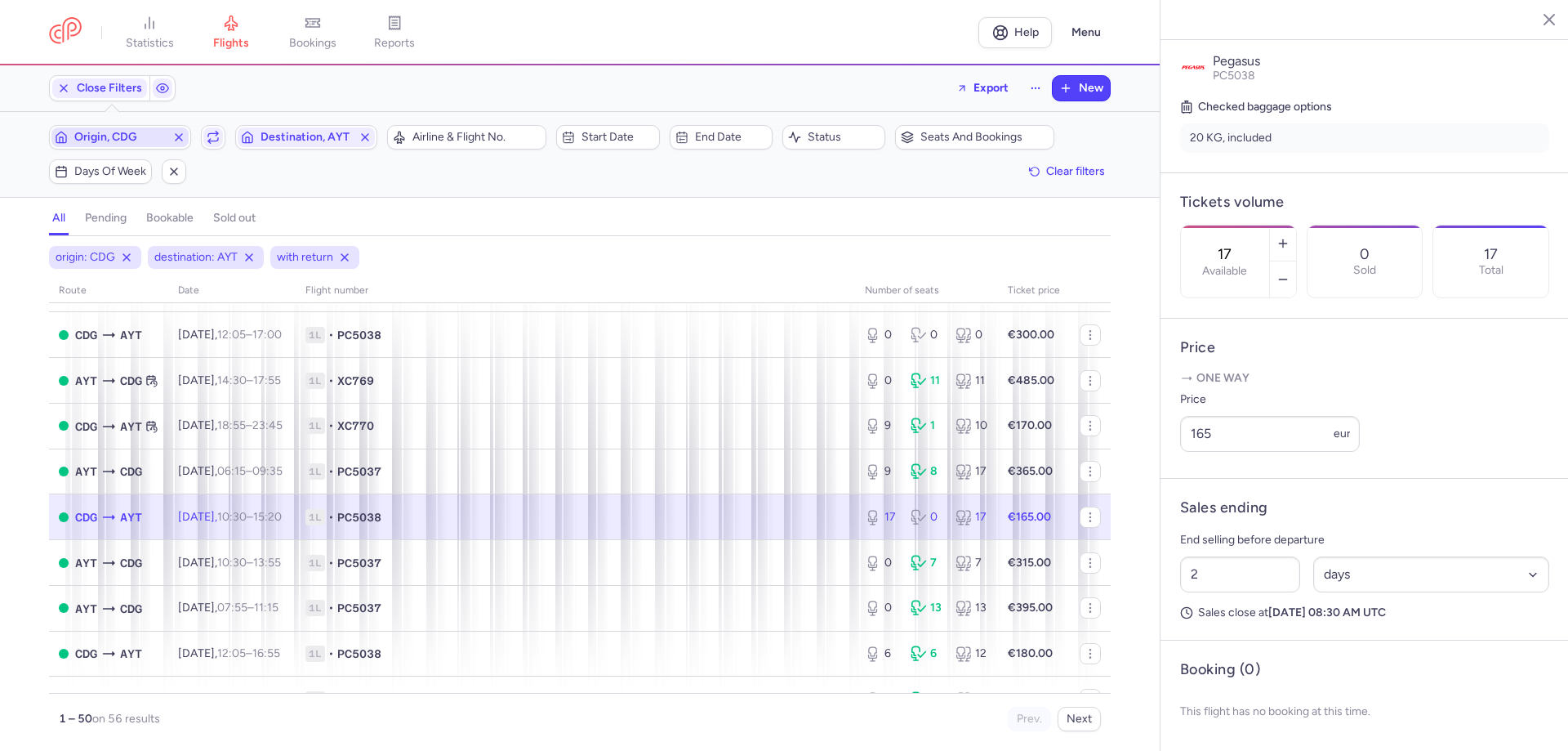
click at [139, 138] on span "Origin, CDG" at bounding box center [120, 138] width 92 height 13
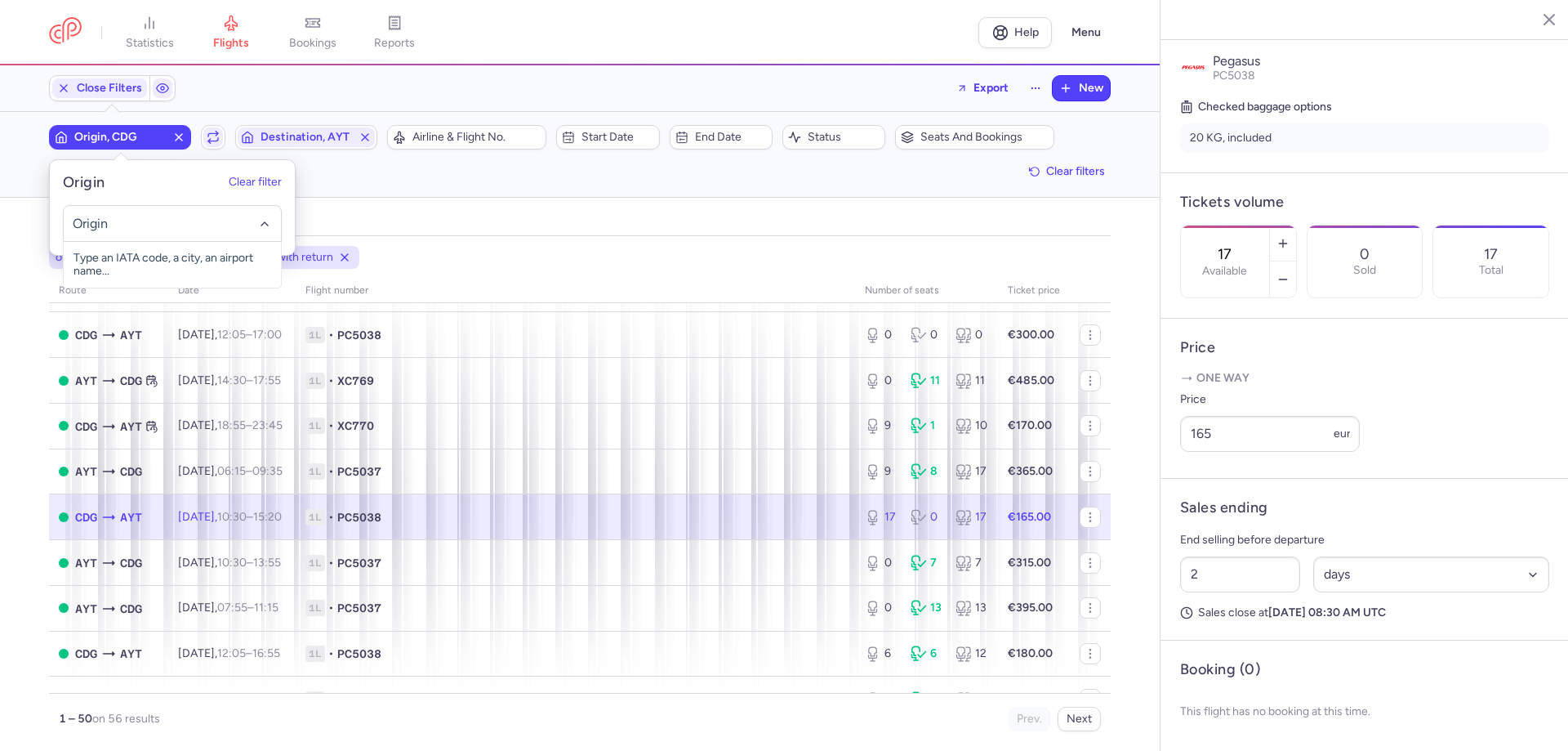
click at [127, 220] on input "-searchbox" at bounding box center [173, 223] width 200 height 18
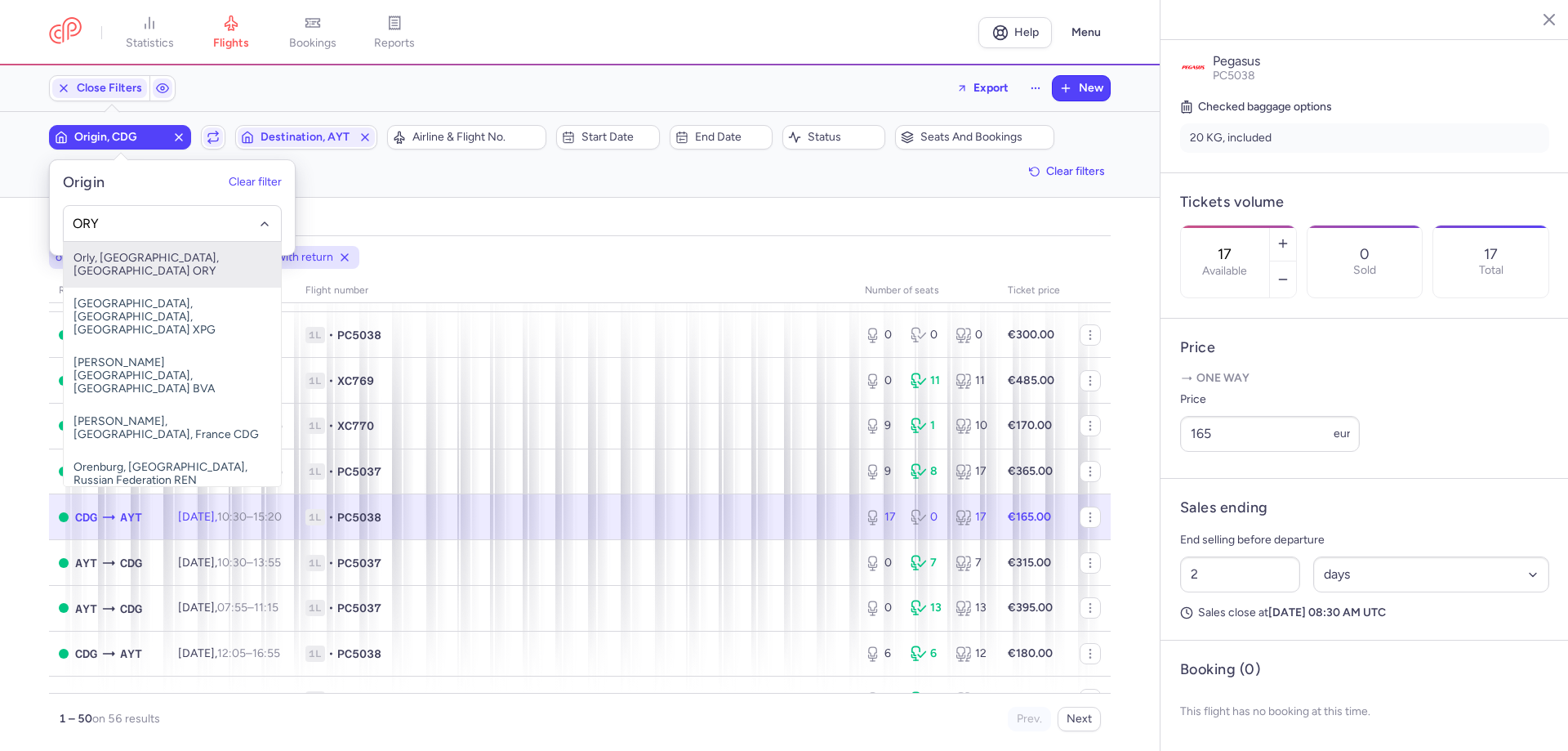
drag, startPoint x: 185, startPoint y: 264, endPoint x: 195, endPoint y: 246, distance: 20.6
click at [185, 260] on span "Orly, [GEOGRAPHIC_DATA], [GEOGRAPHIC_DATA] ORY" at bounding box center [172, 264] width 217 height 46
type input "ORY"
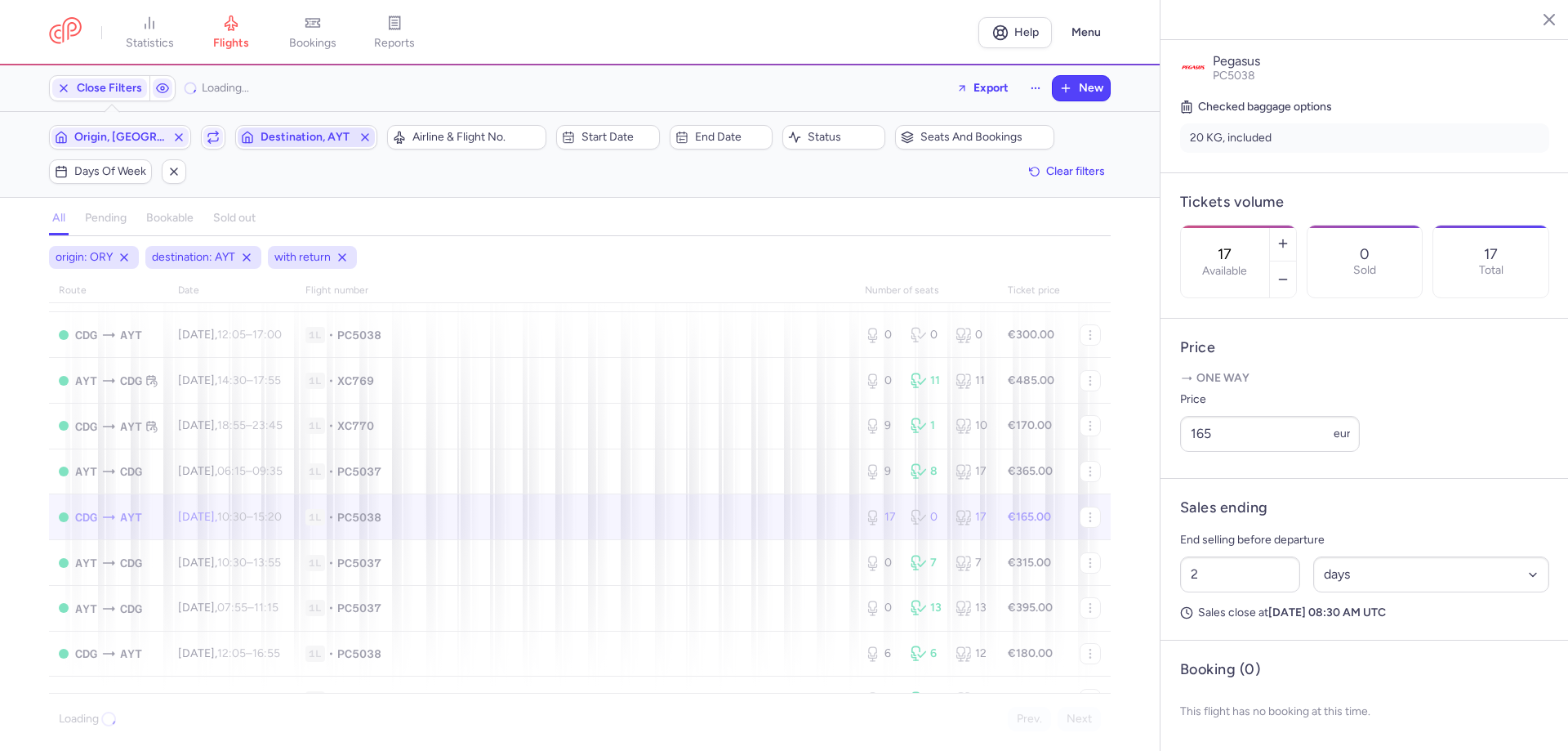
click at [279, 137] on span "Destination, AYT" at bounding box center [306, 138] width 92 height 13
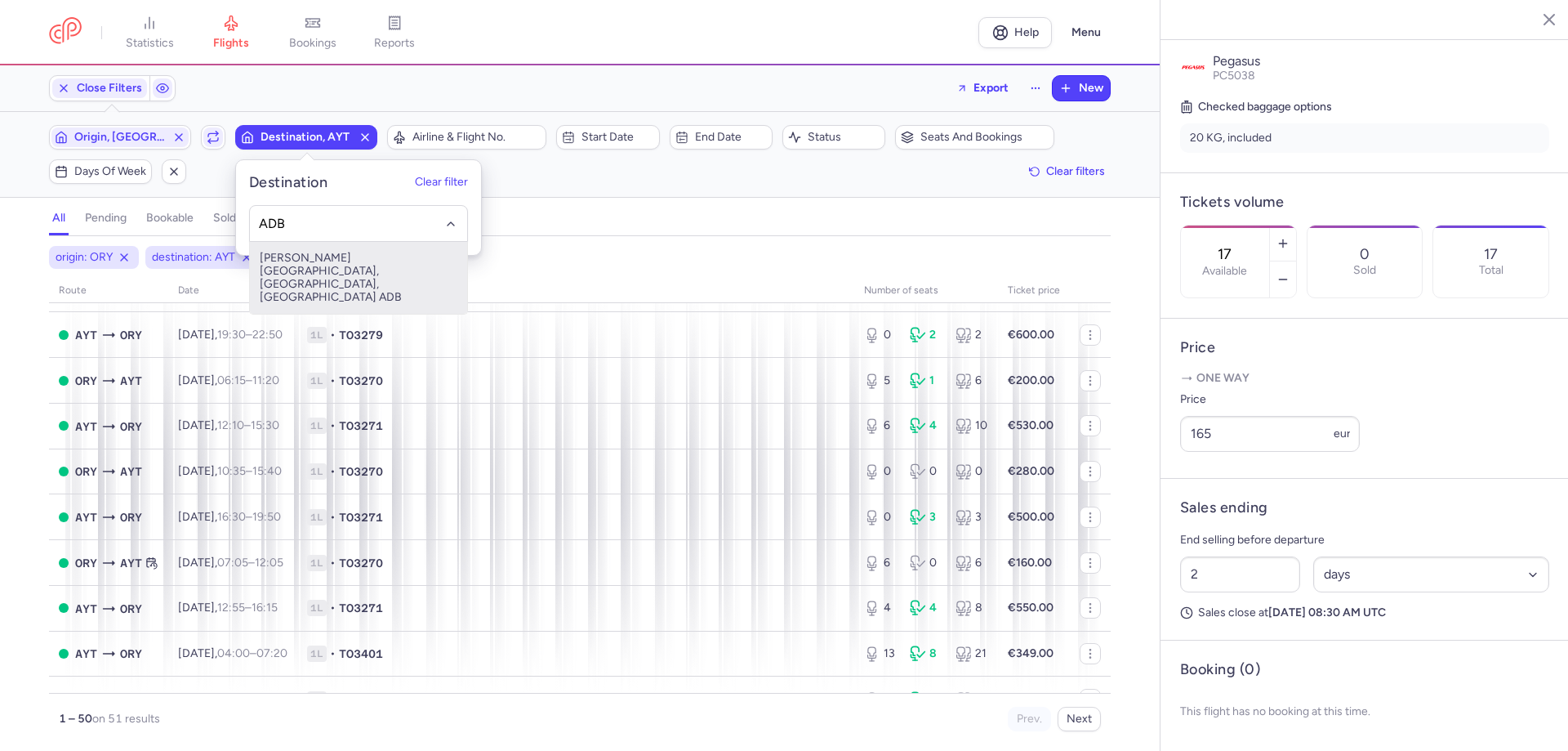
click at [283, 255] on span "[PERSON_NAME][GEOGRAPHIC_DATA], [GEOGRAPHIC_DATA], [GEOGRAPHIC_DATA] ADB" at bounding box center [359, 277] width 217 height 72
type input "ADB"
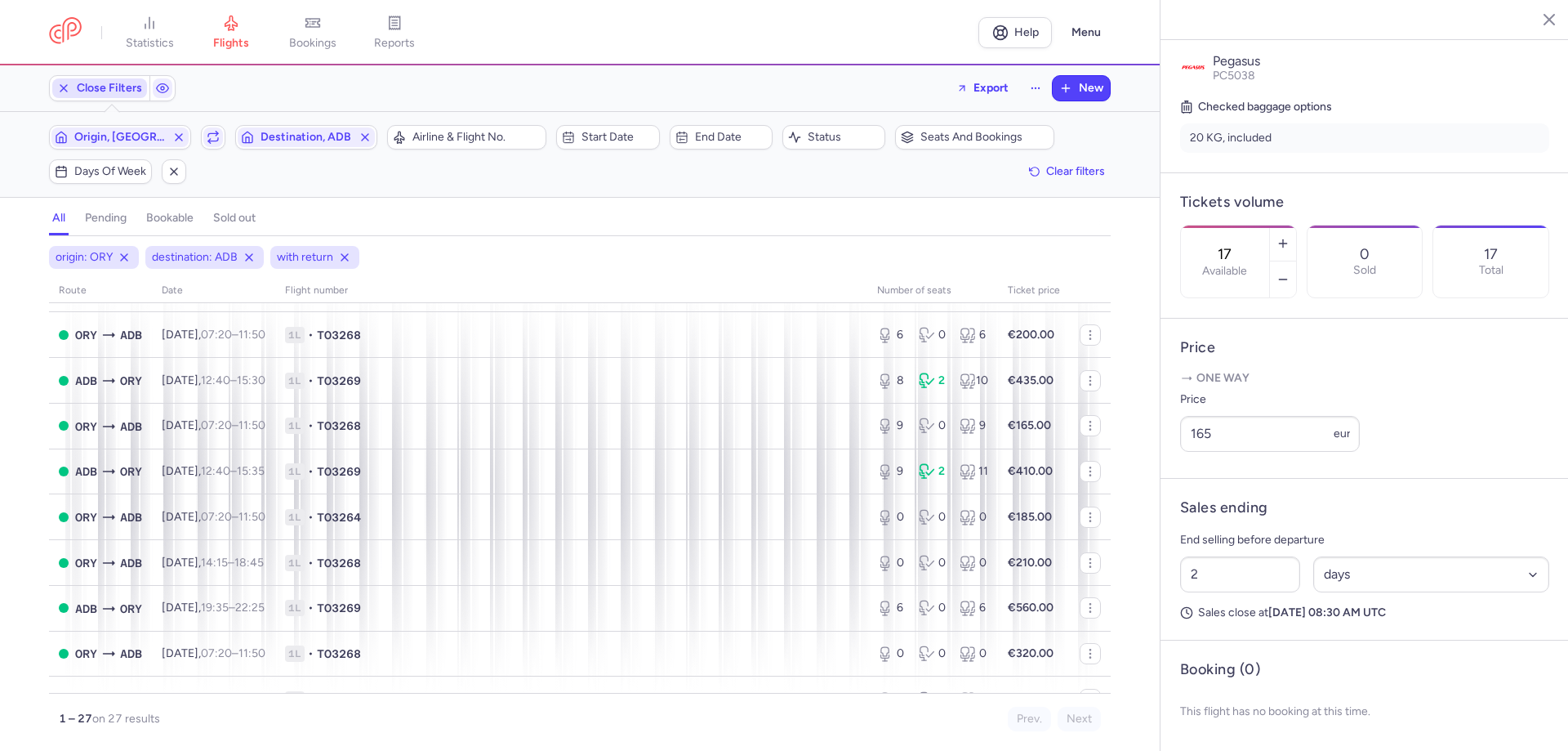
click at [117, 78] on button "Close Filters" at bounding box center [99, 88] width 99 height 24
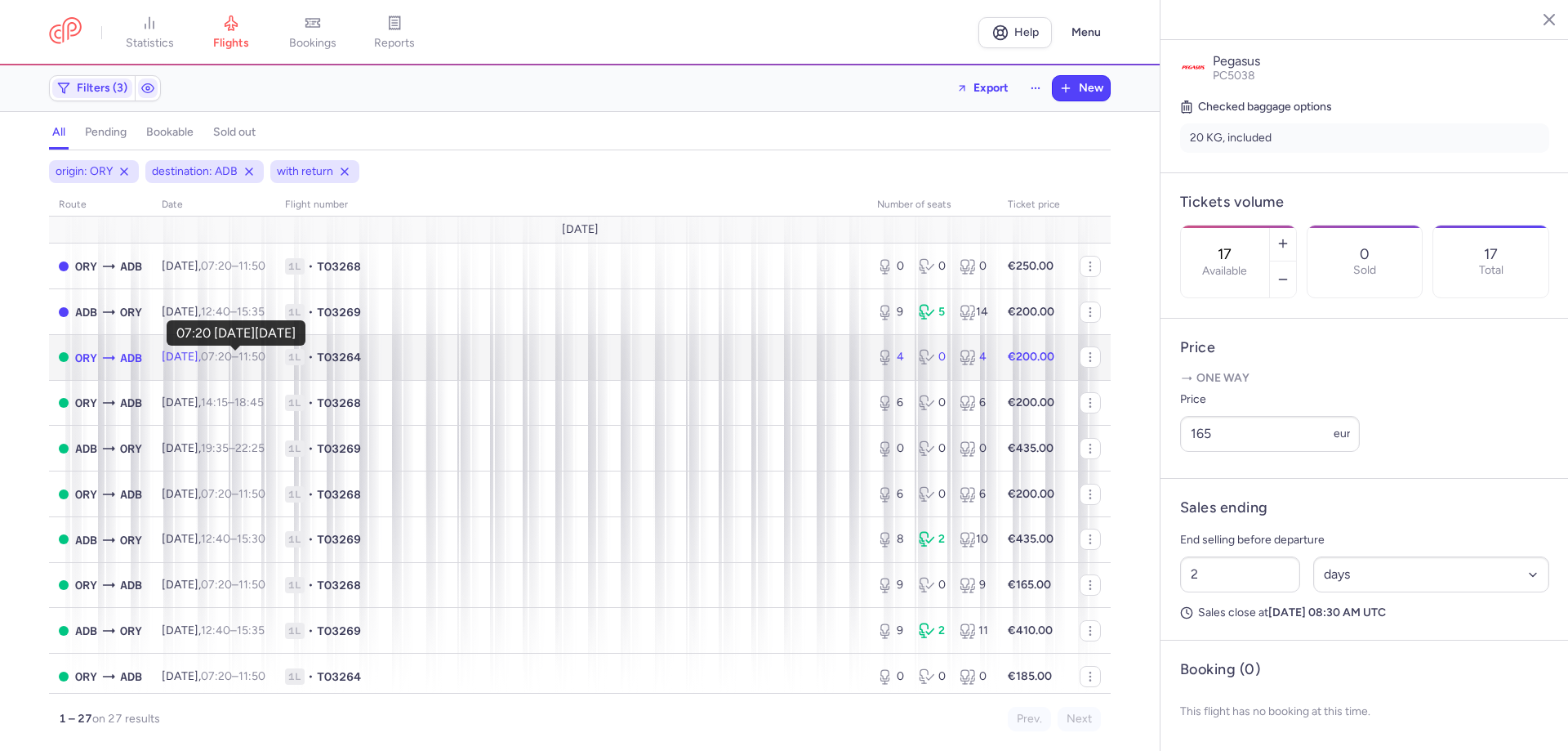
click at [228, 361] on time "07:20" at bounding box center [216, 356] width 31 height 14
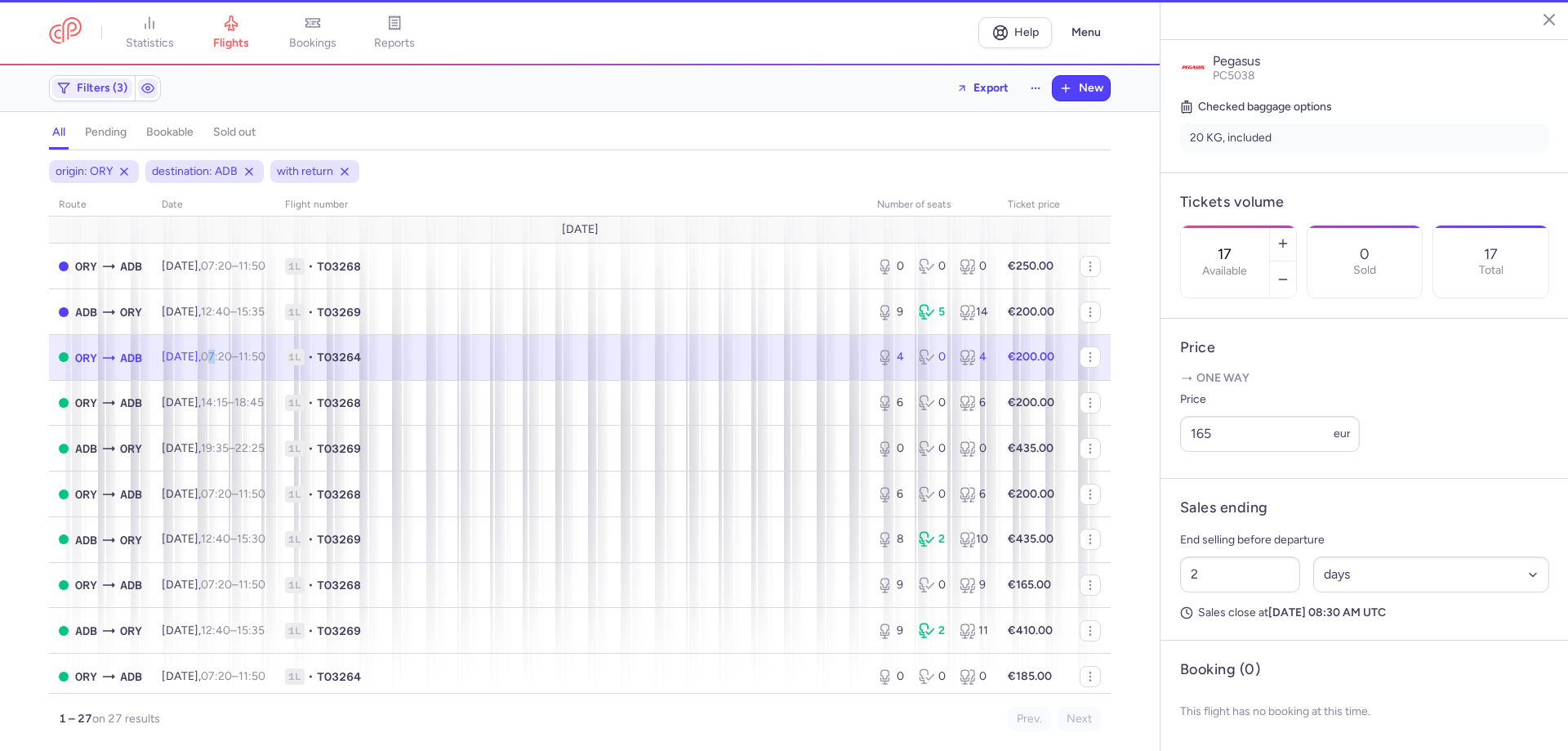
type input "4"
type input "9"
select select "hours"
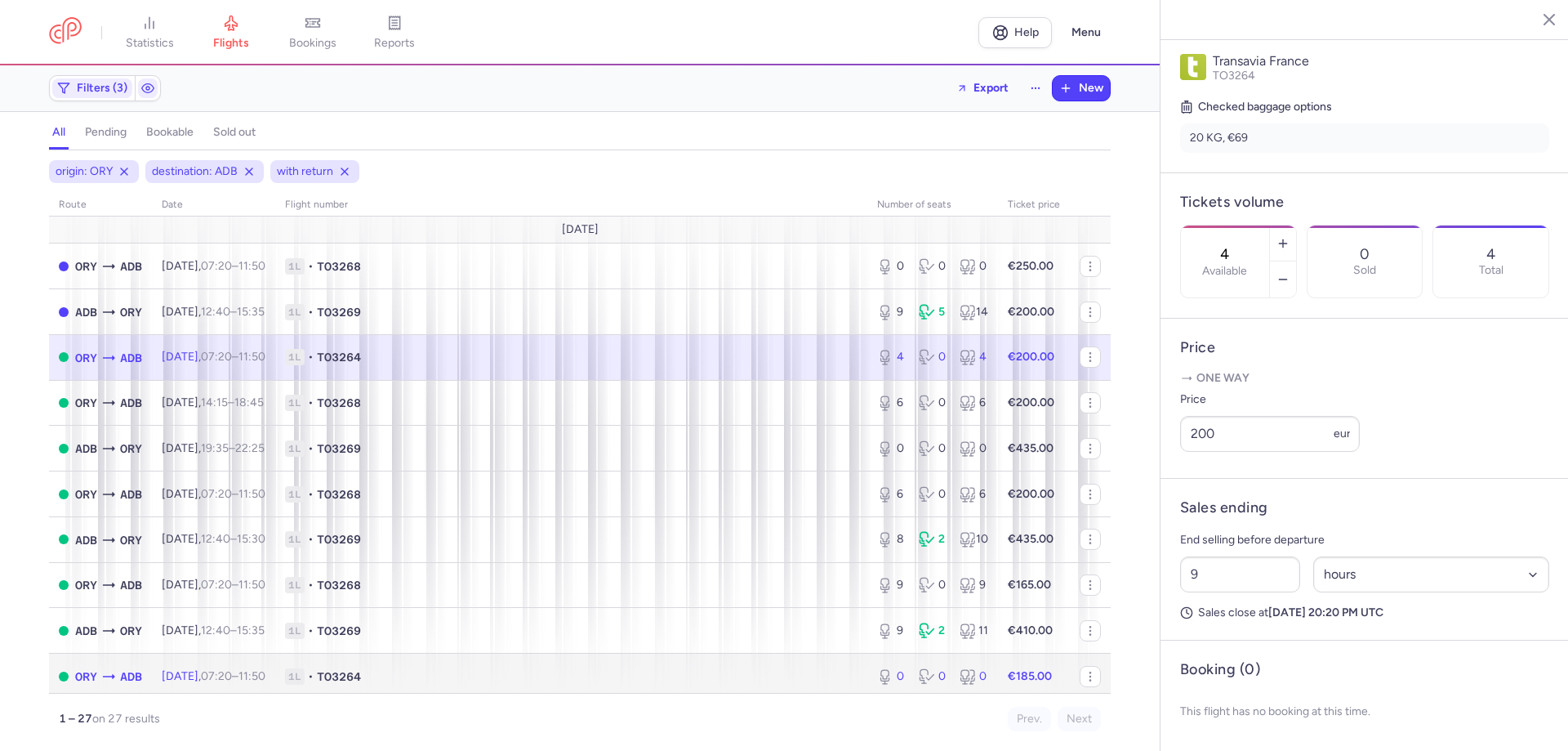
click at [508, 674] on span "1L • TO3264" at bounding box center [570, 675] width 572 height 16
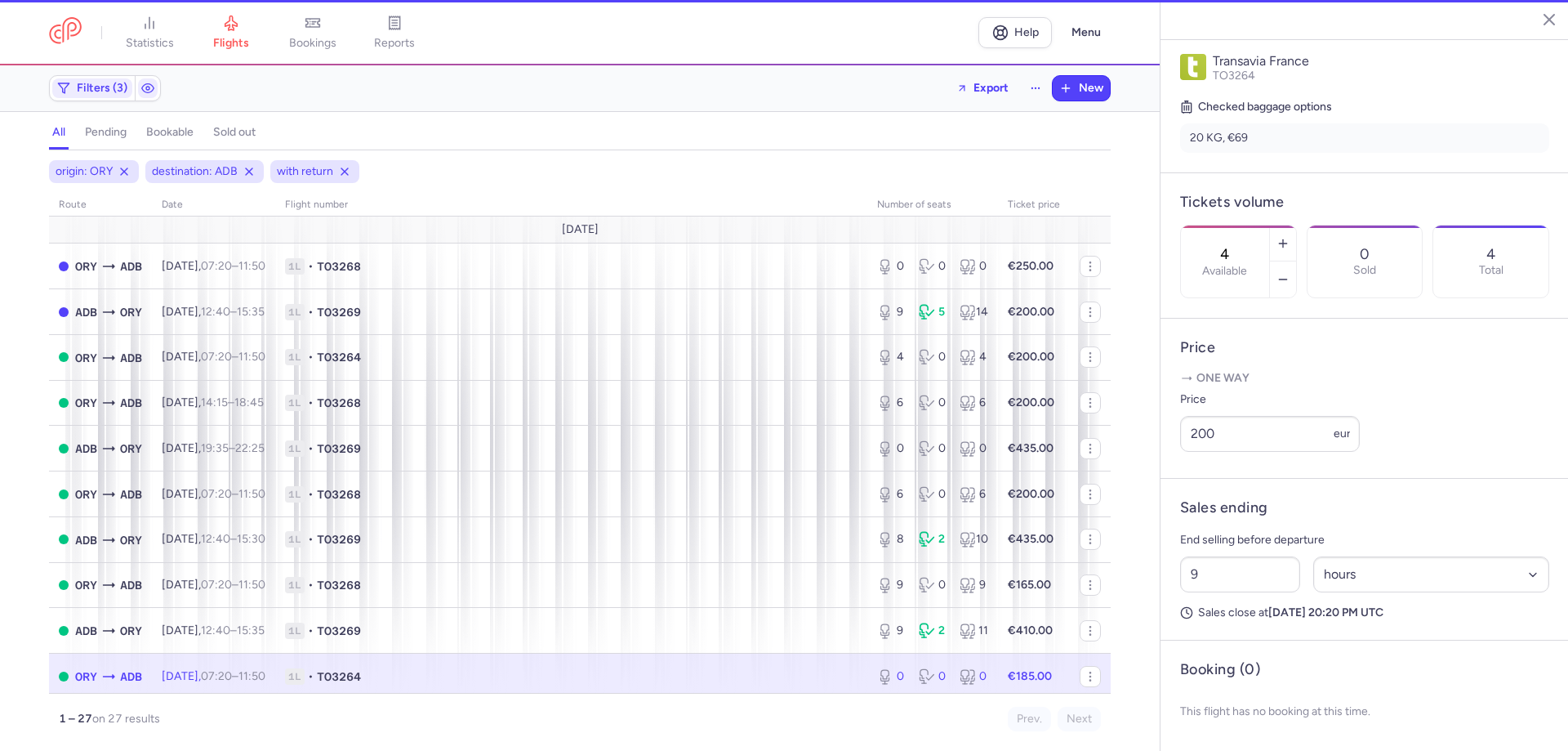
type input "0"
type input "2"
select select "days"
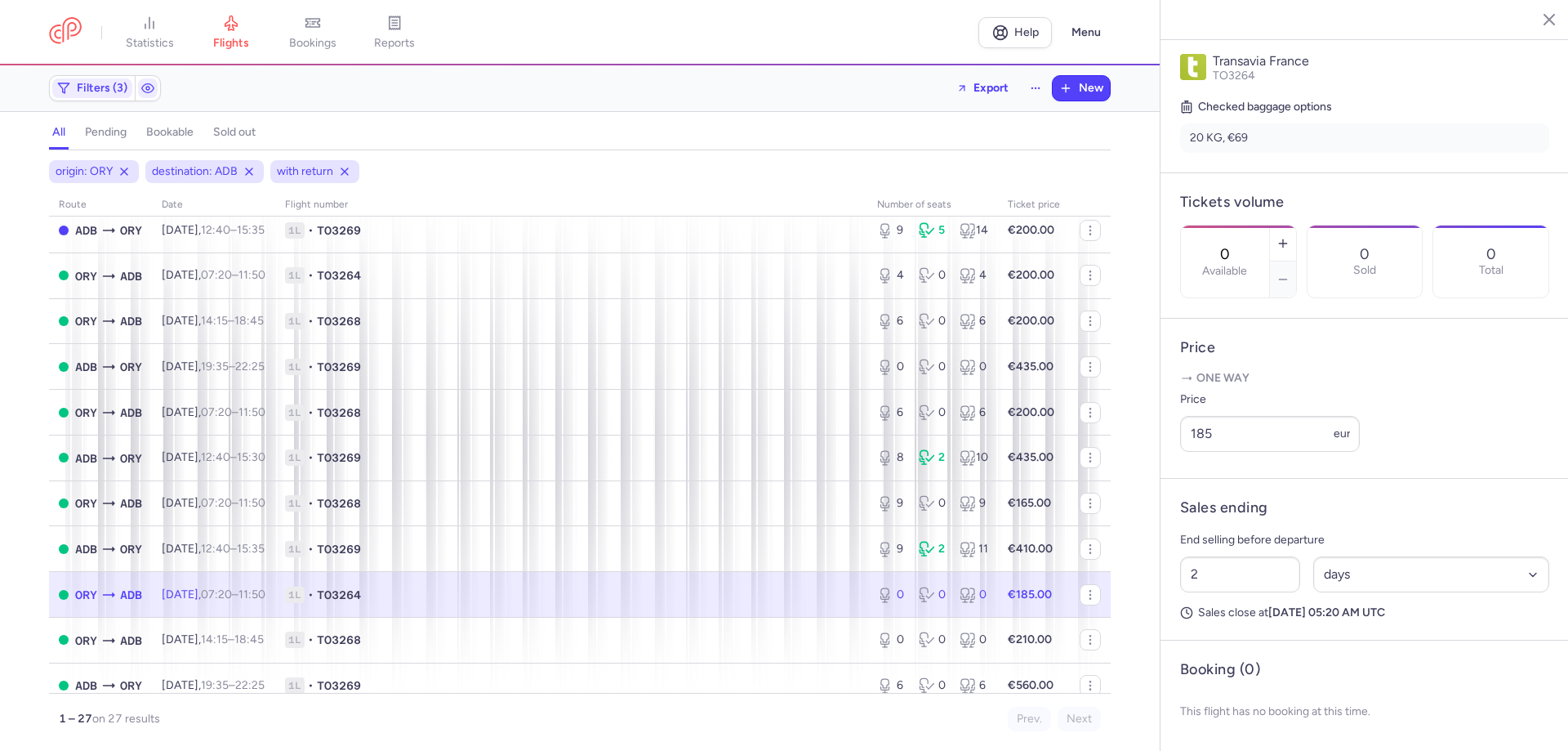
scroll to position [163, 0]
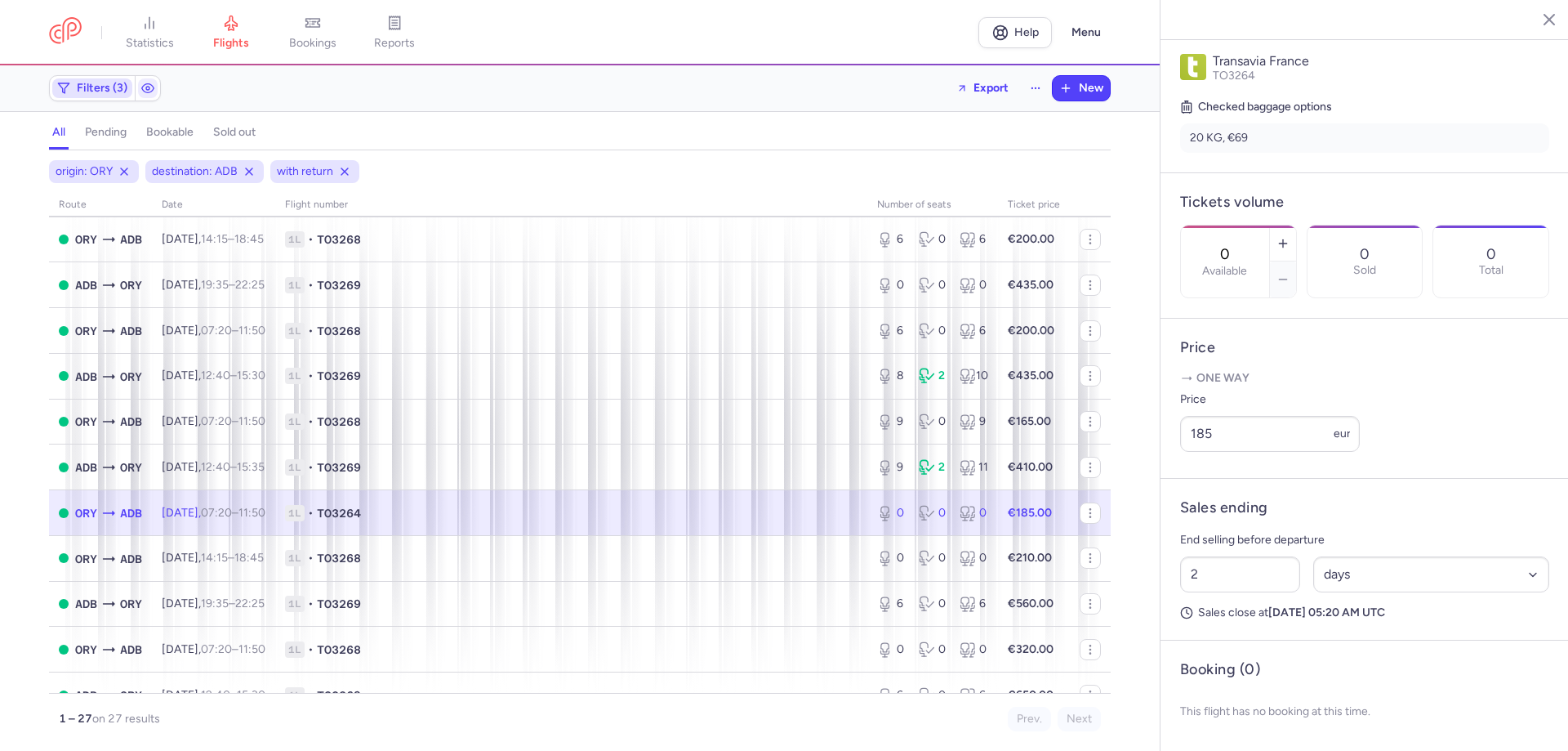
click at [99, 89] on span "Filters (3)" at bounding box center [102, 88] width 51 height 13
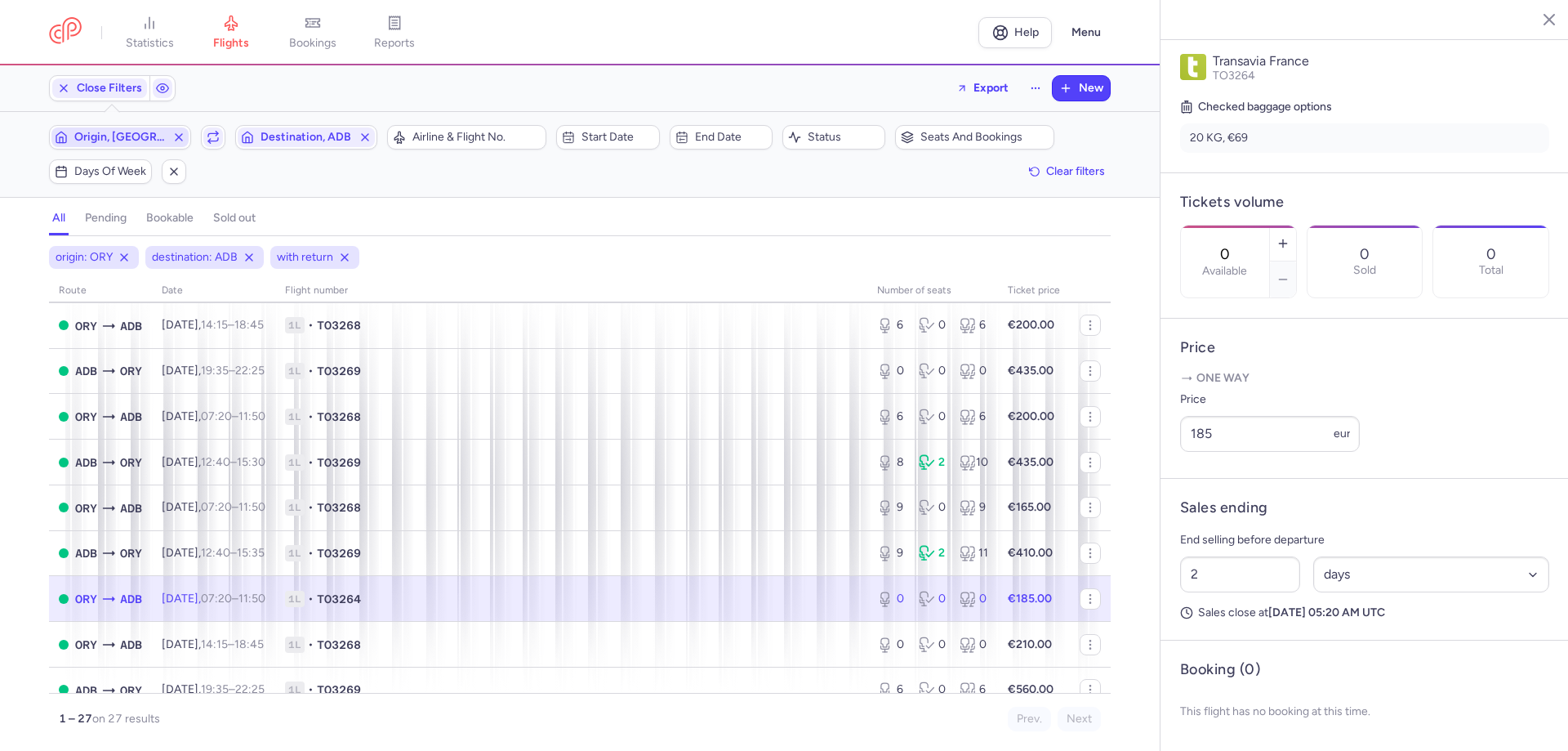
scroll to position [0, 0]
click at [208, 132] on icon "button" at bounding box center [213, 138] width 13 height 13
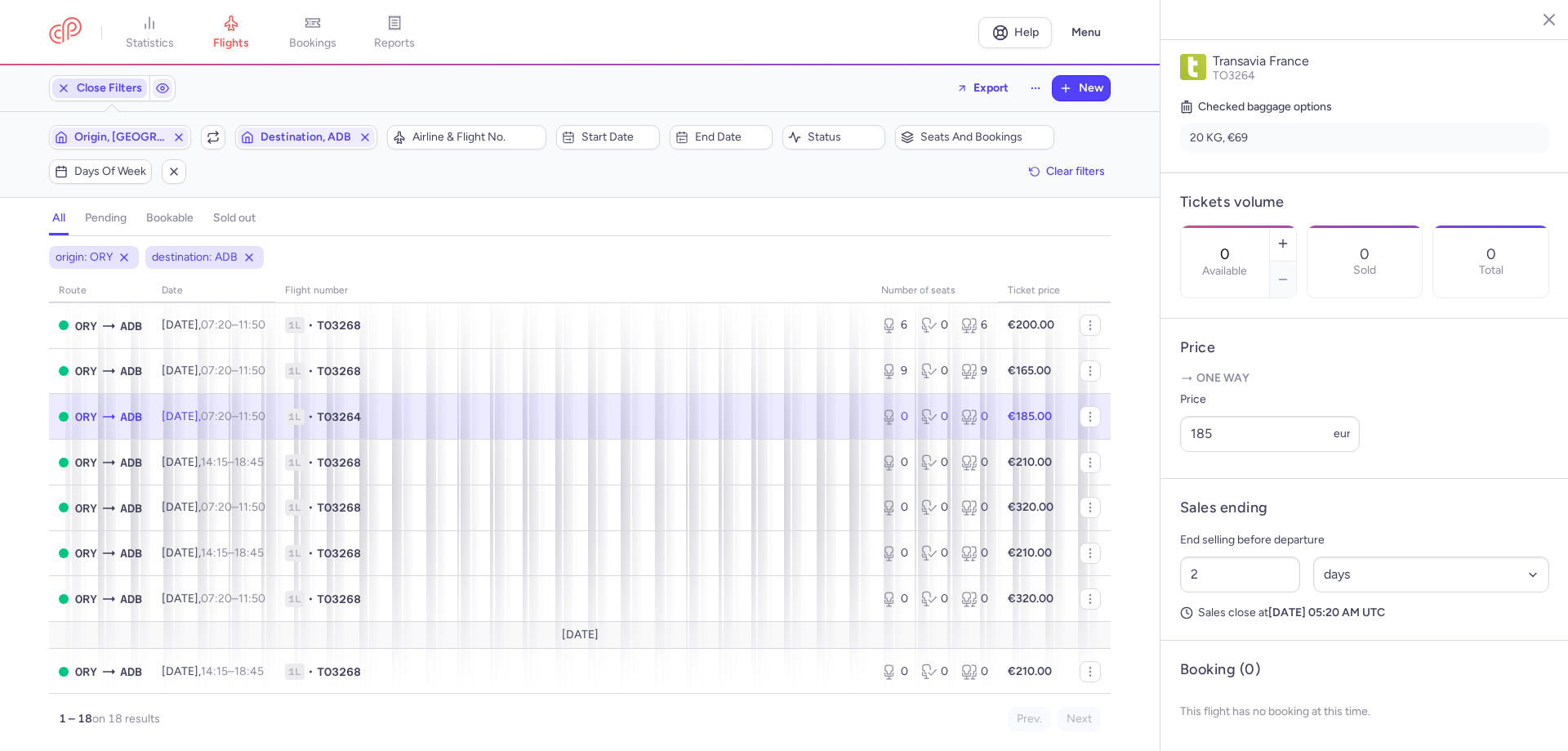
click at [120, 92] on span "Close Filters" at bounding box center [110, 88] width 66 height 13
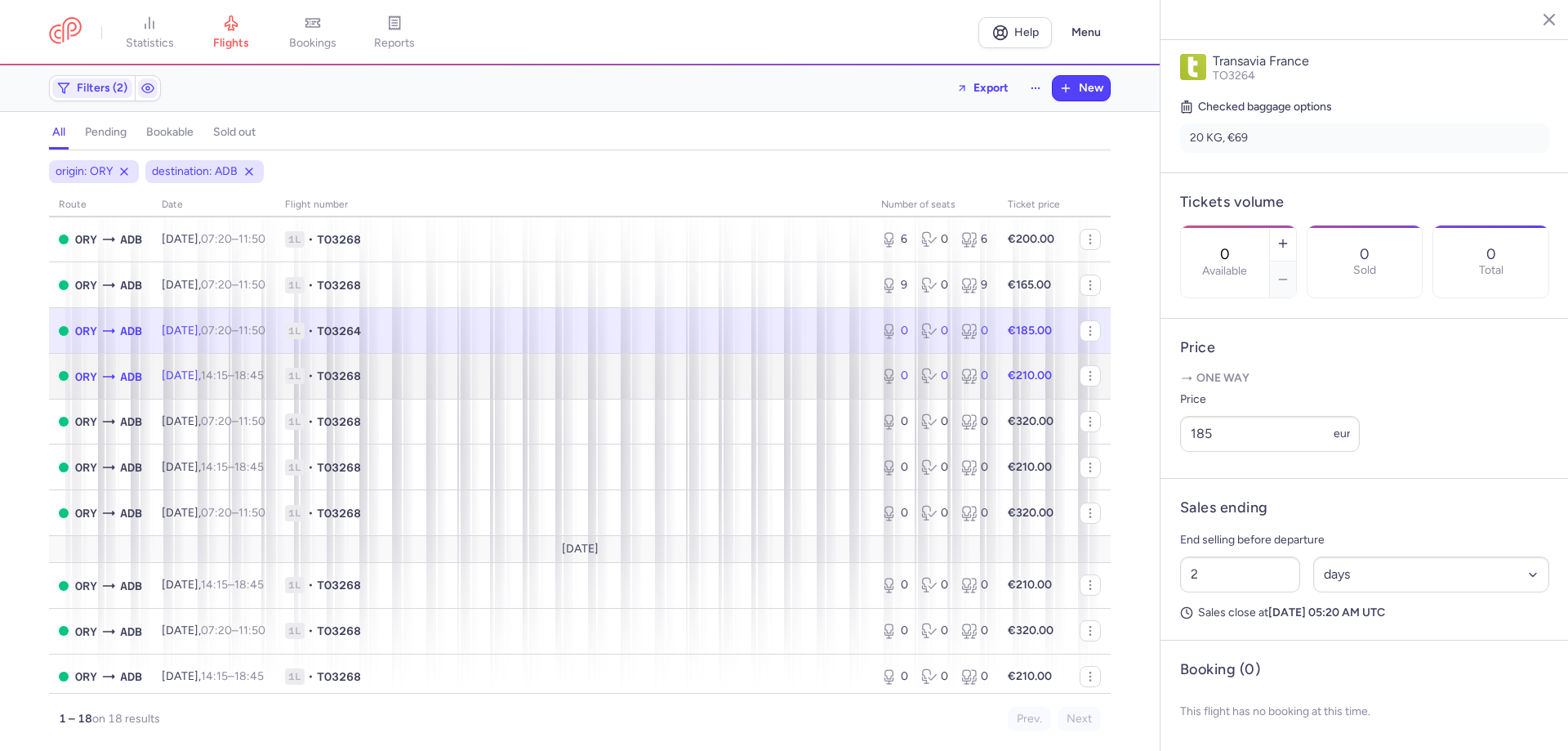
click at [550, 375] on span "1L • TO3268" at bounding box center [573, 375] width 577 height 16
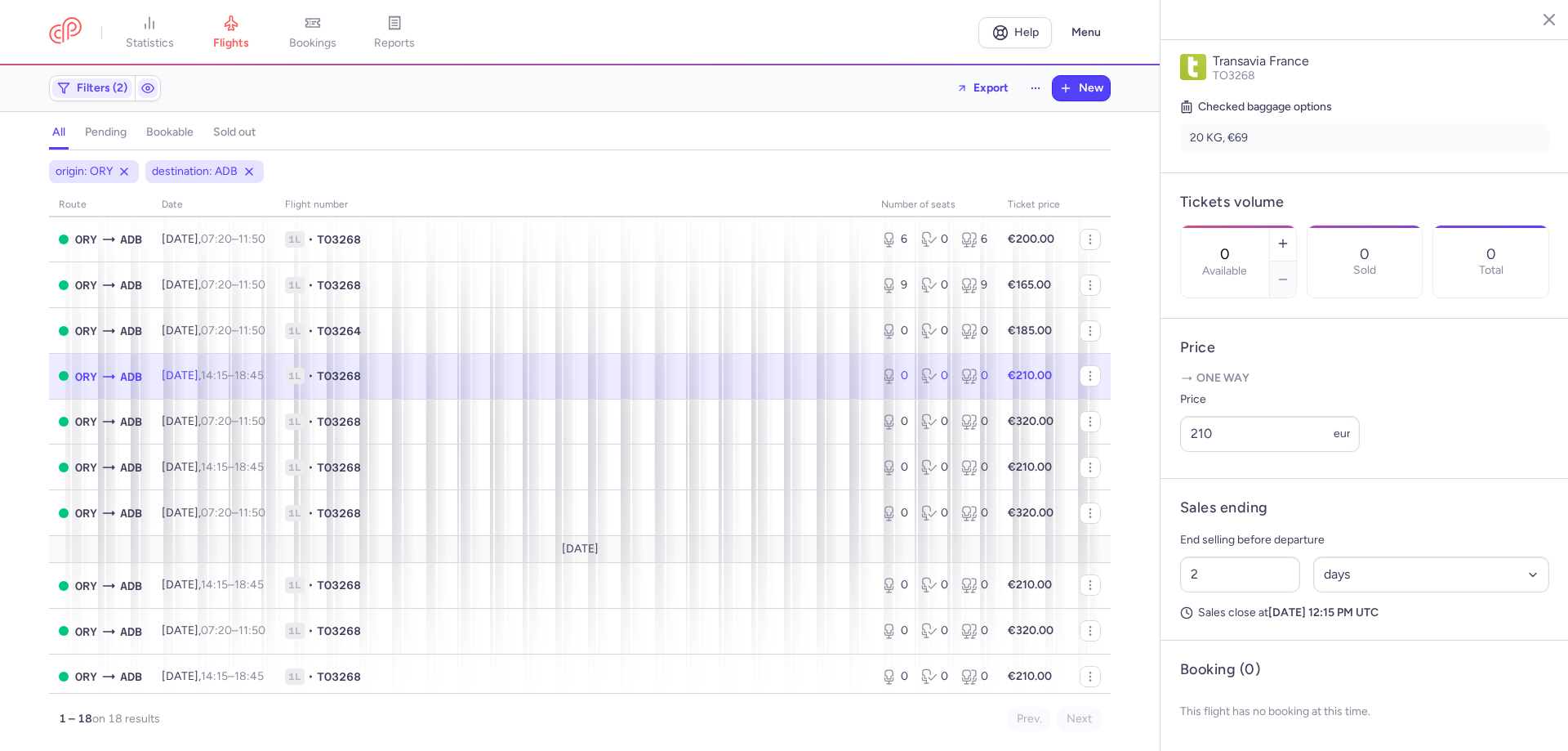
click at [1297, 225] on div "0 Available" at bounding box center [1238, 261] width 117 height 73
click at [1286, 243] on line "button" at bounding box center [1282, 243] width 7 height 0
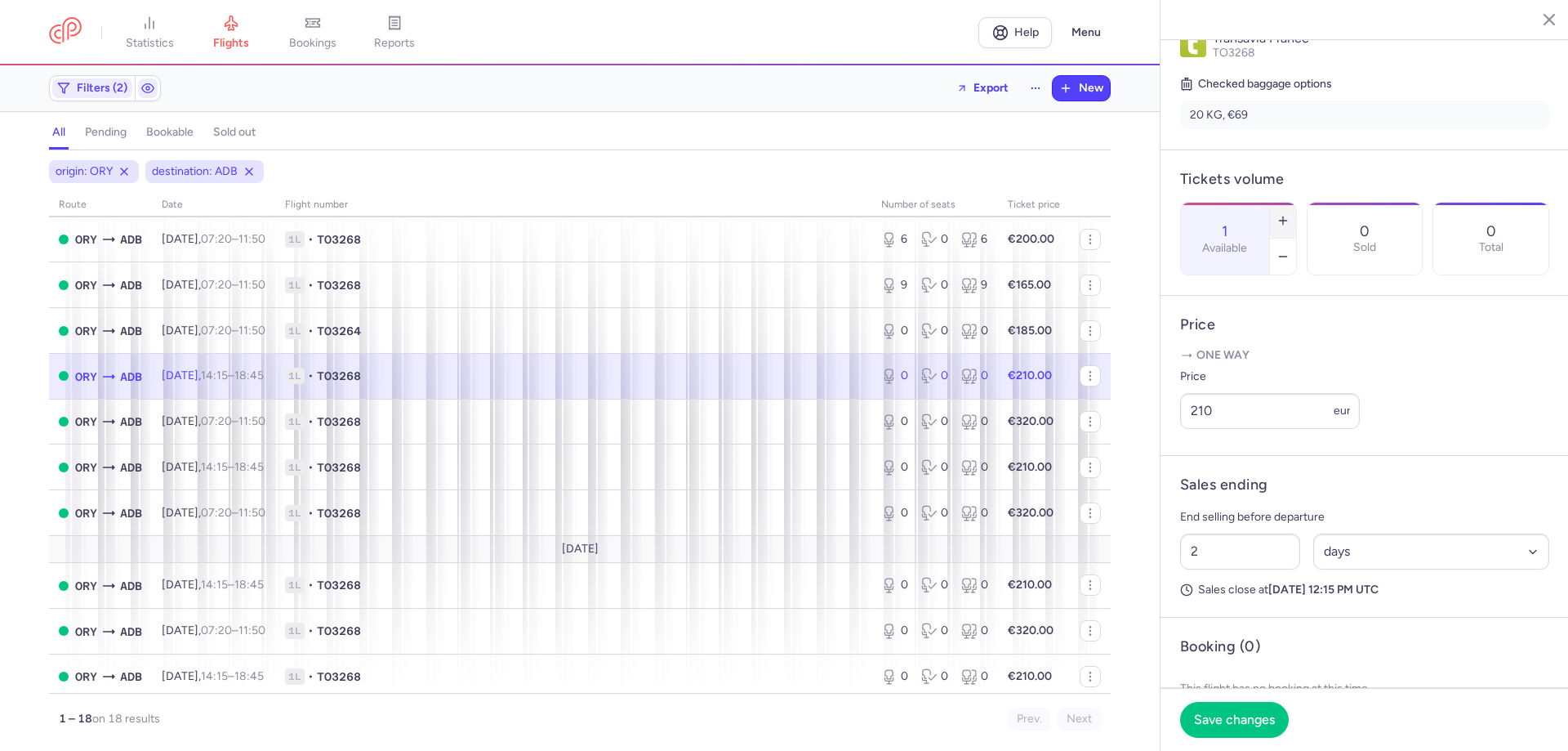
click at [1286, 220] on line "button" at bounding box center [1282, 220] width 7 height 0
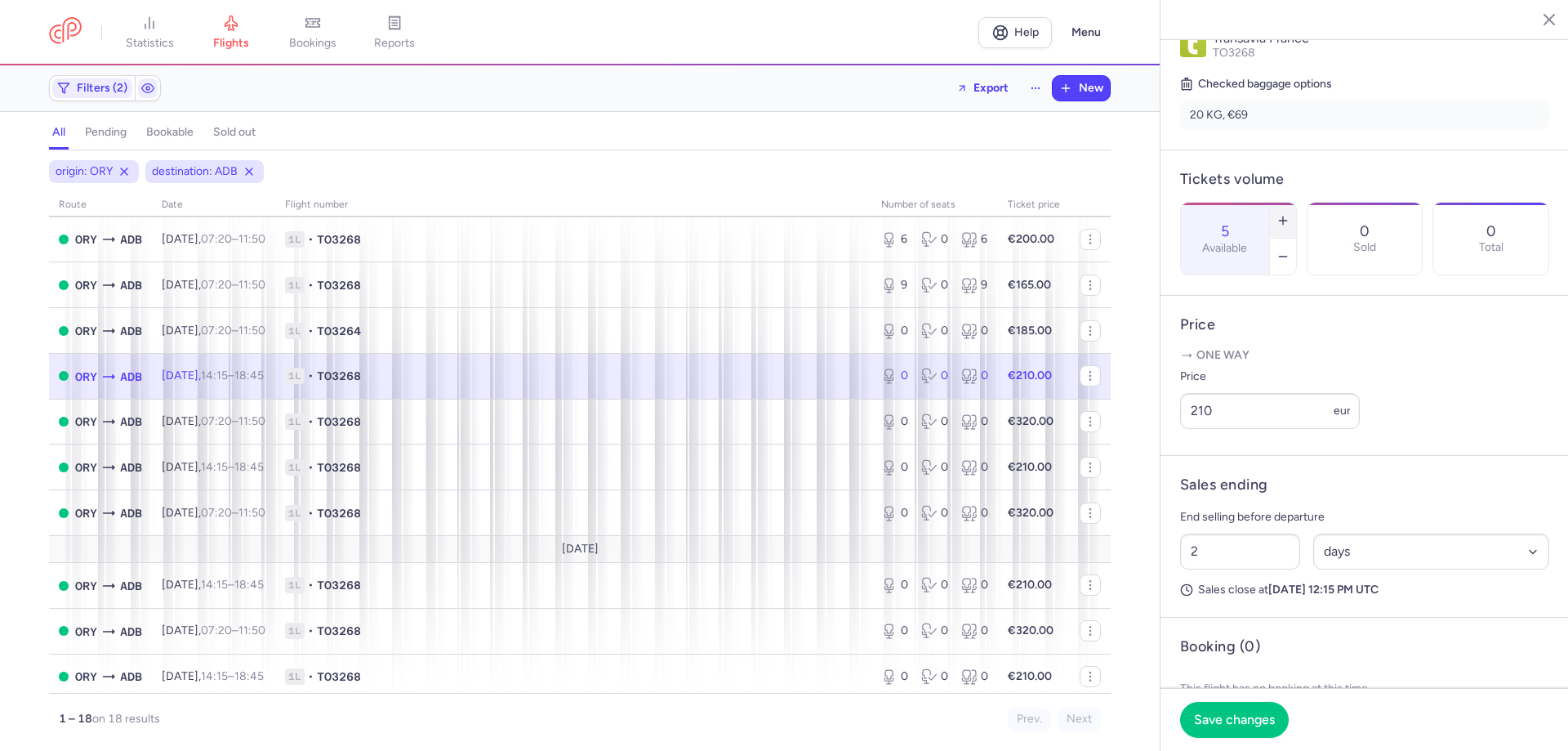
type input "6"
drag, startPoint x: 1237, startPoint y: 435, endPoint x: 1160, endPoint y: 432, distance: 77.1
click at [1160, 432] on div "Paris [GEOGRAPHIC_DATA] [DATE] Open ORY [GEOGRAPHIC_DATA], [GEOGRAPHIC_DATA] 14…" at bounding box center [1364, 376] width 408 height 751
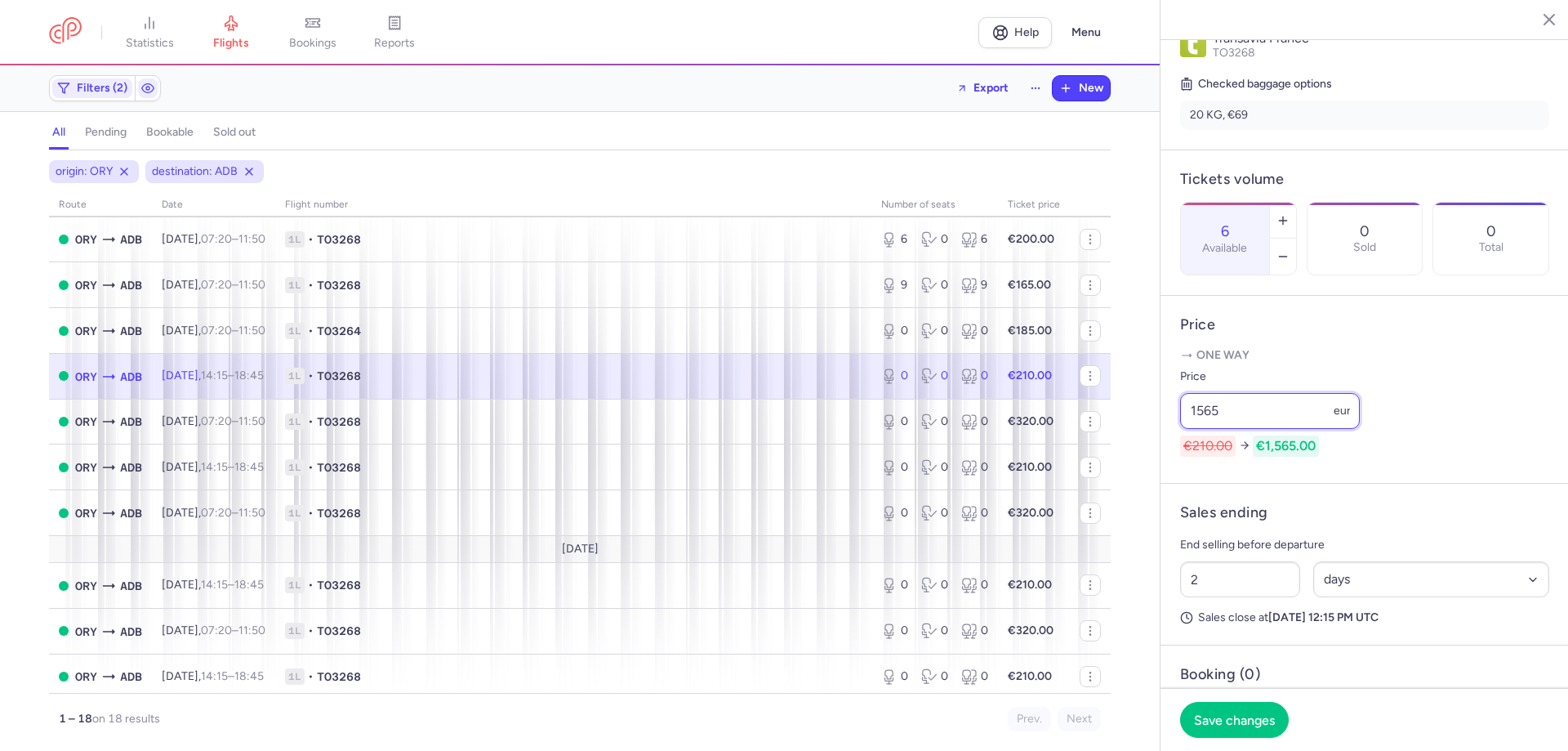
drag, startPoint x: 1223, startPoint y: 431, endPoint x: 1174, endPoint y: 423, distance: 49.6
click at [1174, 423] on article "Price One way Price 1565 eur €210.00 €1,565.00" at bounding box center [1364, 390] width 408 height 188
type input "165"
click at [1221, 724] on span "Save changes" at bounding box center [1234, 719] width 81 height 15
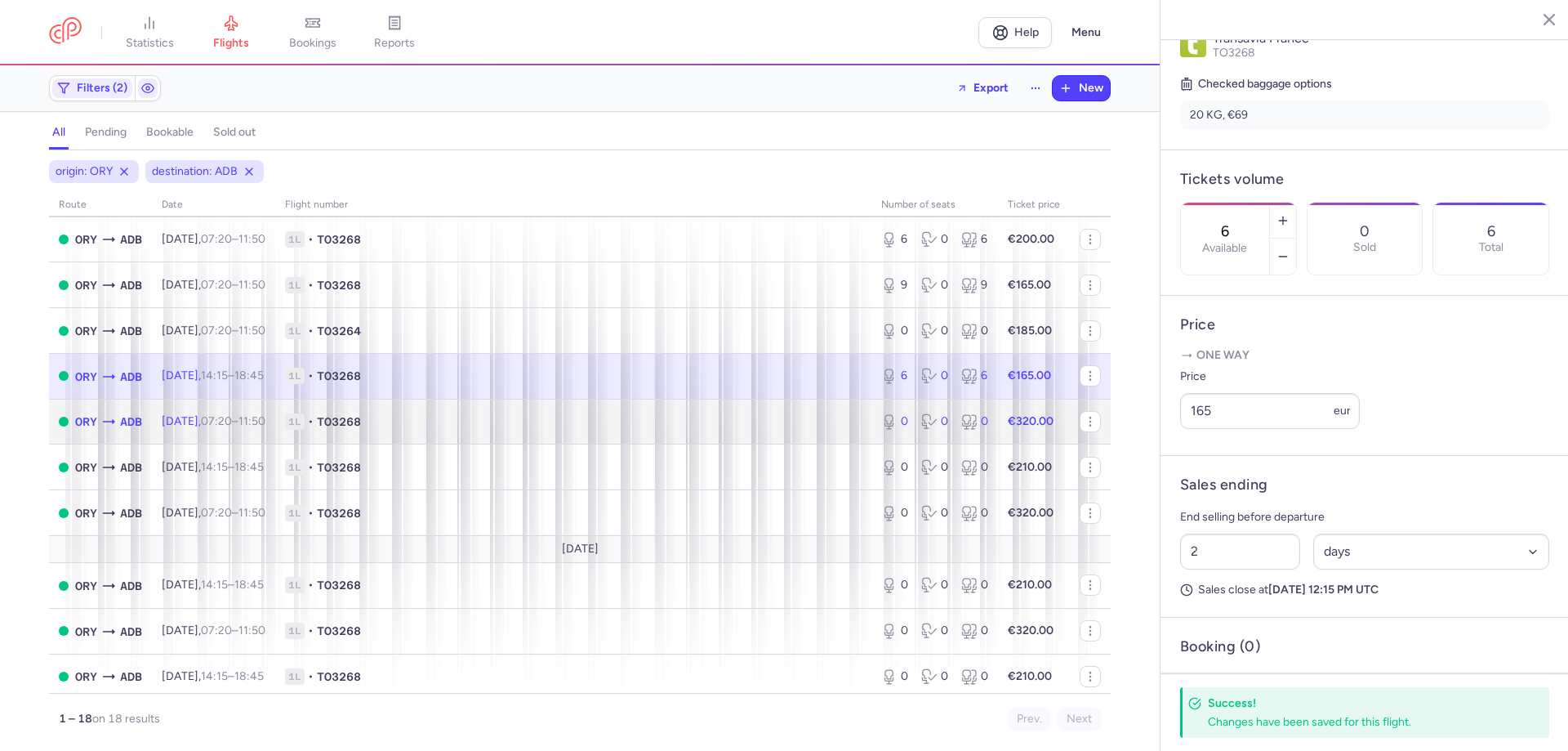
click at [713, 425] on span "1L • TO3268" at bounding box center [573, 420] width 577 height 16
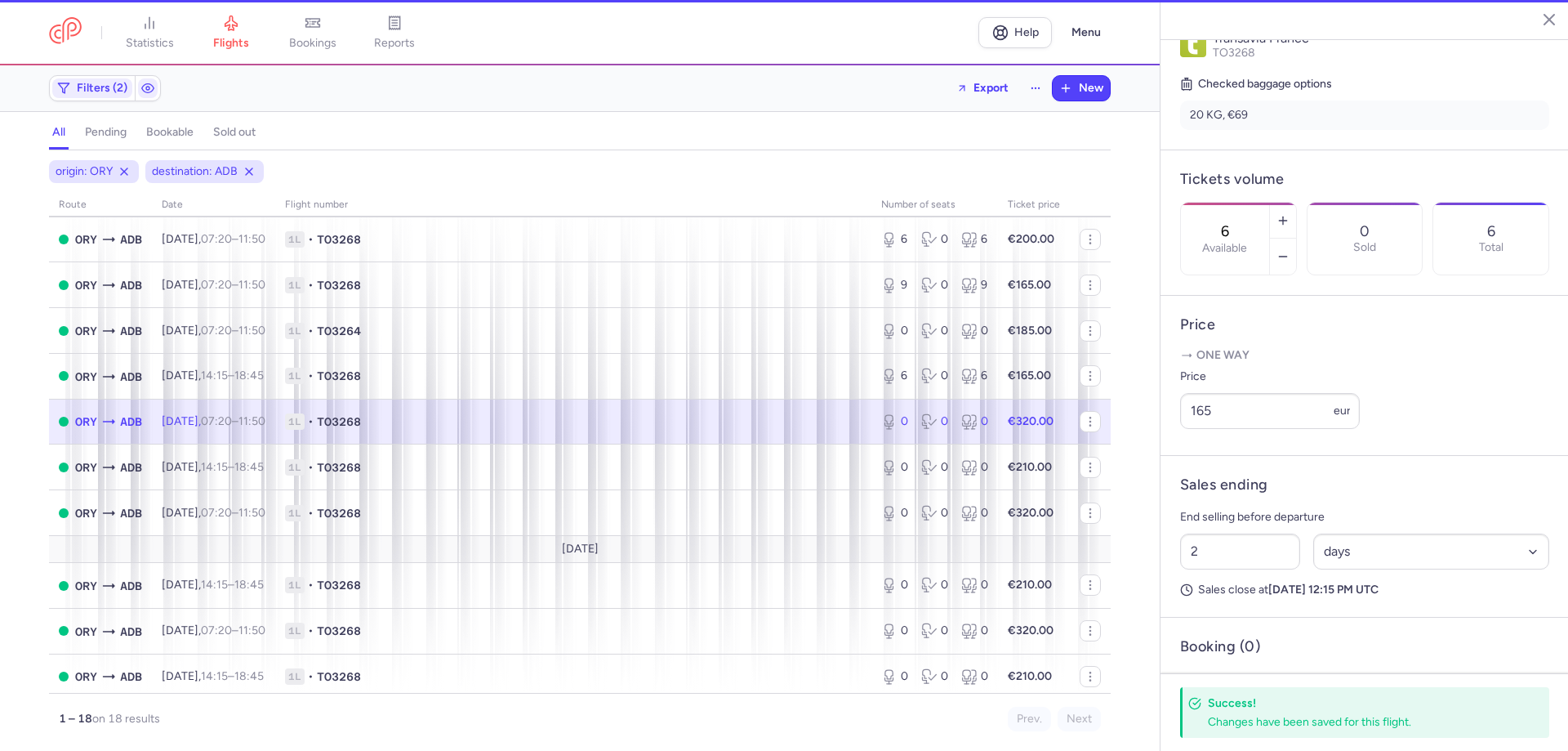
type input "0"
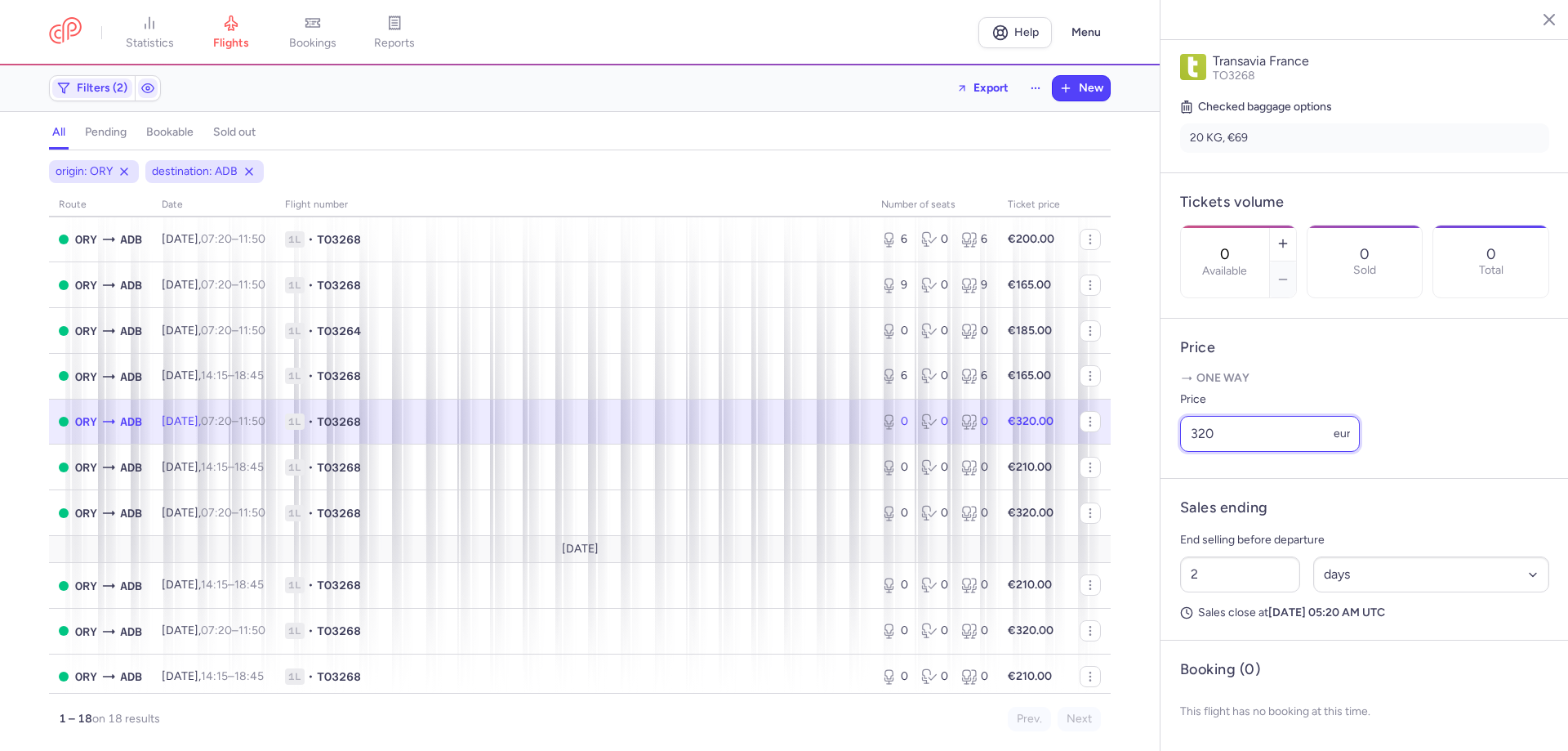
drag, startPoint x: 1235, startPoint y: 438, endPoint x: 1160, endPoint y: 432, distance: 75.2
click at [1160, 432] on div "[GEOGRAPHIC_DATA] [GEOGRAPHIC_DATA] [DATE] Open ORY [GEOGRAPHIC_DATA], [GEOGRAP…" at bounding box center [1364, 376] width 408 height 751
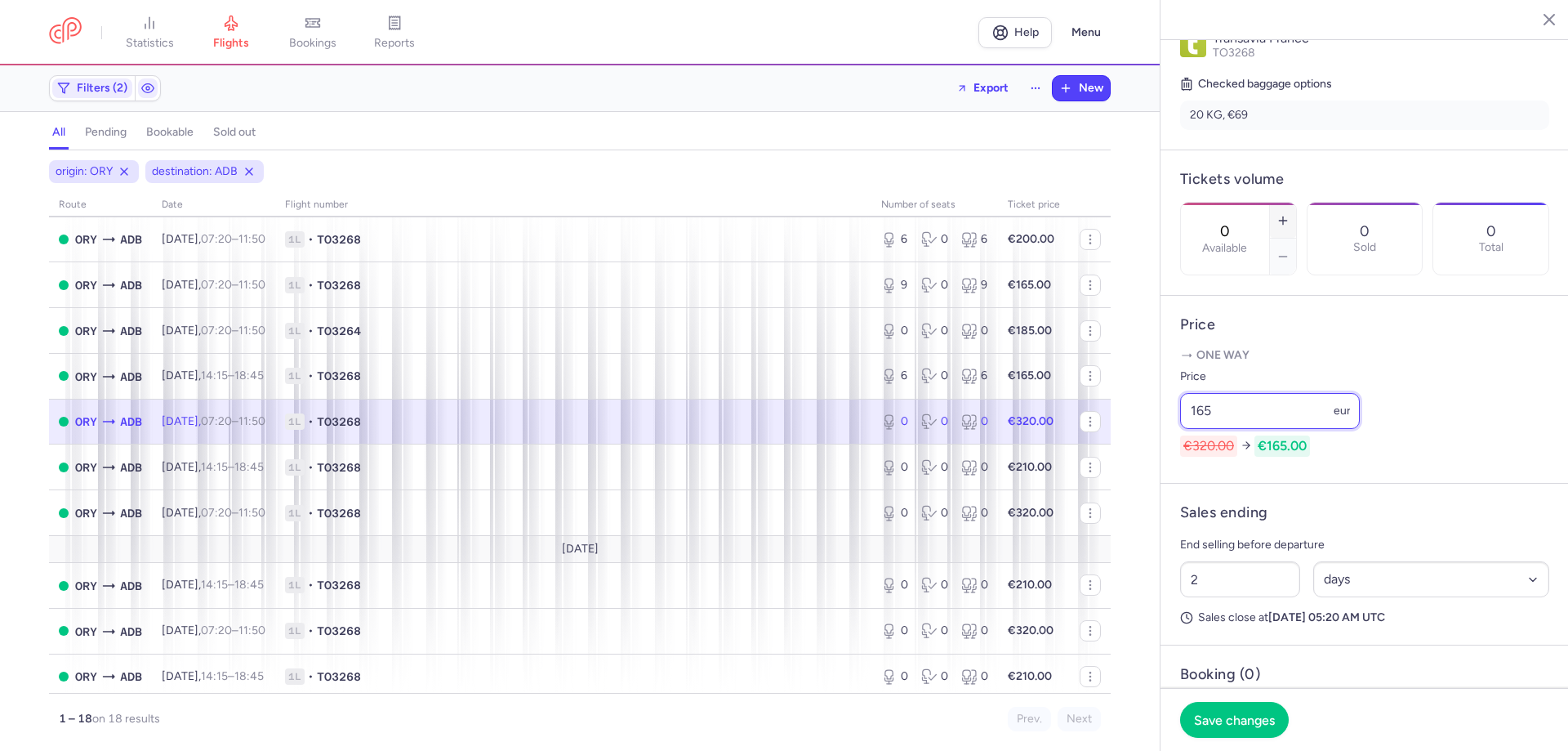
type input "165"
click at [1296, 202] on button "button" at bounding box center [1282, 220] width 26 height 36
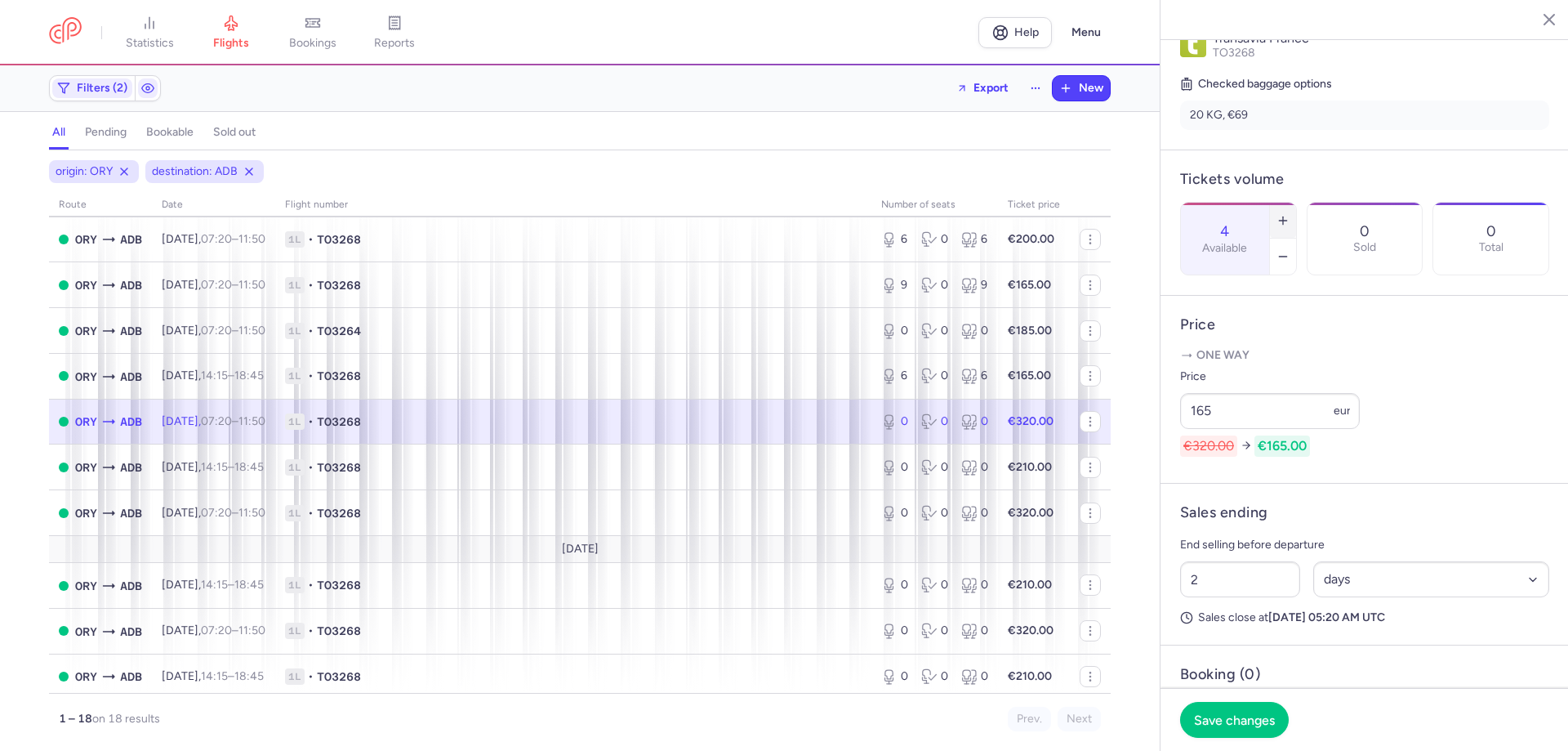
click at [1296, 202] on button "button" at bounding box center [1282, 220] width 26 height 36
click at [1289, 214] on icon "button" at bounding box center [1282, 221] width 13 height 13
click at [1289, 250] on icon "button" at bounding box center [1282, 257] width 13 height 13
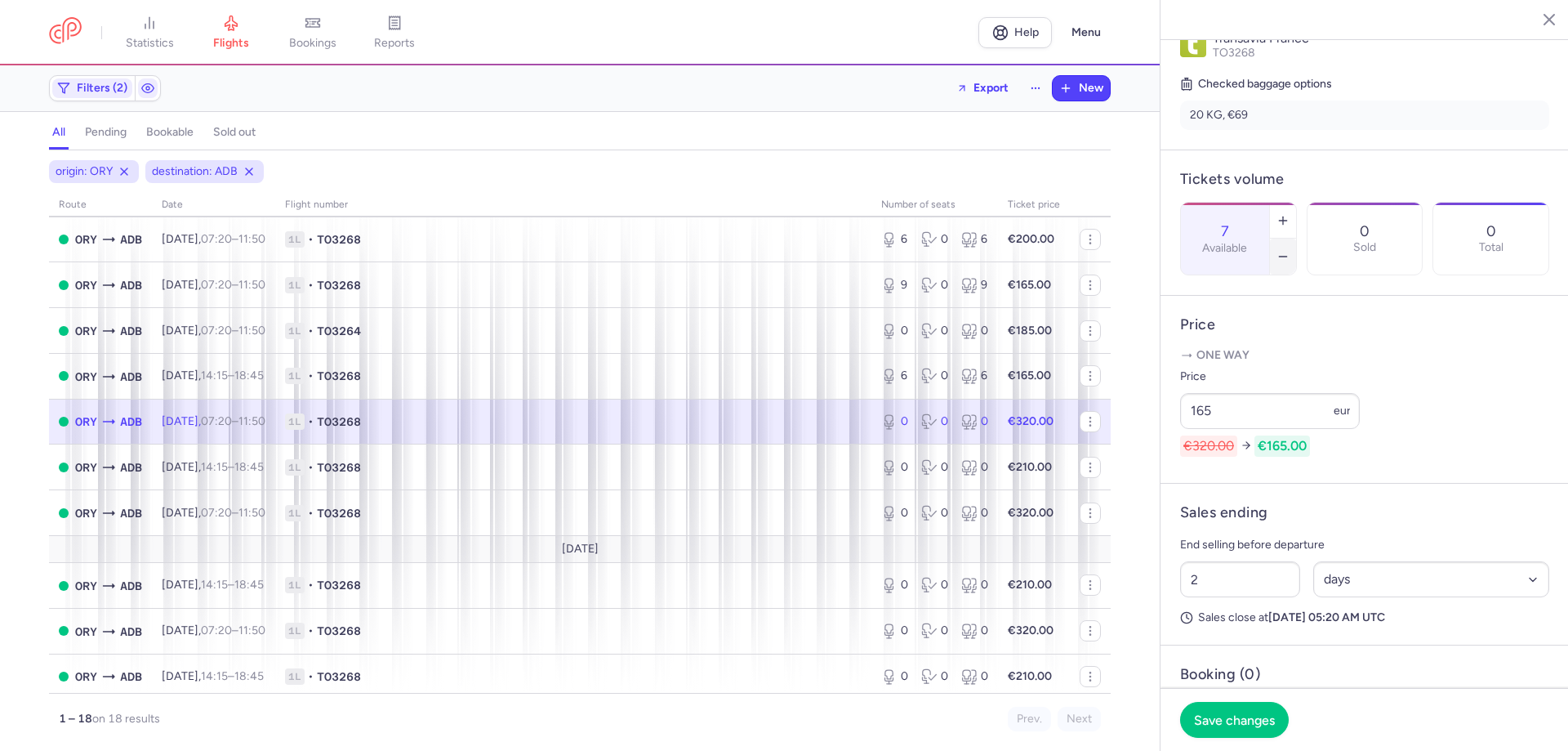
click at [1296, 239] on button "button" at bounding box center [1282, 257] width 26 height 36
drag, startPoint x: 1269, startPoint y: 718, endPoint x: 1230, endPoint y: 719, distance: 39.0
click at [1245, 720] on span "Save changes" at bounding box center [1234, 719] width 81 height 15
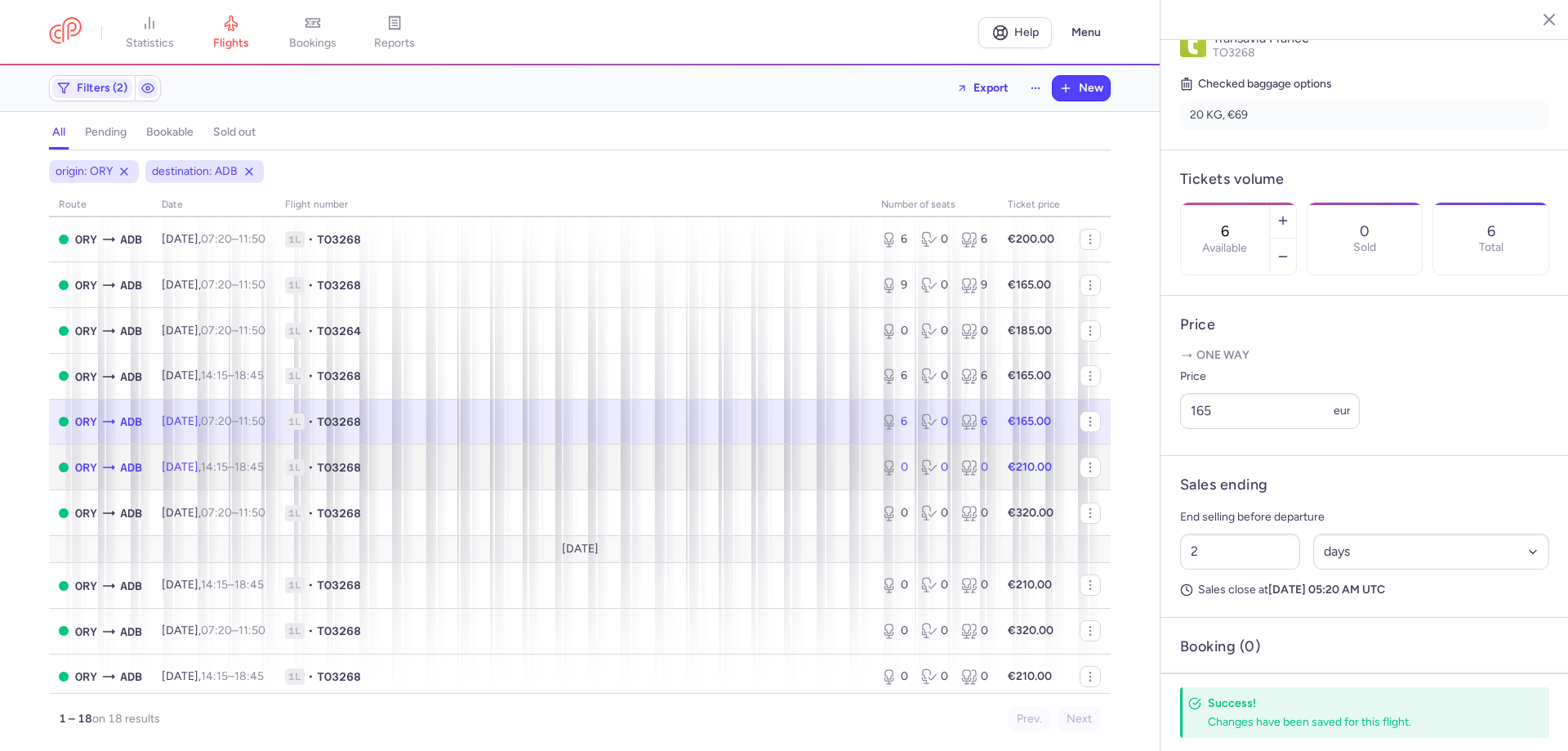
click at [845, 463] on span "1L • TO3268" at bounding box center [573, 466] width 577 height 16
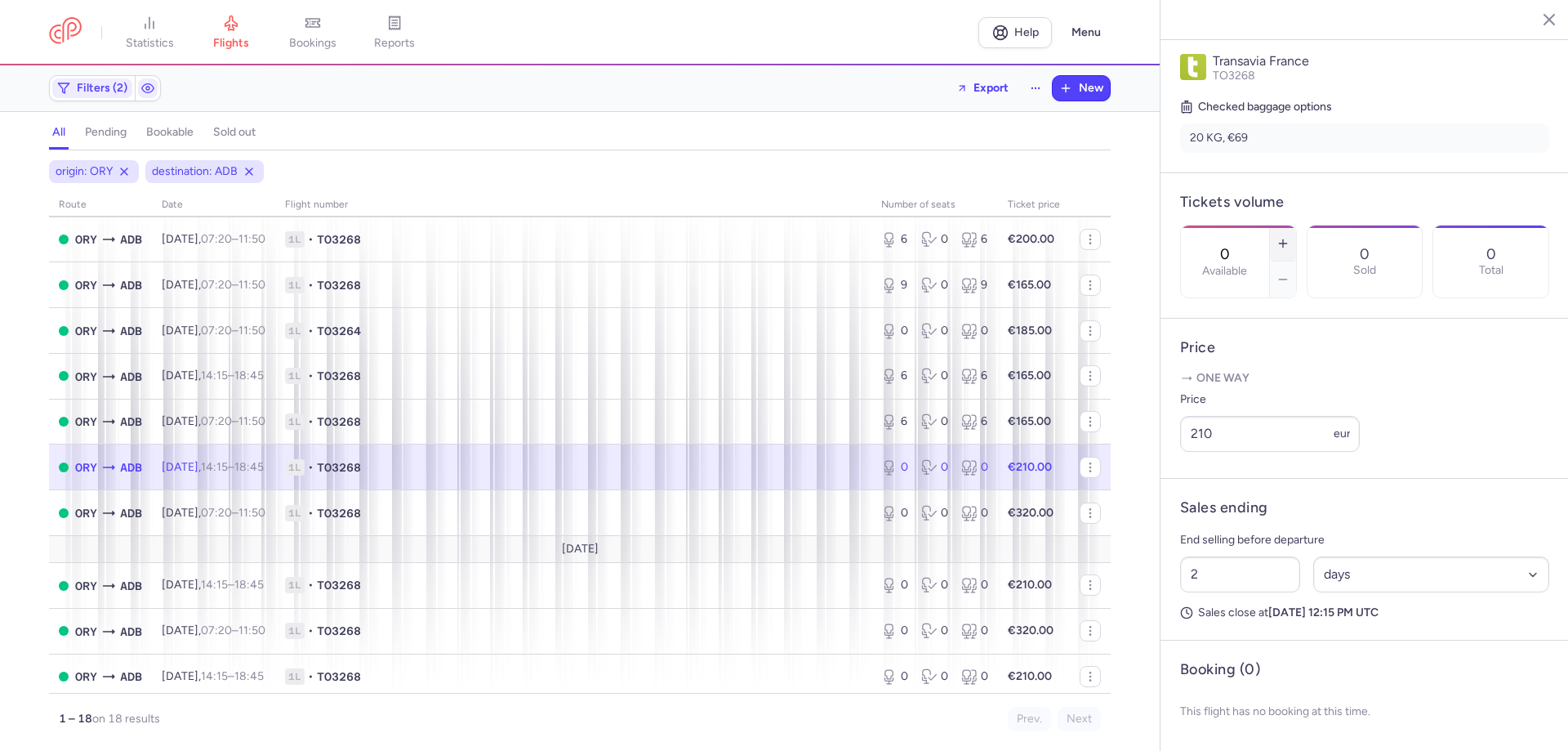
click at [1296, 226] on button "button" at bounding box center [1282, 243] width 26 height 36
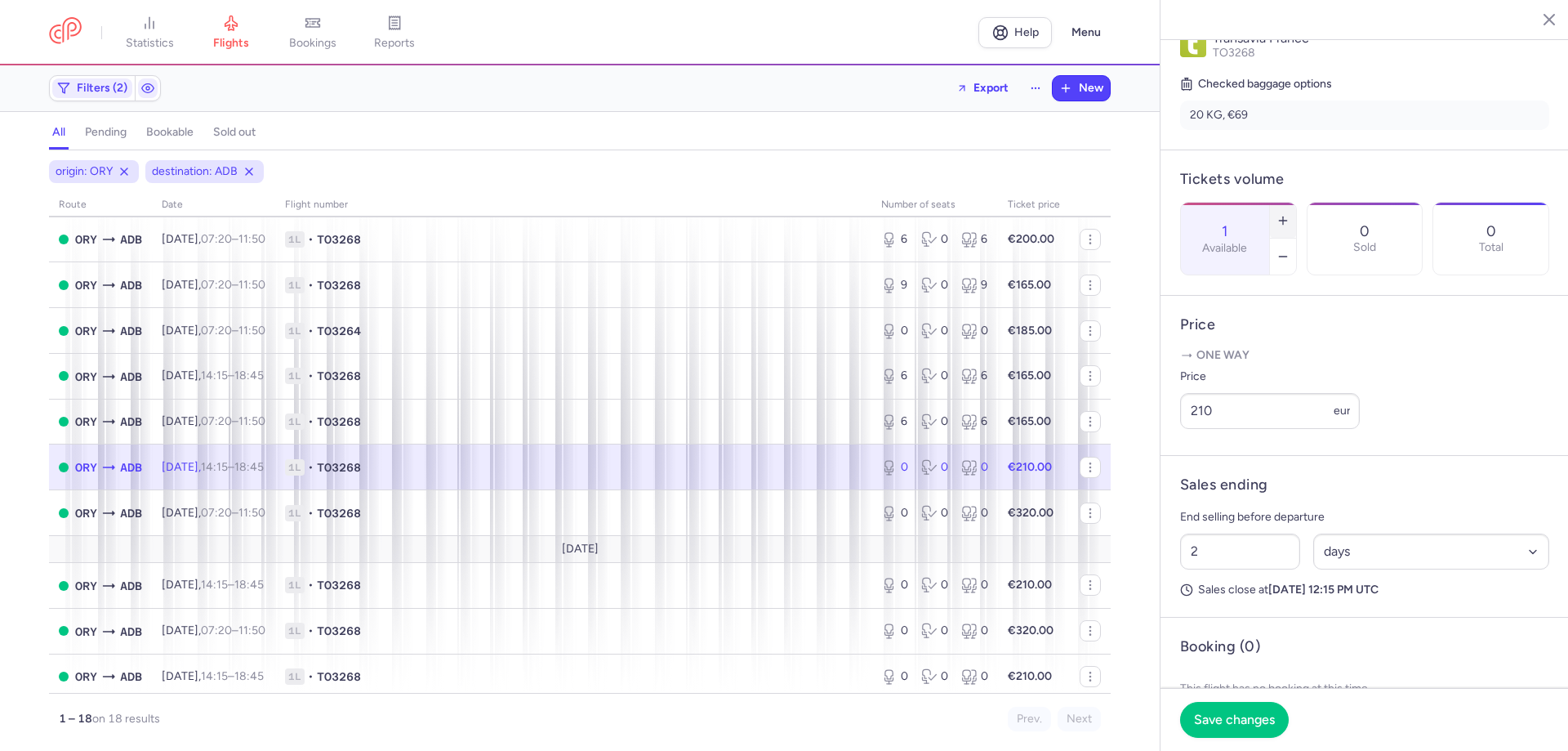
click at [1296, 202] on button "button" at bounding box center [1282, 220] width 26 height 36
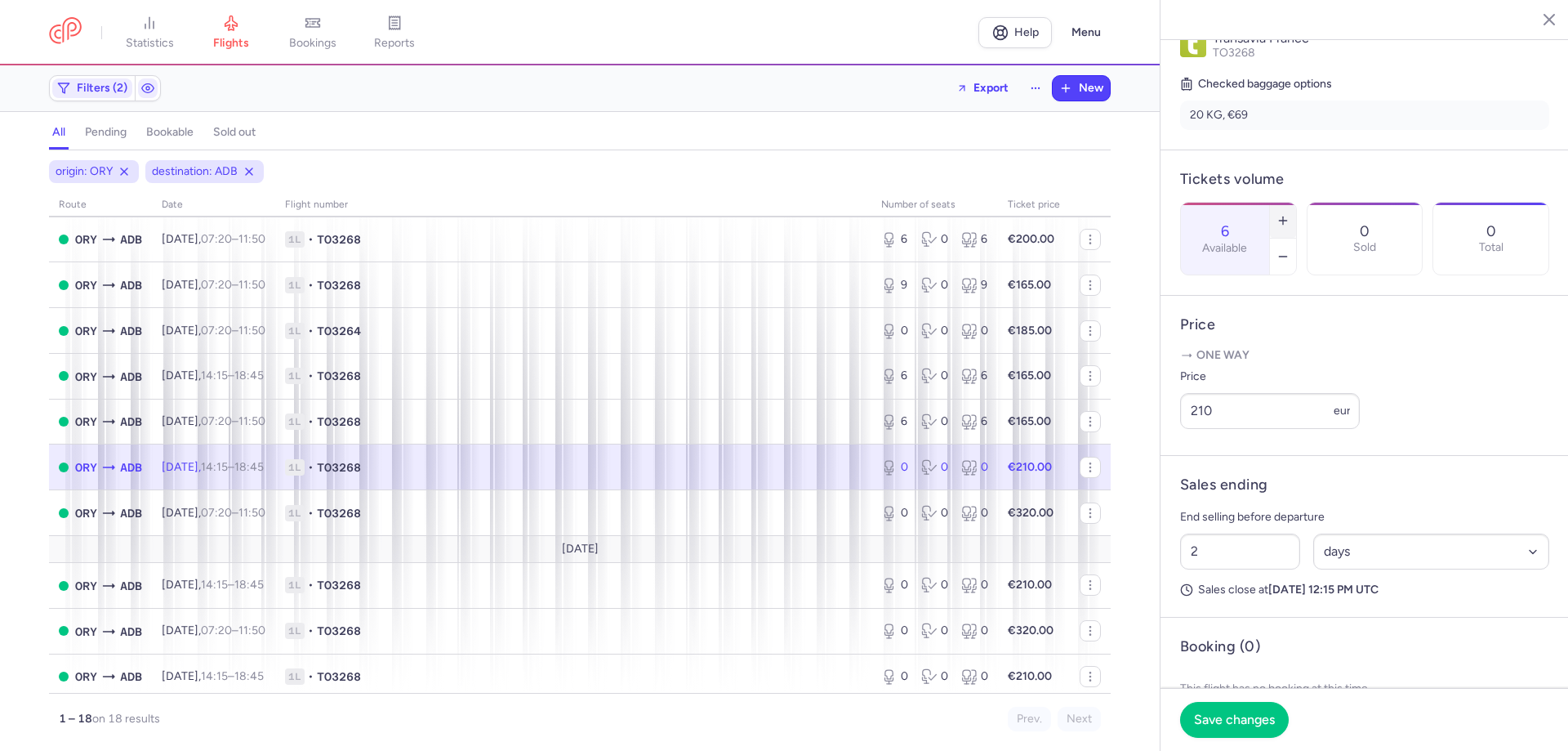
click at [1296, 202] on button "button" at bounding box center [1282, 220] width 26 height 36
type input "7"
drag, startPoint x: 1228, startPoint y: 424, endPoint x: 1140, endPoint y: 419, distance: 88.1
click at [1142, 419] on div "statistics flights bookings reports Help Menu Filters (2) Export New all pendin…" at bounding box center [784, 376] width 1568 height 751
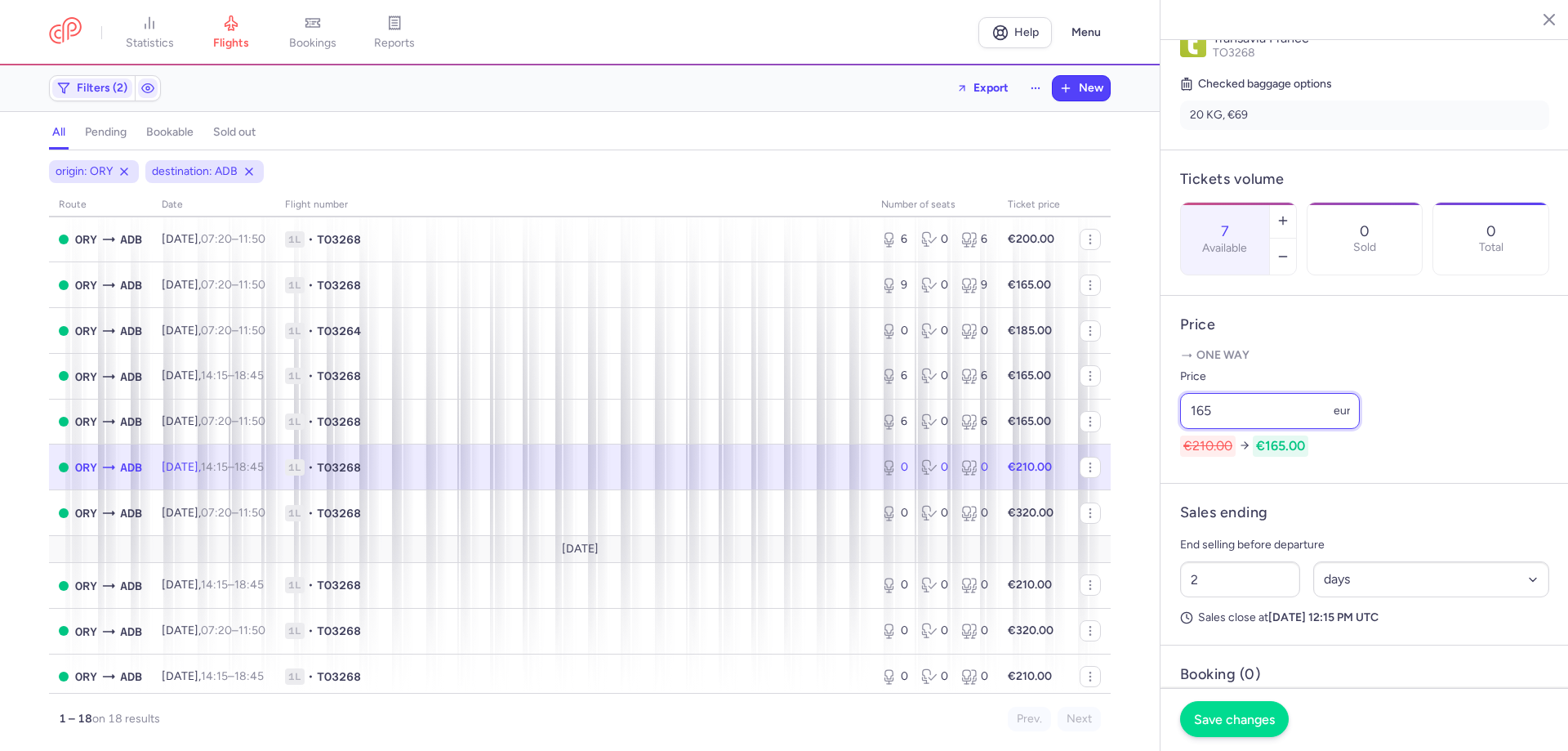
type input "165"
drag, startPoint x: 1224, startPoint y: 716, endPoint x: 1218, endPoint y: 726, distance: 11.7
click at [1224, 720] on span "Save changes" at bounding box center [1234, 719] width 81 height 15
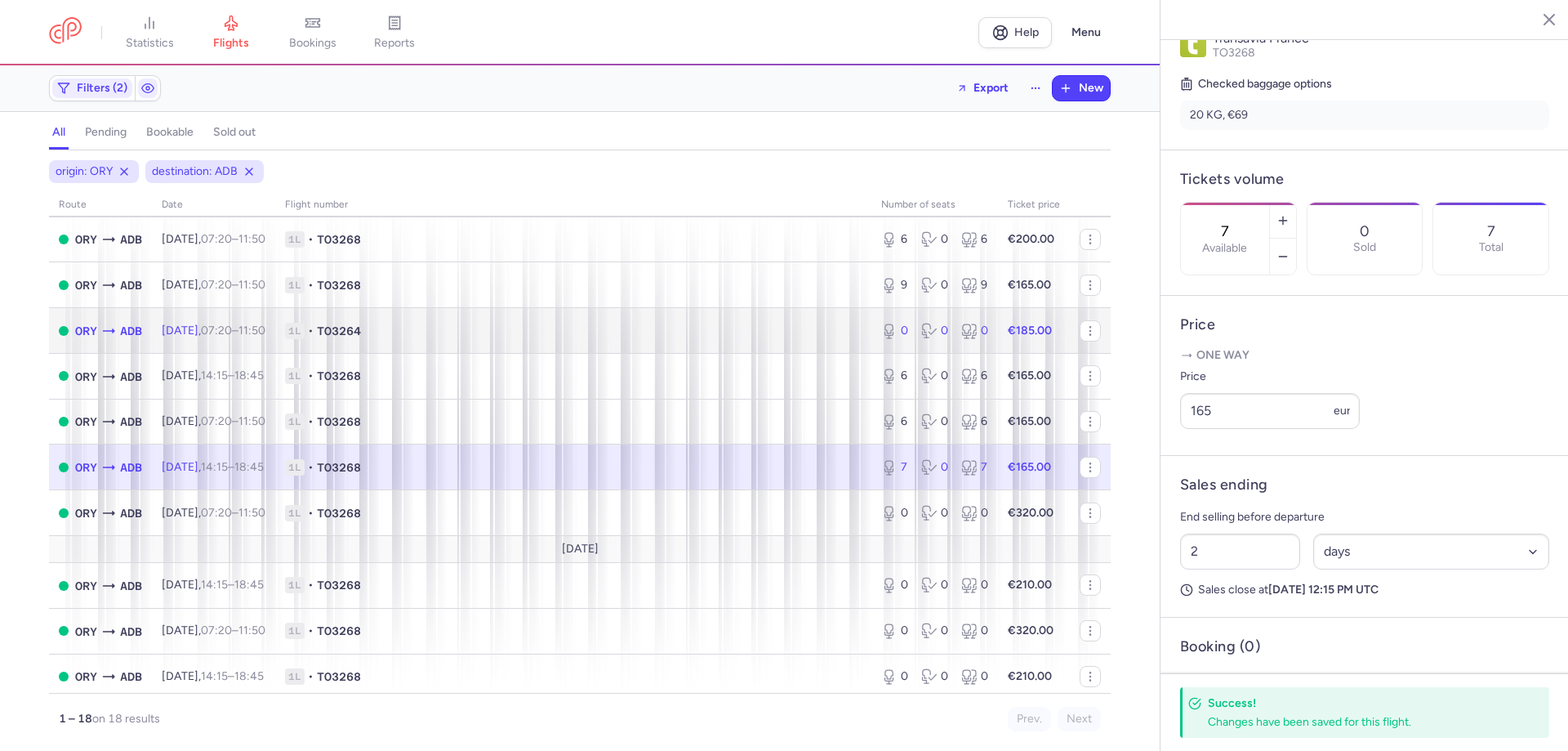
click at [602, 337] on span "1L • TO3264" at bounding box center [573, 331] width 577 height 16
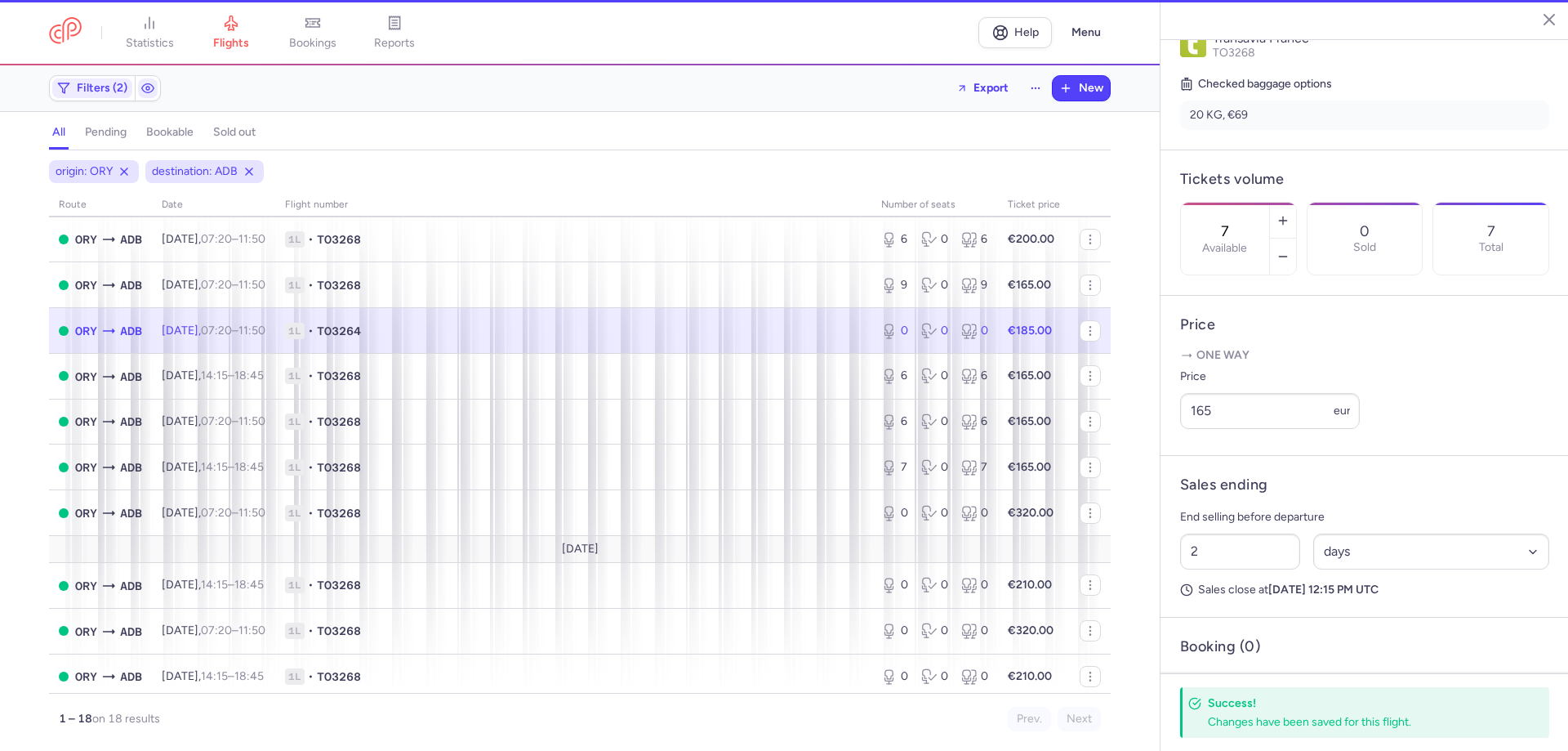
type input "0"
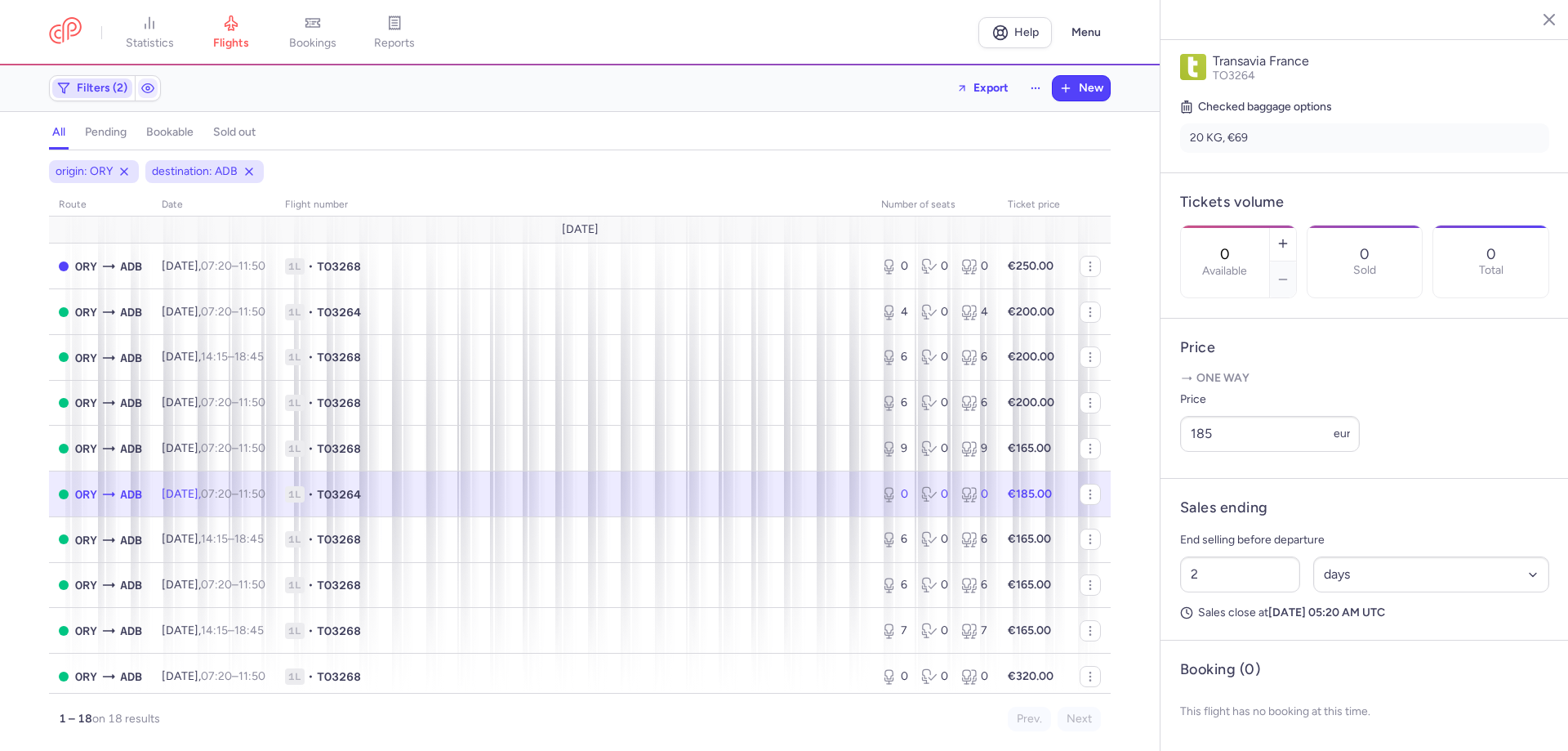
click at [81, 82] on span "Filters (2)" at bounding box center [102, 88] width 51 height 13
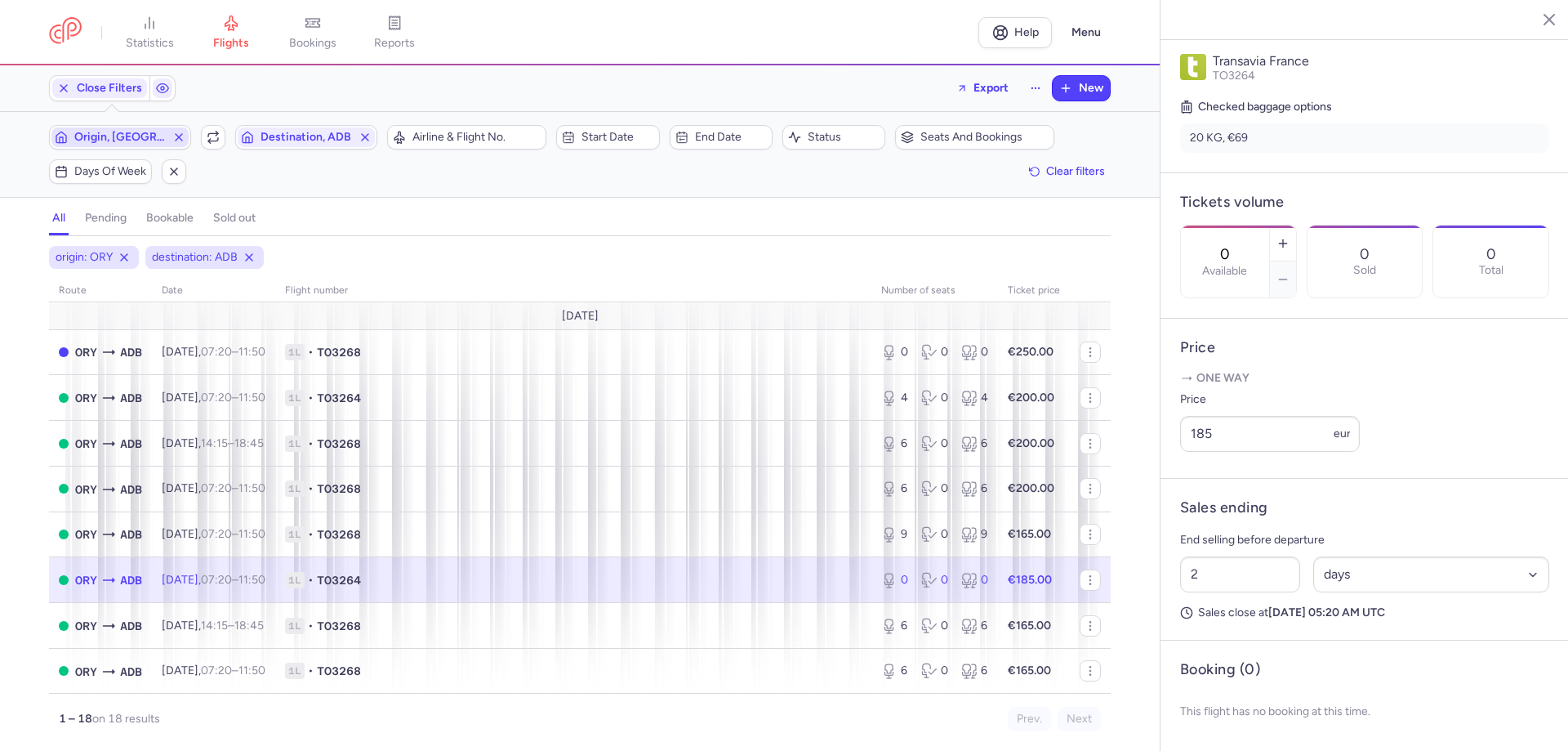
click at [106, 135] on span "Origin, [GEOGRAPHIC_DATA]" at bounding box center [120, 138] width 92 height 13
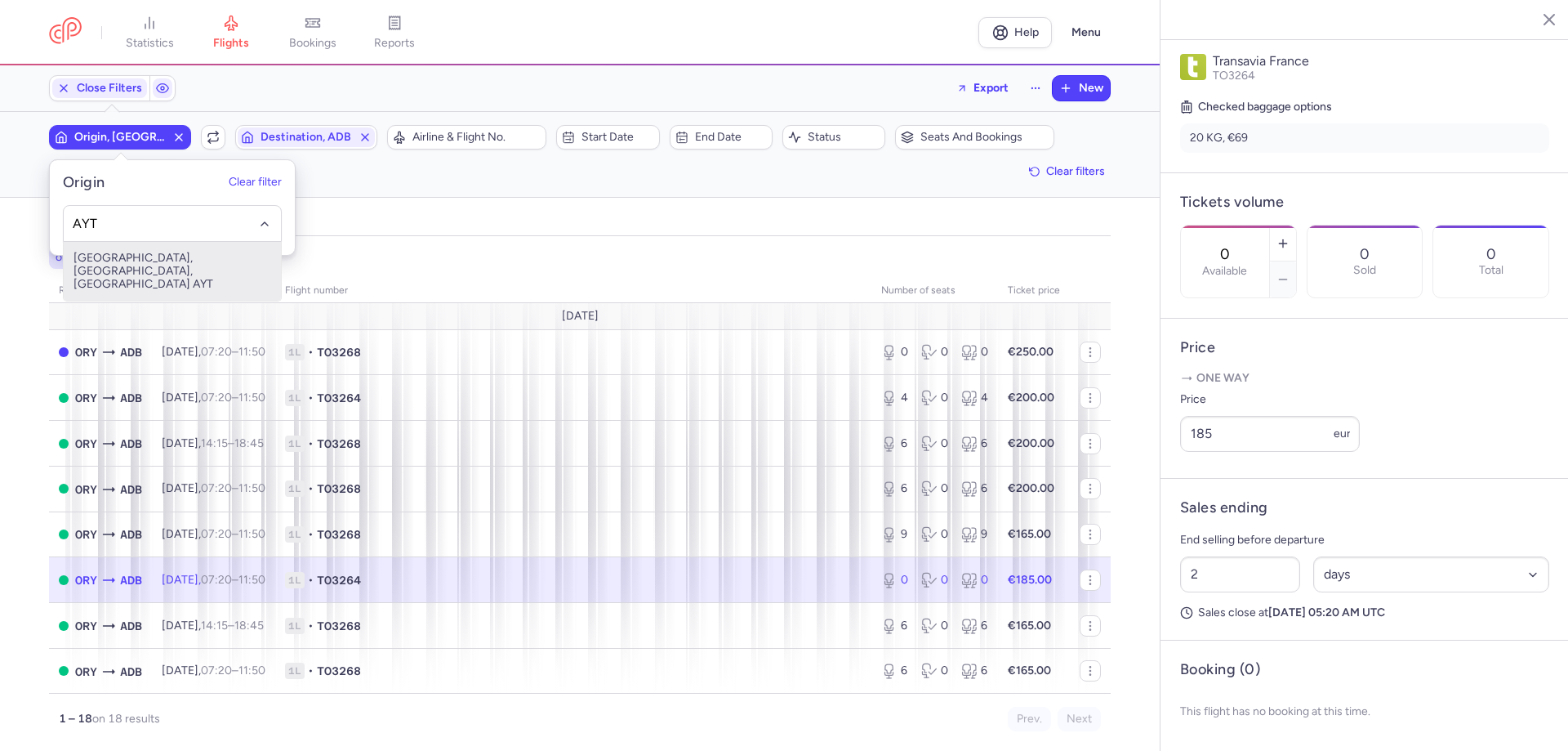
click at [219, 251] on span "[GEOGRAPHIC_DATA], [GEOGRAPHIC_DATA], [GEOGRAPHIC_DATA] AYT" at bounding box center [172, 271] width 217 height 59
type input "AYT"
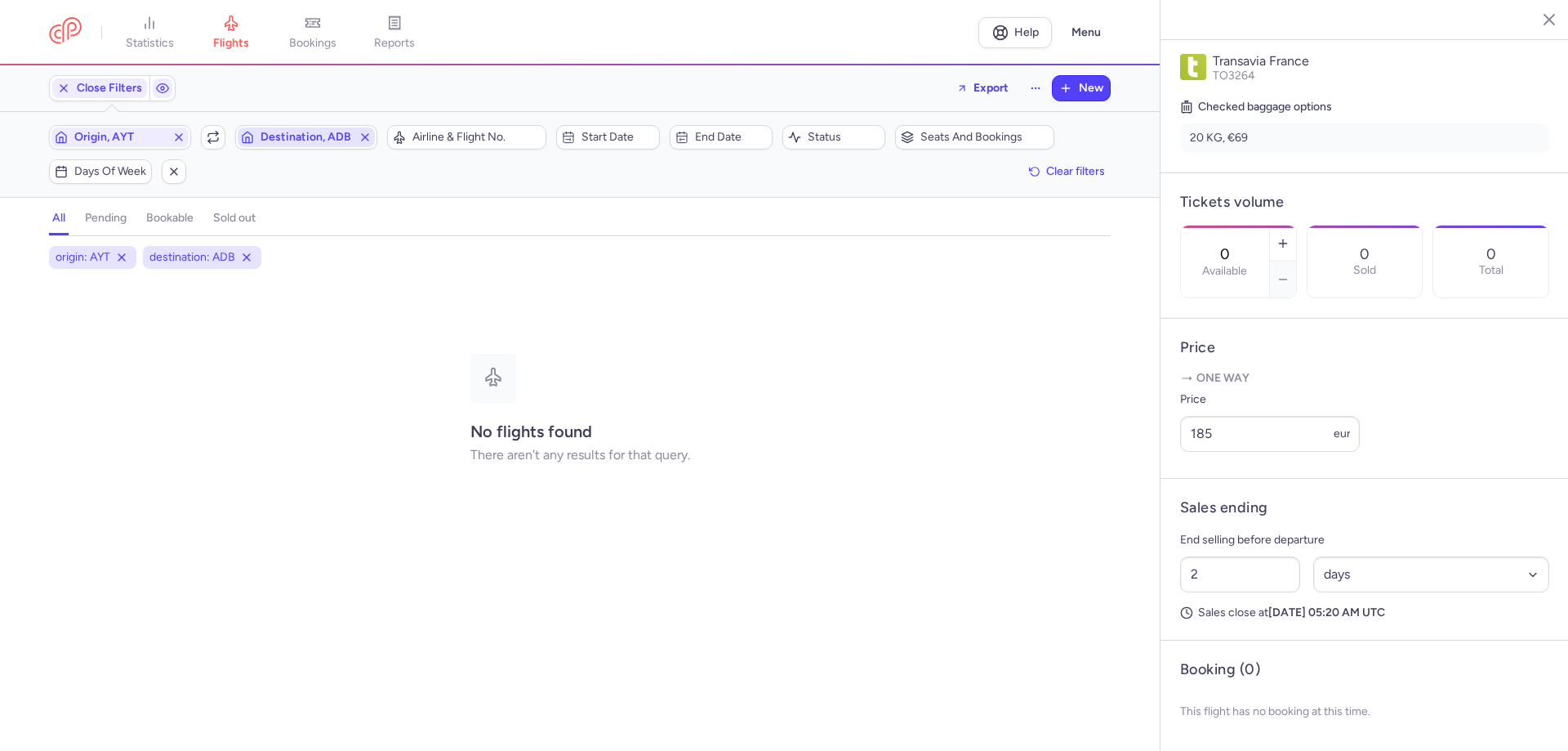
click at [312, 142] on span "Destination, ADB" at bounding box center [306, 138] width 92 height 13
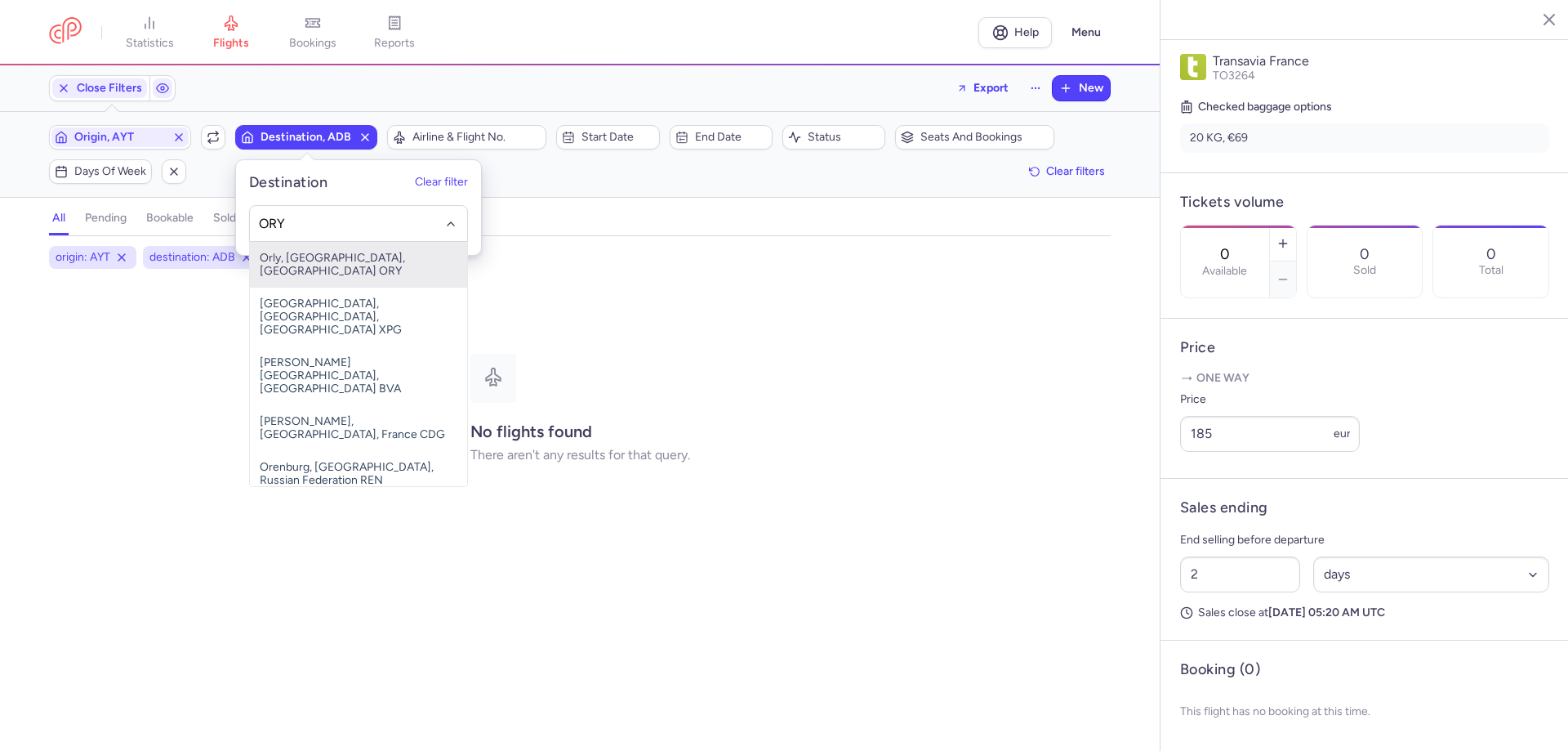
click at [339, 272] on span "Orly, [GEOGRAPHIC_DATA], [GEOGRAPHIC_DATA] ORY" at bounding box center [359, 264] width 217 height 46
type input "ORY"
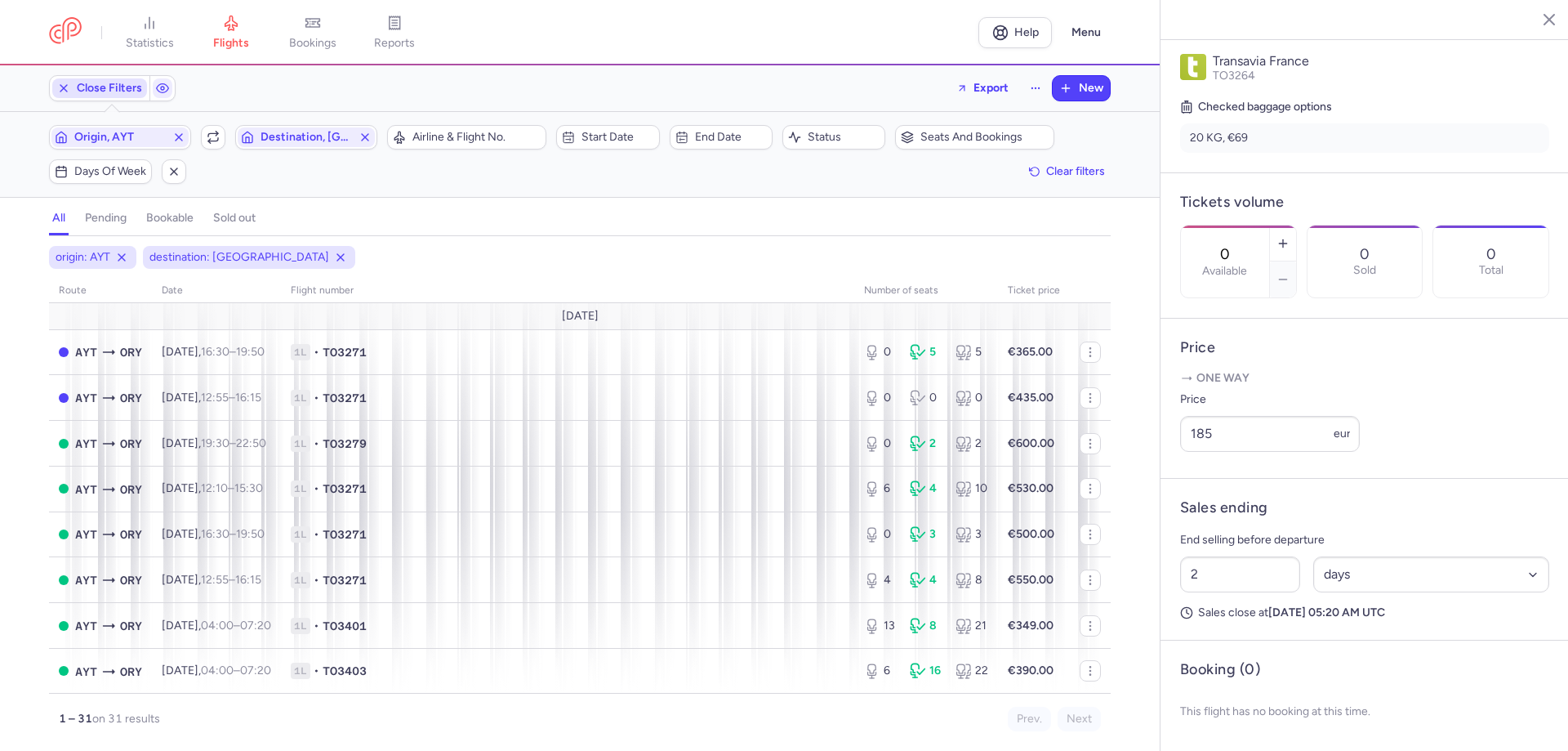
click at [99, 93] on span "Close Filters" at bounding box center [110, 88] width 66 height 13
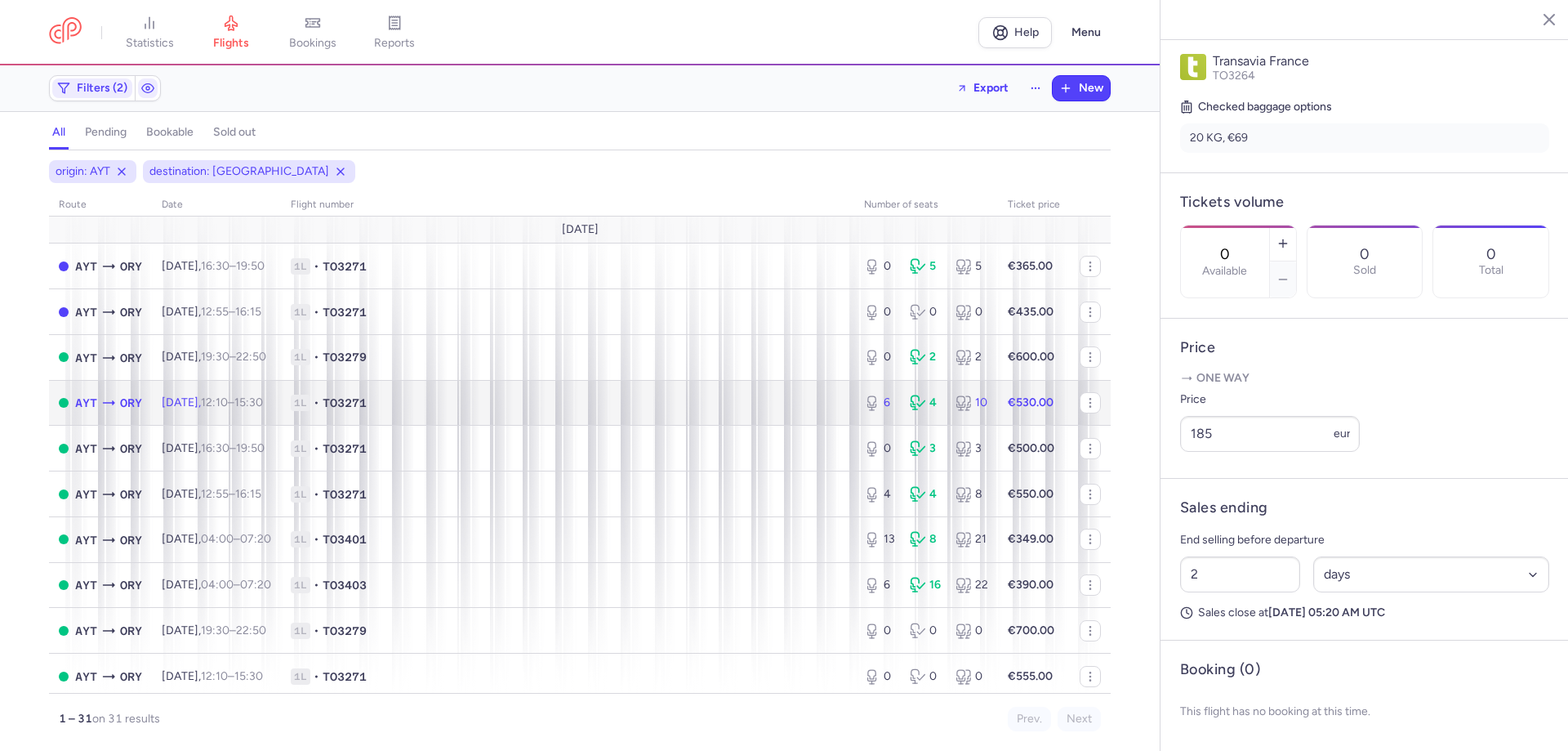
click at [427, 402] on span "1L • TO3271" at bounding box center [567, 402] width 553 height 16
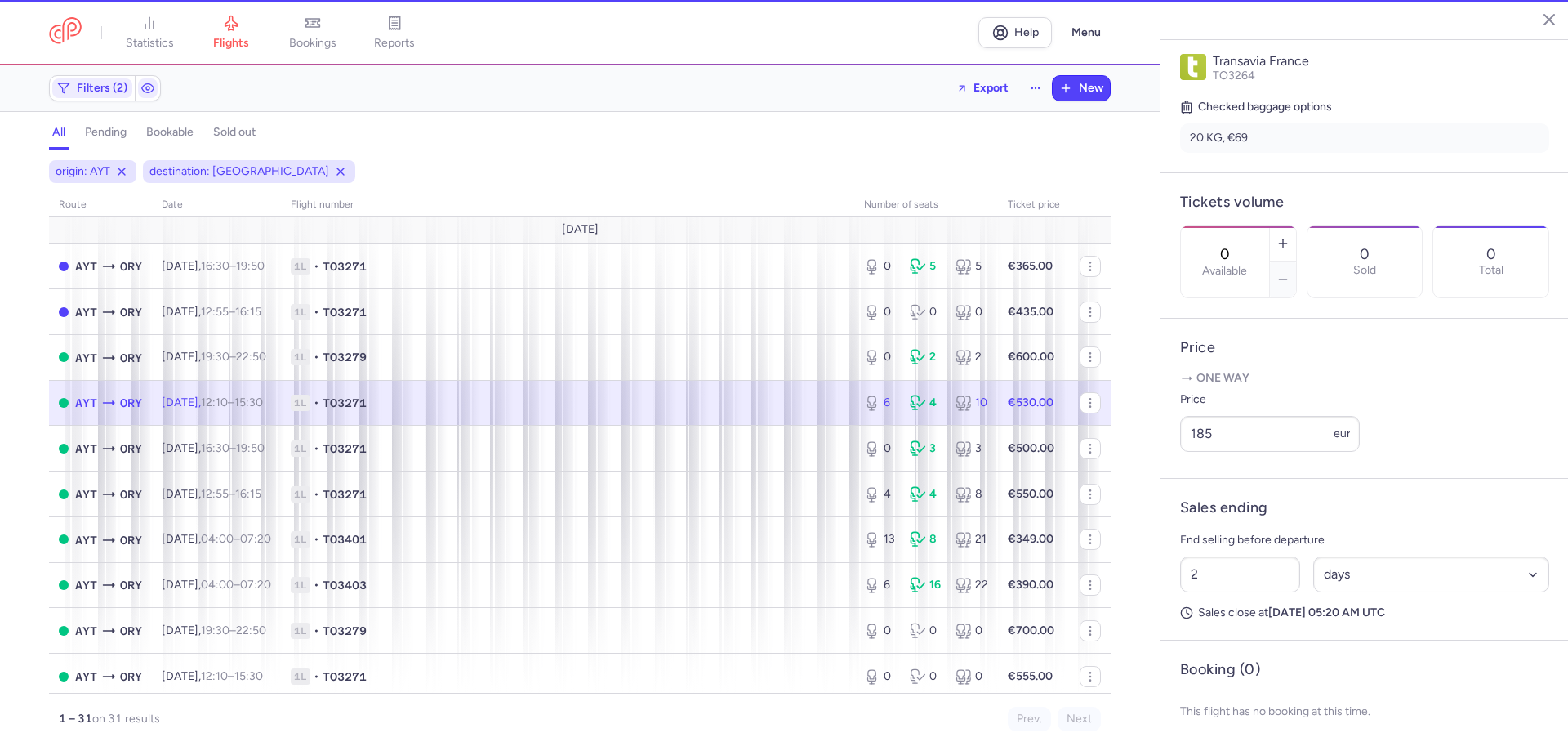
type input "6"
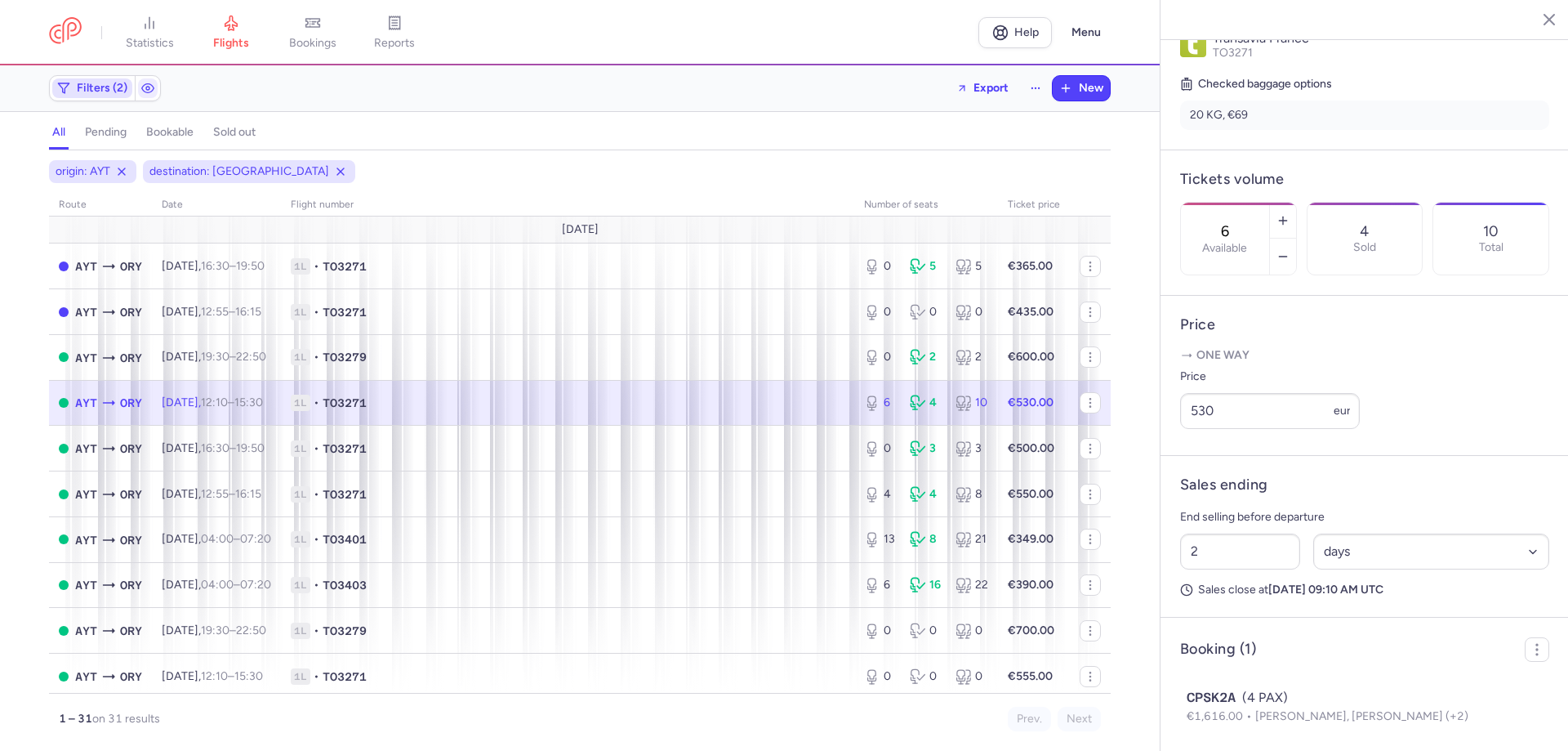
click at [106, 91] on span "Filters (2)" at bounding box center [102, 88] width 51 height 13
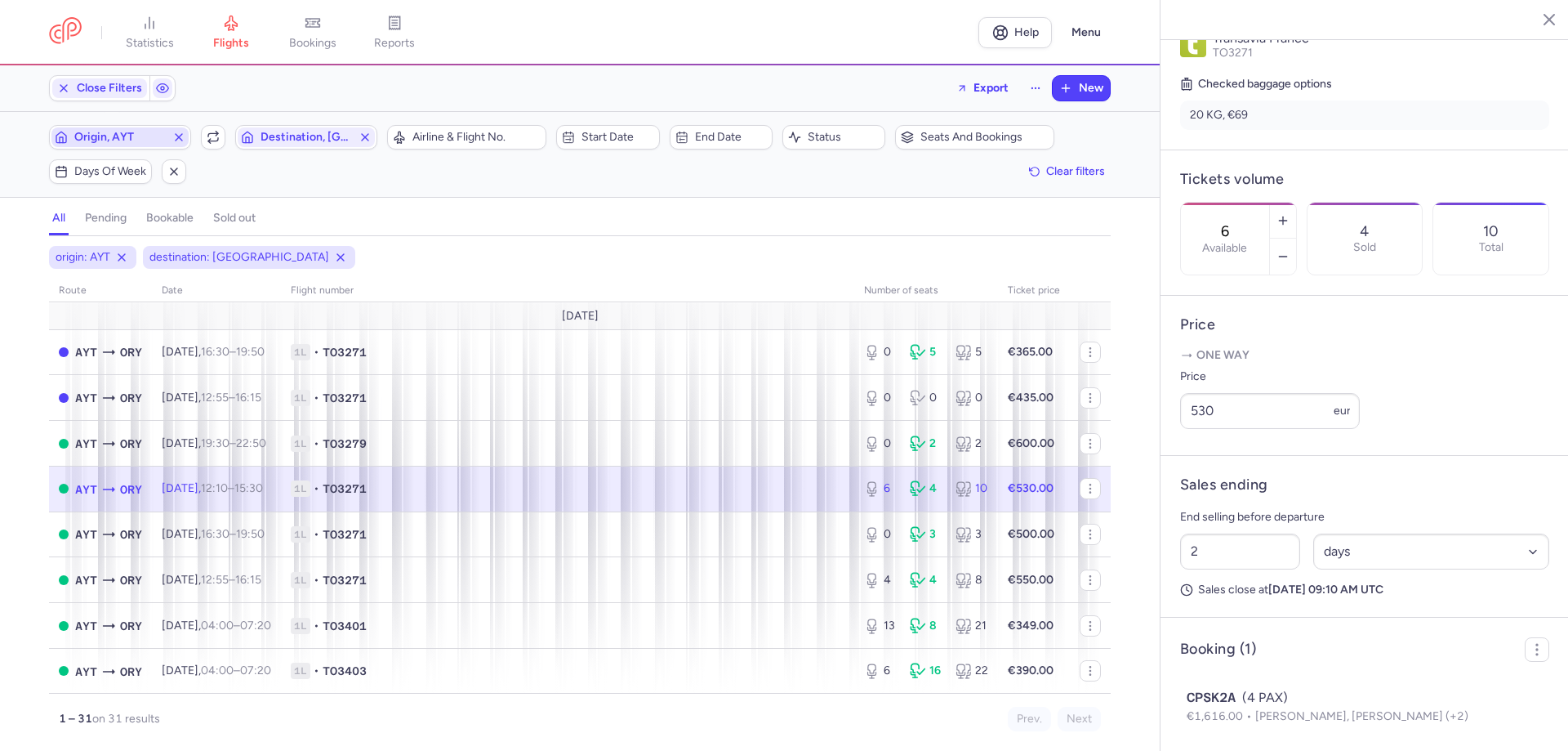
scroll to position [0, 0]
click at [99, 141] on span "Origin, AYT" at bounding box center [120, 138] width 92 height 13
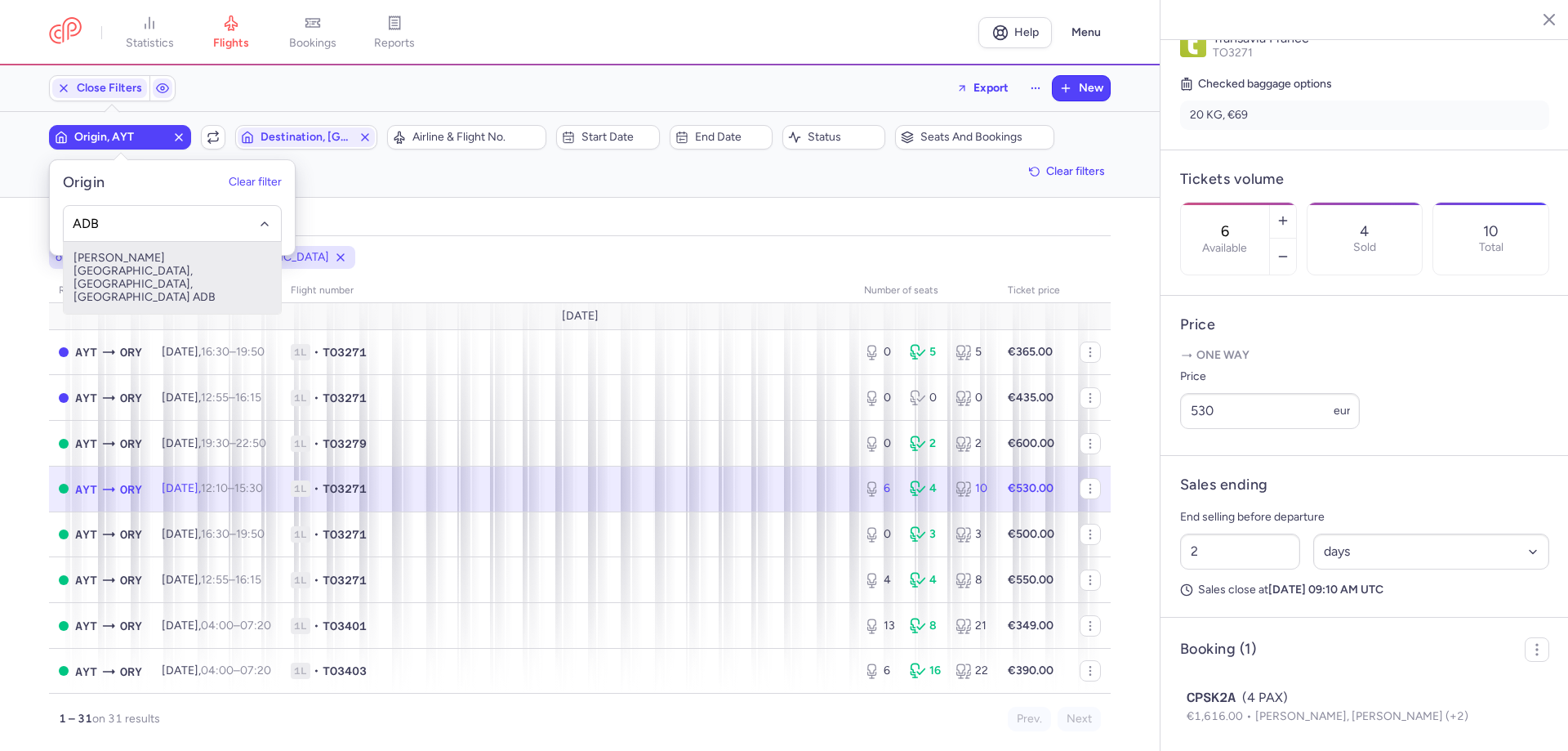
click at [134, 253] on span "[PERSON_NAME][GEOGRAPHIC_DATA], [GEOGRAPHIC_DATA], [GEOGRAPHIC_DATA] ADB" at bounding box center [172, 277] width 217 height 72
type input "ADB"
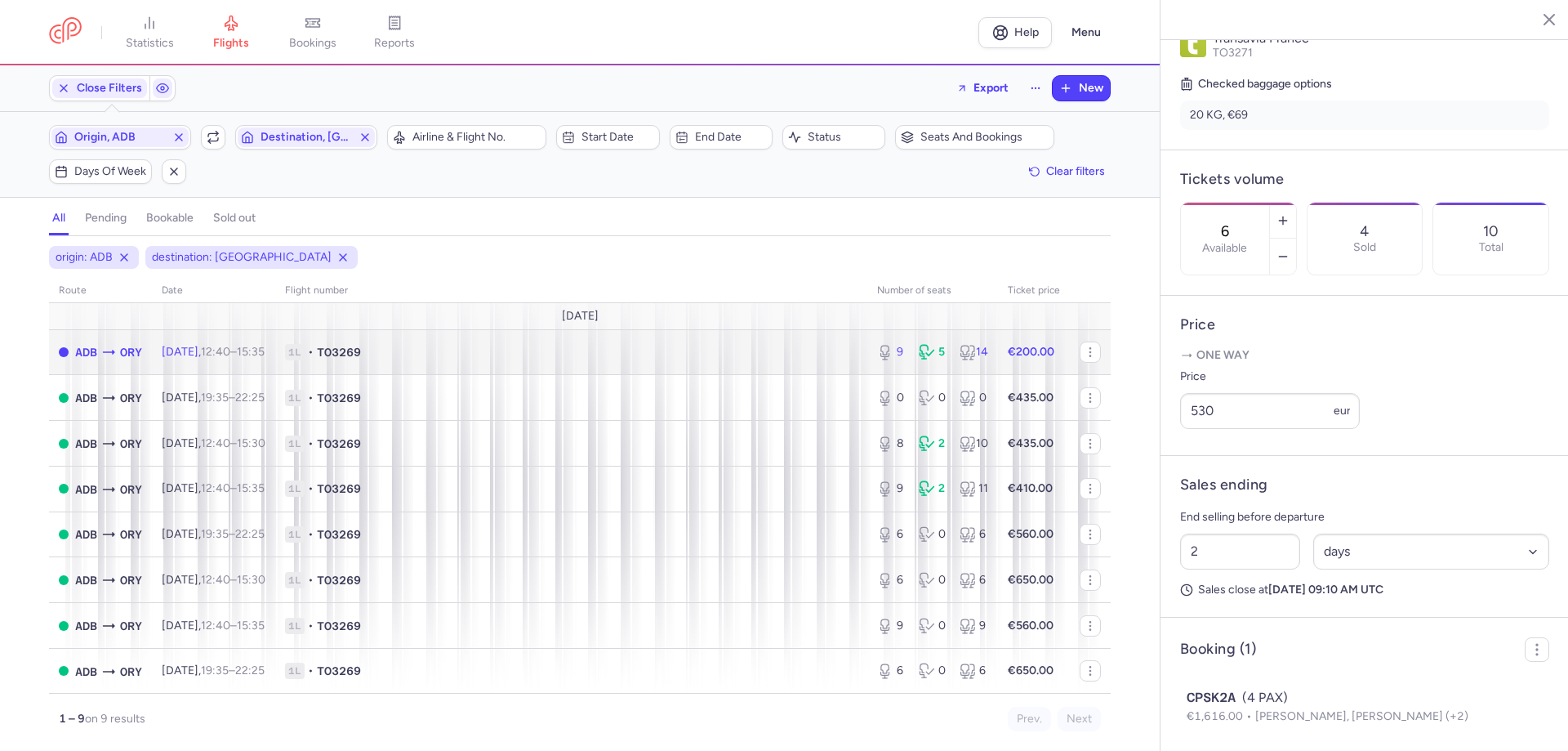
click at [447, 366] on td "1L • TO3269" at bounding box center [571, 352] width 592 height 46
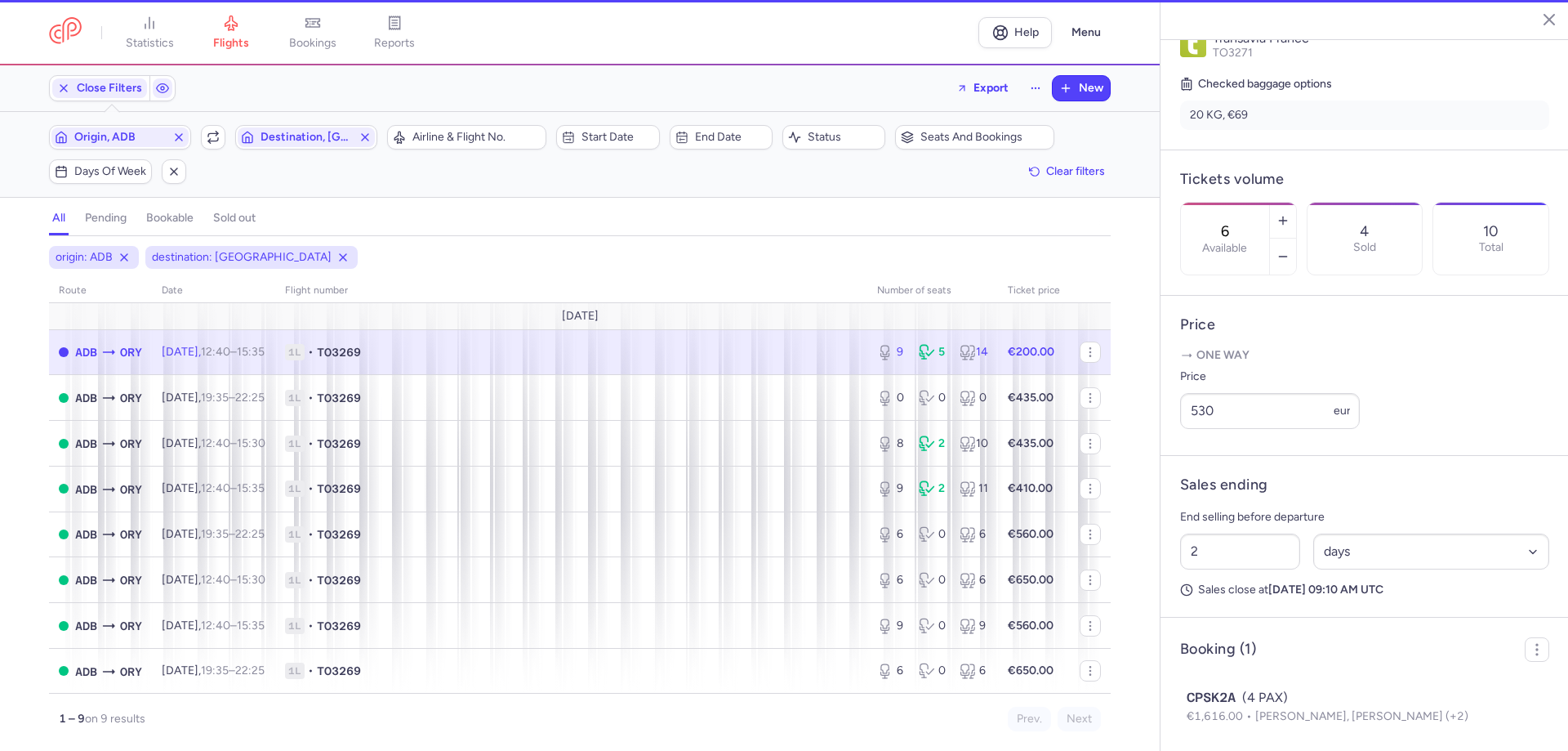
type input "9"
type input "13"
select select "hours"
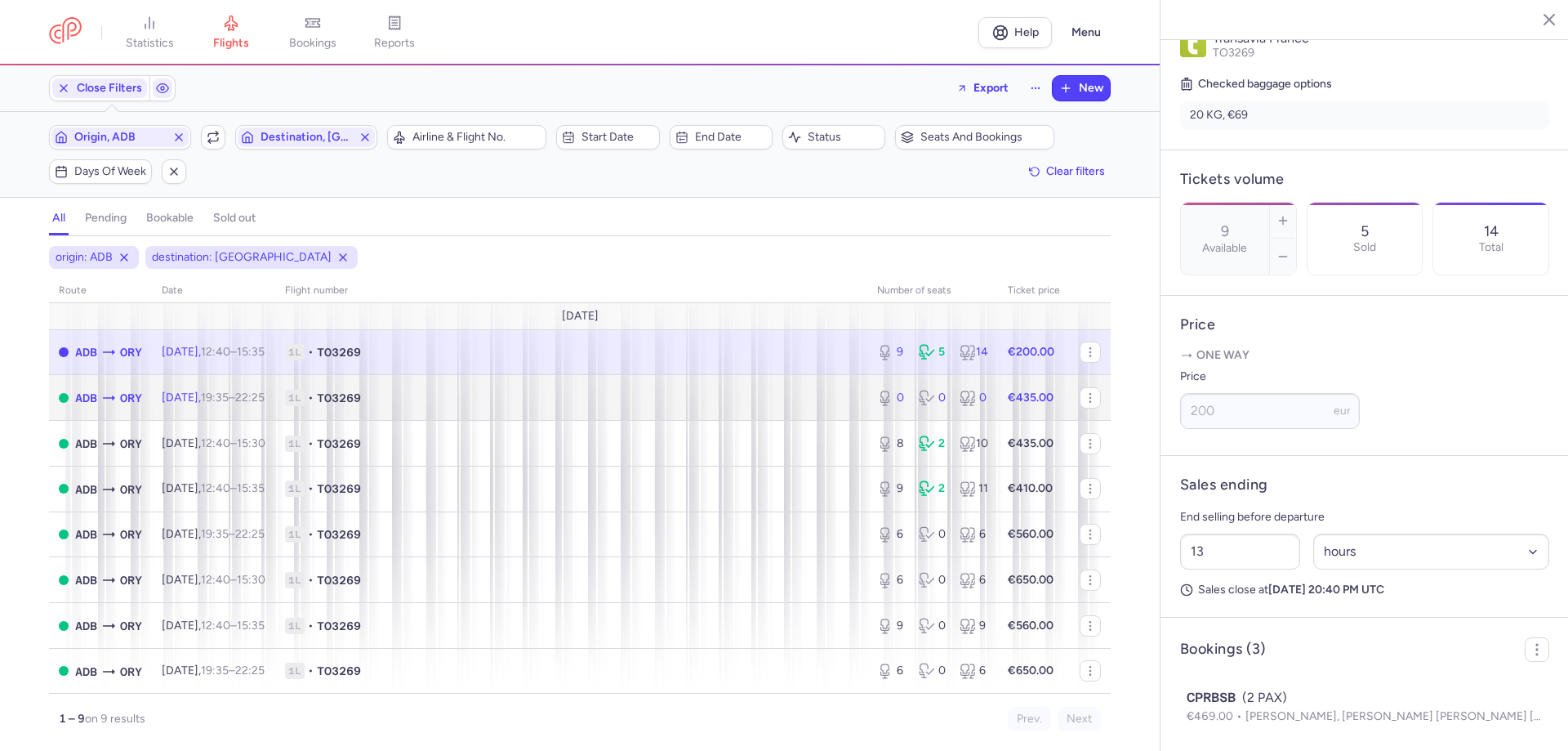
click at [451, 390] on span "1L • TO3269" at bounding box center [570, 397] width 572 height 16
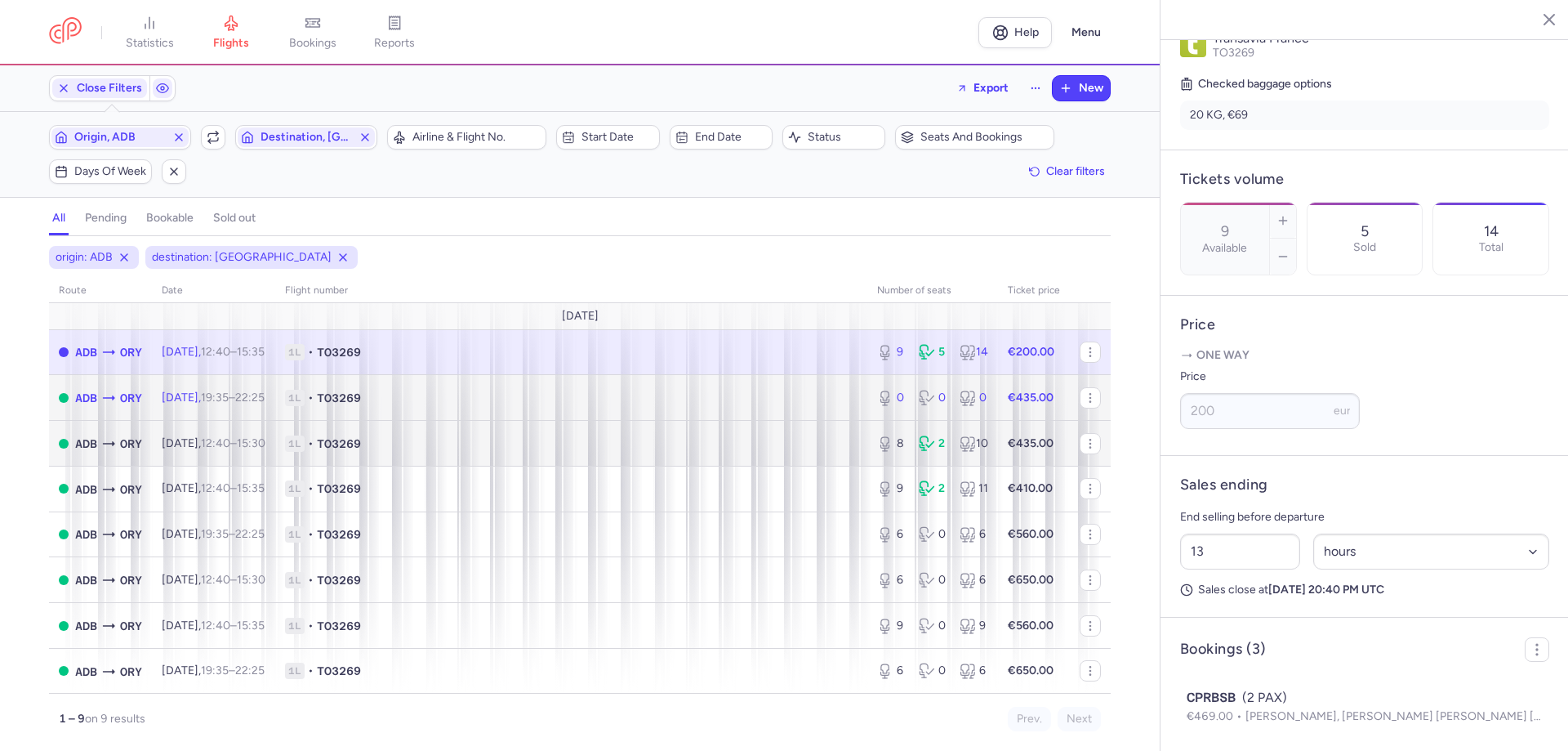
type input "0"
type input "2"
select select "days"
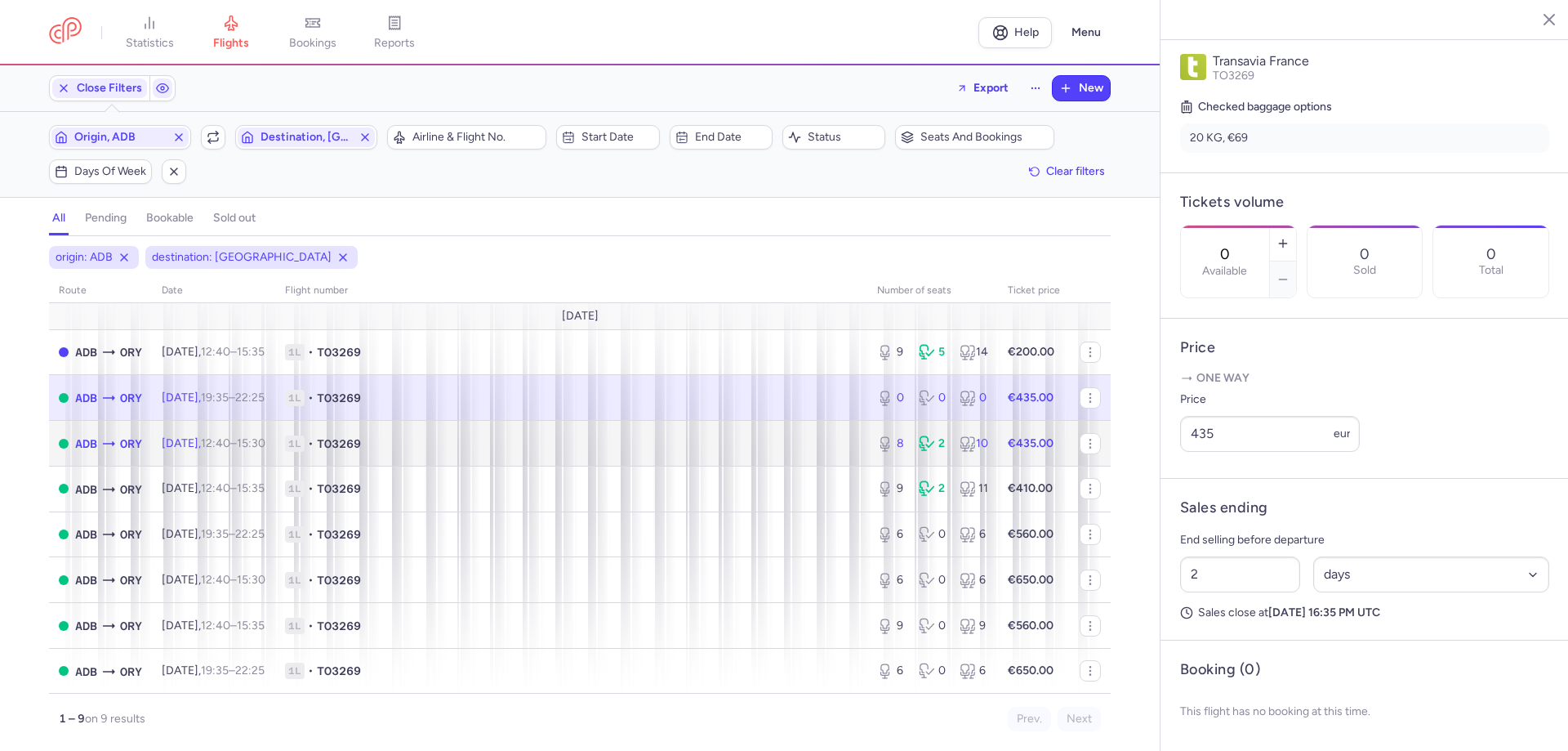
click at [466, 448] on span "1L • TO3269" at bounding box center [570, 443] width 572 height 16
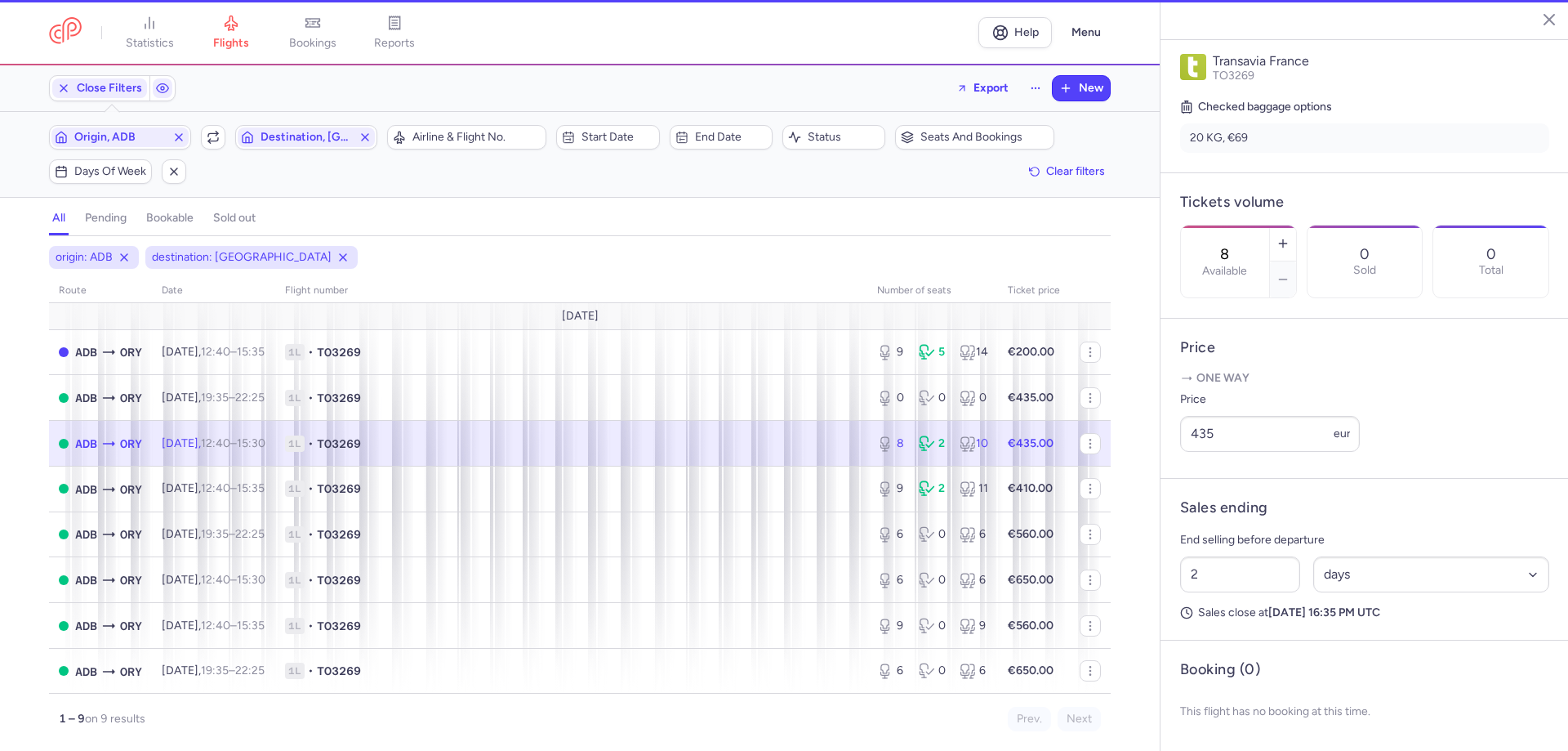
scroll to position [388, 0]
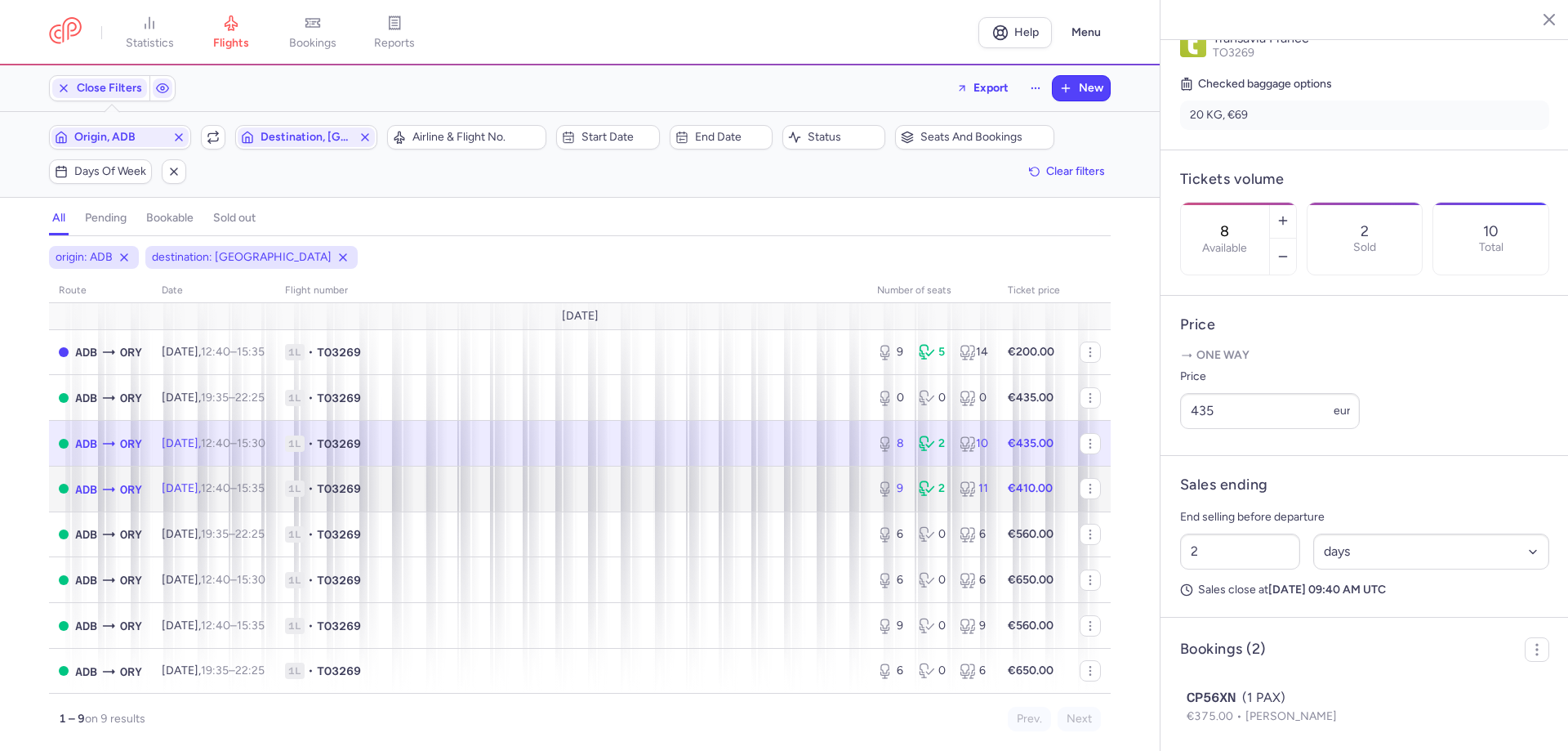
click at [466, 495] on span "1L • TO3269" at bounding box center [570, 488] width 572 height 16
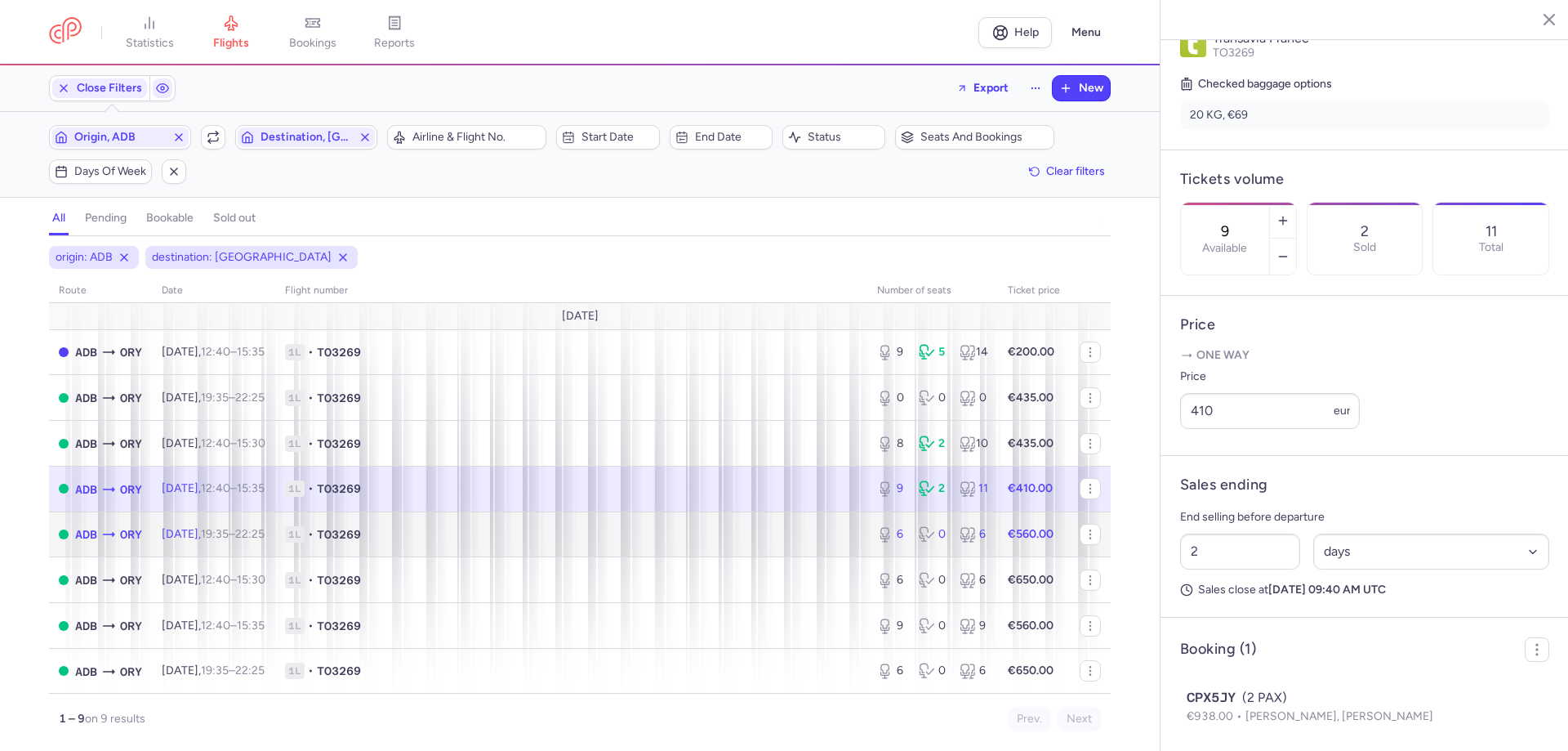
click at [419, 535] on span "1L • TO3269" at bounding box center [570, 534] width 572 height 16
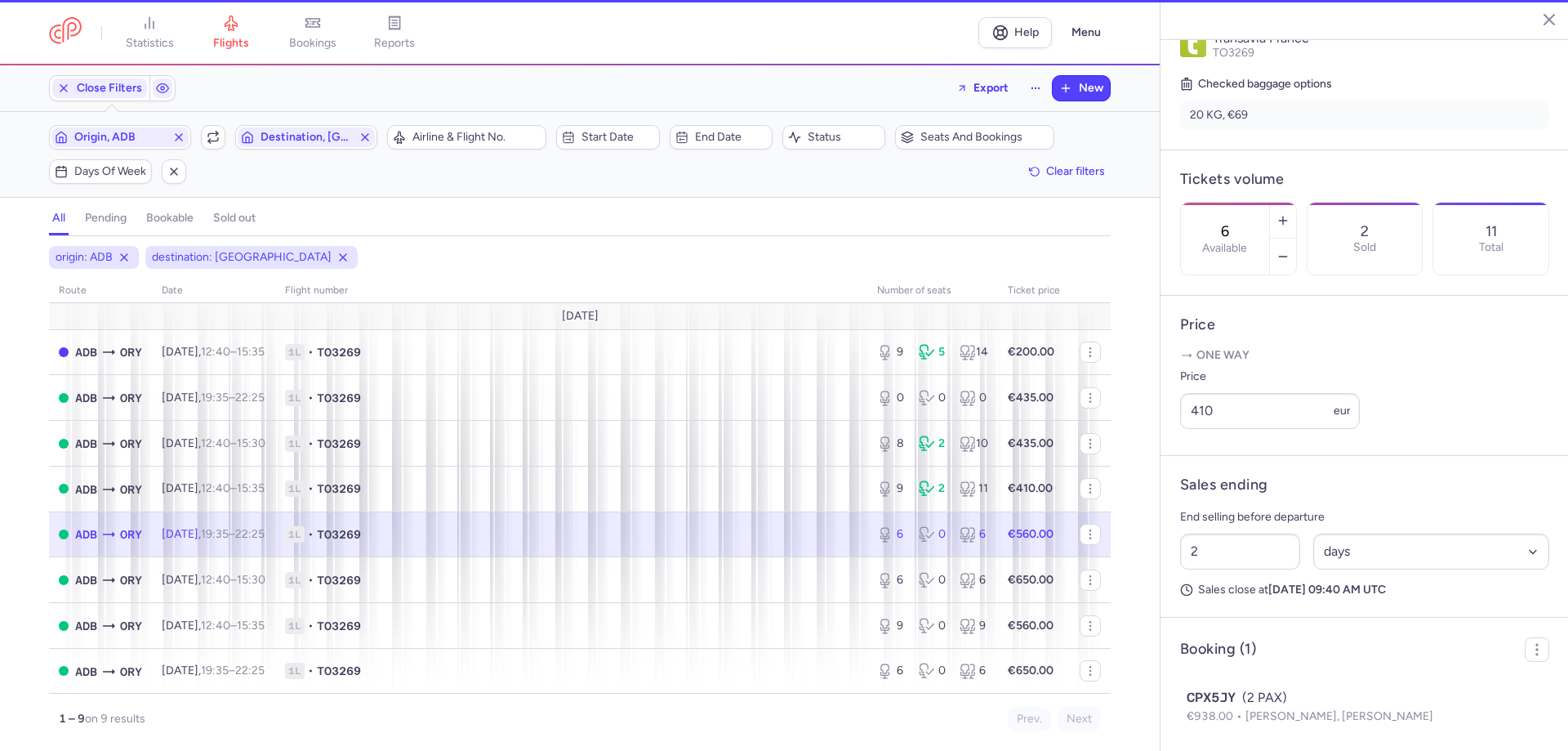
scroll to position [375, 0]
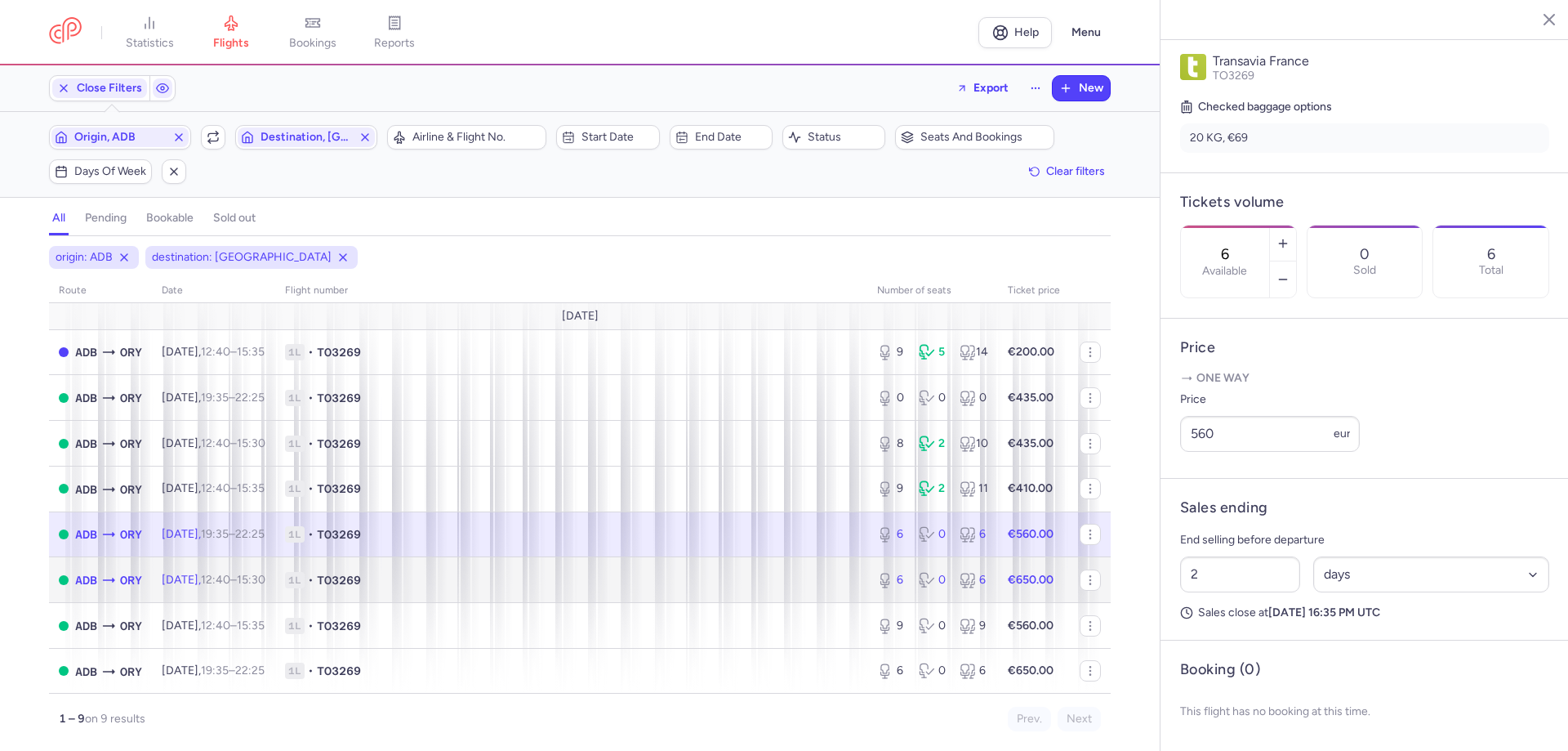
click at [405, 579] on span "1L • TO3269" at bounding box center [570, 580] width 572 height 16
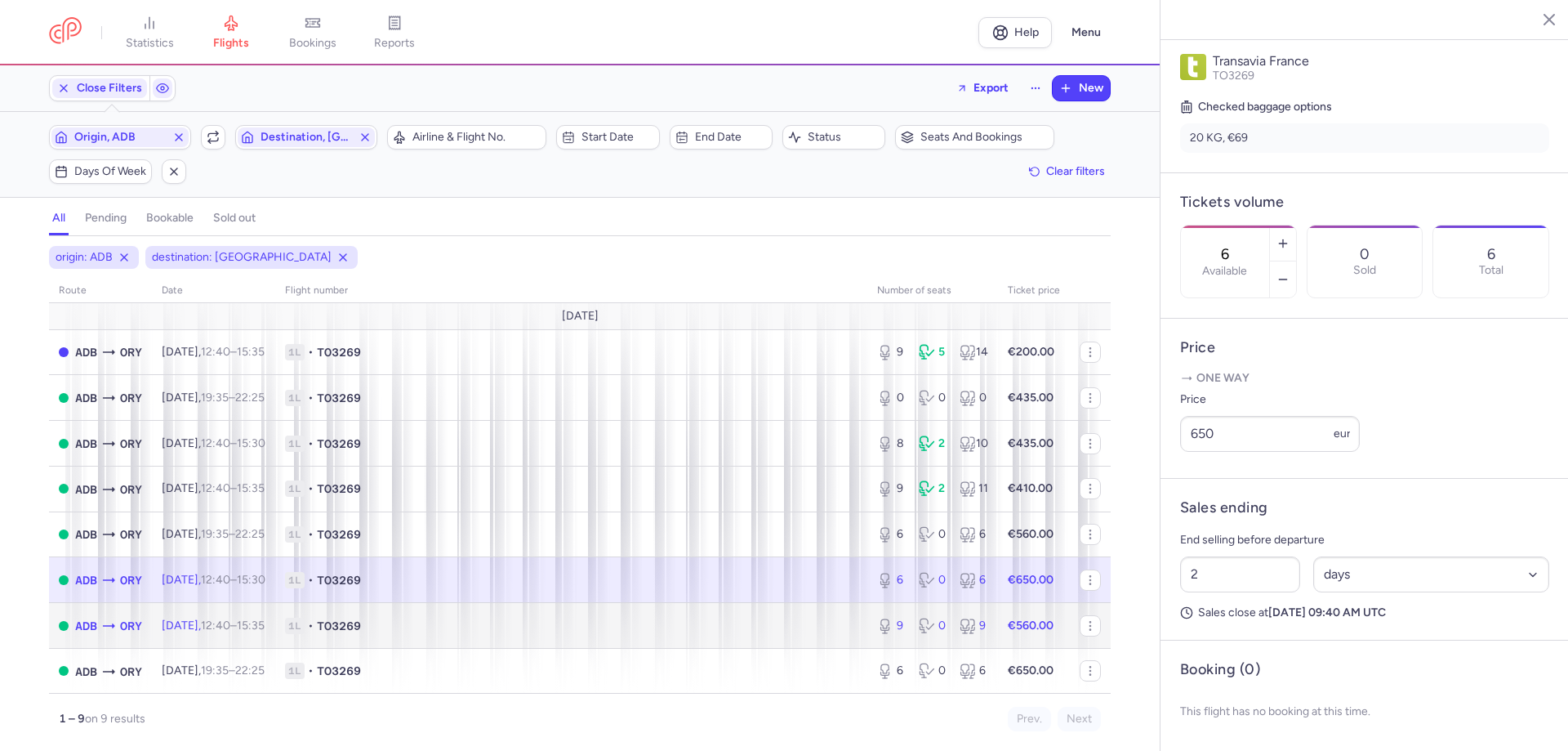
click at [454, 629] on span "1L • TO3269" at bounding box center [570, 625] width 572 height 16
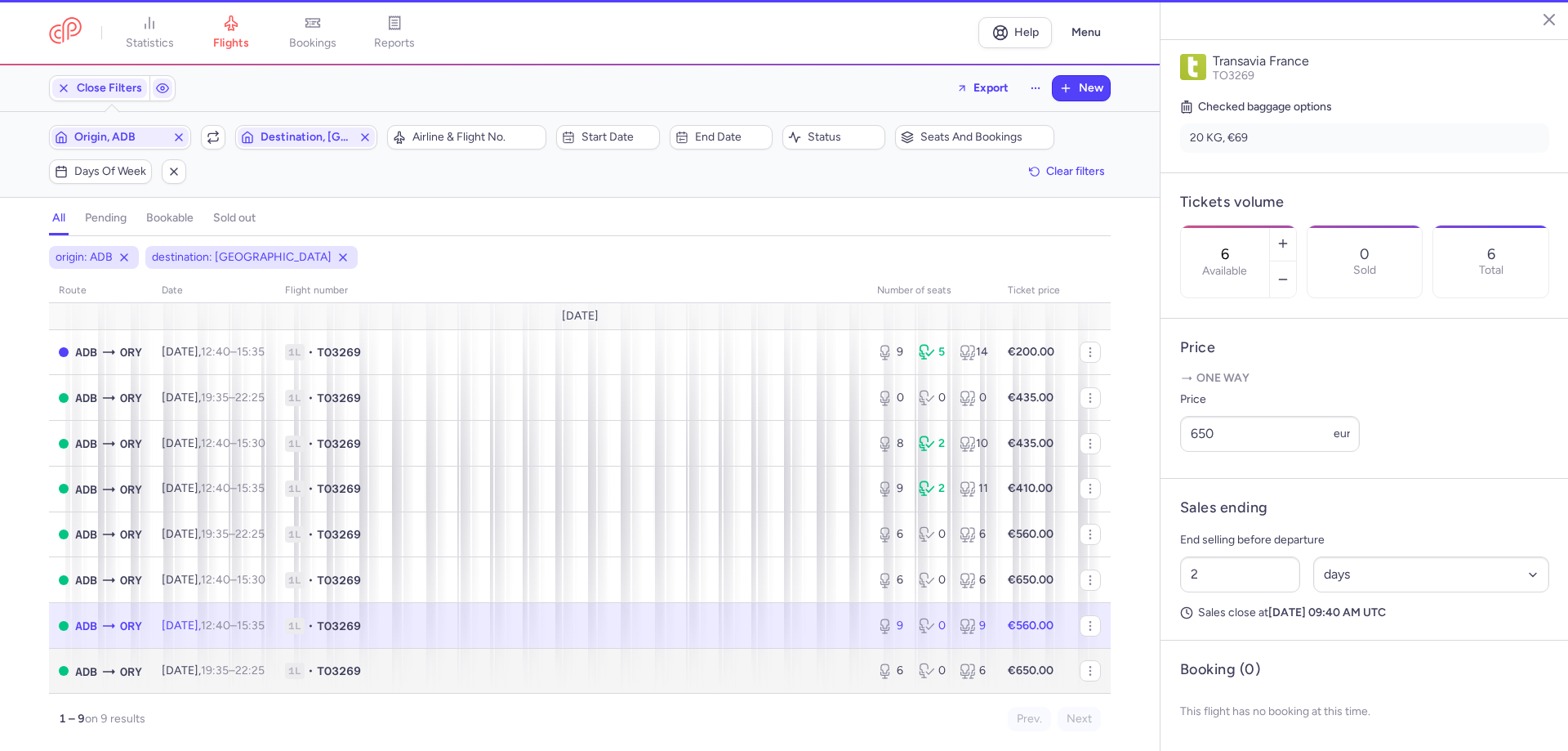
type input "9"
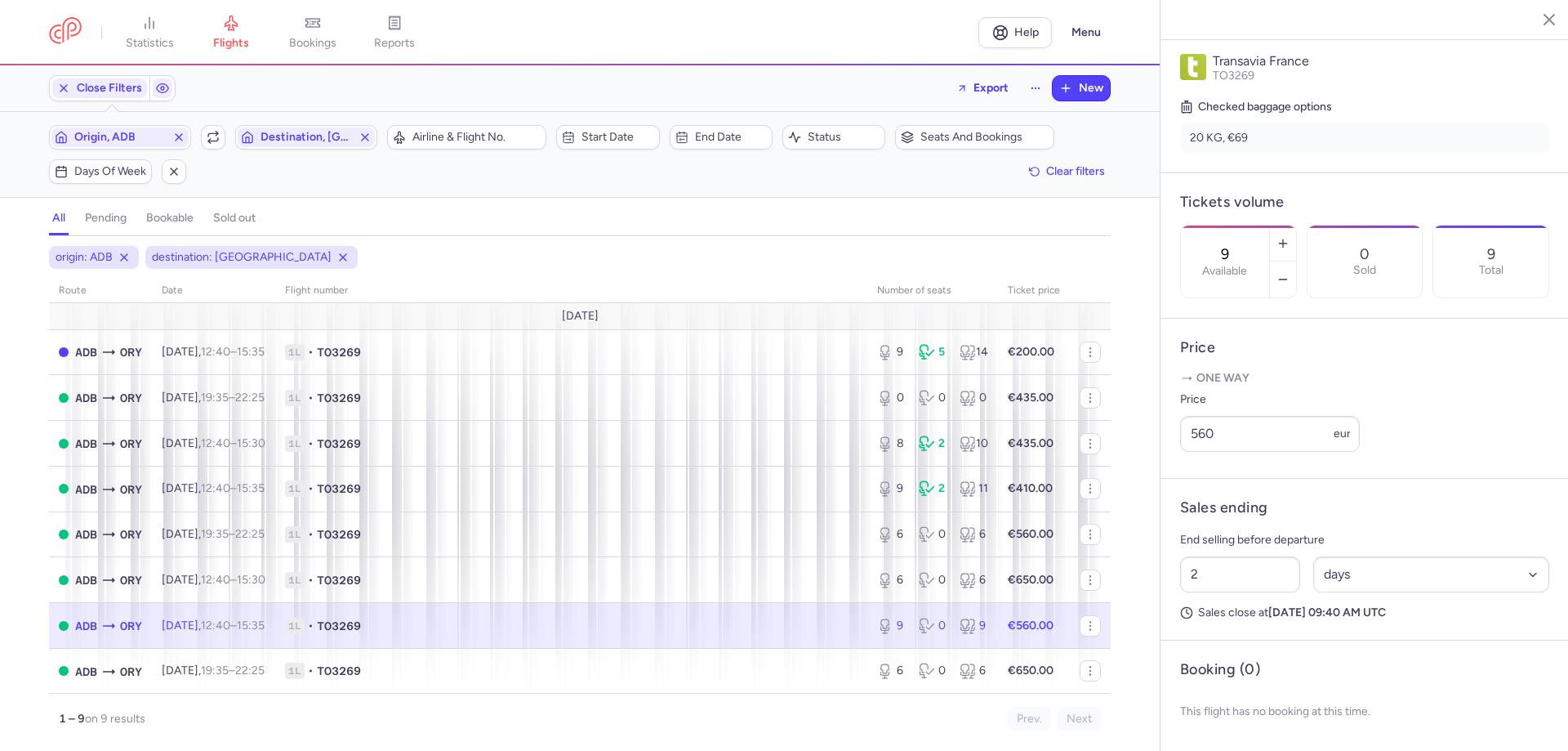
scroll to position [46, 0]
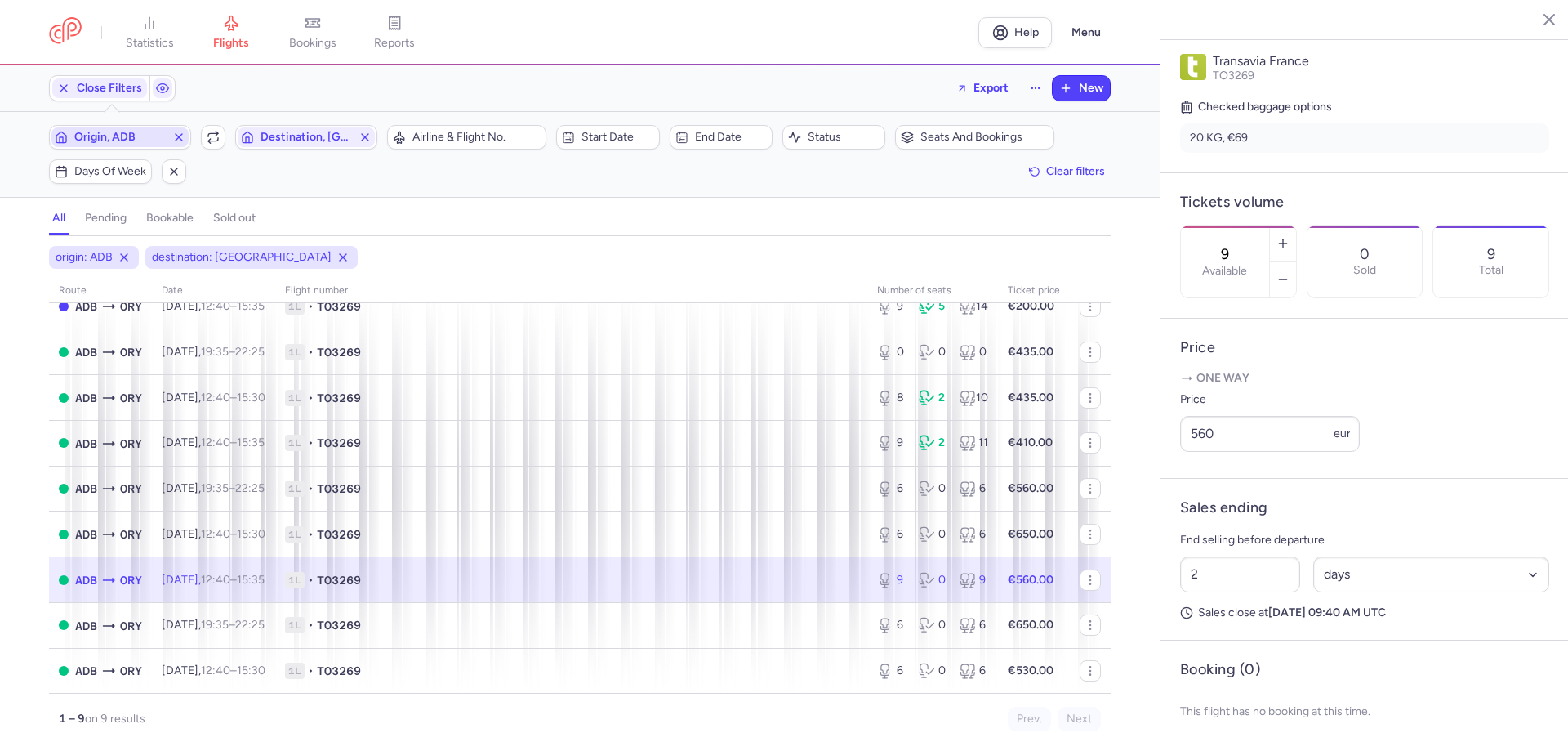
click at [97, 134] on span "Origin, ADB" at bounding box center [120, 138] width 92 height 13
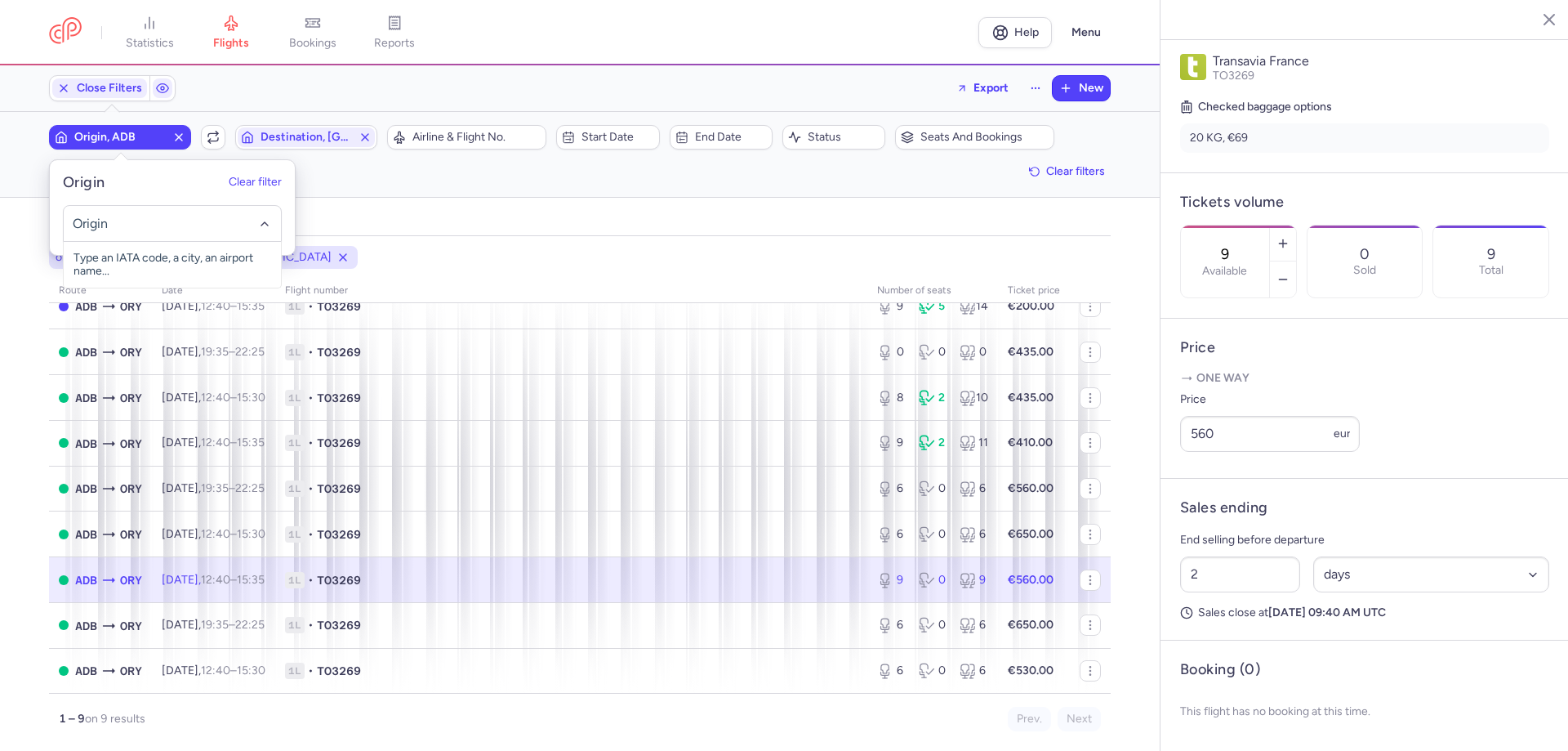
click at [156, 227] on input "-searchbox" at bounding box center [173, 223] width 200 height 18
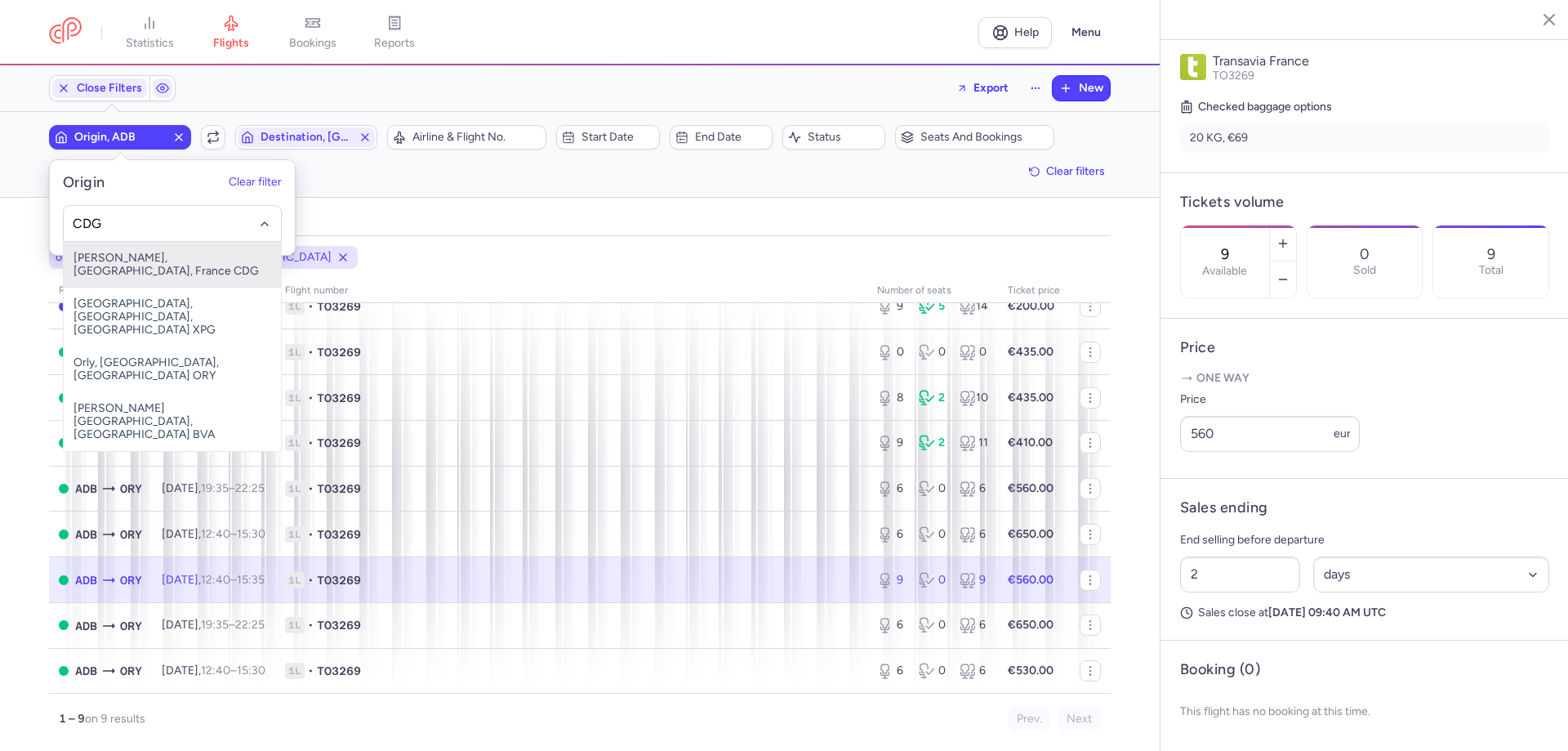
drag, startPoint x: 168, startPoint y: 261, endPoint x: 220, endPoint y: 244, distance: 54.7
click at [169, 261] on span "[PERSON_NAME], [GEOGRAPHIC_DATA], France CDG" at bounding box center [172, 264] width 217 height 46
type input "CDG"
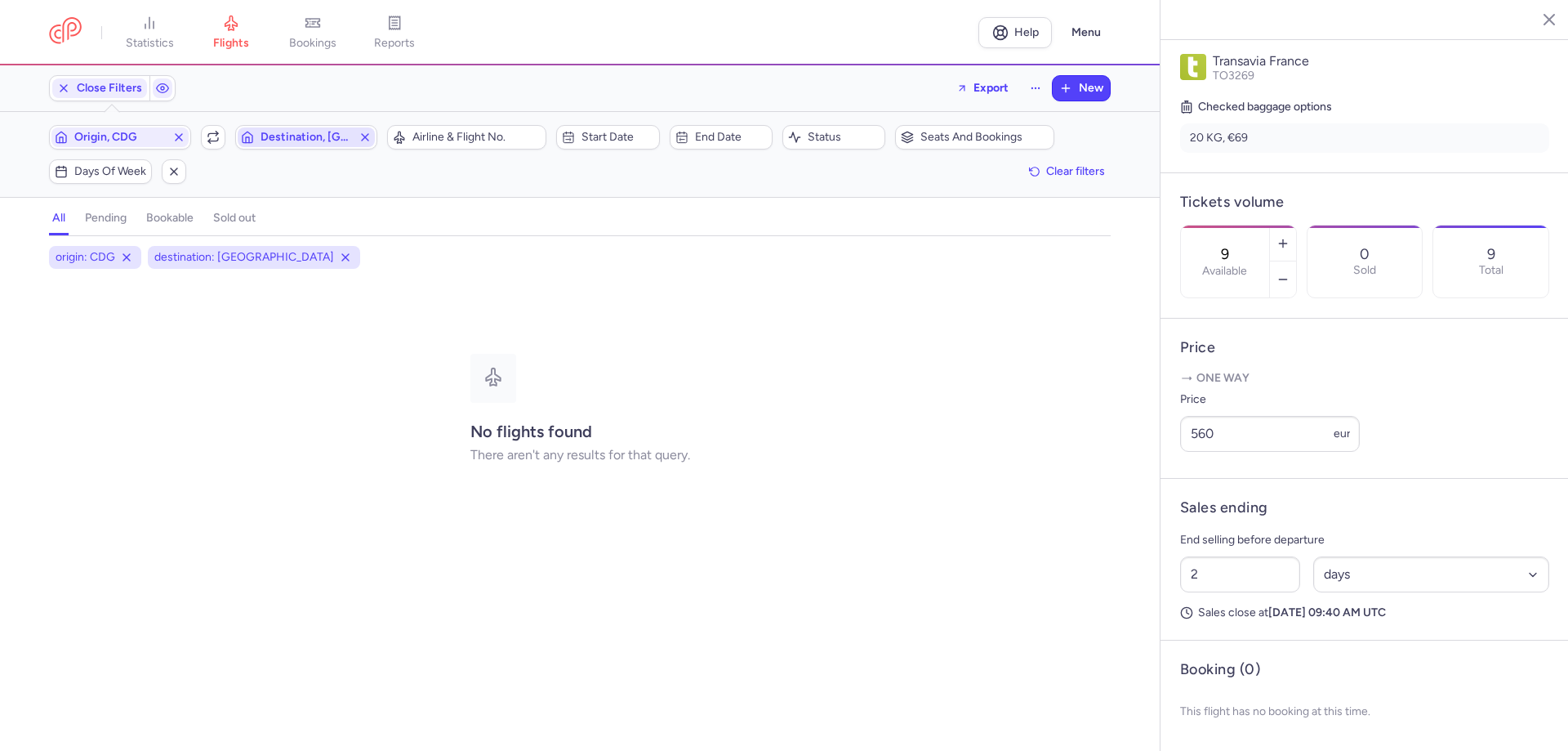
click at [327, 131] on span "Destination, [GEOGRAPHIC_DATA]" at bounding box center [306, 138] width 92 height 13
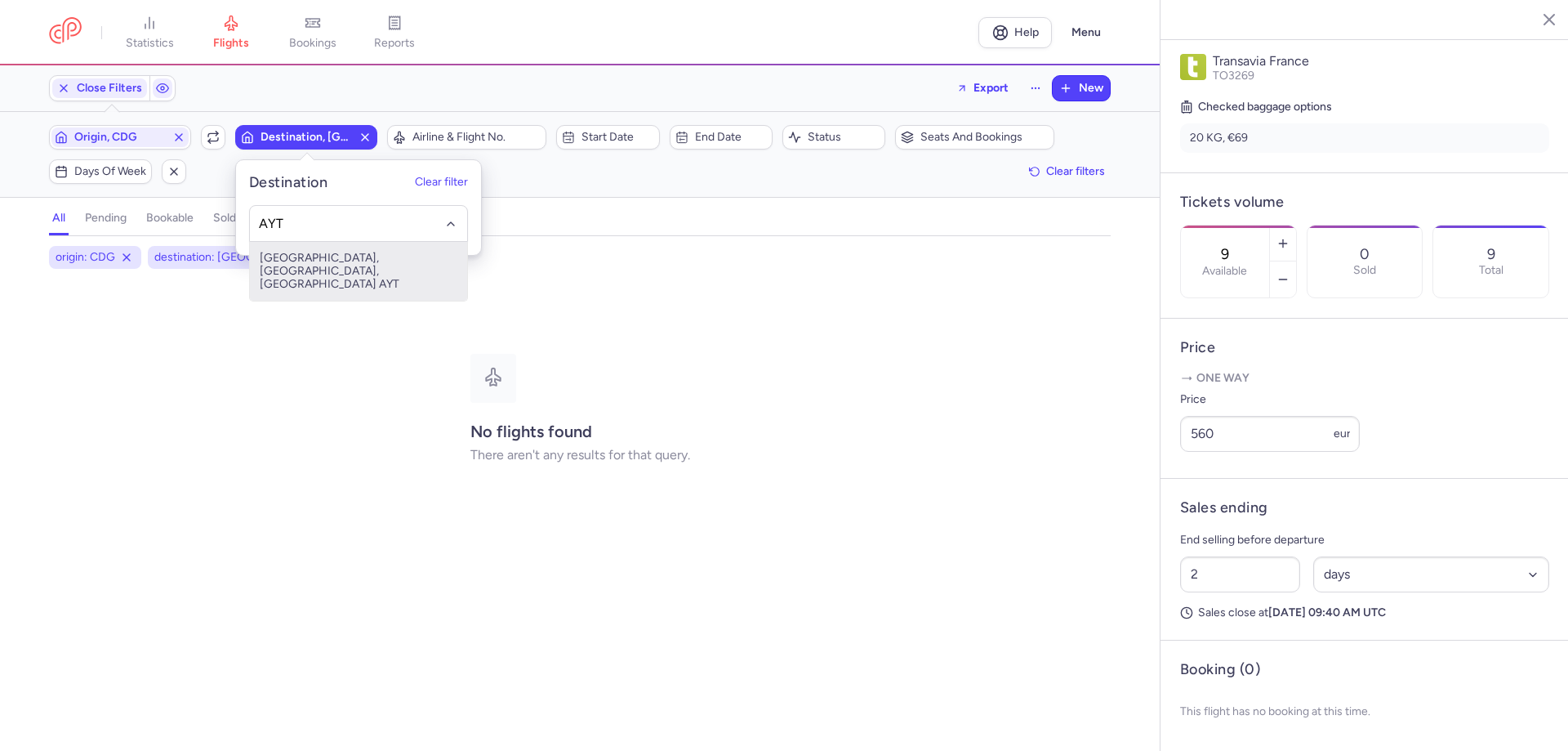
click at [340, 244] on span "[GEOGRAPHIC_DATA], [GEOGRAPHIC_DATA], [GEOGRAPHIC_DATA] AYT" at bounding box center [359, 271] width 217 height 59
type input "AYT"
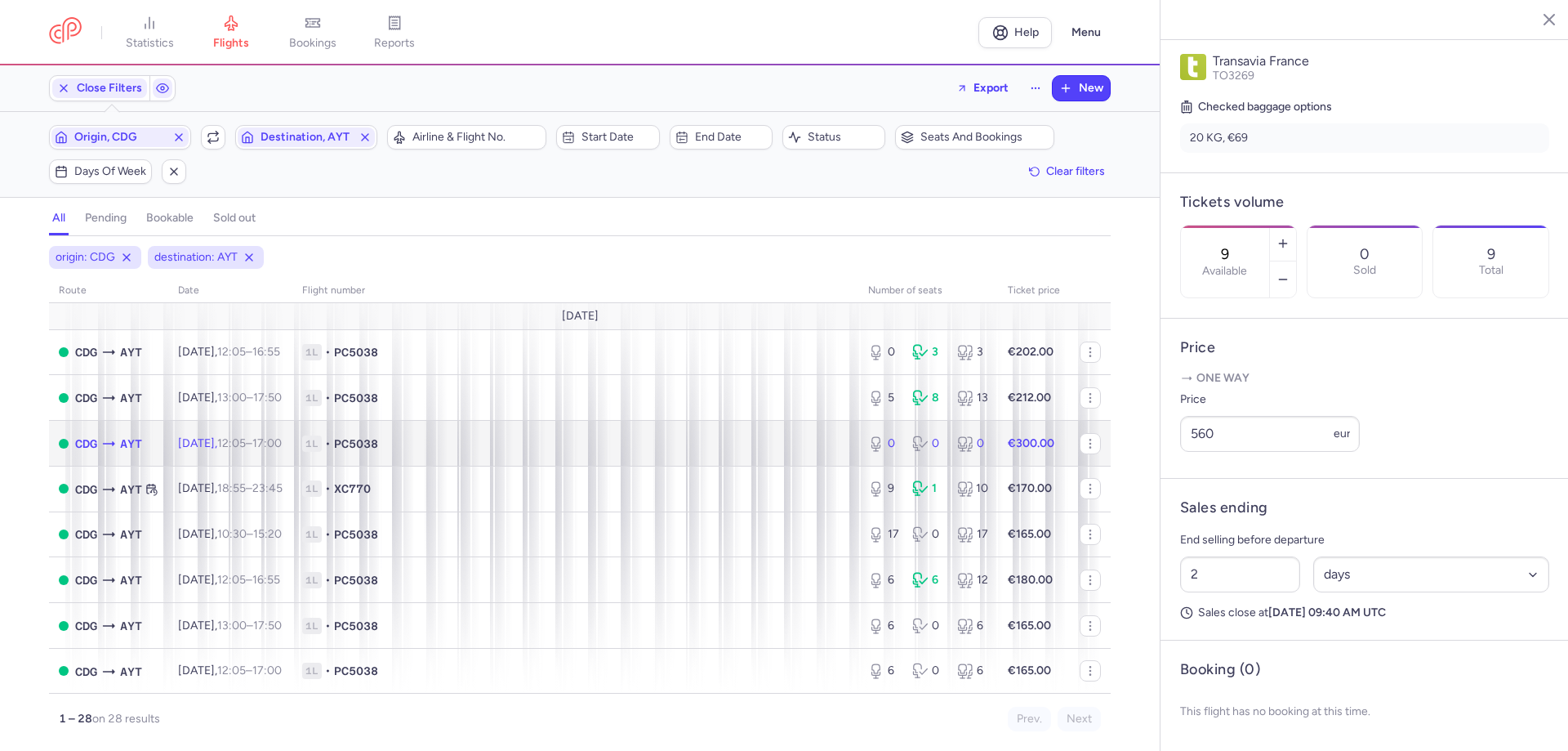
click at [501, 449] on span "1L • PC5038" at bounding box center [576, 443] width 547 height 16
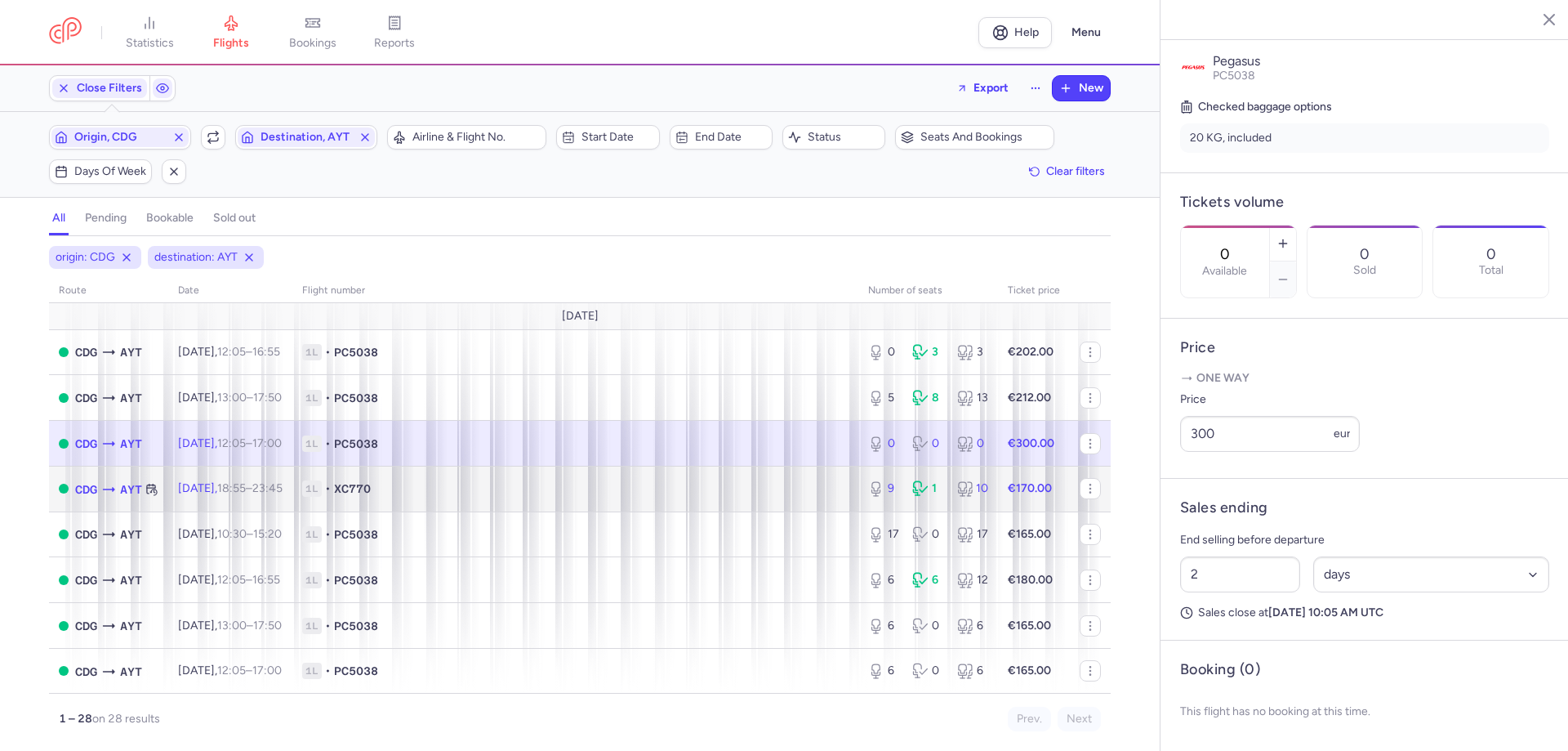
click at [493, 489] on span "1L • XC770" at bounding box center [576, 488] width 547 height 16
type input "9"
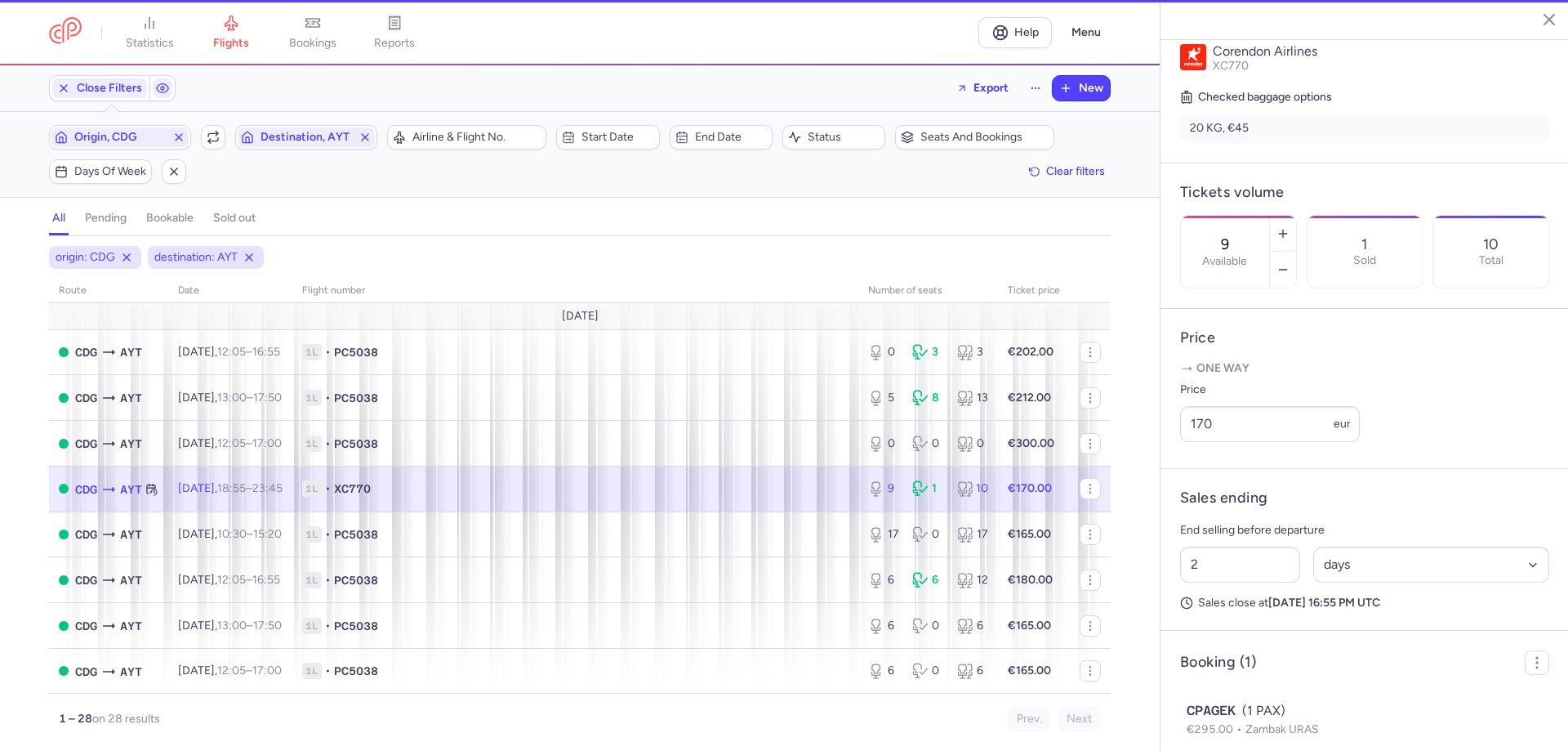
scroll to position [388, 0]
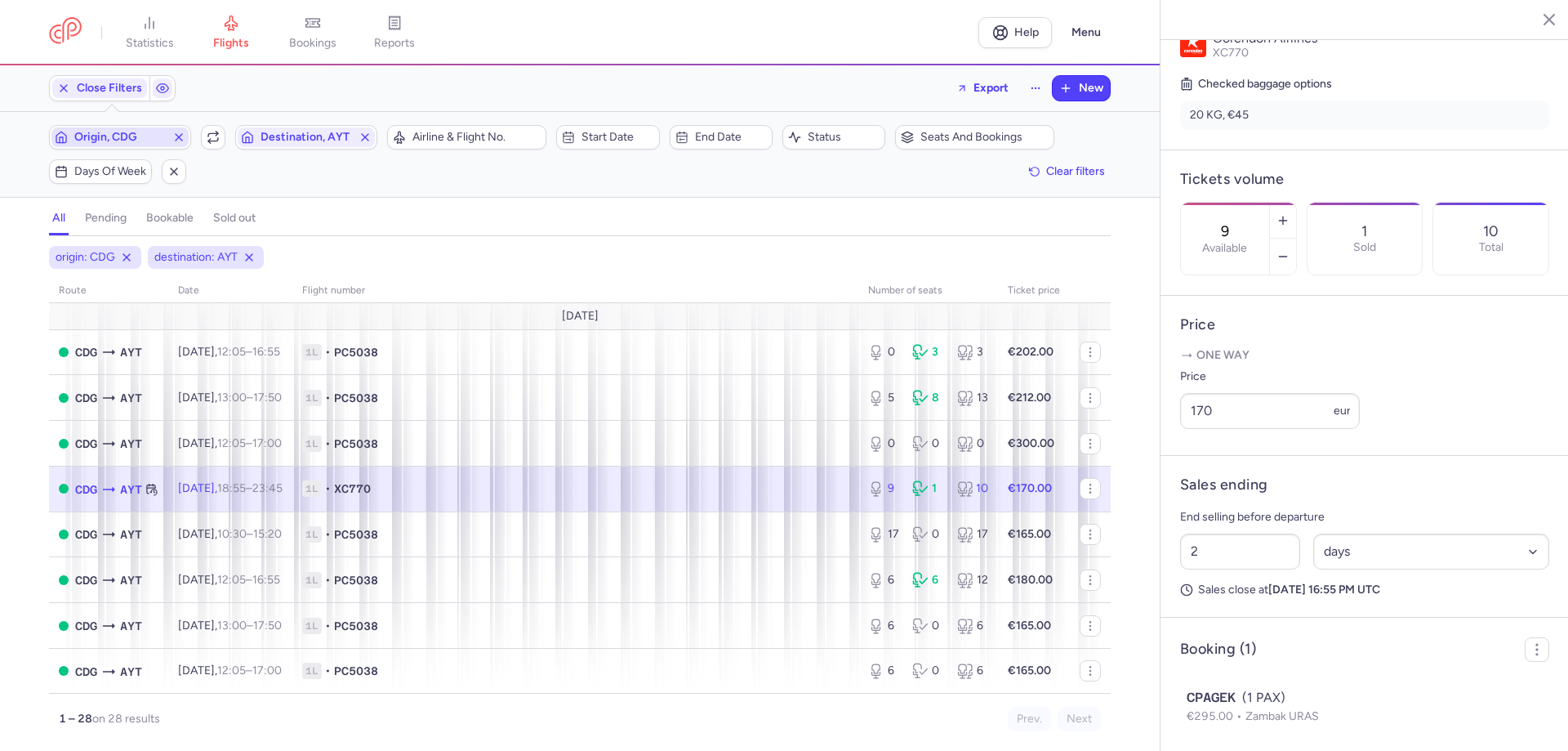
click at [154, 140] on span "Origin, CDG" at bounding box center [120, 138] width 92 height 13
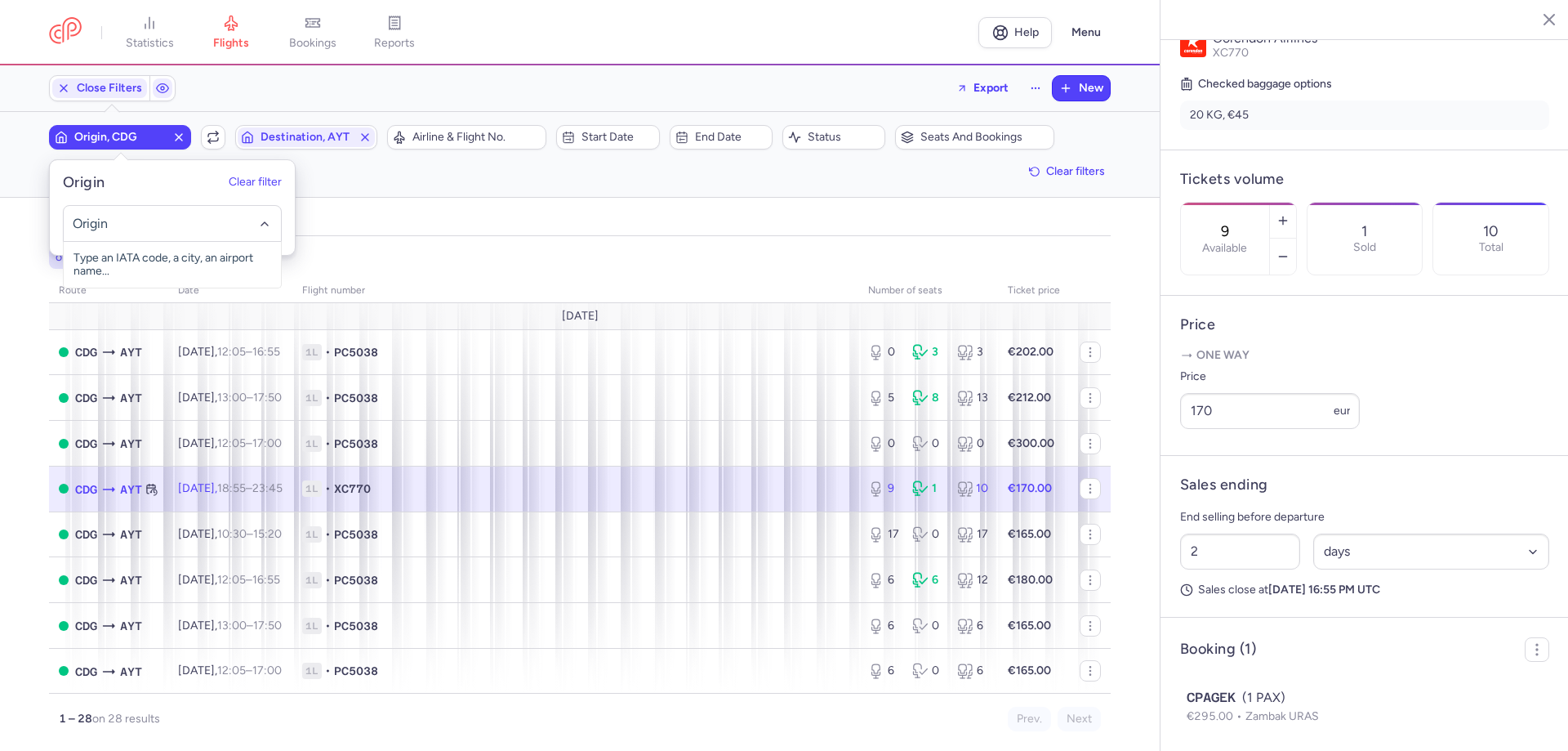
click at [128, 218] on input "-searchbox" at bounding box center [173, 223] width 200 height 18
drag, startPoint x: 138, startPoint y: 250, endPoint x: 146, endPoint y: 262, distance: 14.4
click at [140, 258] on span "[GEOGRAPHIC_DATA], [GEOGRAPHIC_DATA], [GEOGRAPHIC_DATA] AYT" at bounding box center [172, 271] width 217 height 59
type input "AYT"
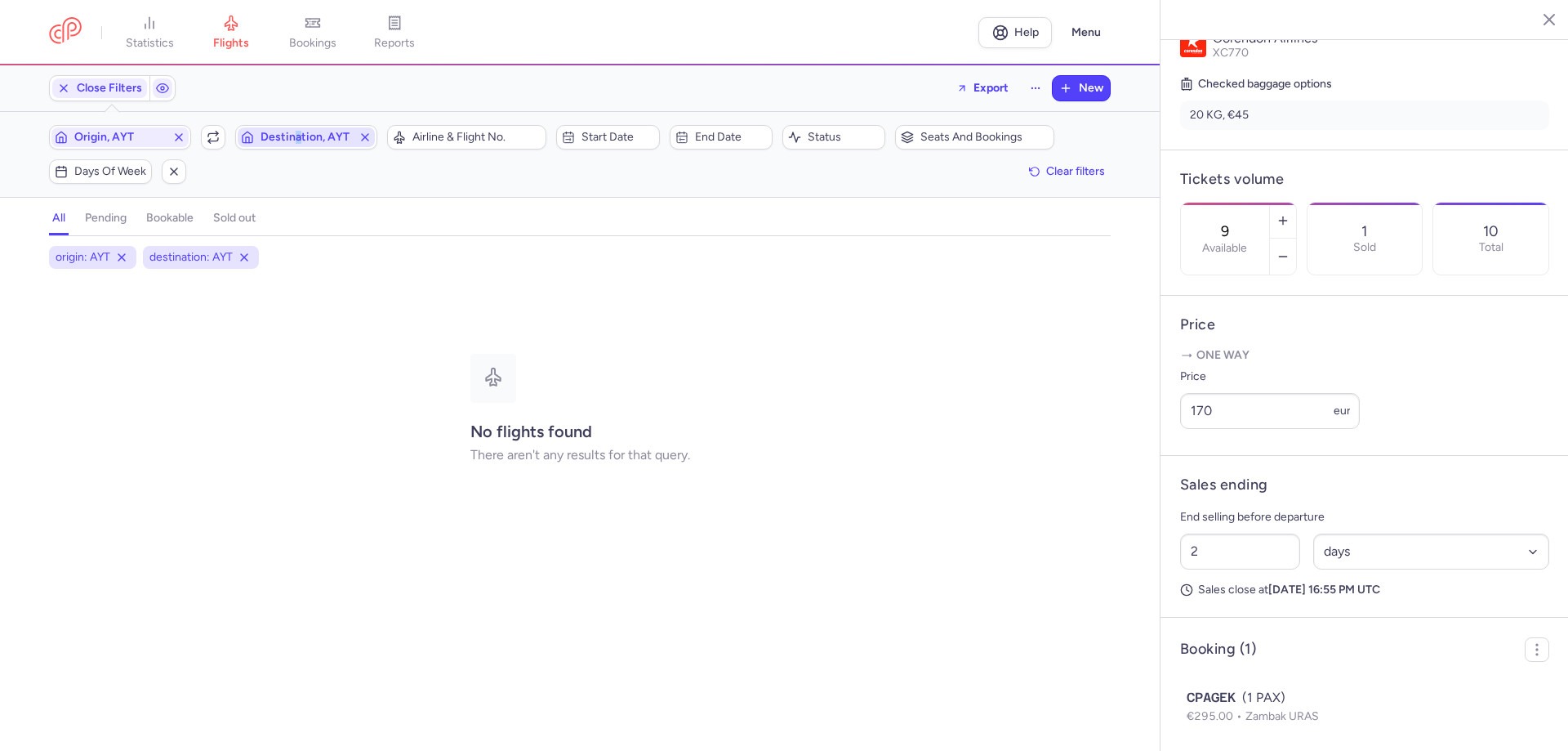
drag, startPoint x: 292, startPoint y: 125, endPoint x: 297, endPoint y: 134, distance: 10.3
click at [295, 124] on div "Origin, AYT Include return Destination, AYT" at bounding box center [212, 137] width 338 height 35
click at [321, 141] on span "Destination, AYT" at bounding box center [306, 138] width 92 height 13
click at [312, 227] on input "-searchbox" at bounding box center [359, 223] width 200 height 18
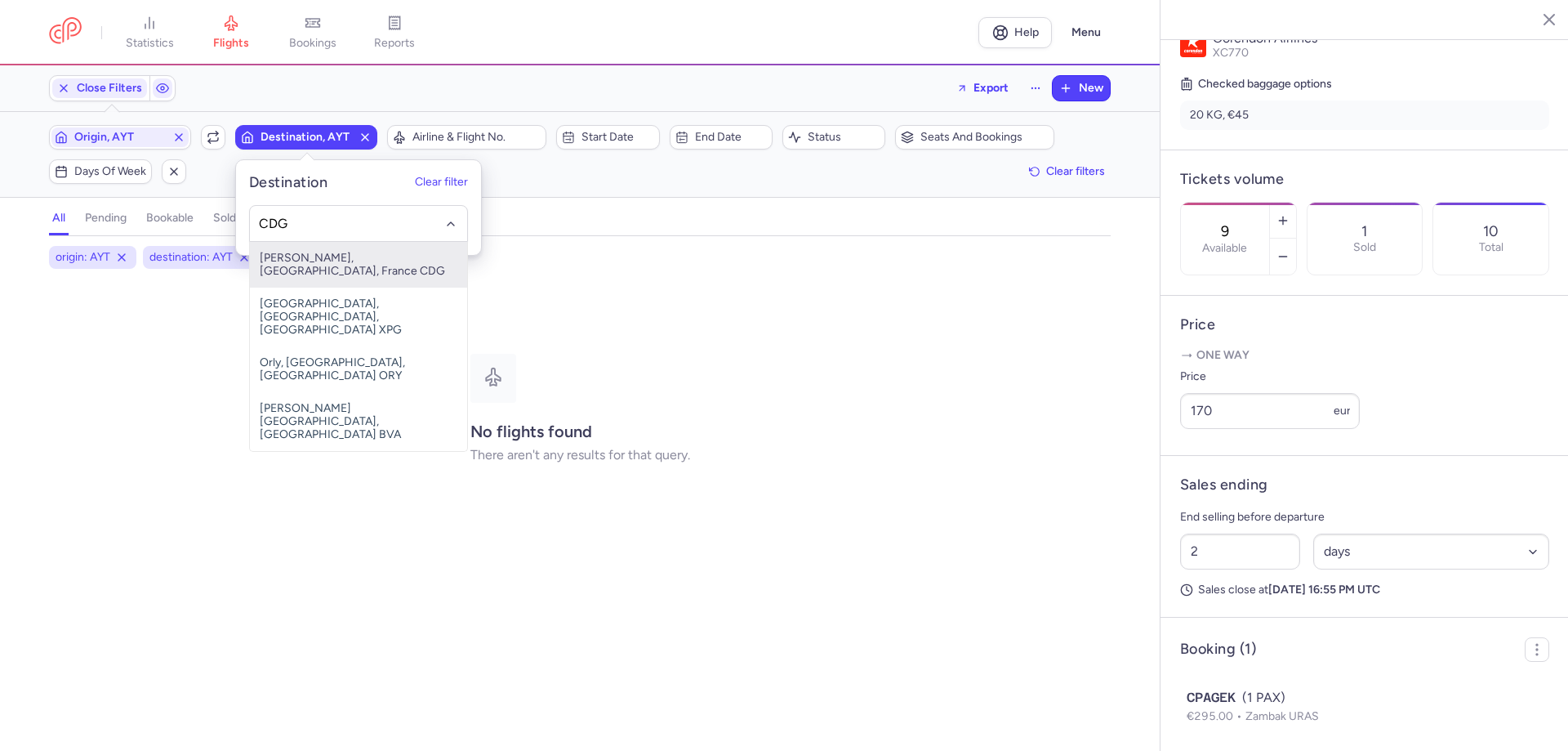
click at [332, 258] on span "[PERSON_NAME], [GEOGRAPHIC_DATA], France CDG" at bounding box center [359, 264] width 217 height 46
type input "CDG"
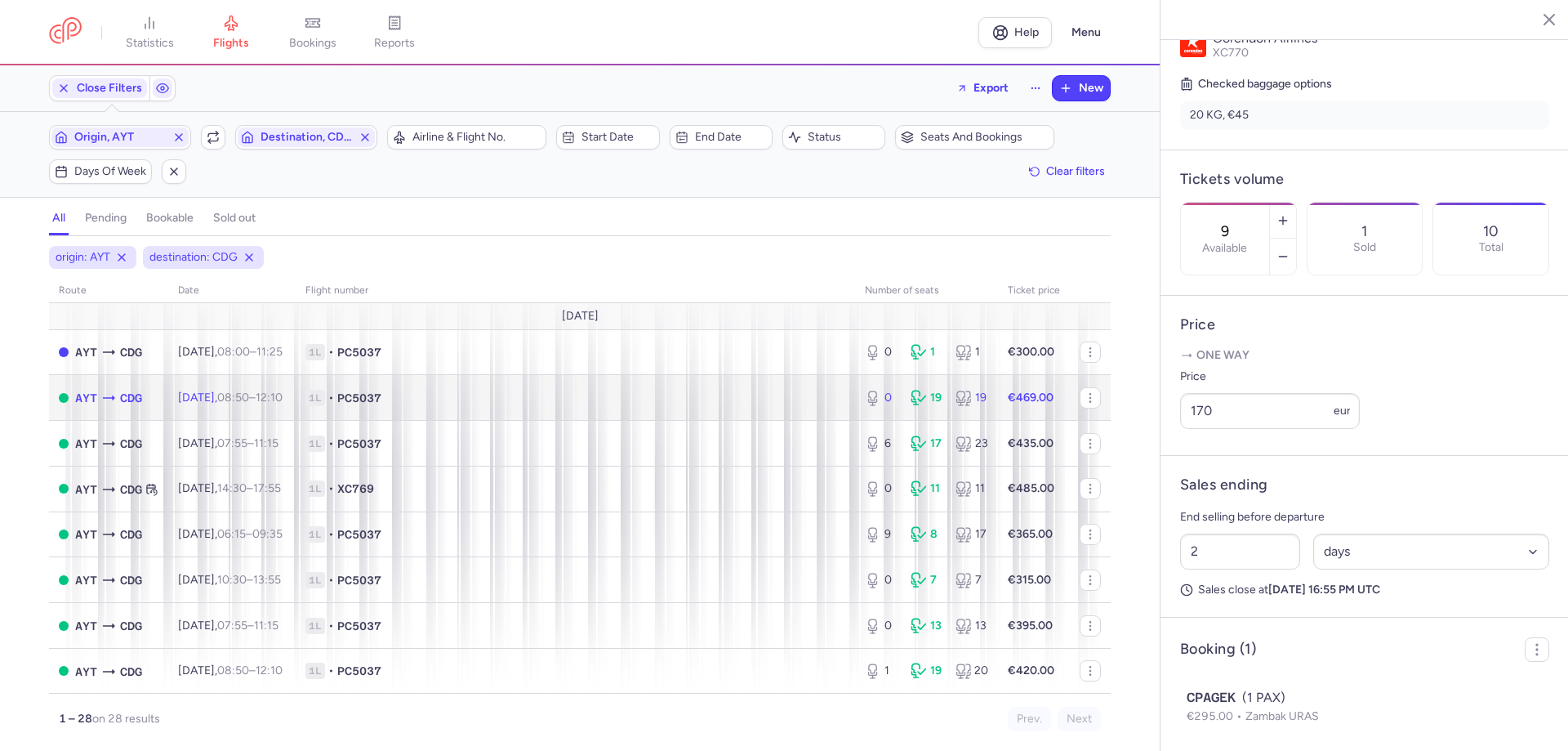
click at [348, 376] on td "1L • PC5037" at bounding box center [575, 397] width 559 height 46
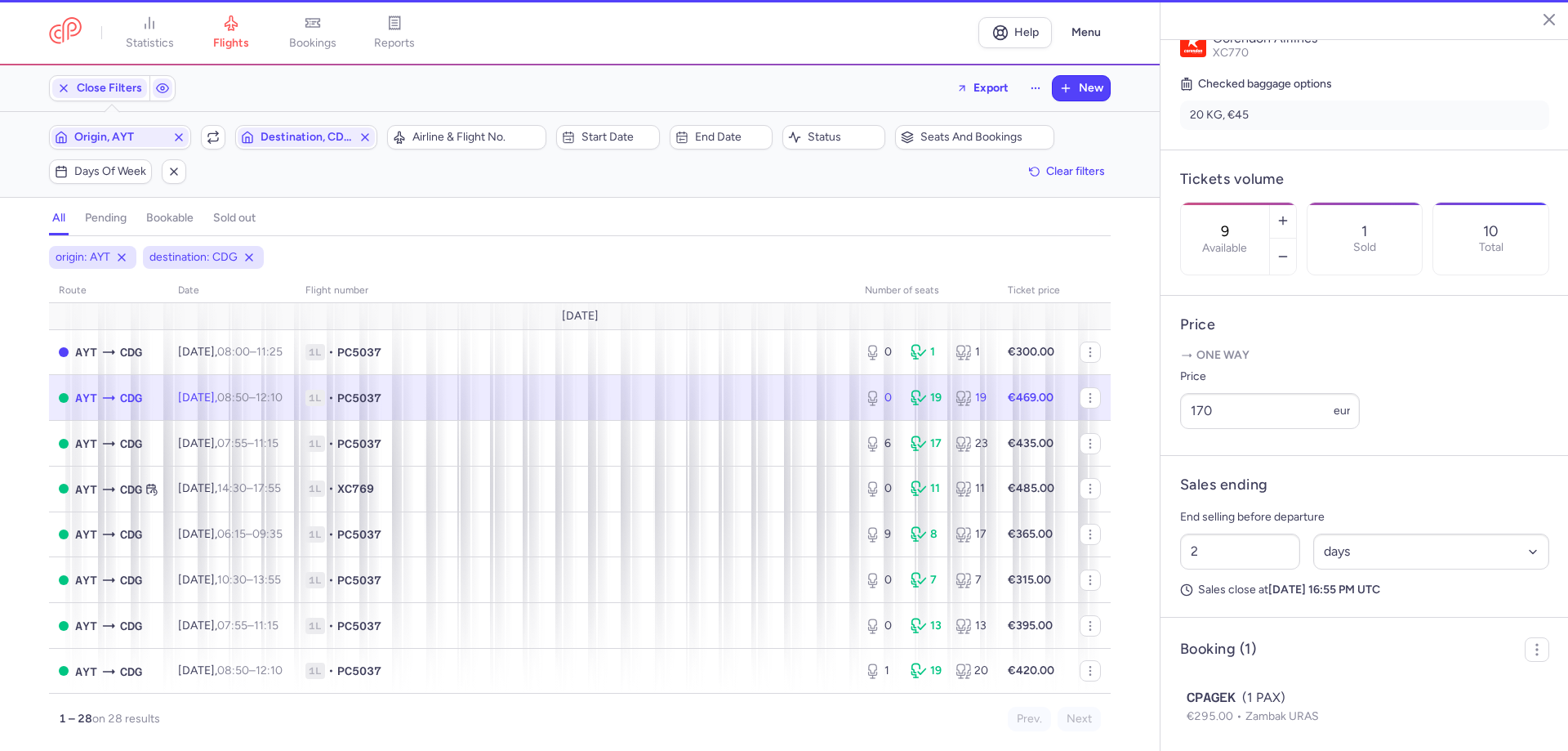
type input "0"
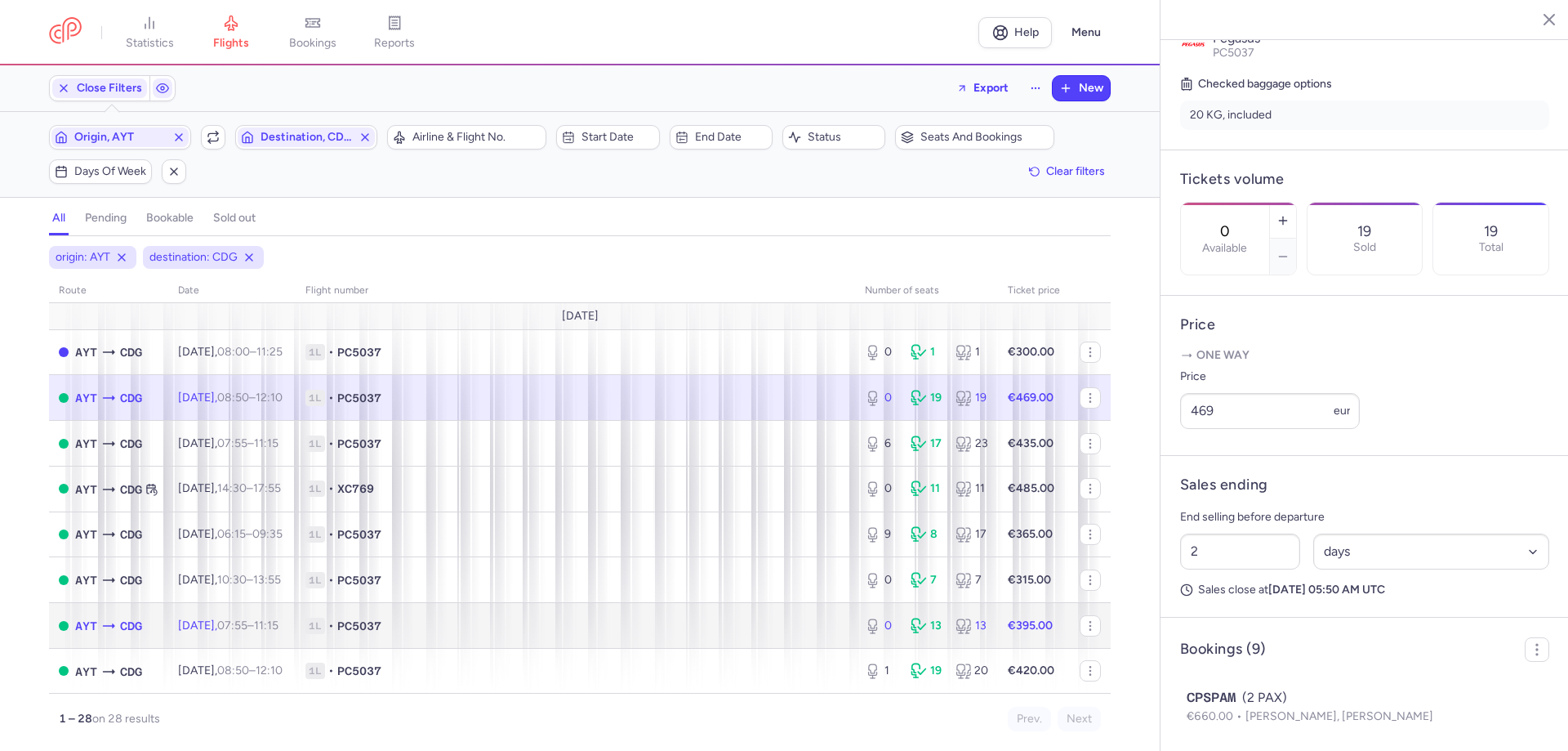
click at [334, 622] on td "1L • PC5037" at bounding box center [575, 626] width 559 height 46
